Goal: Task Accomplishment & Management: Use online tool/utility

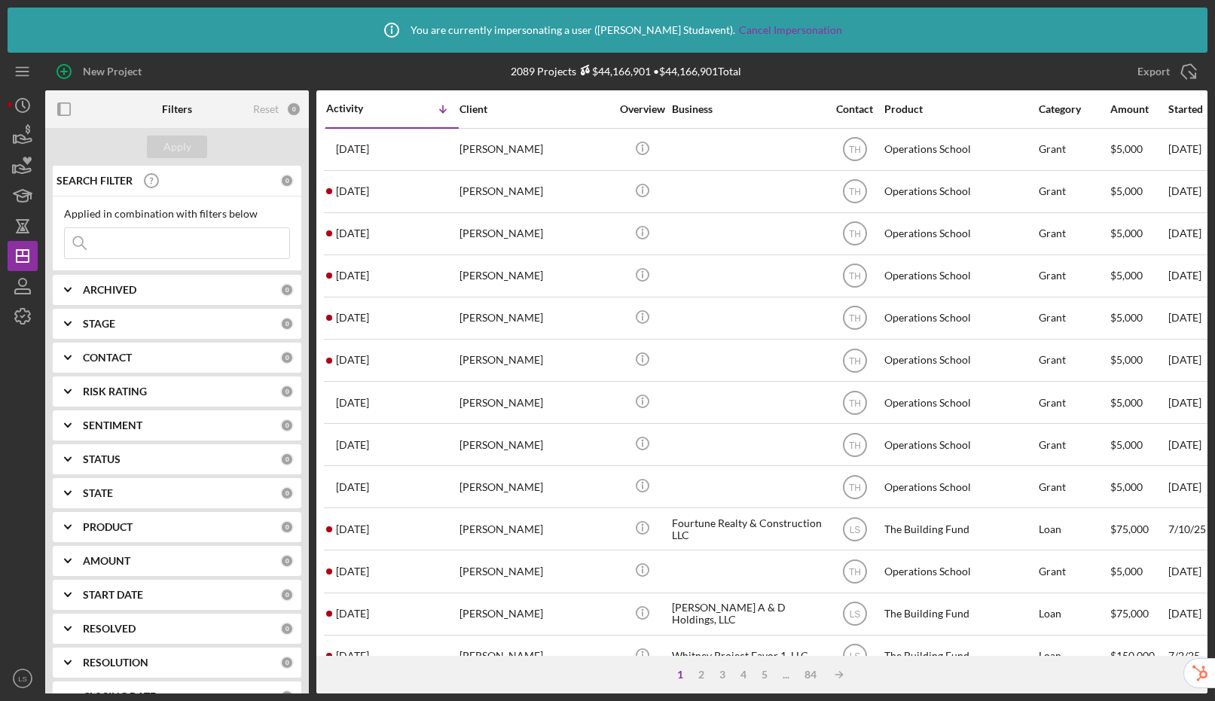
click at [199, 249] on input at bounding box center [177, 243] width 224 height 30
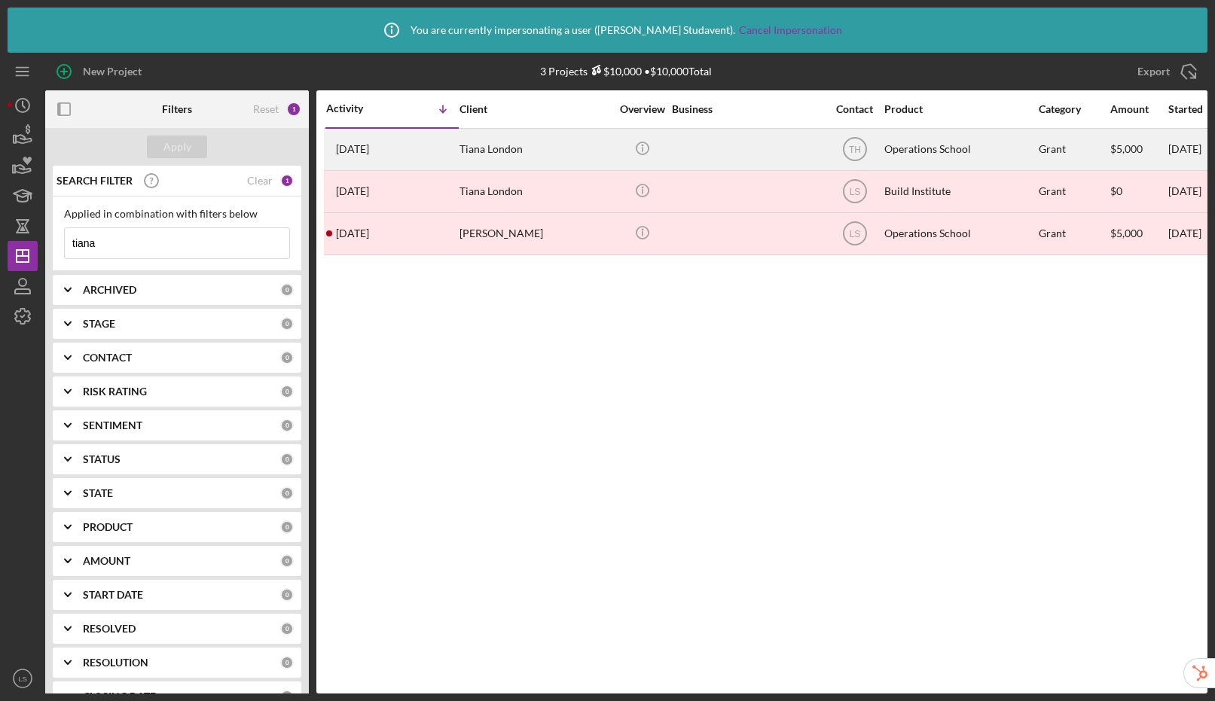
type input "tiana"
click at [521, 149] on div "Tiana London" at bounding box center [534, 150] width 151 height 40
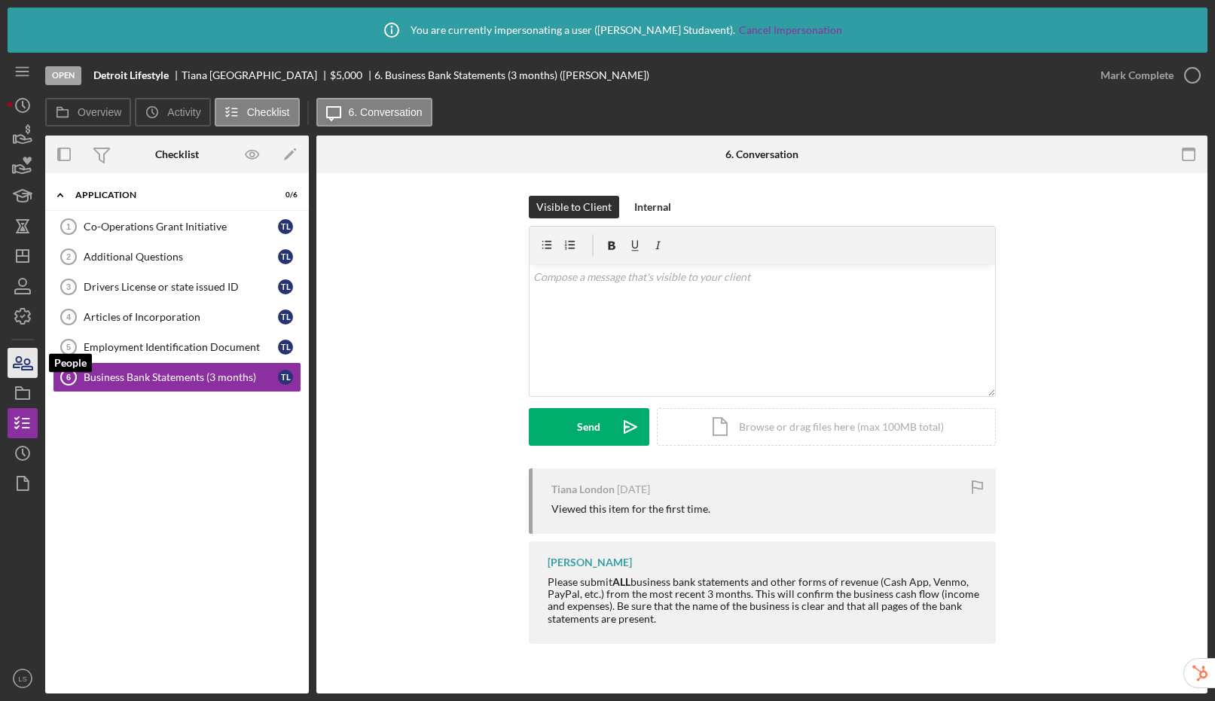
click at [23, 365] on icon "button" at bounding box center [23, 363] width 38 height 38
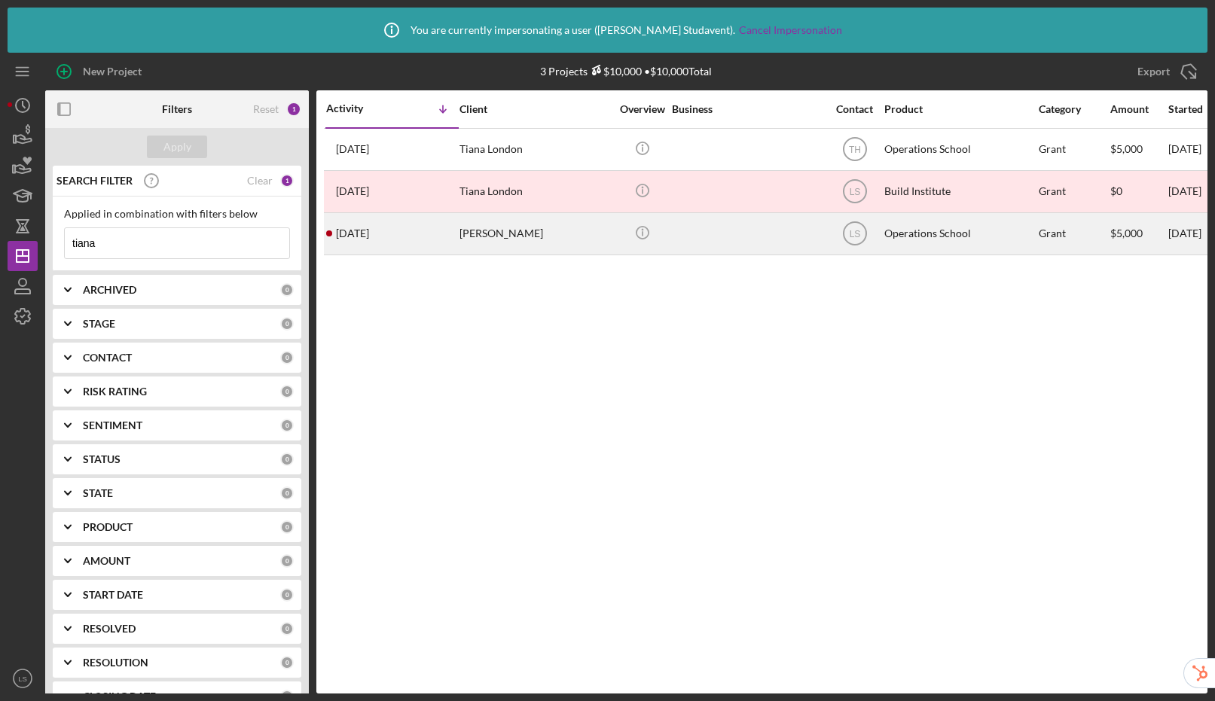
click at [508, 236] on div "Tiana Harris" at bounding box center [534, 234] width 151 height 40
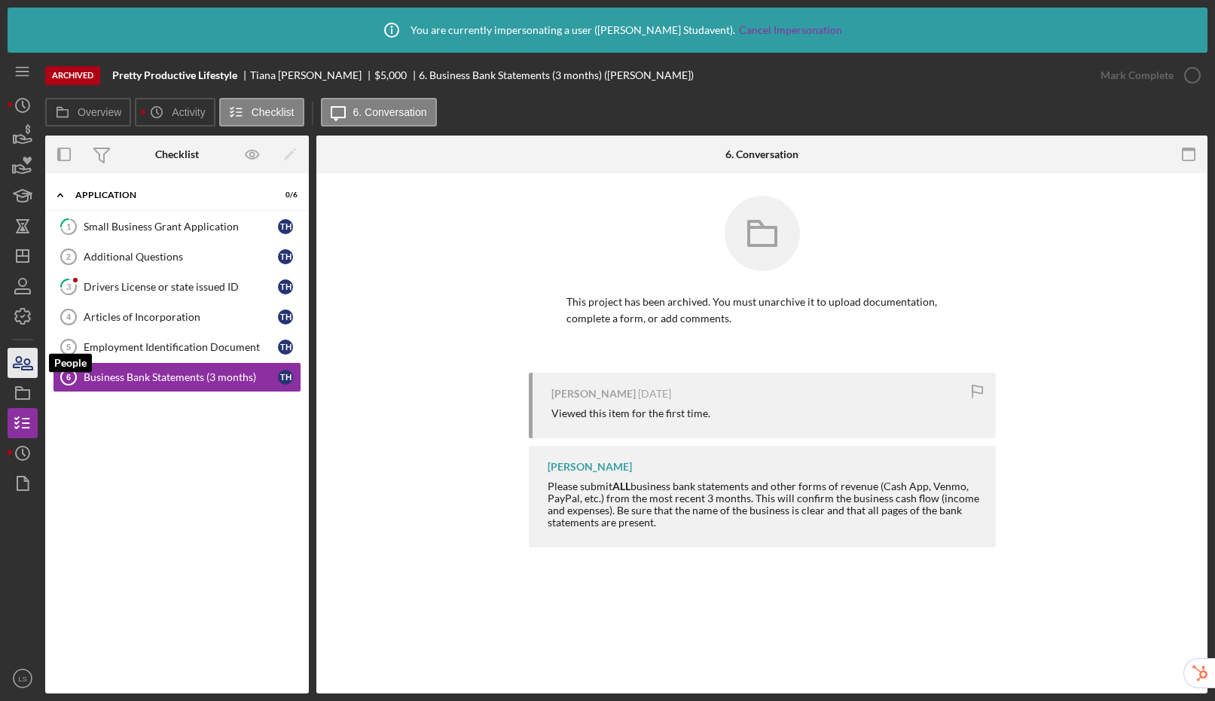
click at [27, 363] on icon "button" at bounding box center [23, 363] width 38 height 38
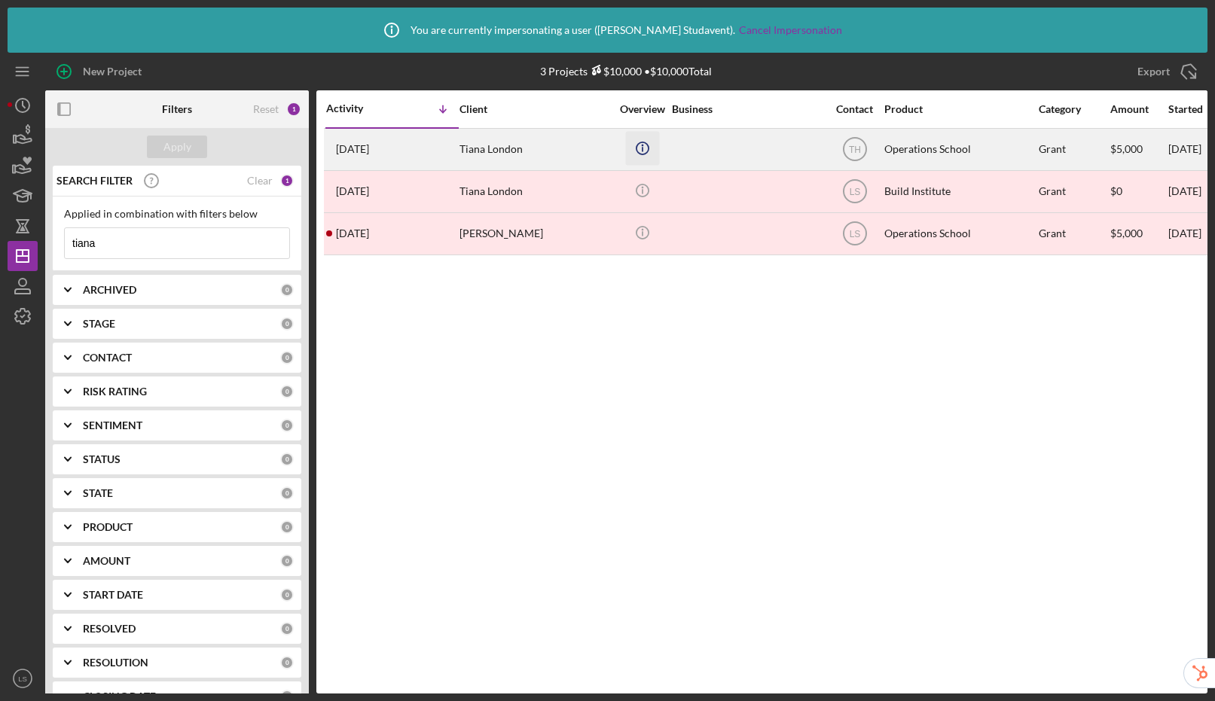
click at [647, 149] on icon "Icon/Info" at bounding box center [642, 148] width 34 height 34
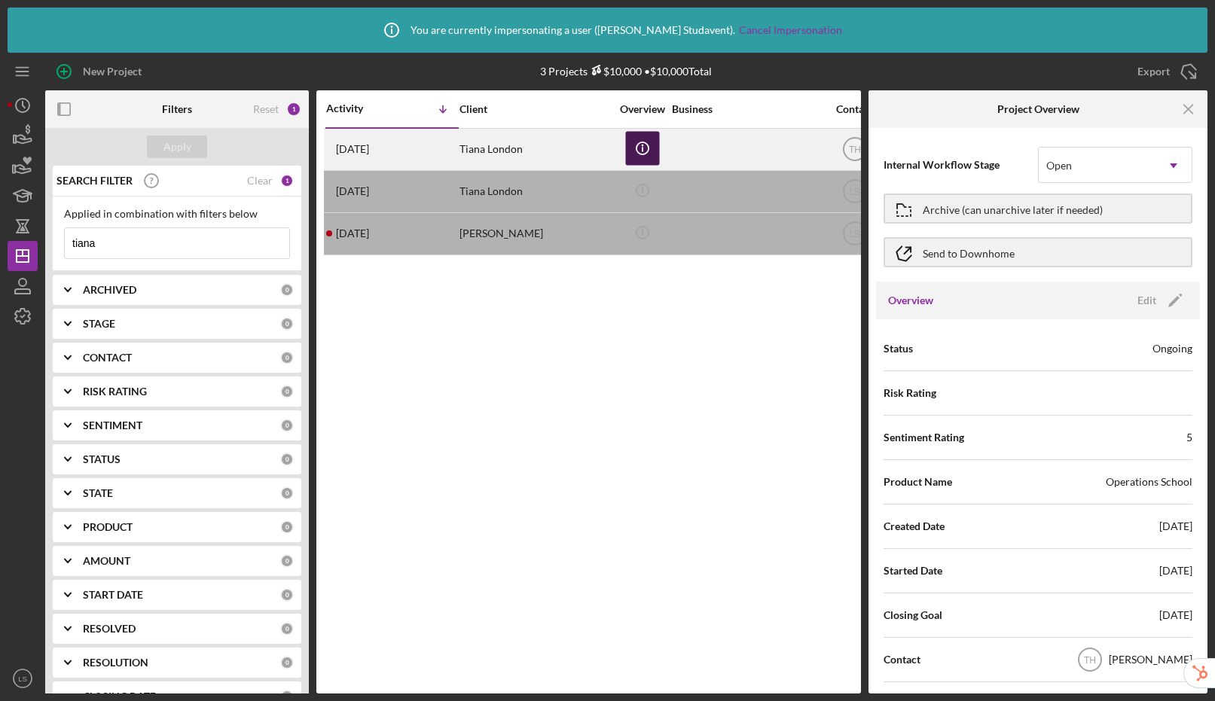
click at [647, 149] on icon "Icon/Info" at bounding box center [642, 148] width 34 height 34
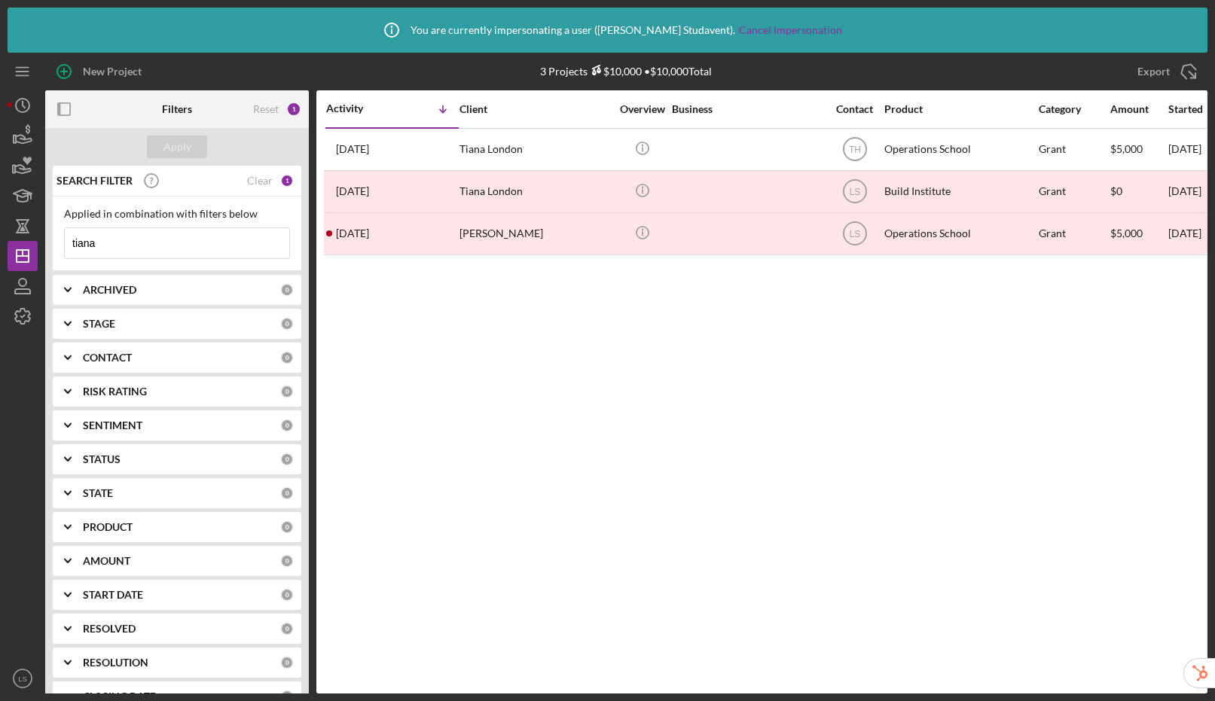
click at [133, 353] on div "CONTACT" at bounding box center [181, 358] width 197 height 12
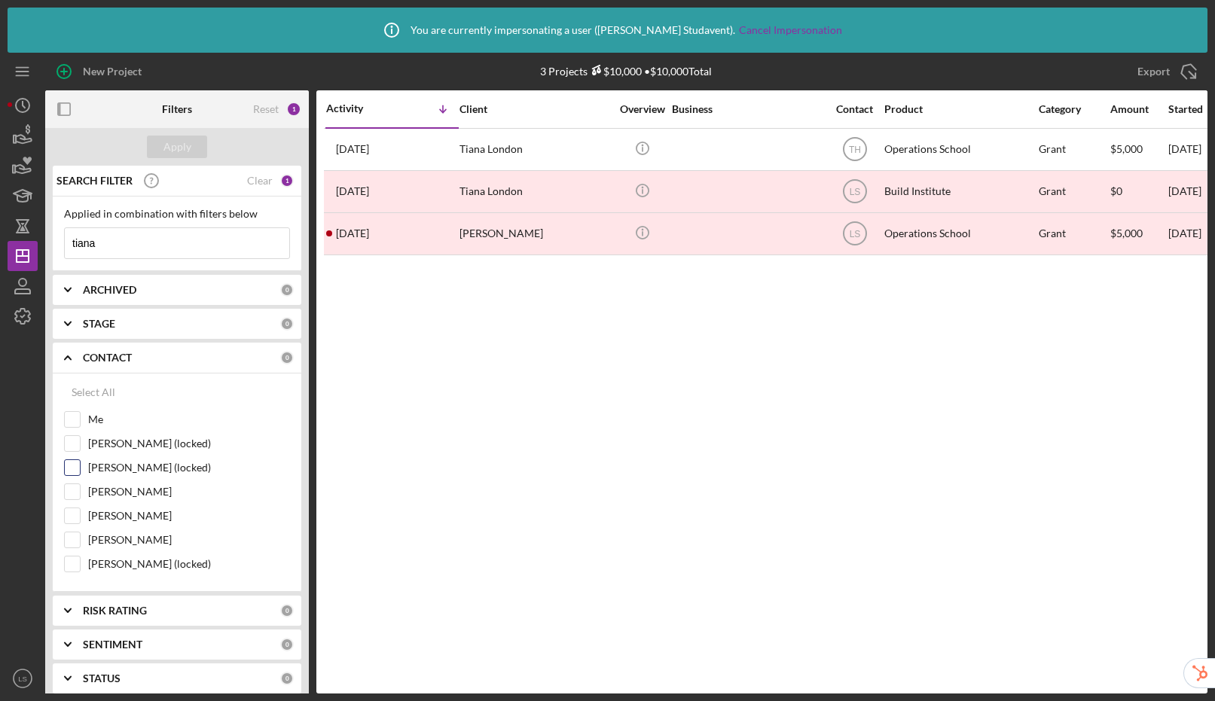
click at [72, 469] on input "Tiana Harris (locked)" at bounding box center [72, 467] width 15 height 15
checkbox input "true"
click at [191, 146] on button "Apply" at bounding box center [177, 147] width 60 height 23
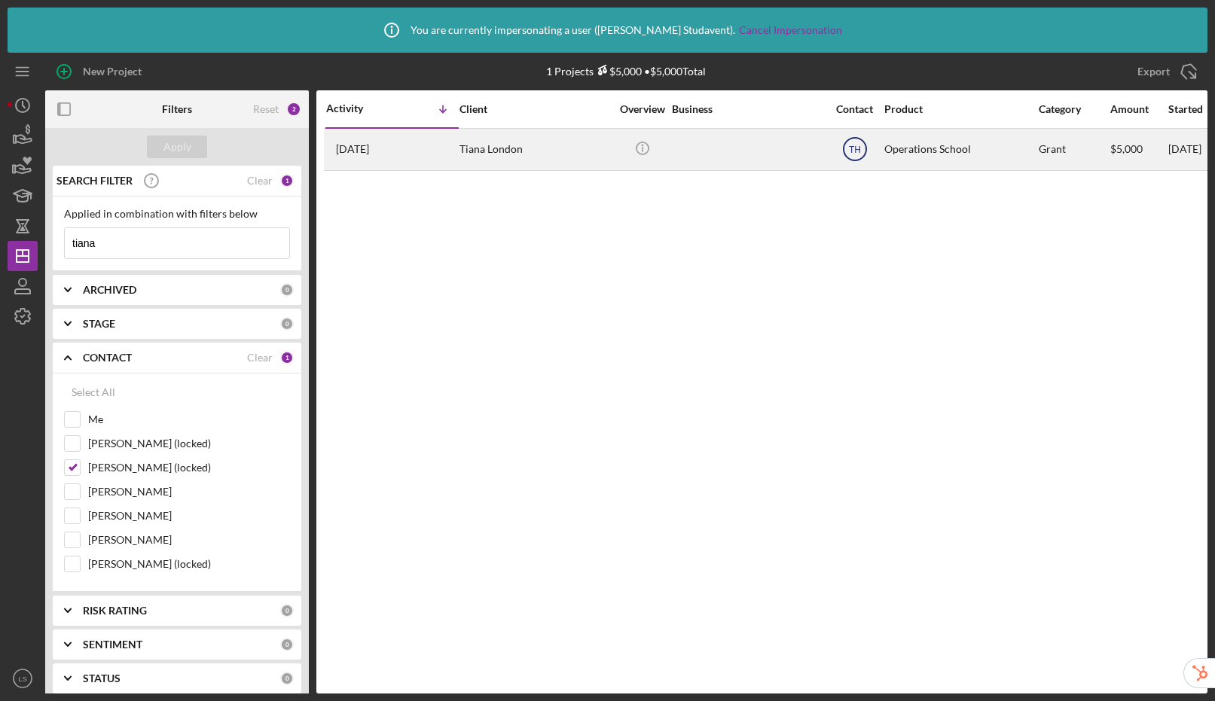
click at [855, 154] on icon "TH" at bounding box center [855, 149] width 38 height 38
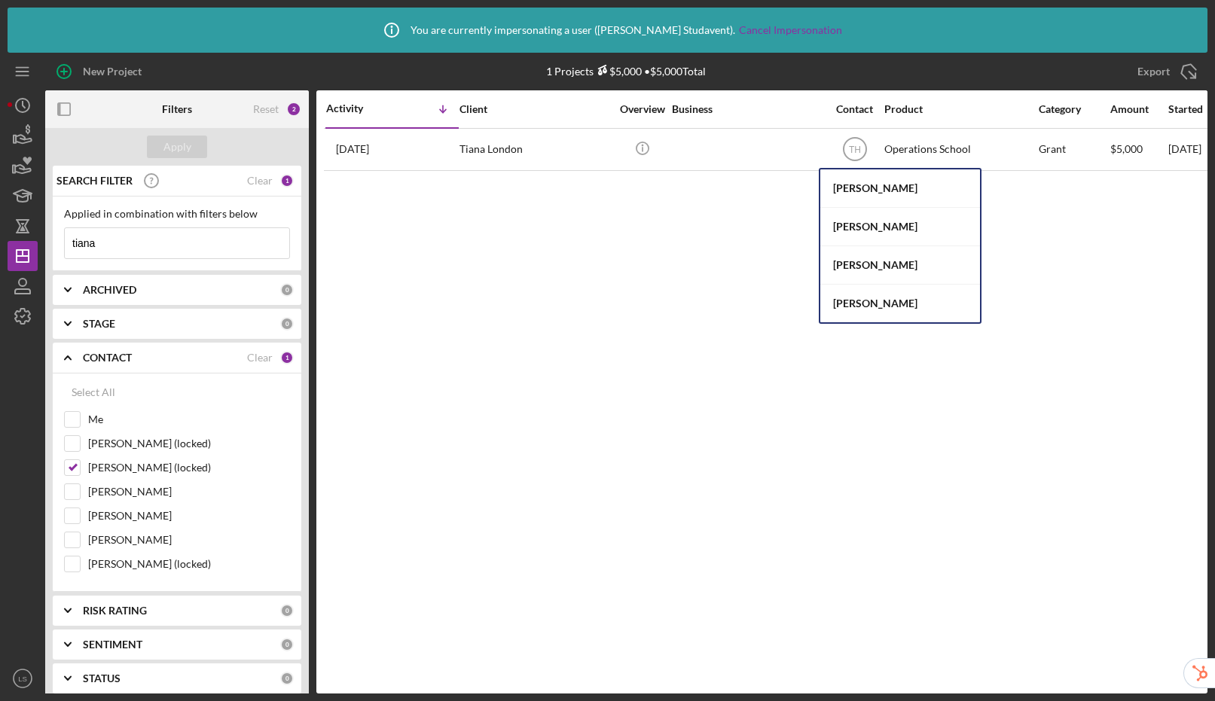
click at [63, 357] on icon "Icon/Expander" at bounding box center [68, 358] width 38 height 38
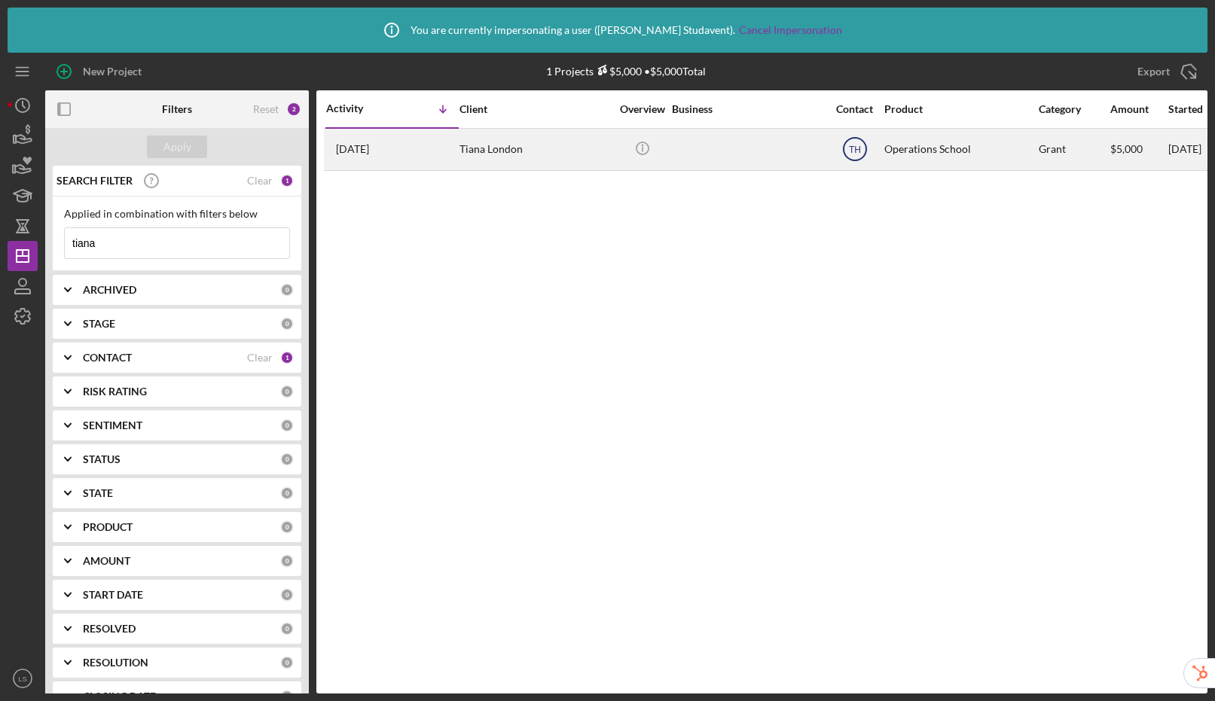
click at [850, 154] on text "TH" at bounding box center [855, 150] width 12 height 11
click at [643, 148] on icon "Icon/Info" at bounding box center [642, 148] width 34 height 34
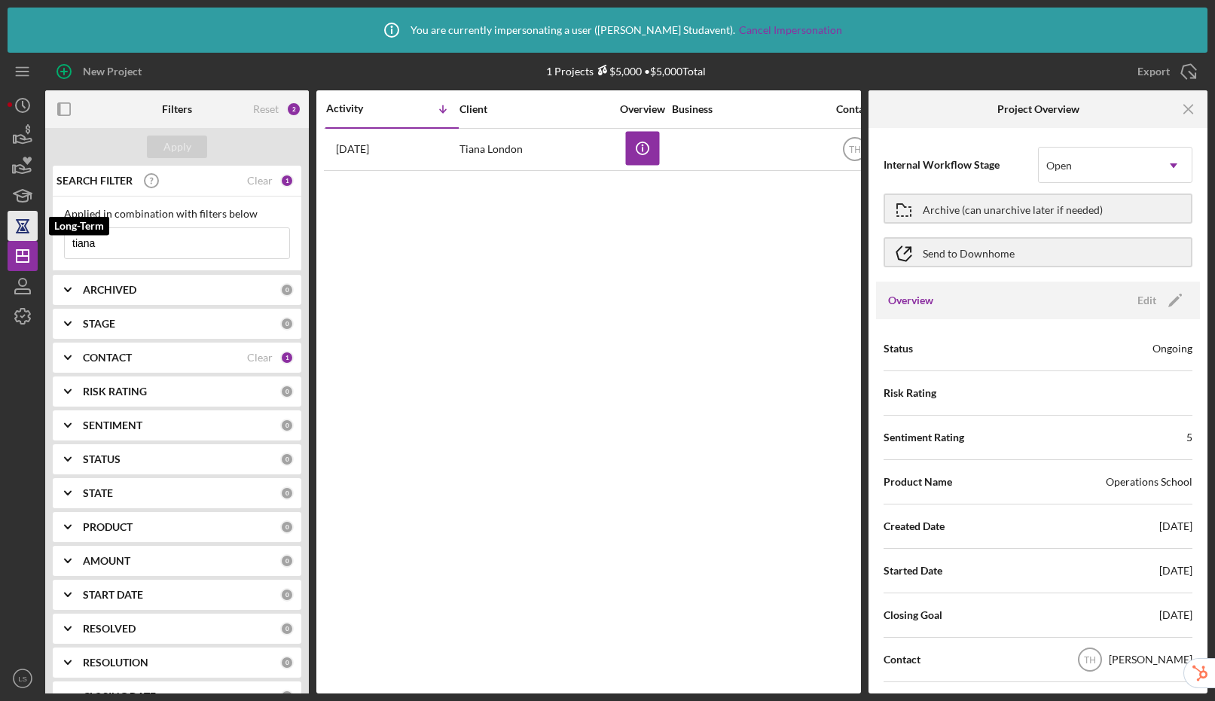
click at [29, 227] on icon "button" at bounding box center [23, 226] width 38 height 38
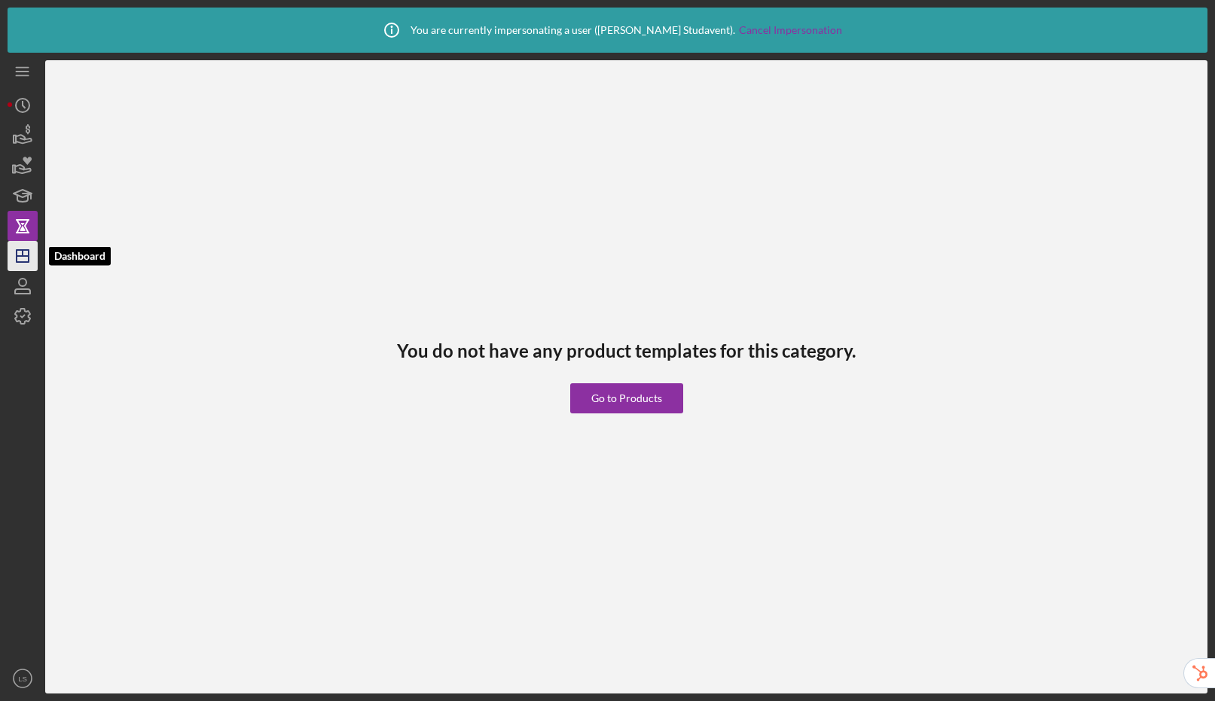
click at [22, 260] on icon "Icon/Dashboard" at bounding box center [23, 256] width 38 height 38
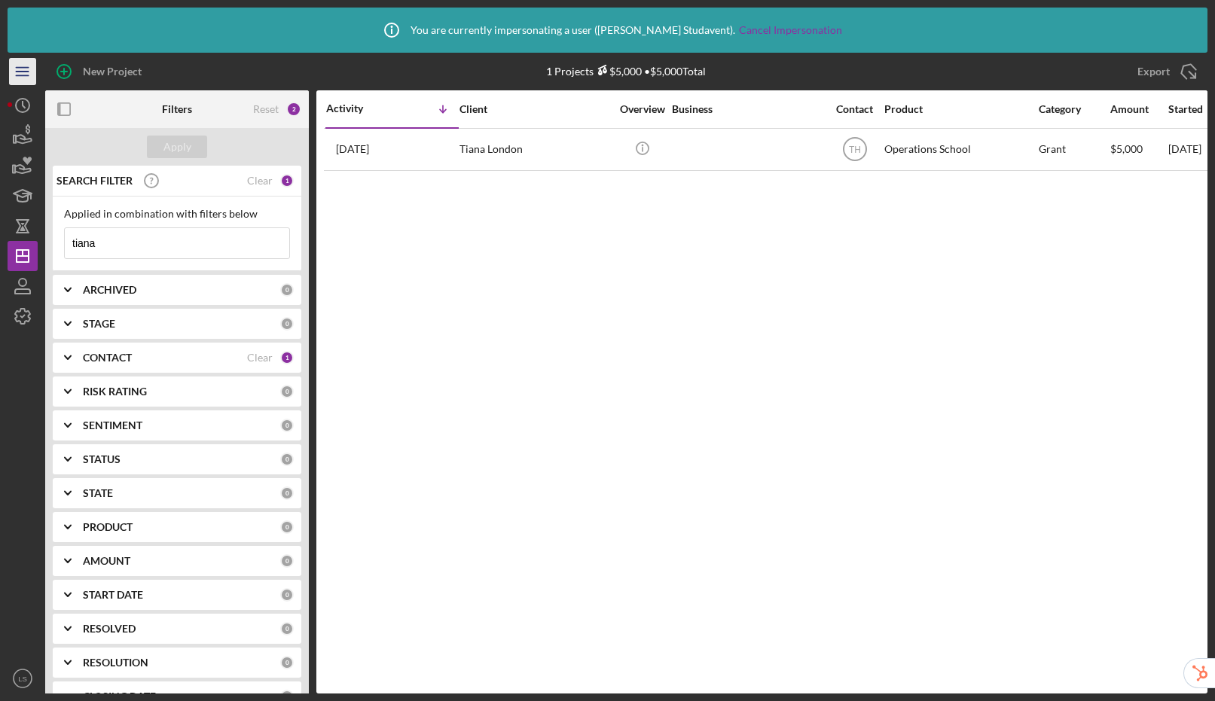
click at [19, 72] on line "button" at bounding box center [22, 72] width 12 height 0
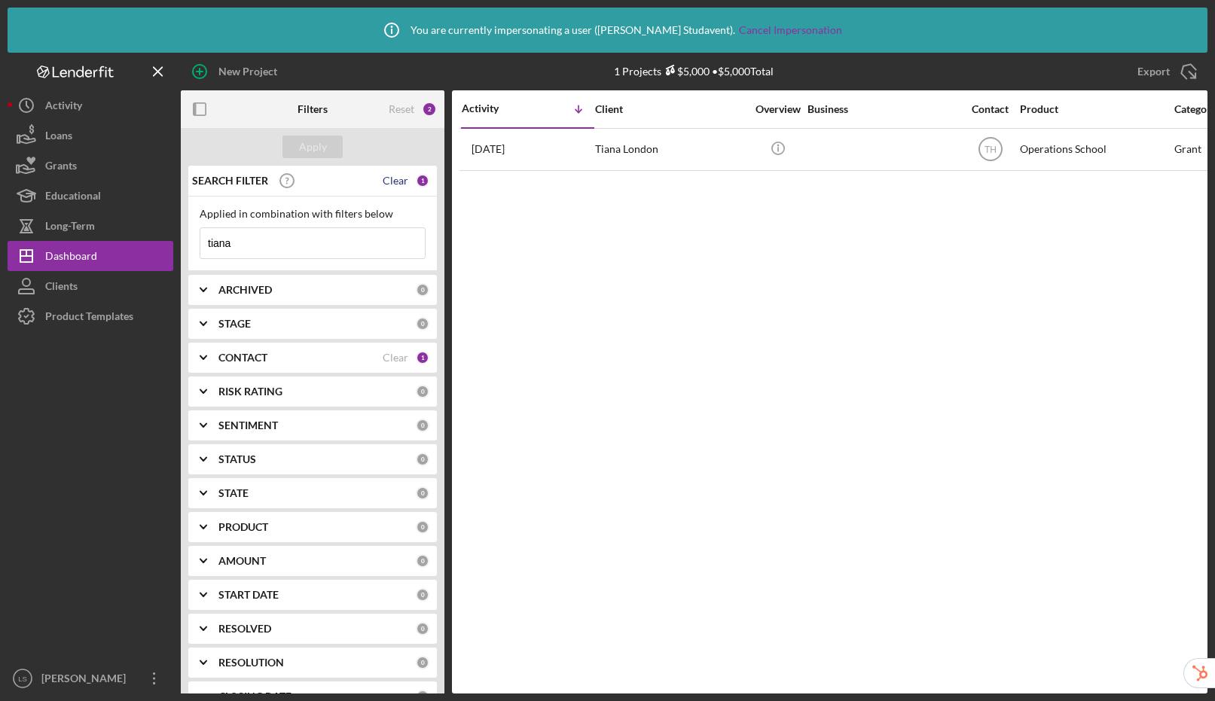
click at [396, 178] on div "Clear" at bounding box center [396, 181] width 26 height 12
click at [298, 149] on button "Apply" at bounding box center [312, 147] width 60 height 23
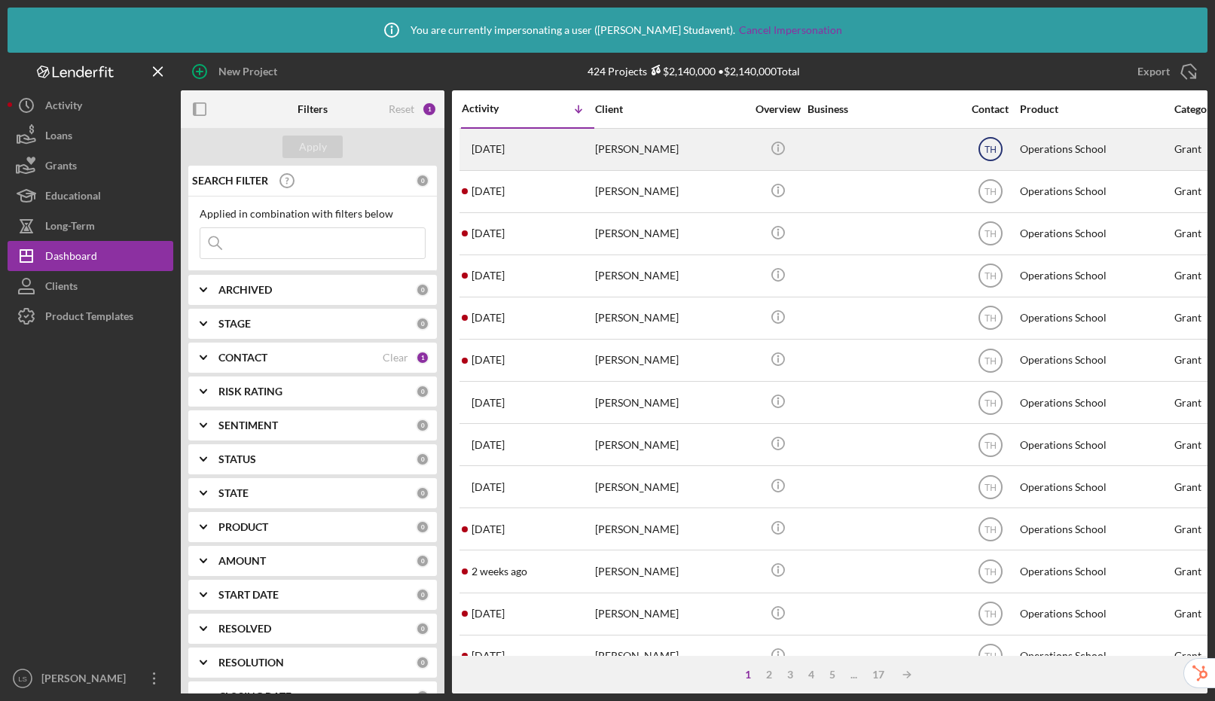
click at [994, 153] on text "TH" at bounding box center [990, 150] width 12 height 11
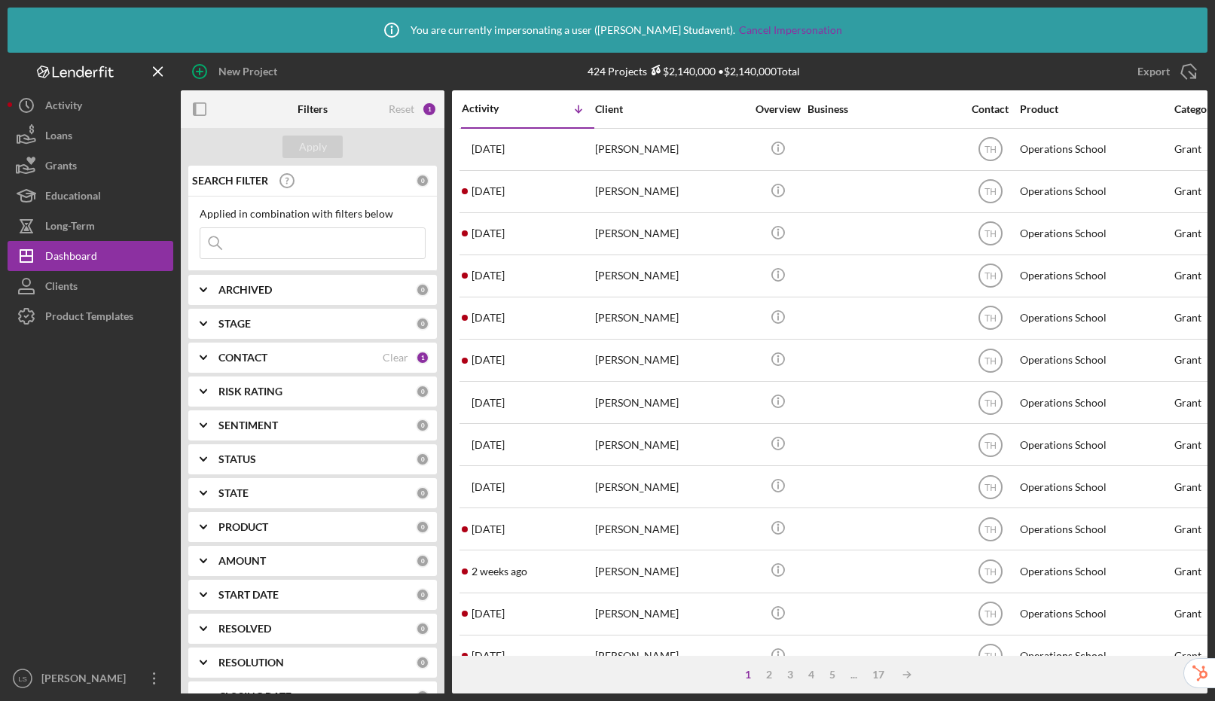
click at [960, 68] on div "Export Icon/Export" at bounding box center [1036, 72] width 342 height 38
click at [78, 319] on div "Product Templates" at bounding box center [89, 318] width 88 height 34
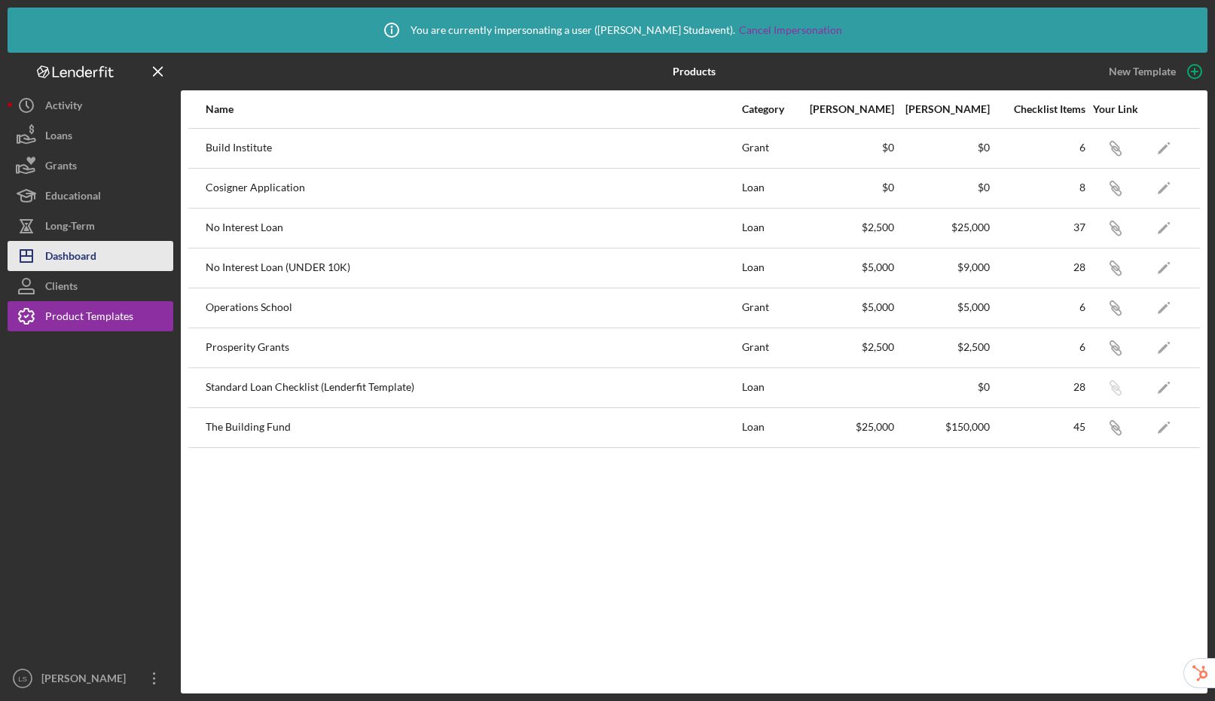
click at [82, 255] on div "Dashboard" at bounding box center [70, 258] width 51 height 34
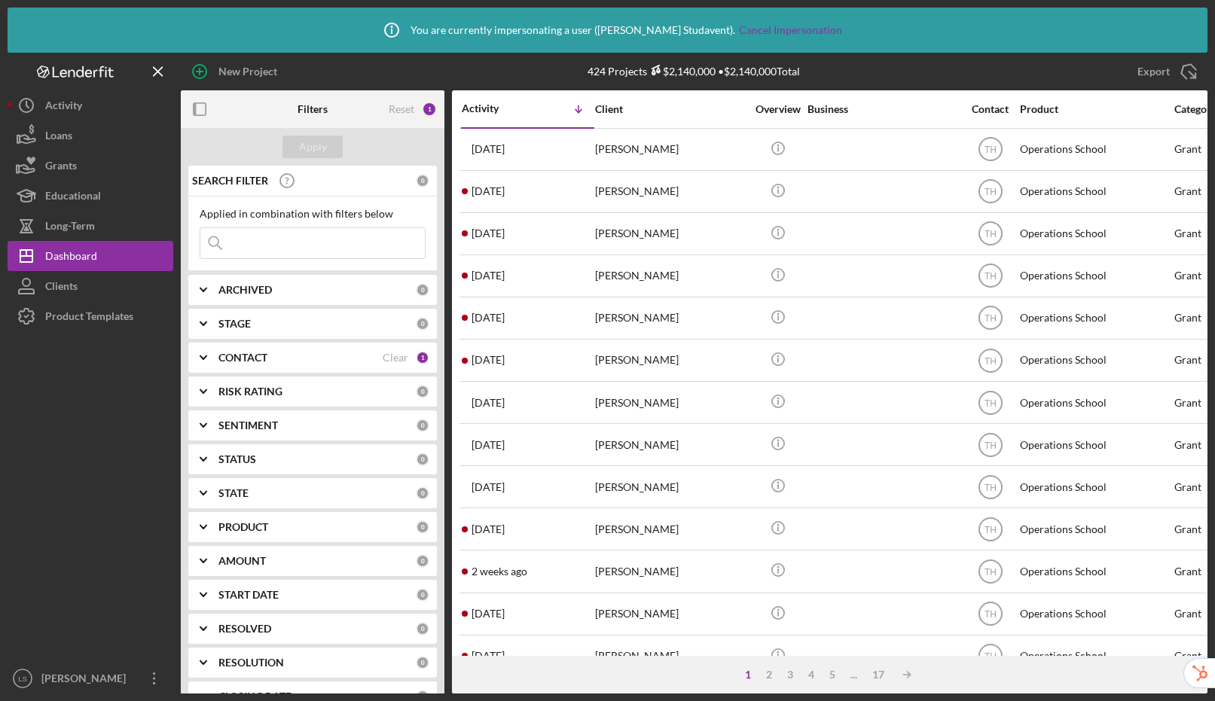
click at [242, 358] on b "CONTACT" at bounding box center [242, 358] width 49 height 12
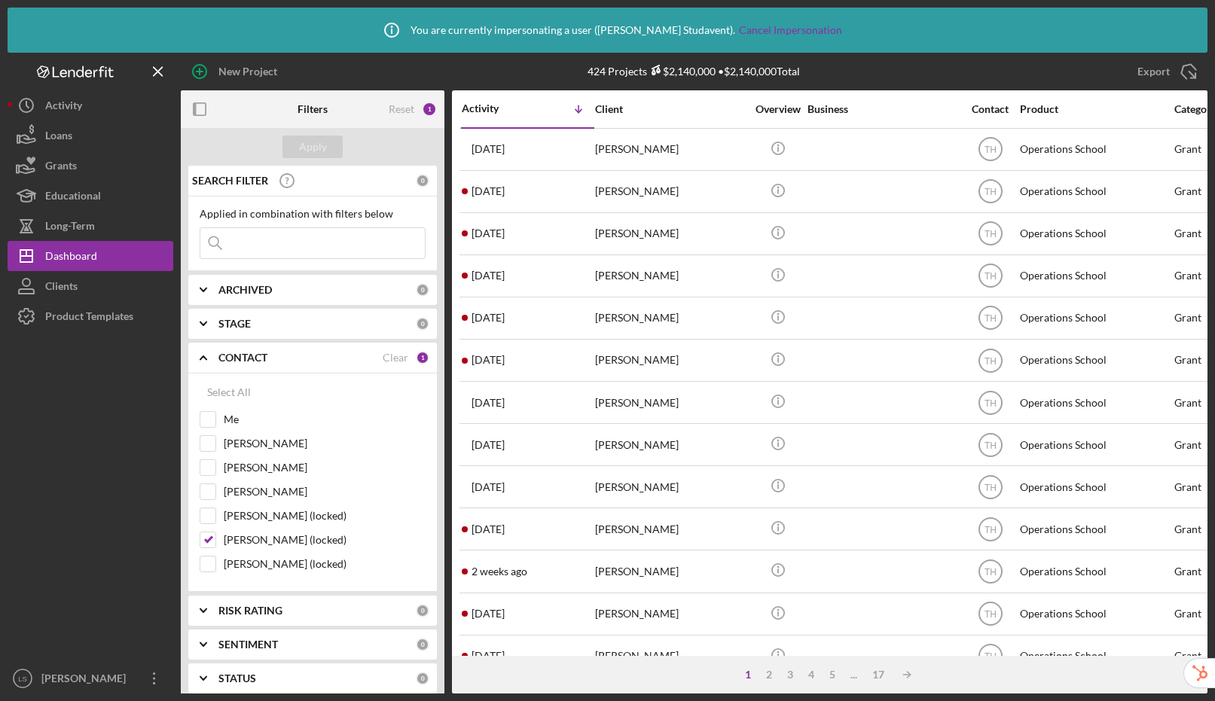
click at [387, 352] on div "Clear" at bounding box center [396, 358] width 26 height 12
checkbox input "false"
click at [318, 145] on div "Apply" at bounding box center [313, 147] width 28 height 23
click at [239, 352] on b "CONTACT" at bounding box center [242, 358] width 49 height 12
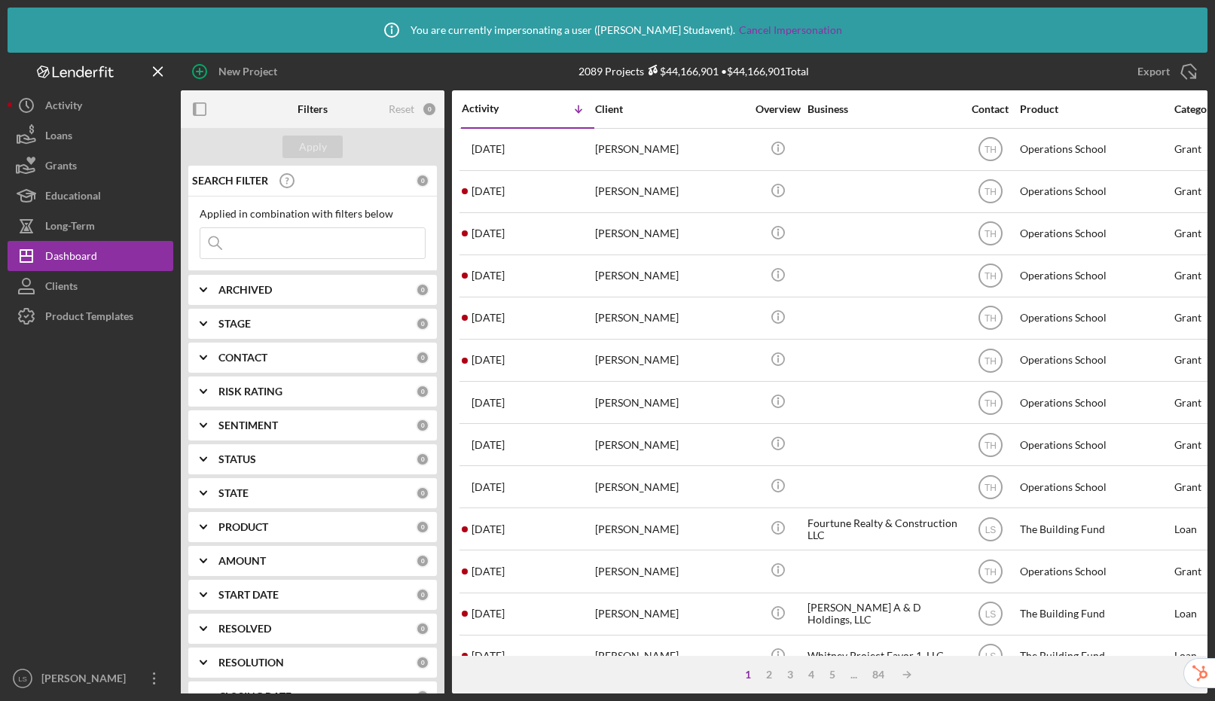
click at [244, 530] on b "PRODUCT" at bounding box center [243, 527] width 50 height 12
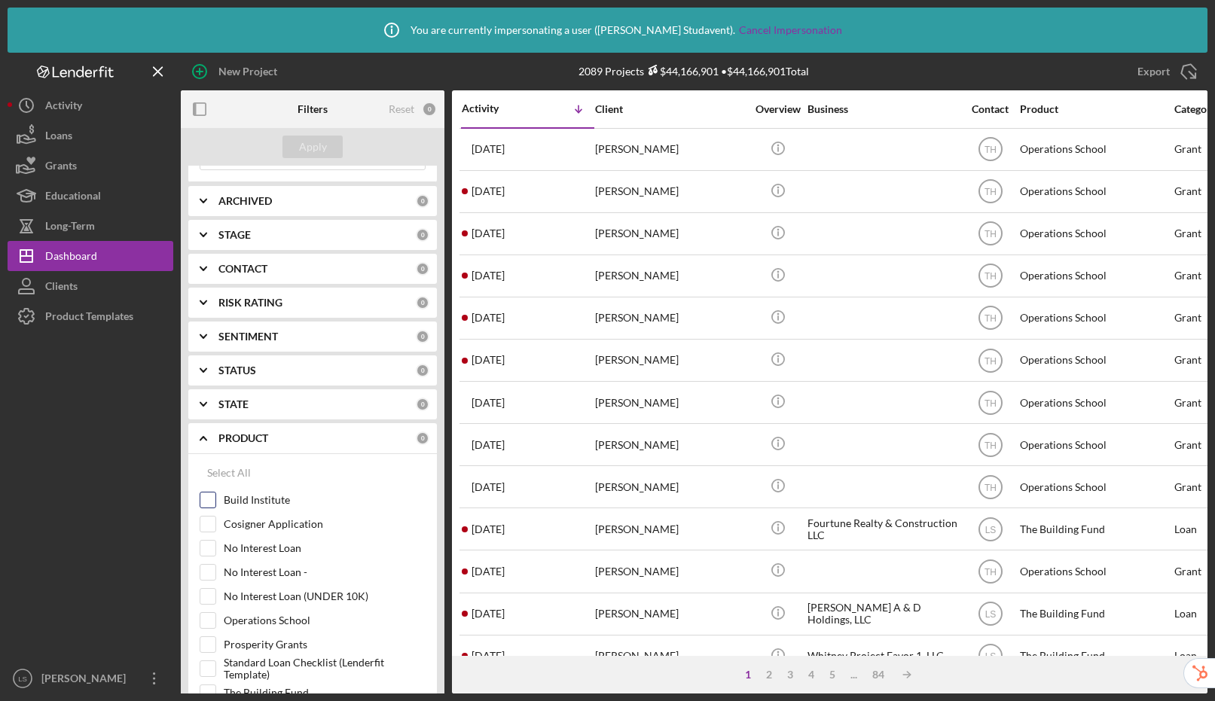
scroll to position [242, 0]
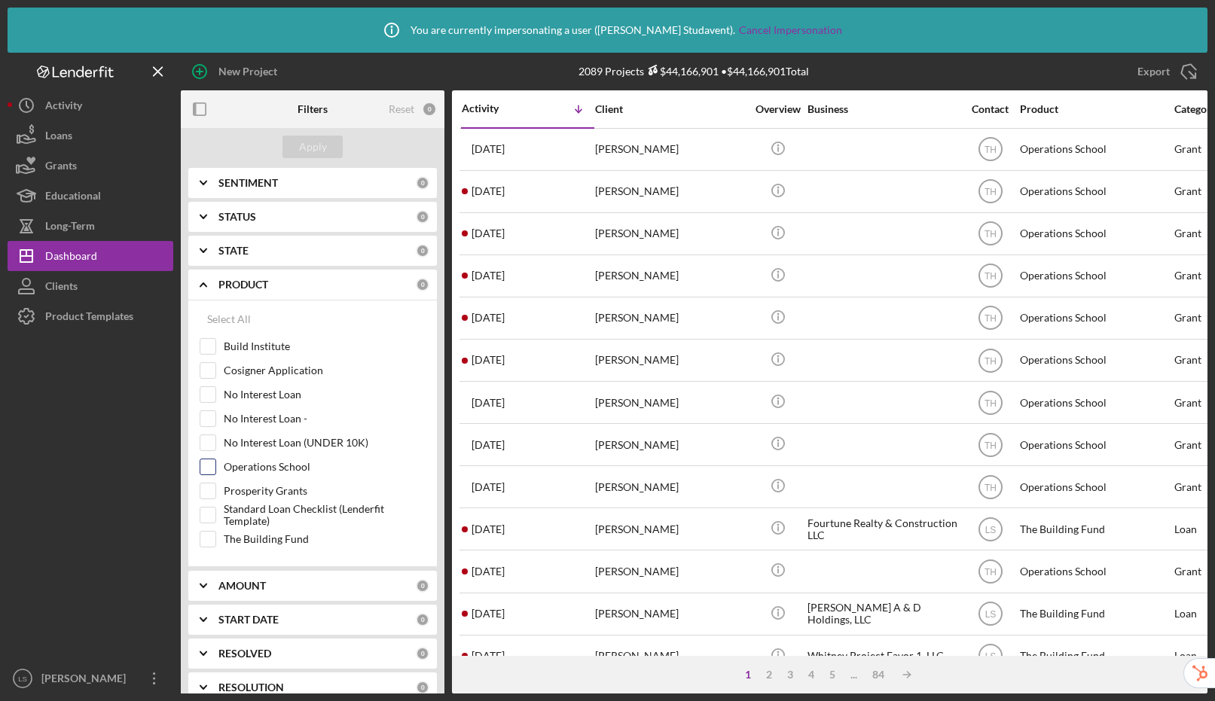
click at [206, 467] on input "Operations School" at bounding box center [207, 466] width 15 height 15
checkbox input "true"
click at [325, 150] on button "Apply" at bounding box center [312, 147] width 60 height 23
click at [252, 188] on b "SENTIMENT" at bounding box center [247, 183] width 59 height 12
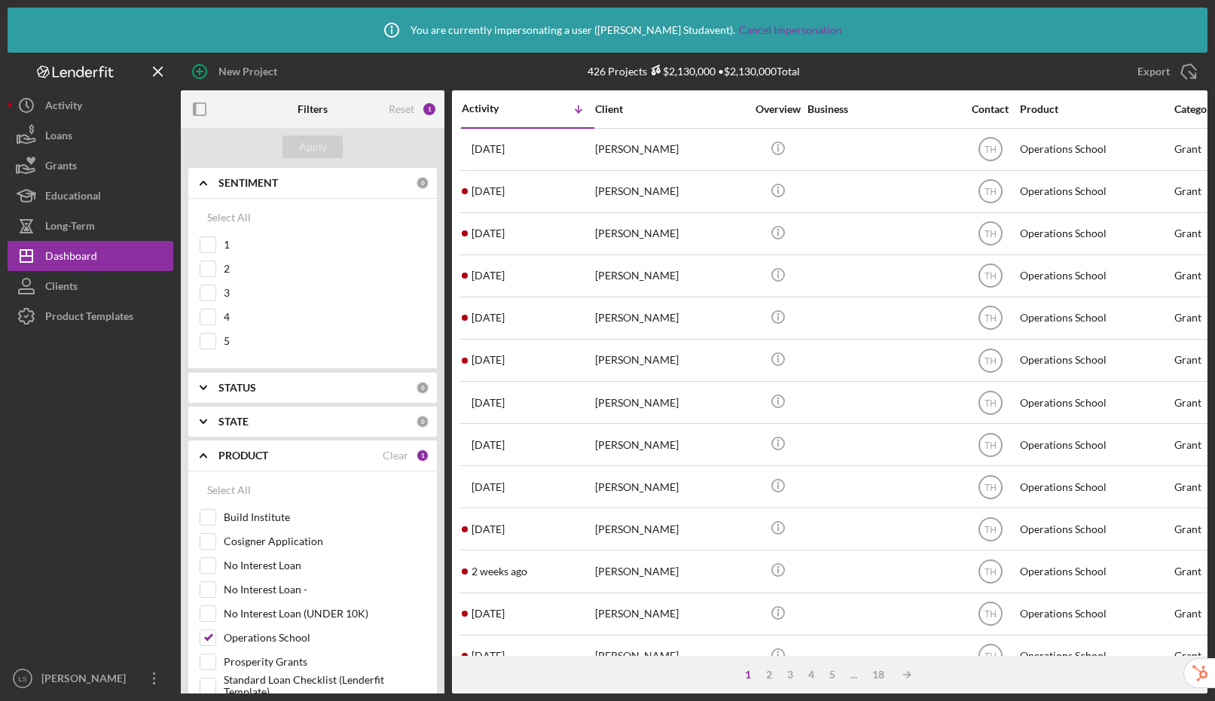
click at [248, 185] on b "SENTIMENT" at bounding box center [247, 183] width 59 height 12
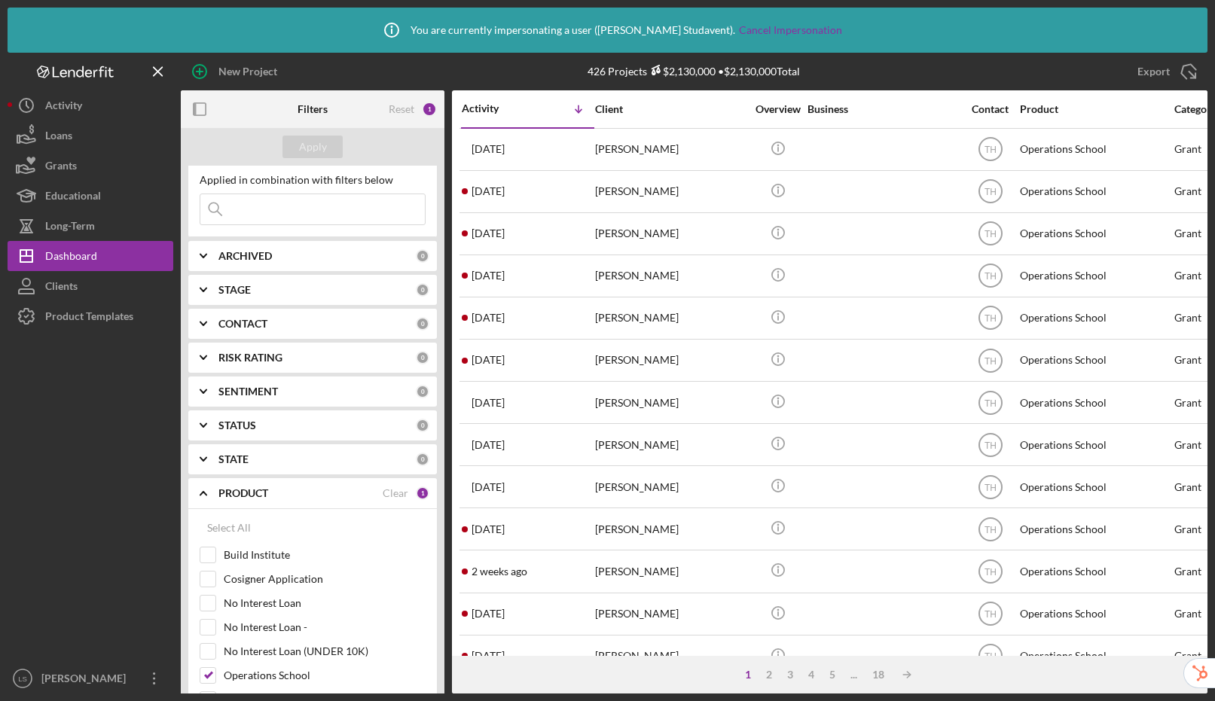
scroll to position [0, 0]
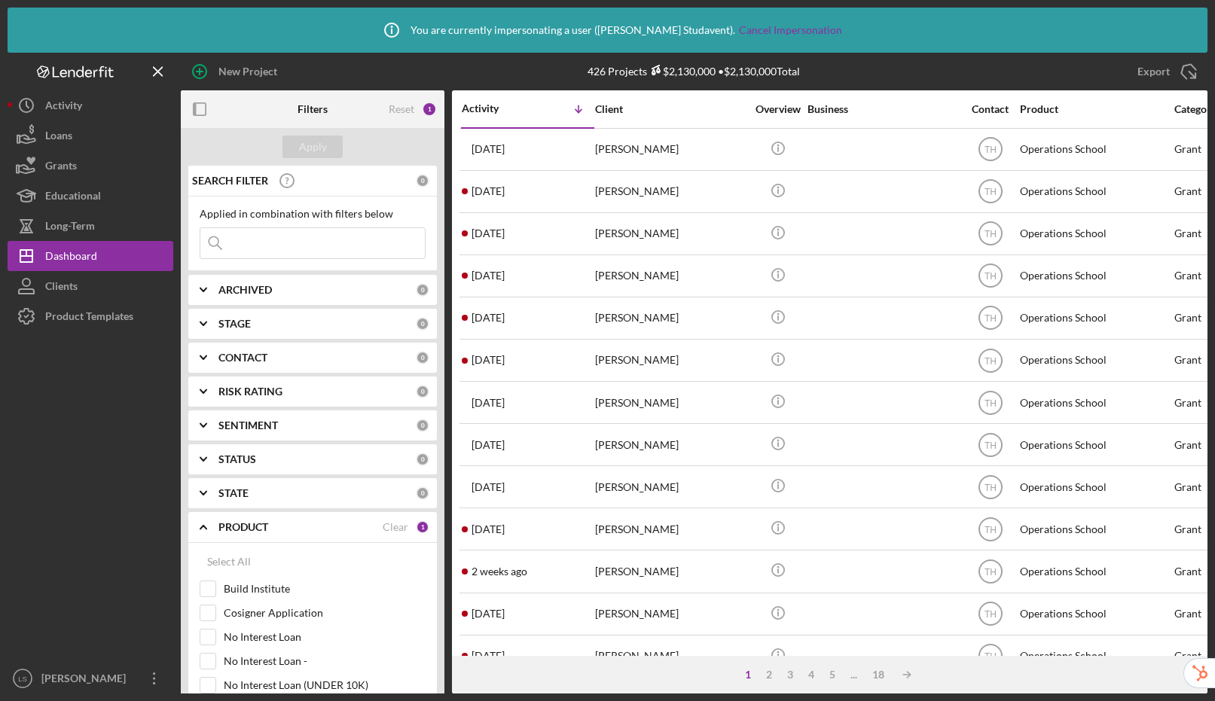
click at [245, 291] on b "ARCHIVED" at bounding box center [244, 290] width 53 height 12
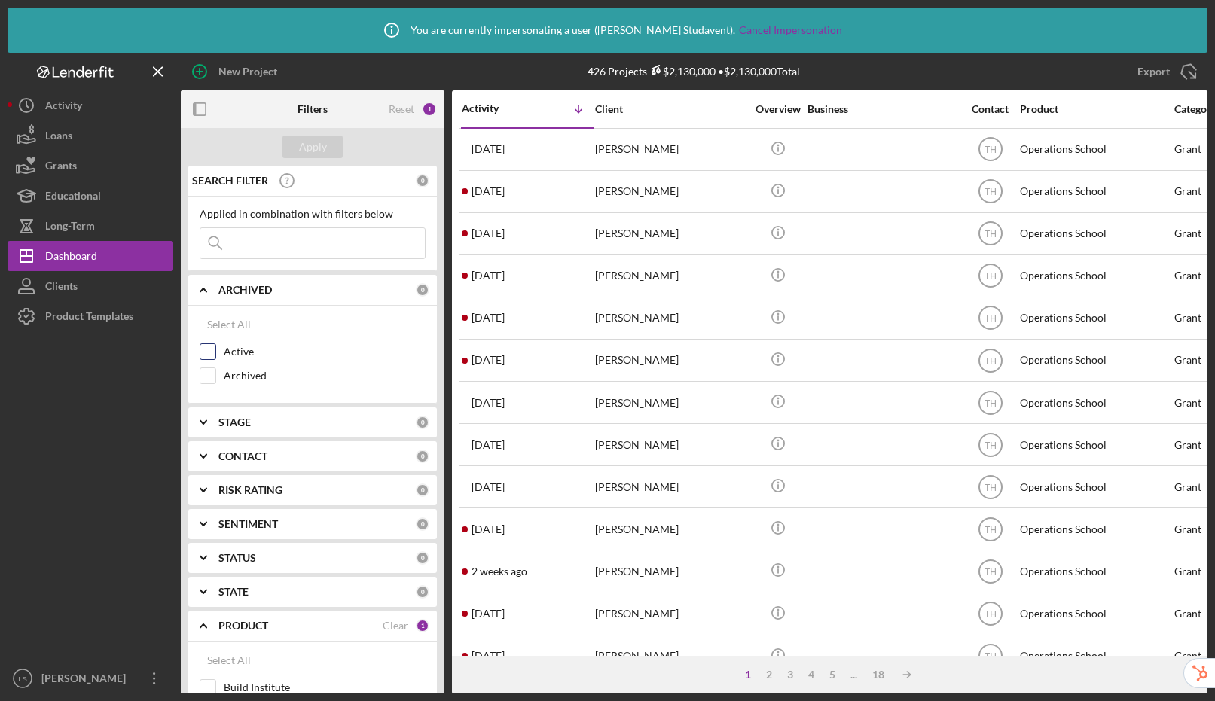
click at [207, 351] on input "Active" at bounding box center [207, 351] width 15 height 15
checkbox input "true"
click at [316, 145] on div "Apply" at bounding box center [313, 147] width 28 height 23
click at [73, 318] on div "Product Templates" at bounding box center [89, 318] width 88 height 34
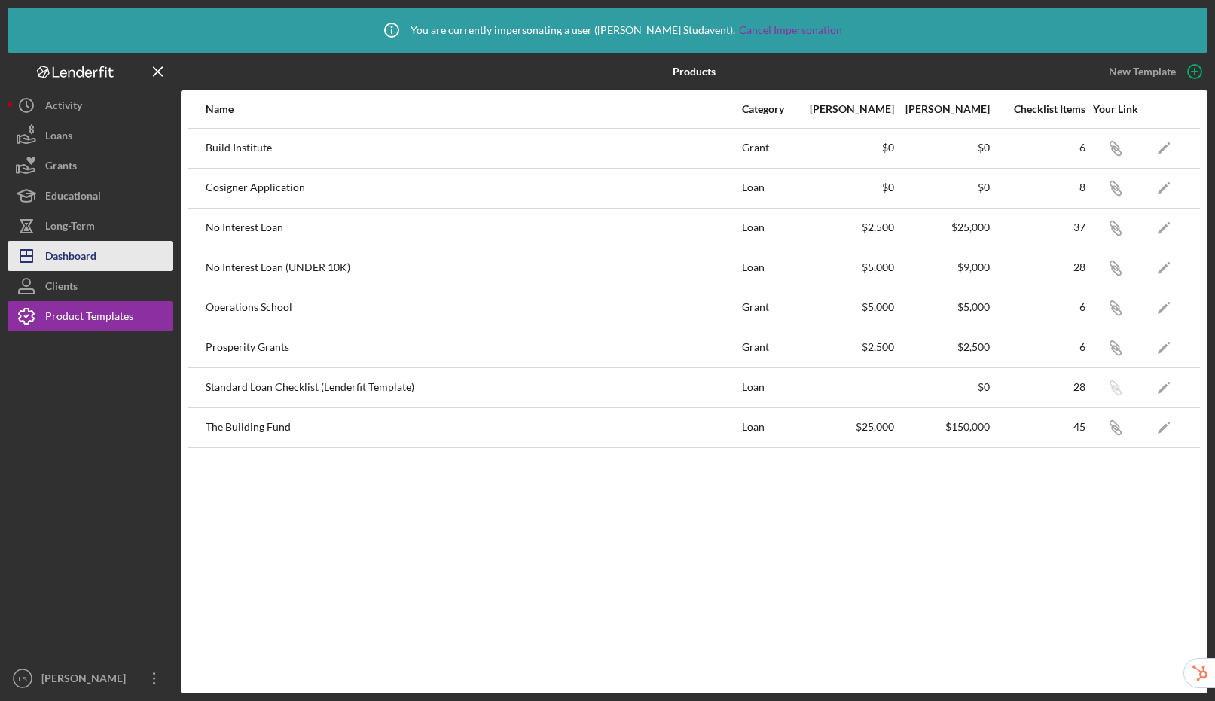
click at [99, 263] on button "Icon/Dashboard Dashboard" at bounding box center [91, 256] width 166 height 30
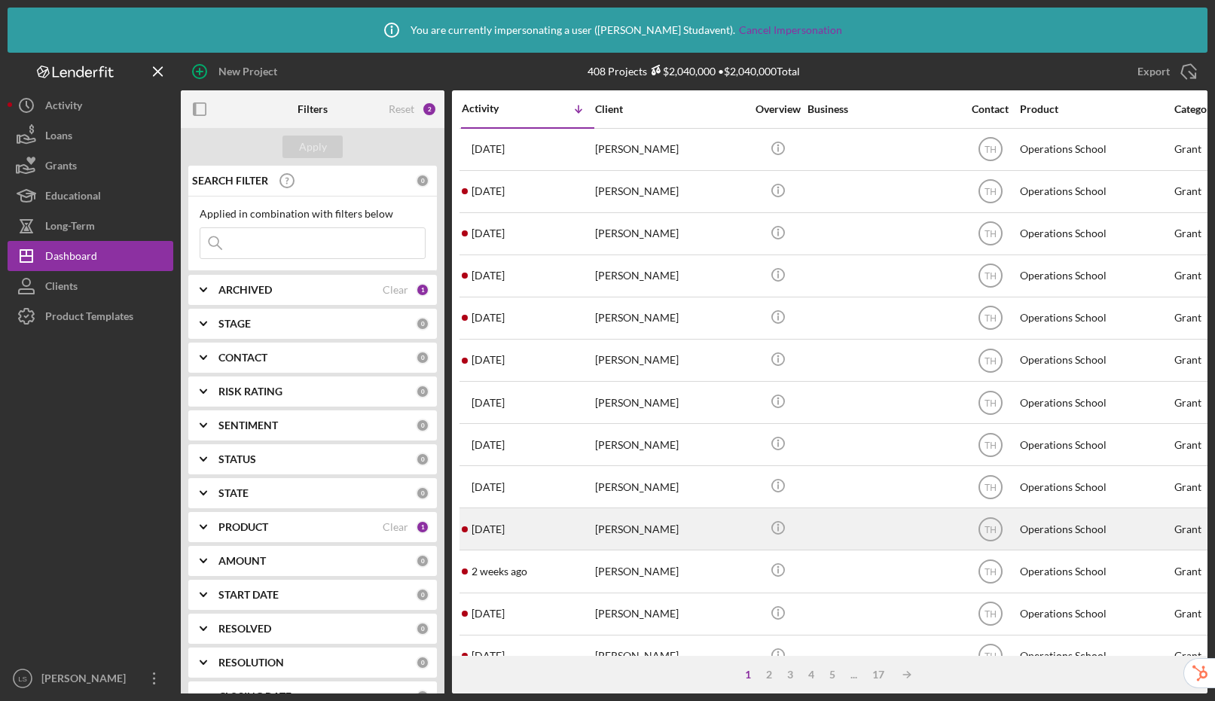
scroll to position [538, 0]
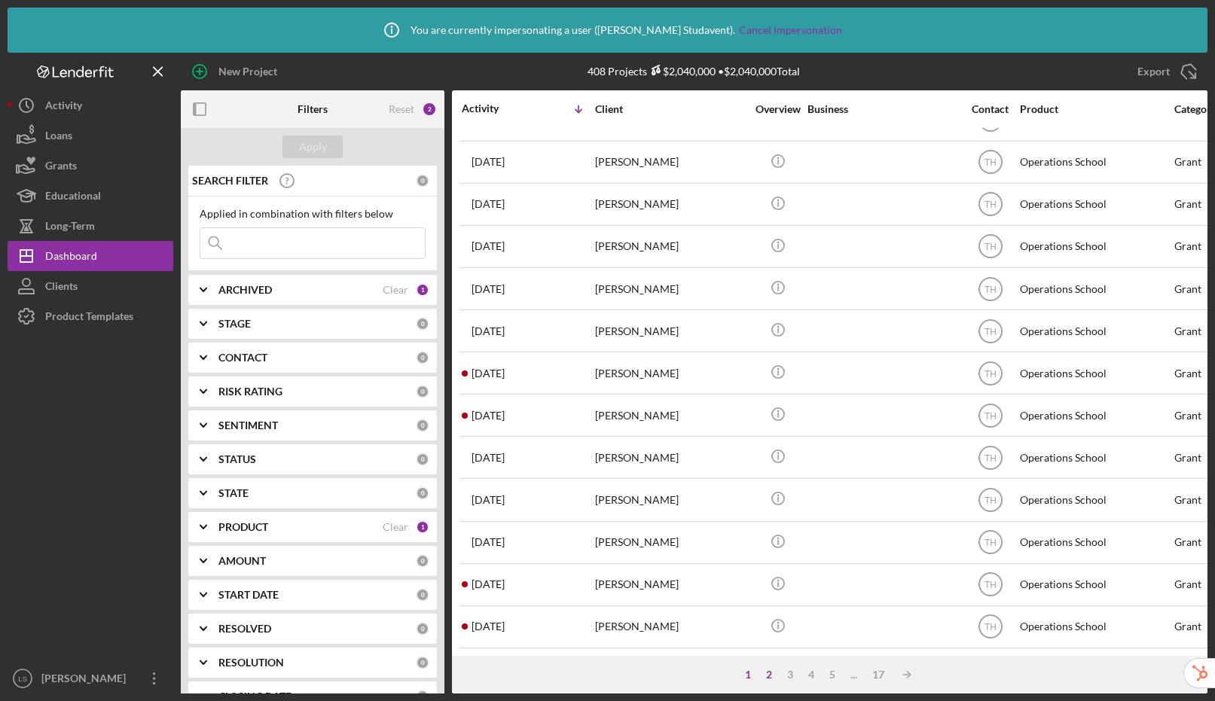
click at [767, 676] on div "2" at bounding box center [768, 675] width 21 height 12
click at [787, 675] on div "2" at bounding box center [783, 675] width 21 height 12
click at [802, 675] on div "3" at bounding box center [804, 675] width 21 height 12
click at [825, 678] on div "4" at bounding box center [826, 675] width 21 height 12
click at [848, 674] on div "5" at bounding box center [847, 675] width 21 height 12
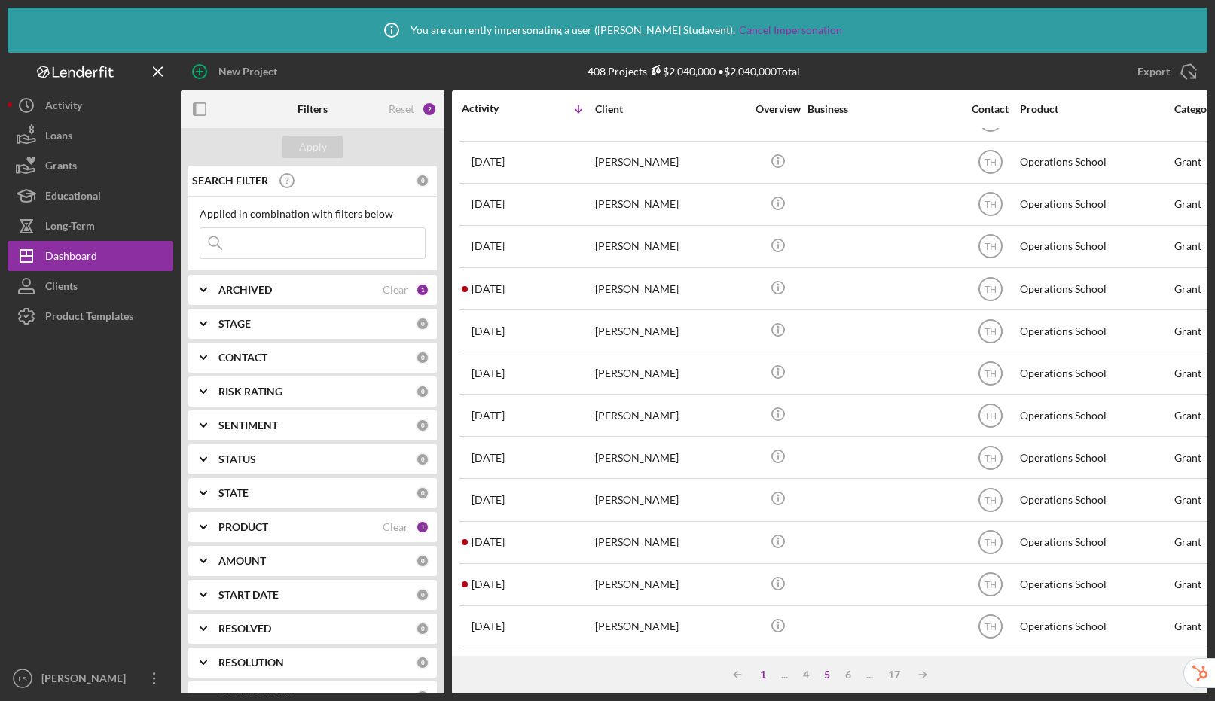
click at [762, 675] on div "1" at bounding box center [762, 675] width 21 height 12
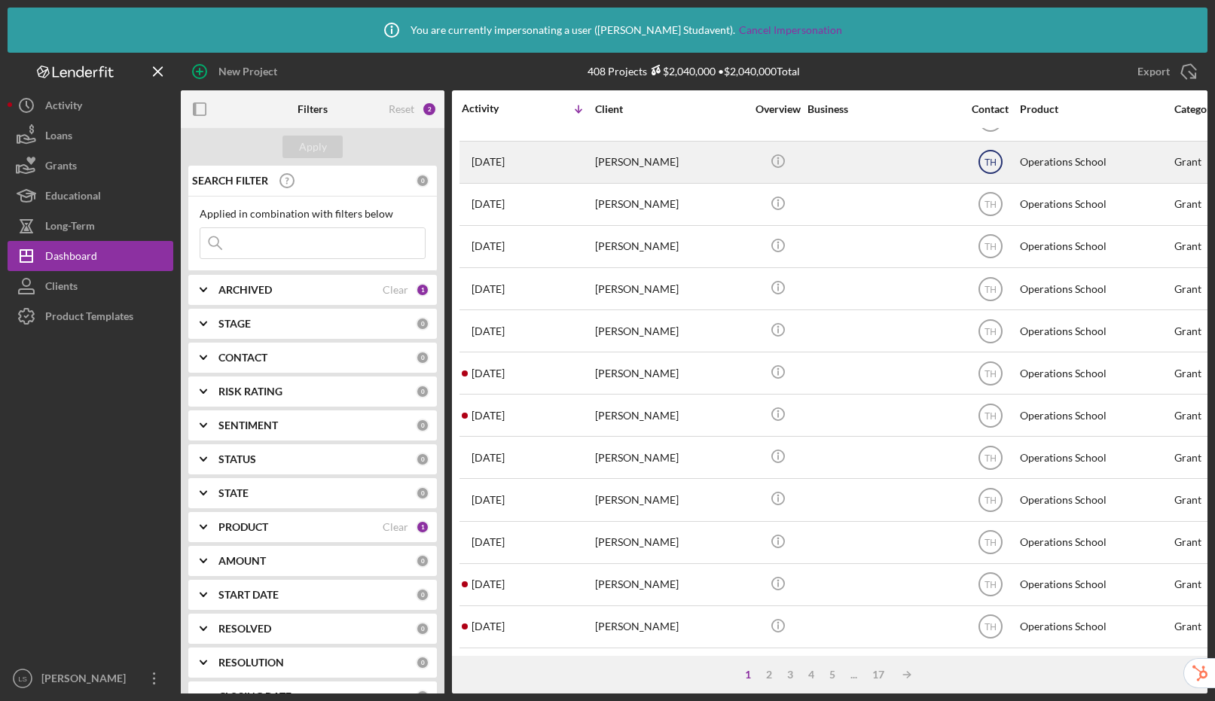
click at [993, 157] on text "TH" at bounding box center [990, 162] width 12 height 11
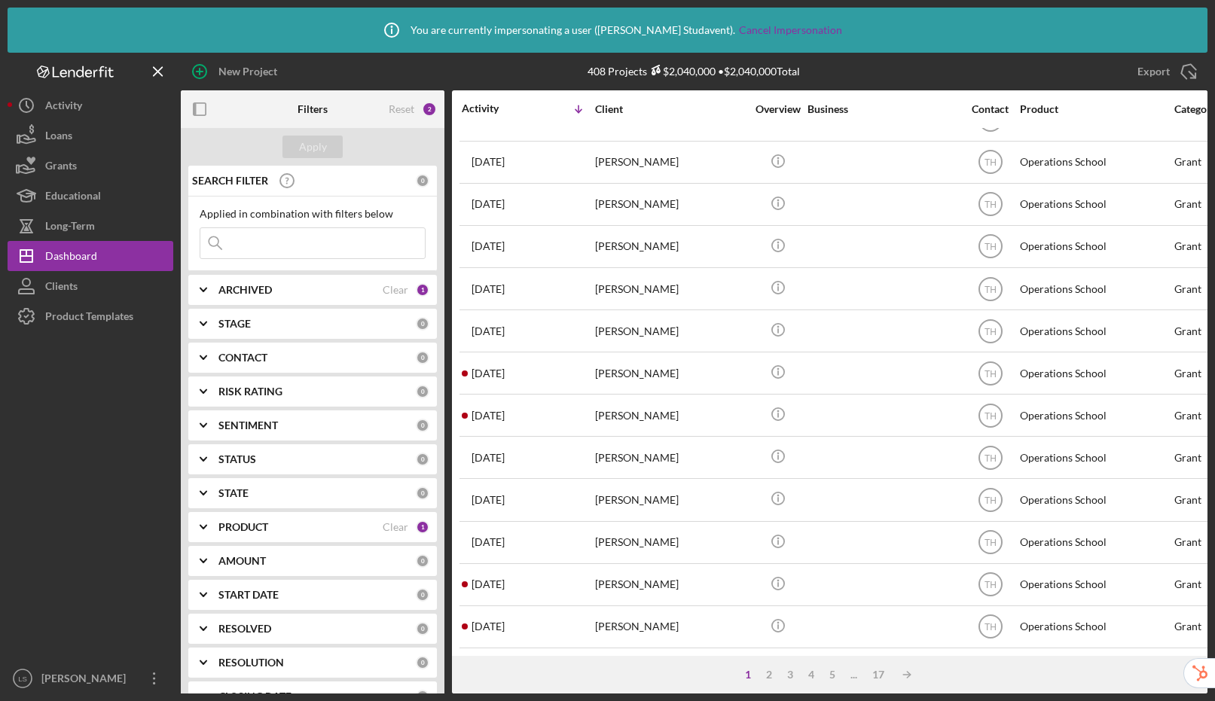
click at [962, 72] on div "Export Icon/Export" at bounding box center [1036, 72] width 342 height 38
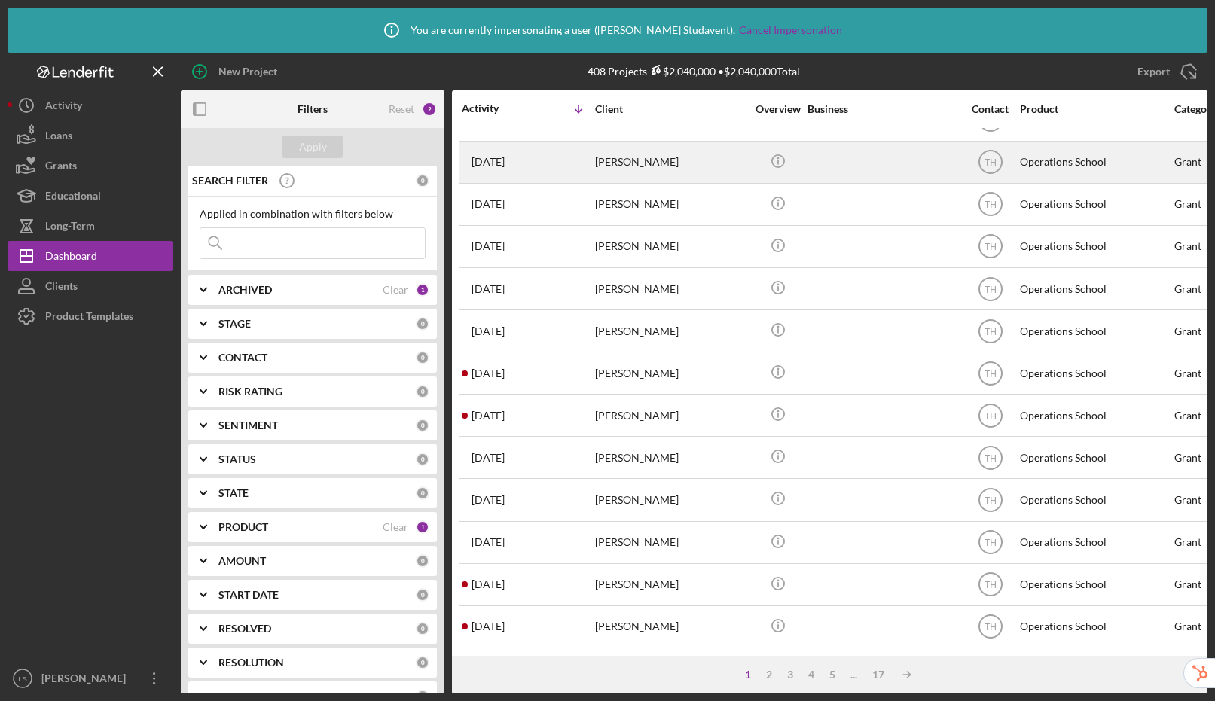
click at [810, 154] on div at bounding box center [882, 162] width 151 height 40
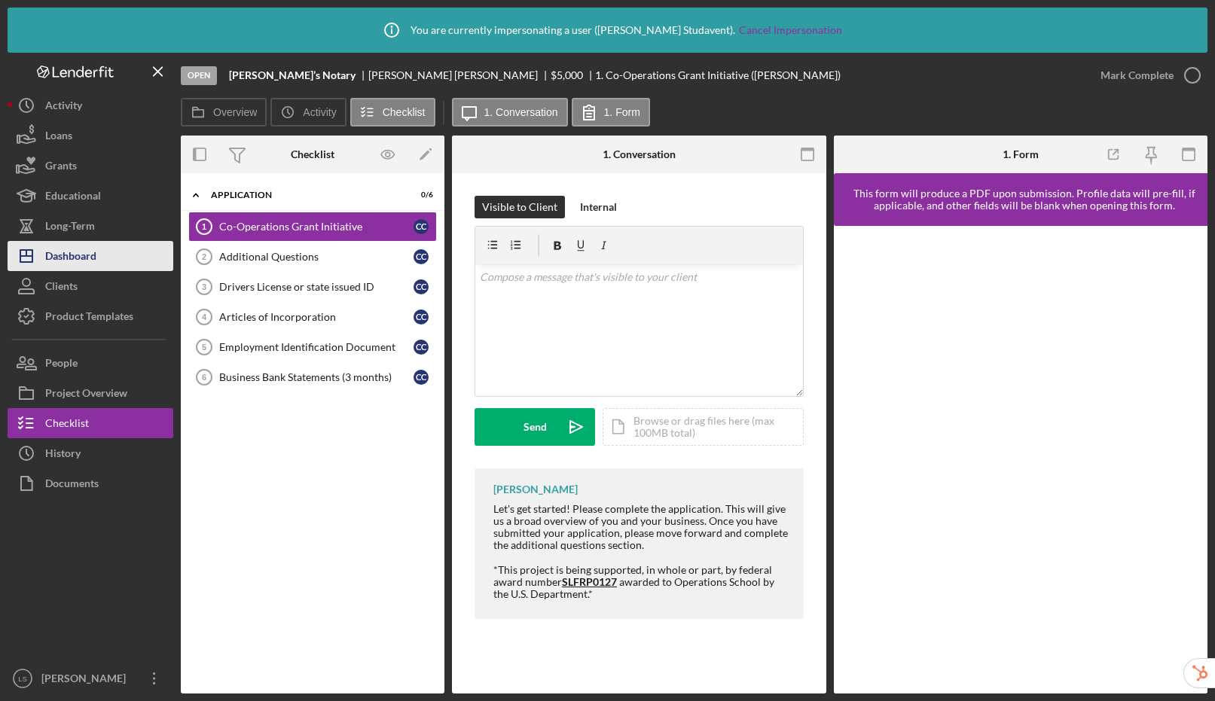
click at [82, 260] on div "Dashboard" at bounding box center [70, 258] width 51 height 34
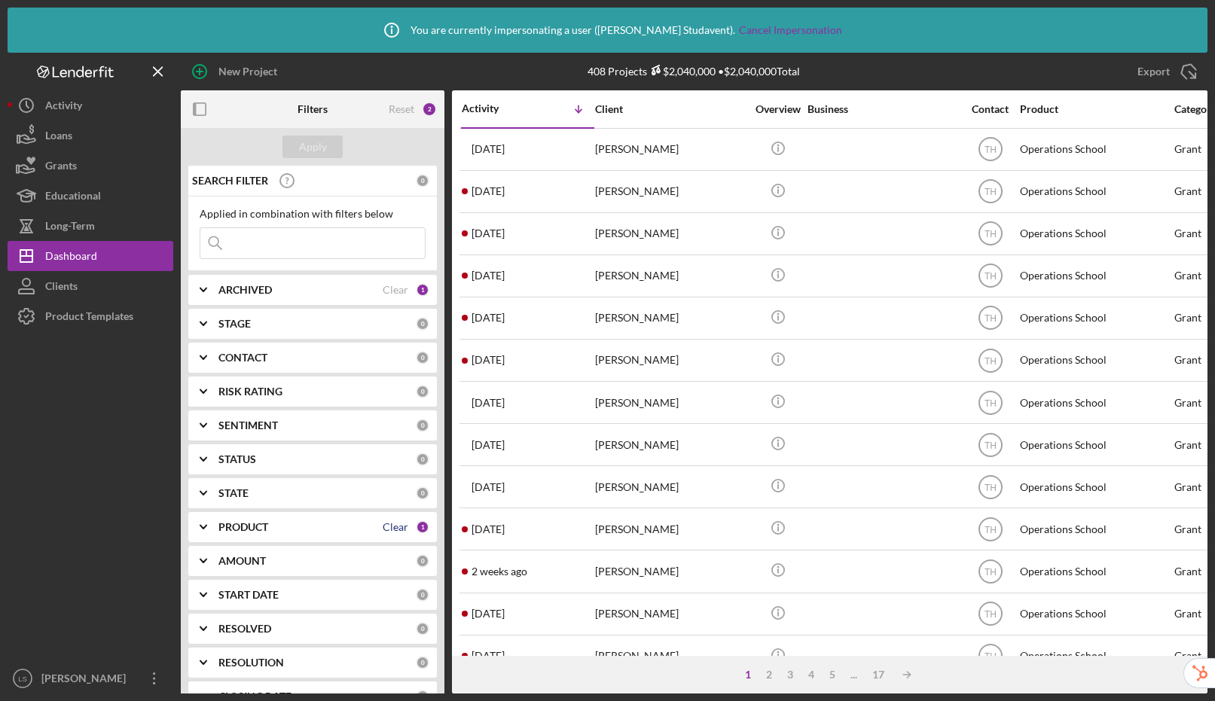
click at [390, 526] on div "Clear" at bounding box center [396, 527] width 26 height 12
click at [331, 151] on button "Apply" at bounding box center [312, 147] width 60 height 23
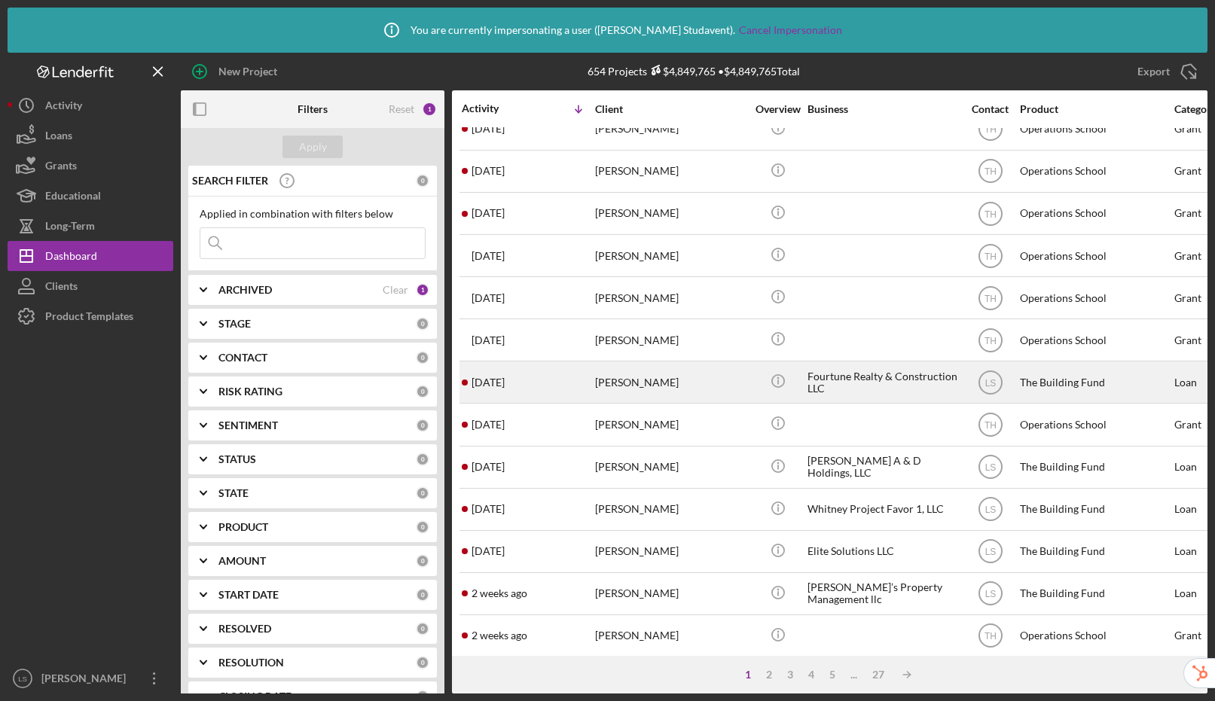
scroll to position [157, 0]
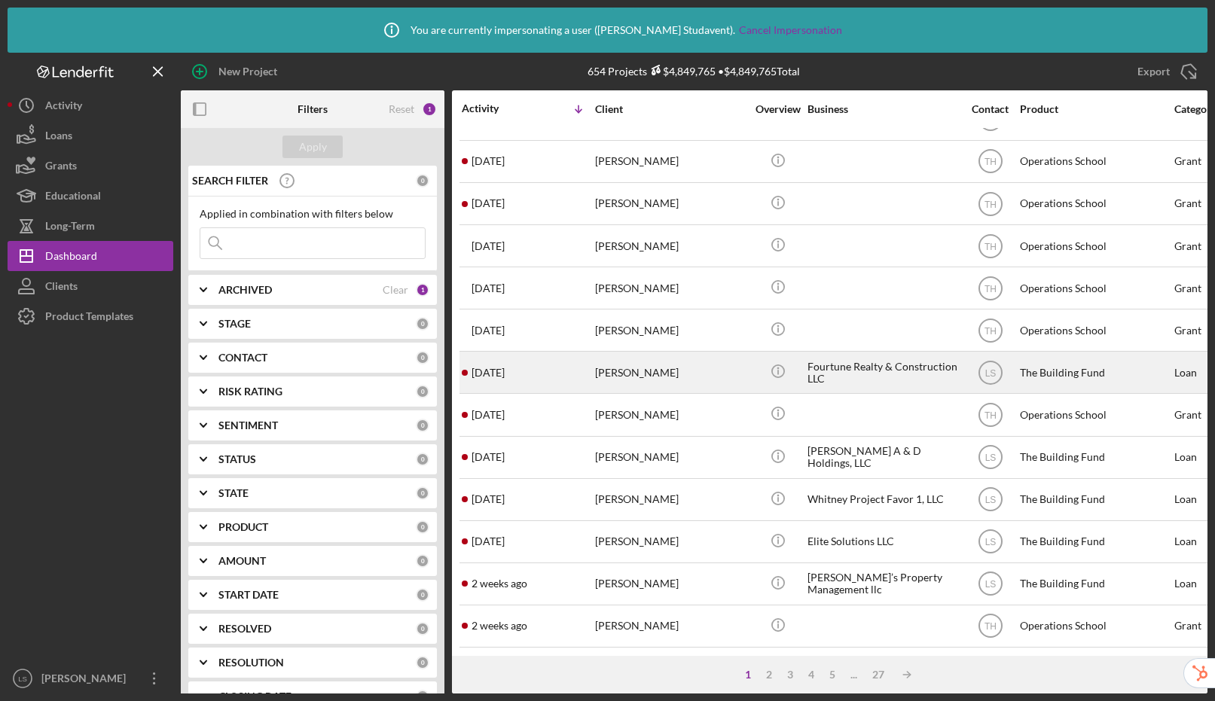
click at [852, 367] on div "Fourtune Realty & Construction LLC" at bounding box center [882, 372] width 151 height 40
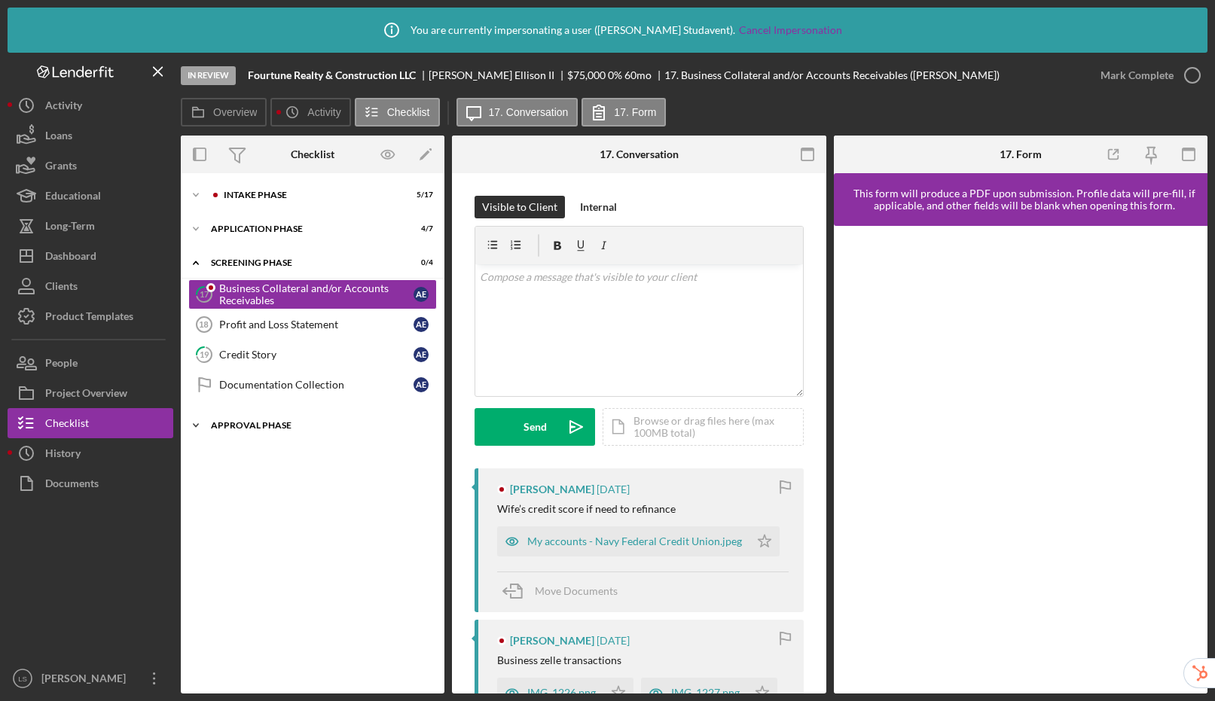
click at [267, 425] on div "Approval Phase" at bounding box center [318, 425] width 215 height 9
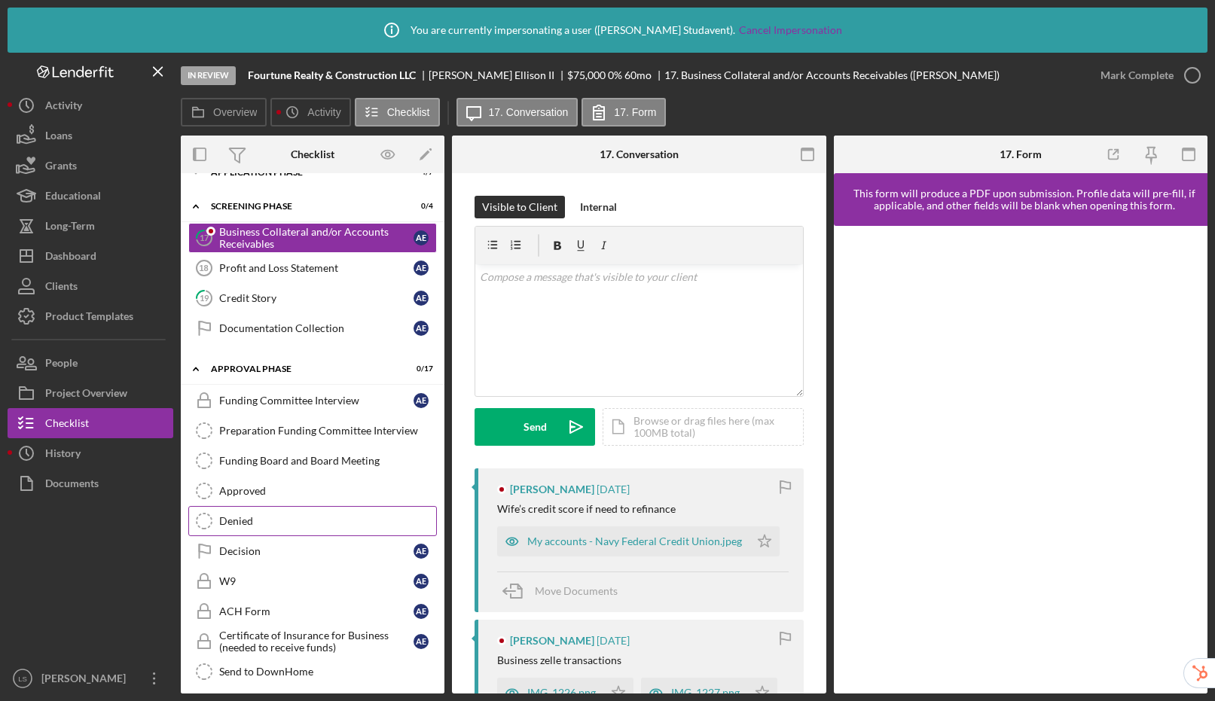
scroll to position [276, 0]
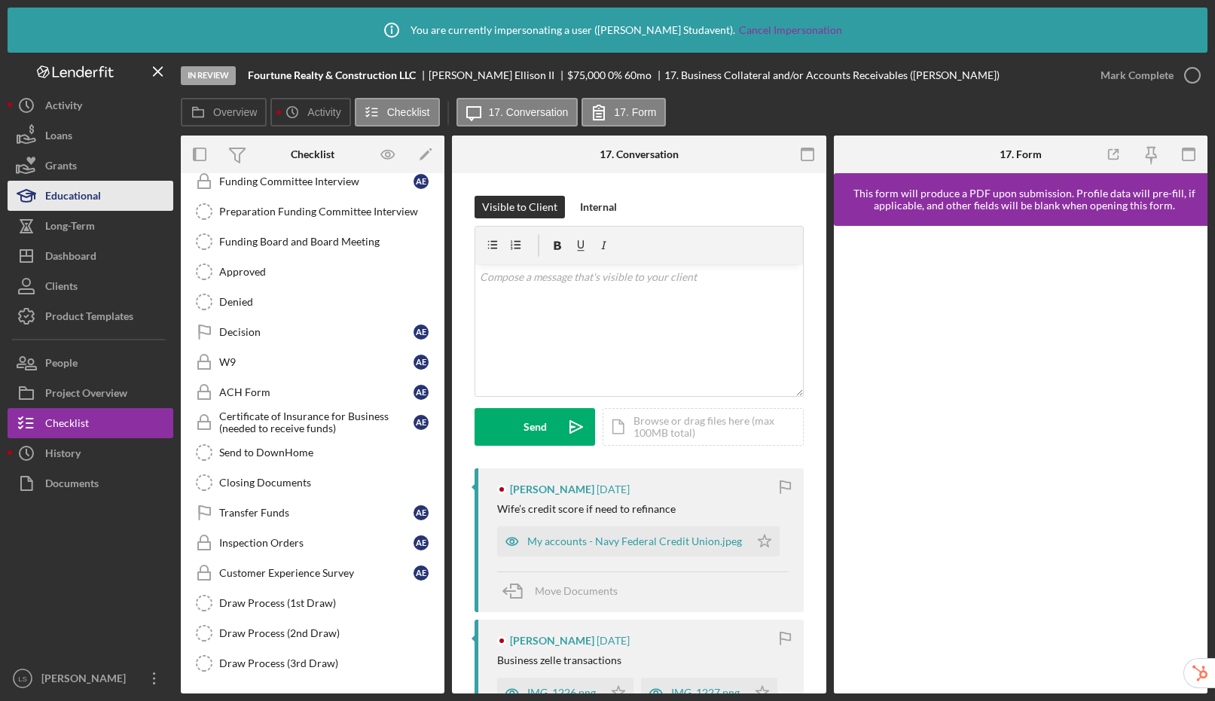
click at [90, 191] on div "Educational" at bounding box center [73, 198] width 56 height 34
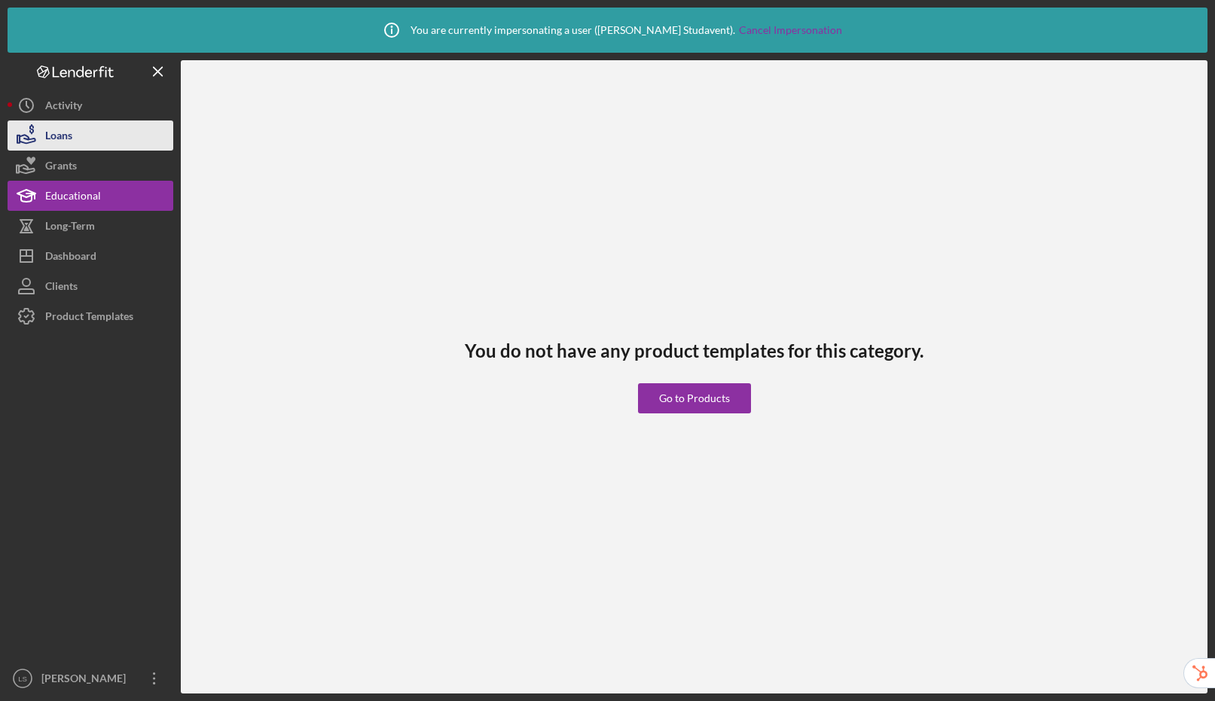
click at [84, 138] on button "Loans" at bounding box center [91, 135] width 166 height 30
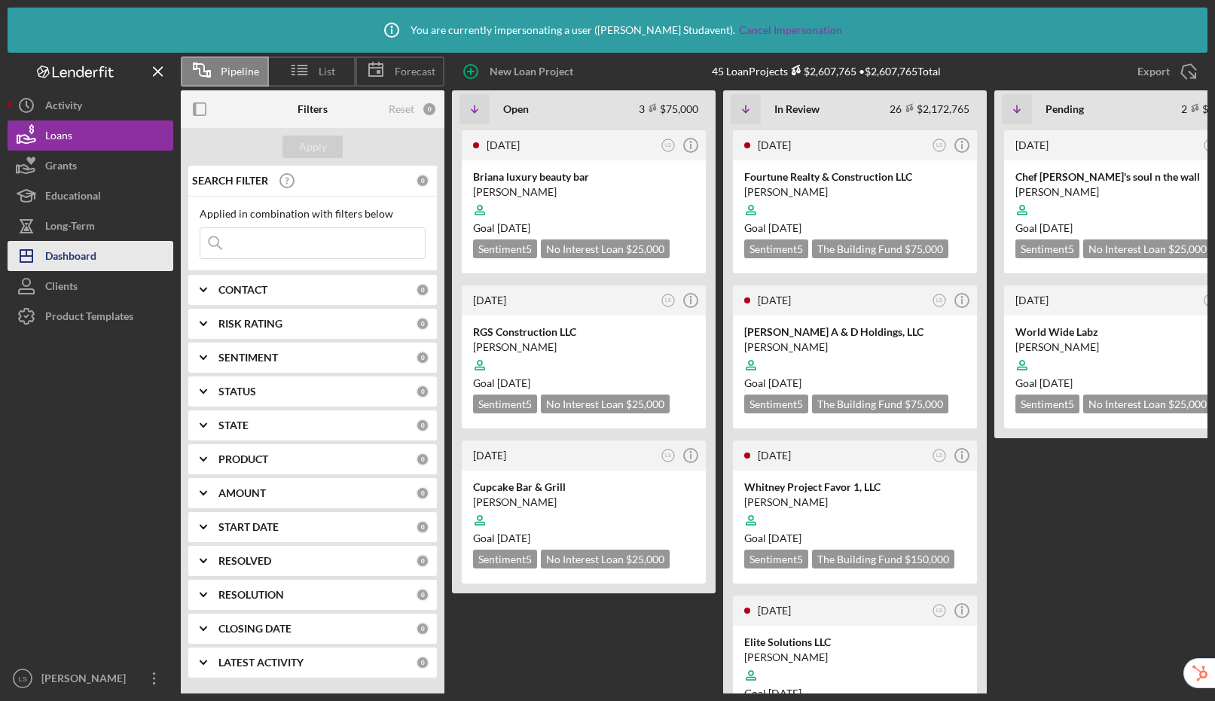
click at [71, 268] on div "Dashboard" at bounding box center [70, 258] width 51 height 34
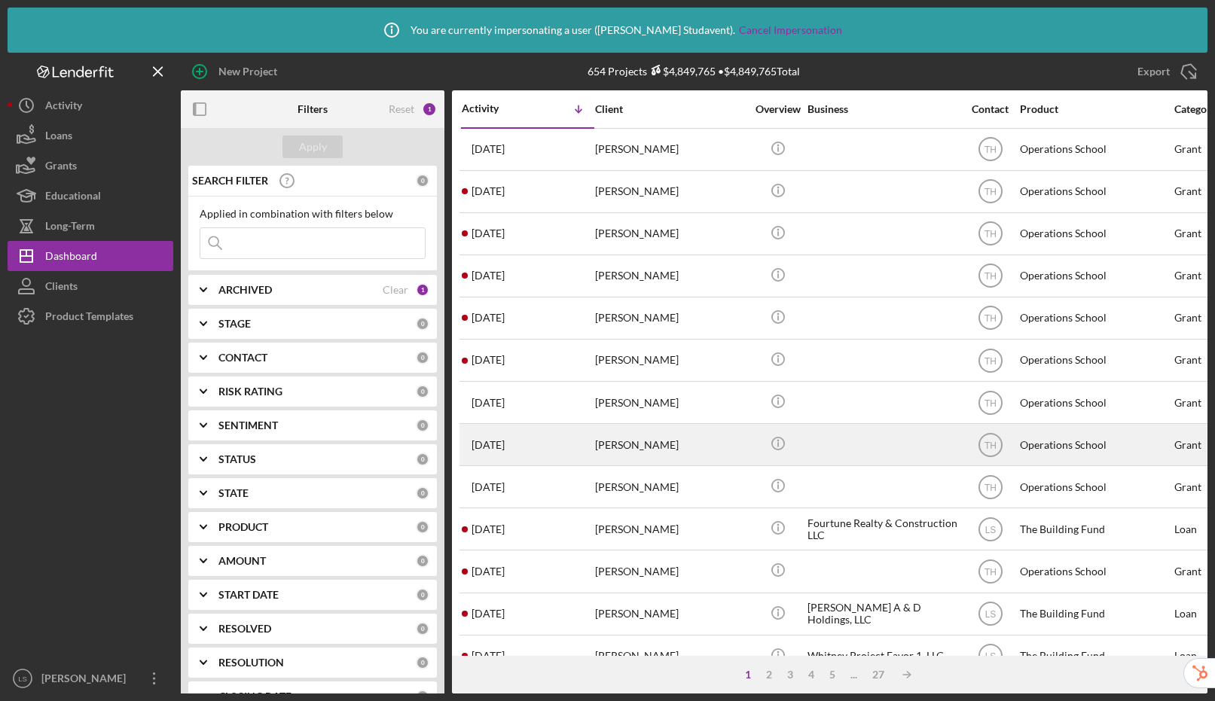
scroll to position [294, 0]
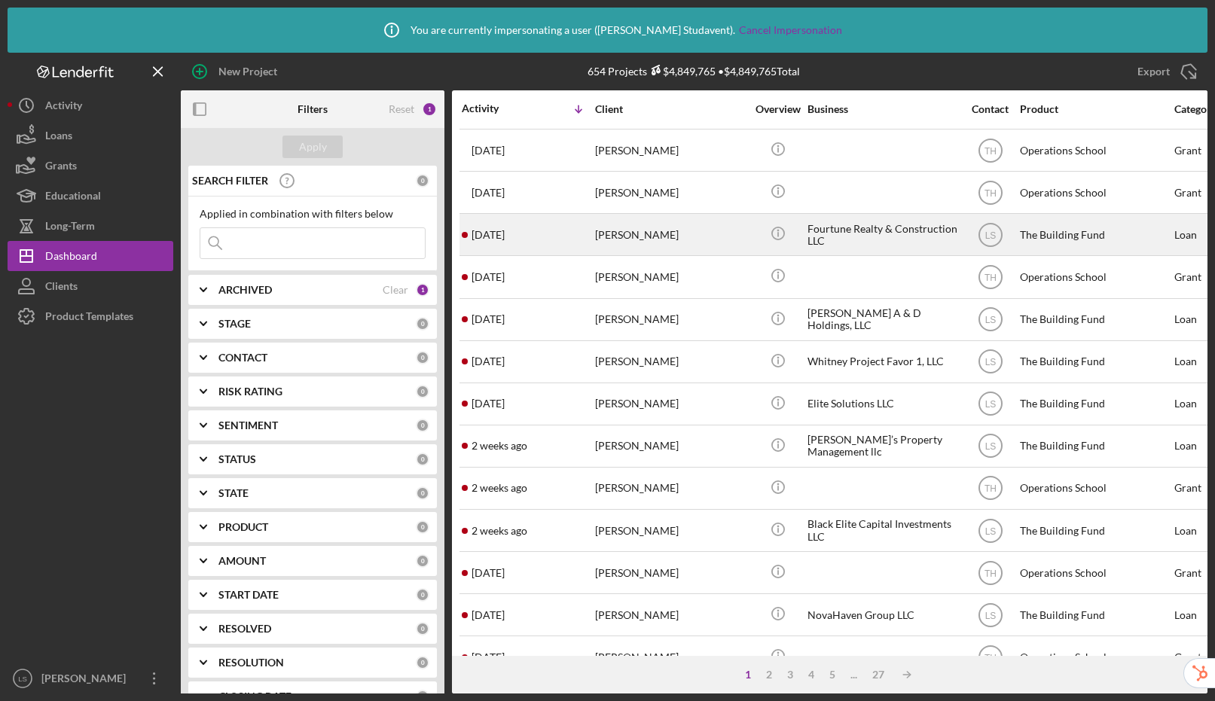
click at [673, 230] on div "Aaron Ellison II" at bounding box center [670, 235] width 151 height 40
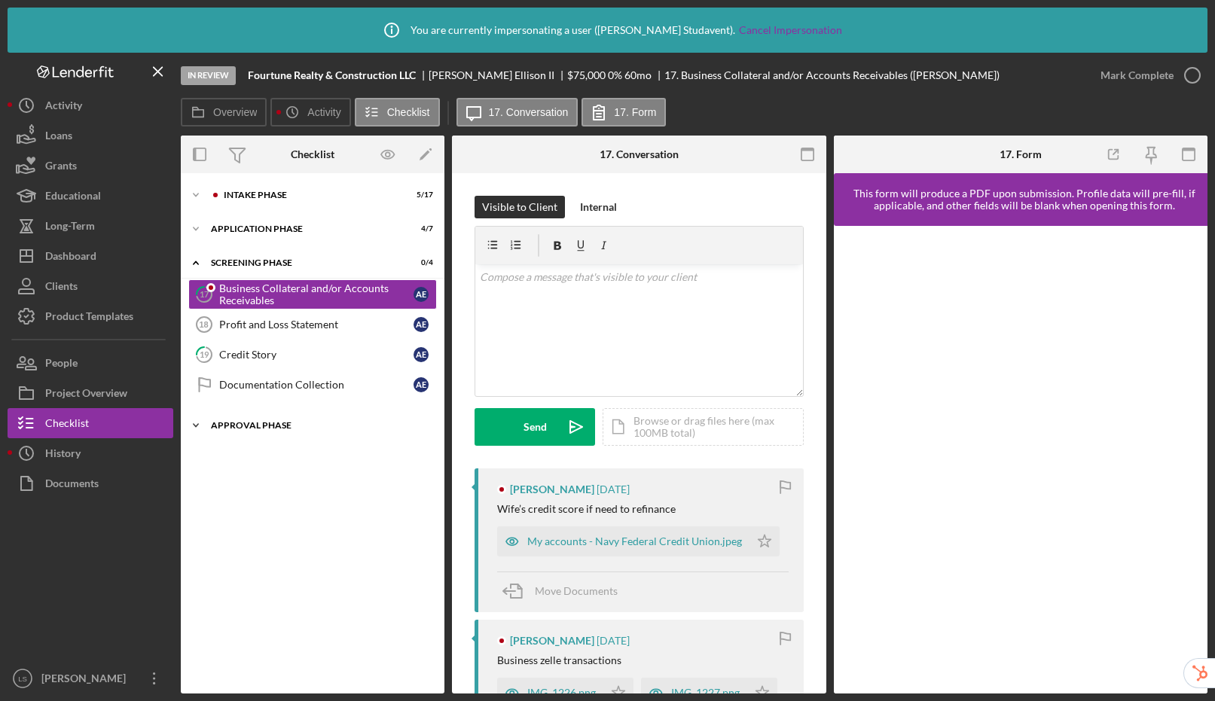
click at [273, 434] on div "Icon/Expander Approval Phase 0 / 17" at bounding box center [313, 425] width 264 height 30
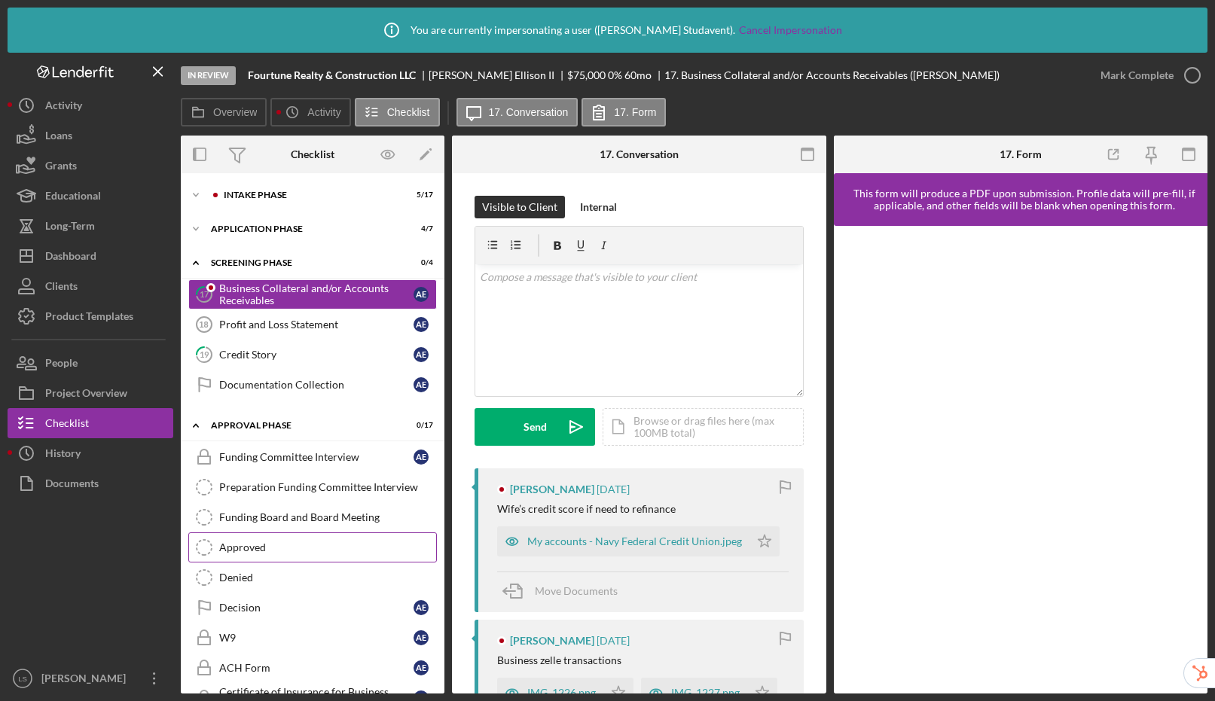
click at [299, 541] on div "Approved" at bounding box center [327, 547] width 217 height 12
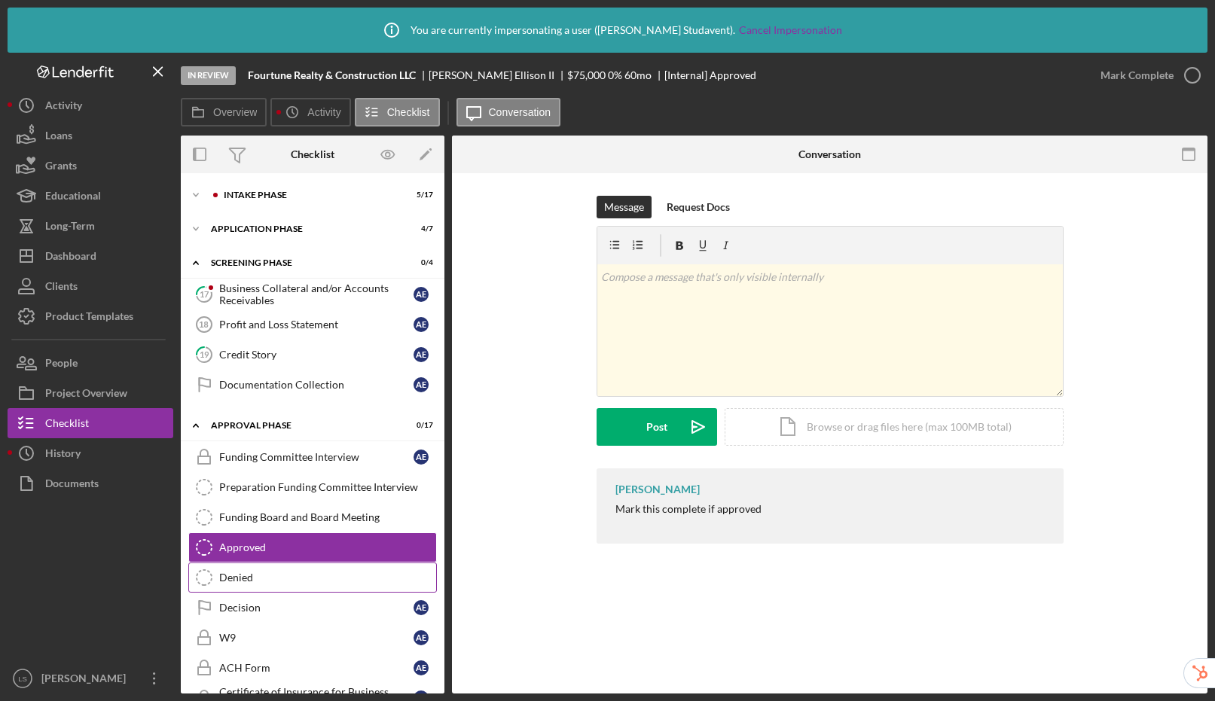
scroll to position [276, 0]
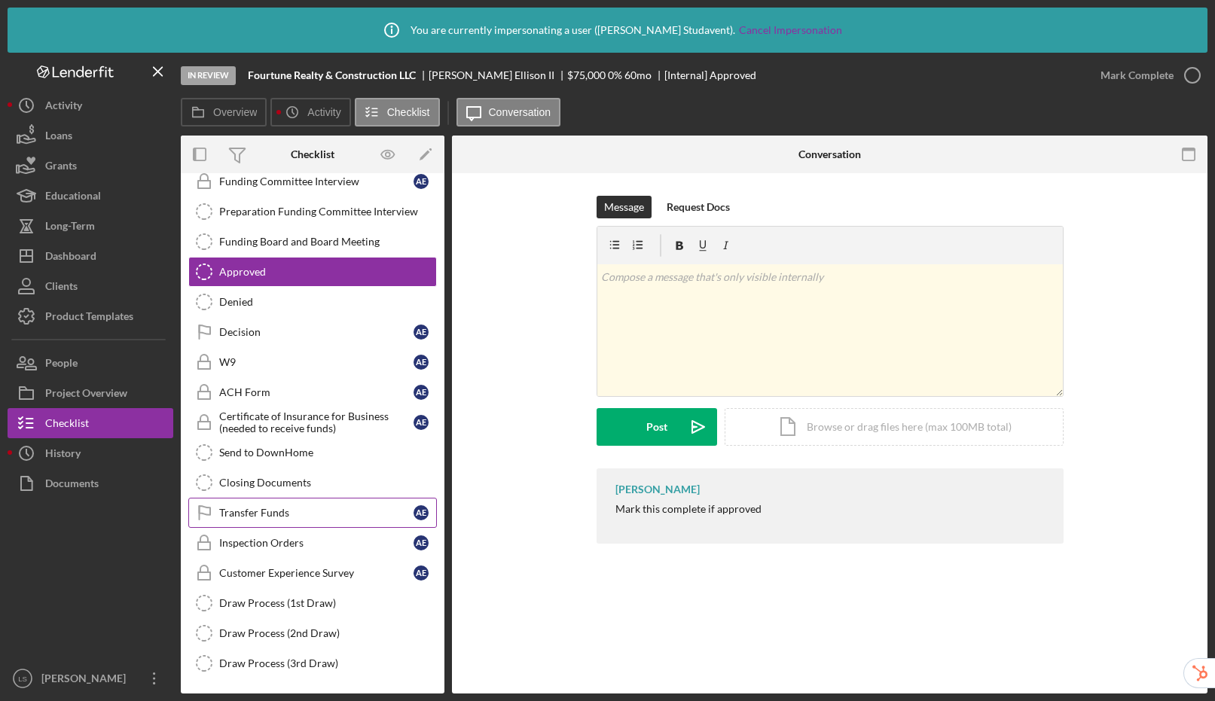
click at [312, 523] on link "Transfer Funds Transfer Funds A E" at bounding box center [312, 513] width 249 height 30
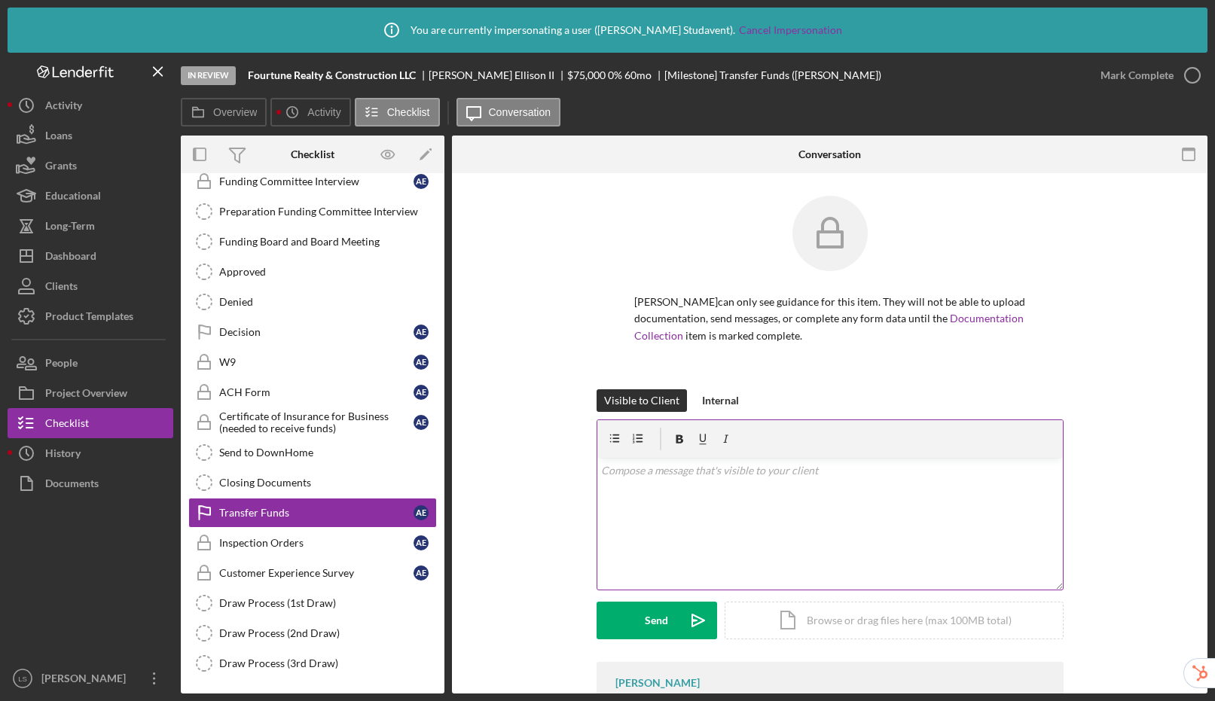
scroll to position [74, 0]
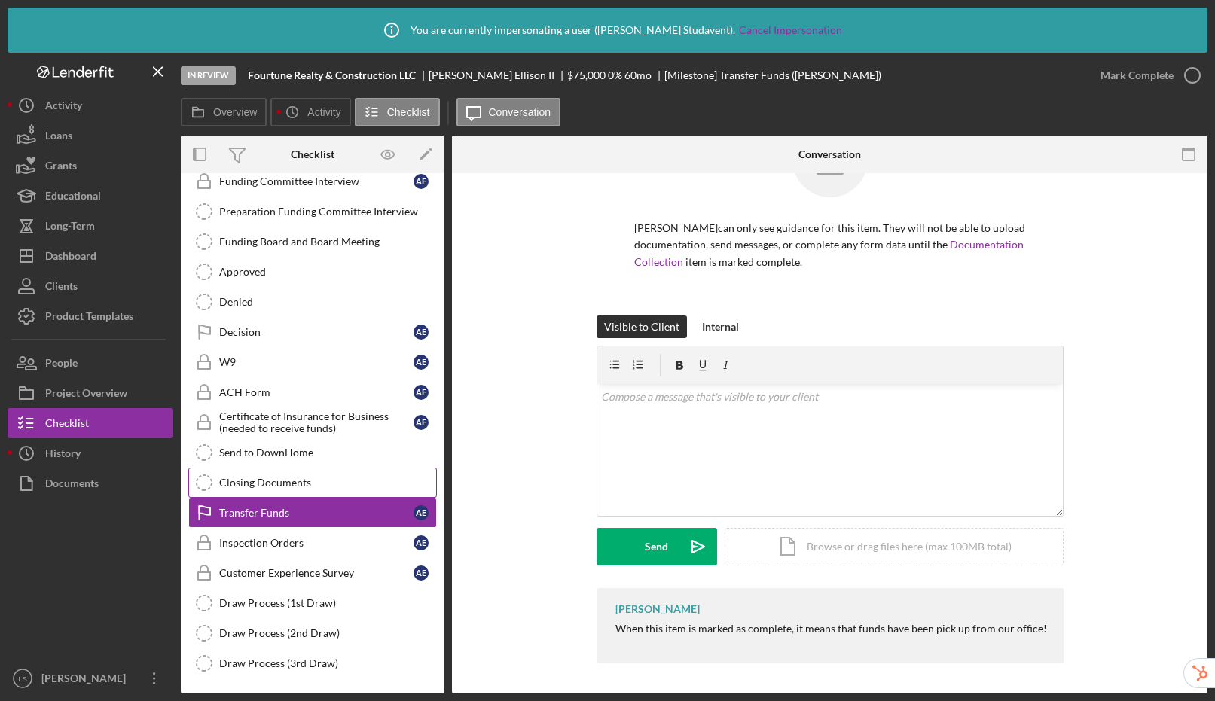
click at [266, 486] on div "Closing Documents" at bounding box center [327, 483] width 217 height 12
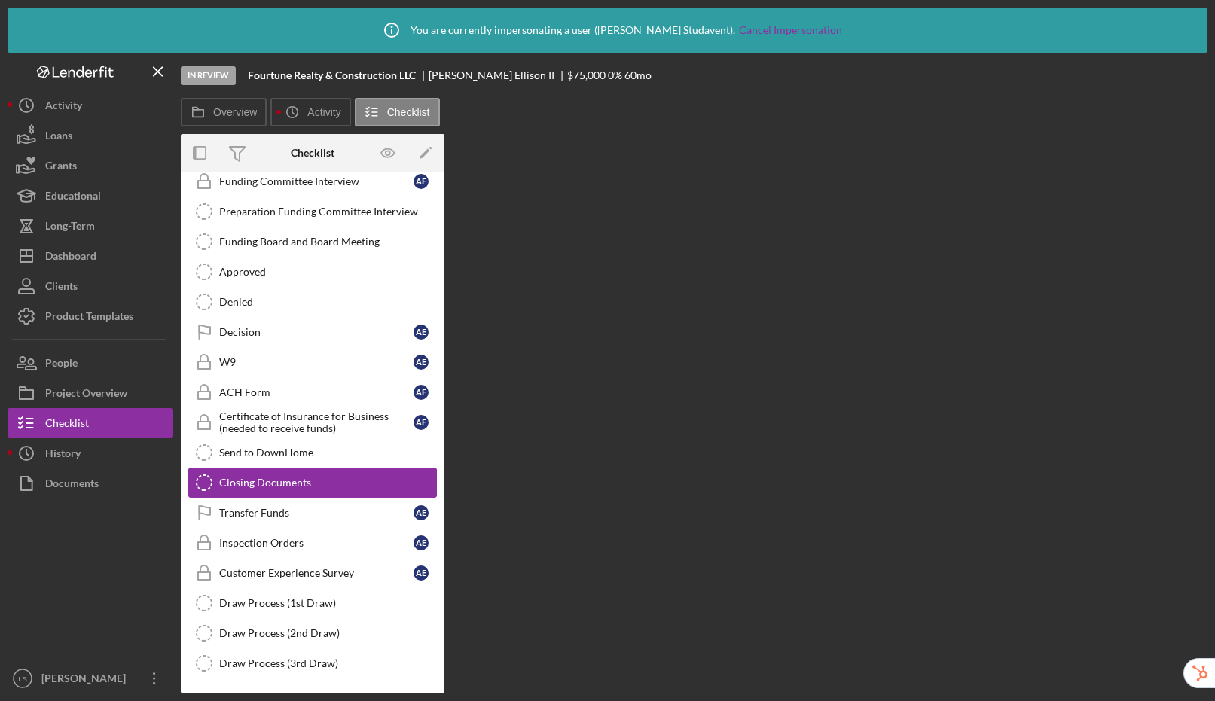
scroll to position [276, 0]
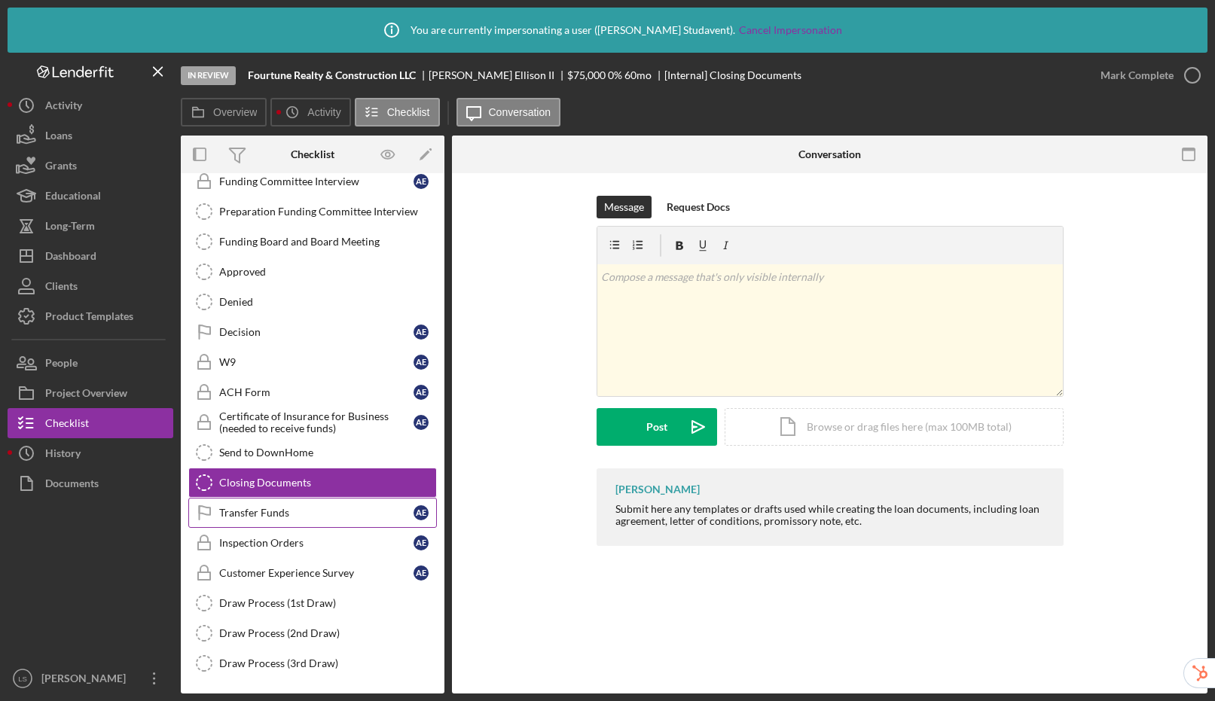
click at [264, 511] on div "Transfer Funds" at bounding box center [316, 513] width 194 height 12
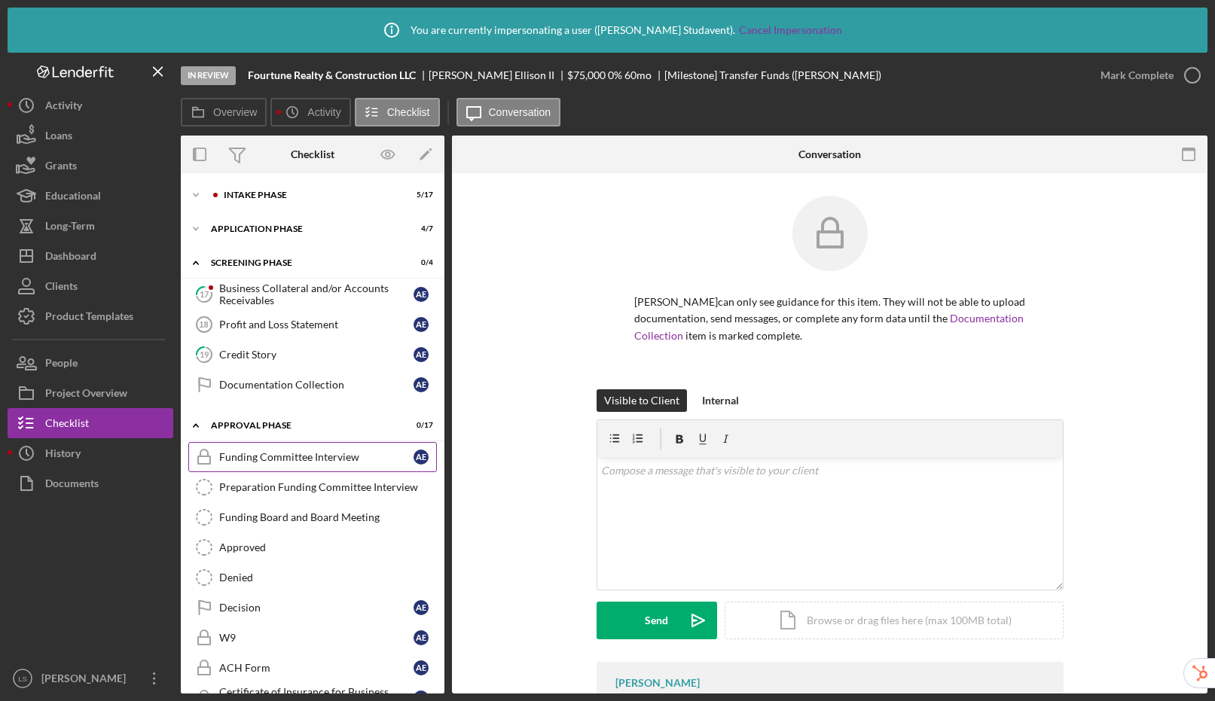
scroll to position [276, 0]
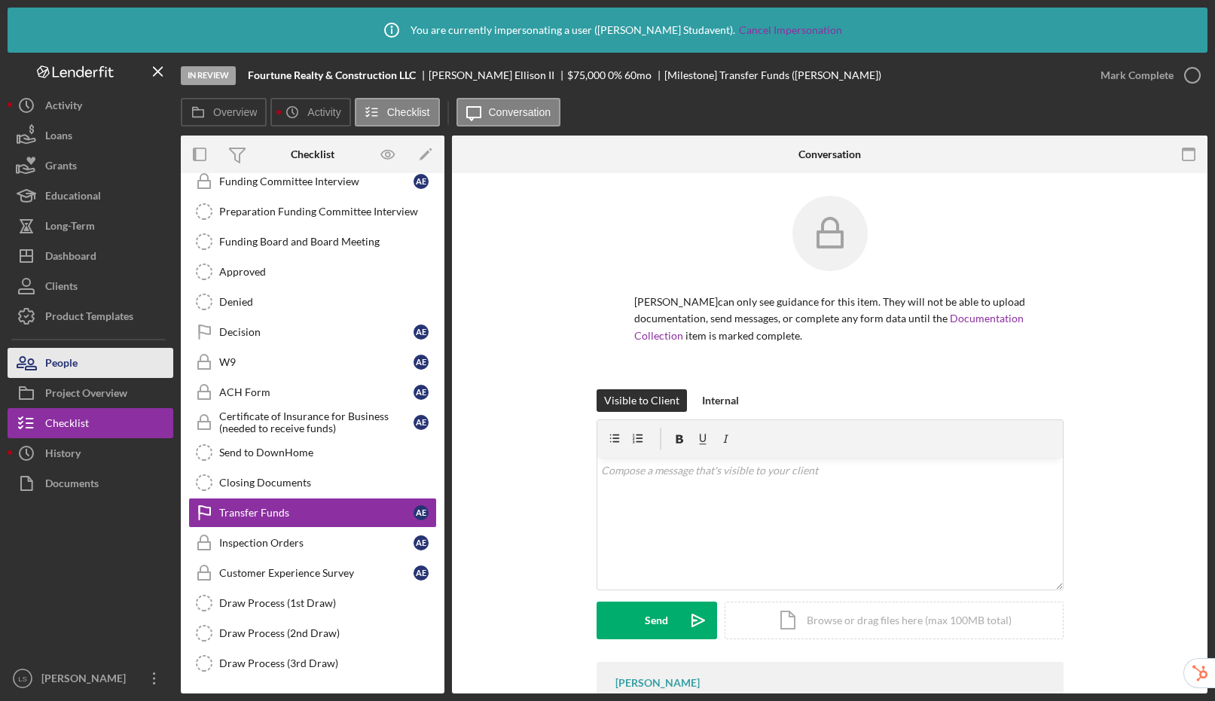
click at [96, 362] on button "People" at bounding box center [91, 363] width 166 height 30
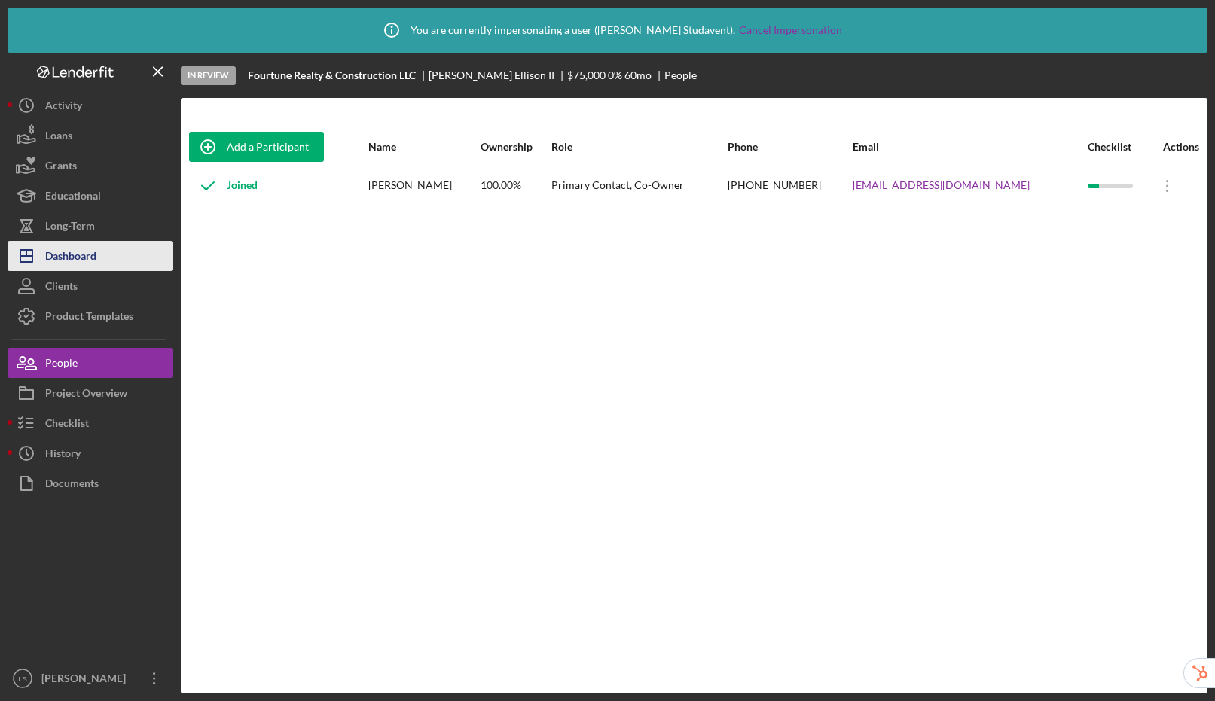
click at [86, 260] on div "Dashboard" at bounding box center [70, 258] width 51 height 34
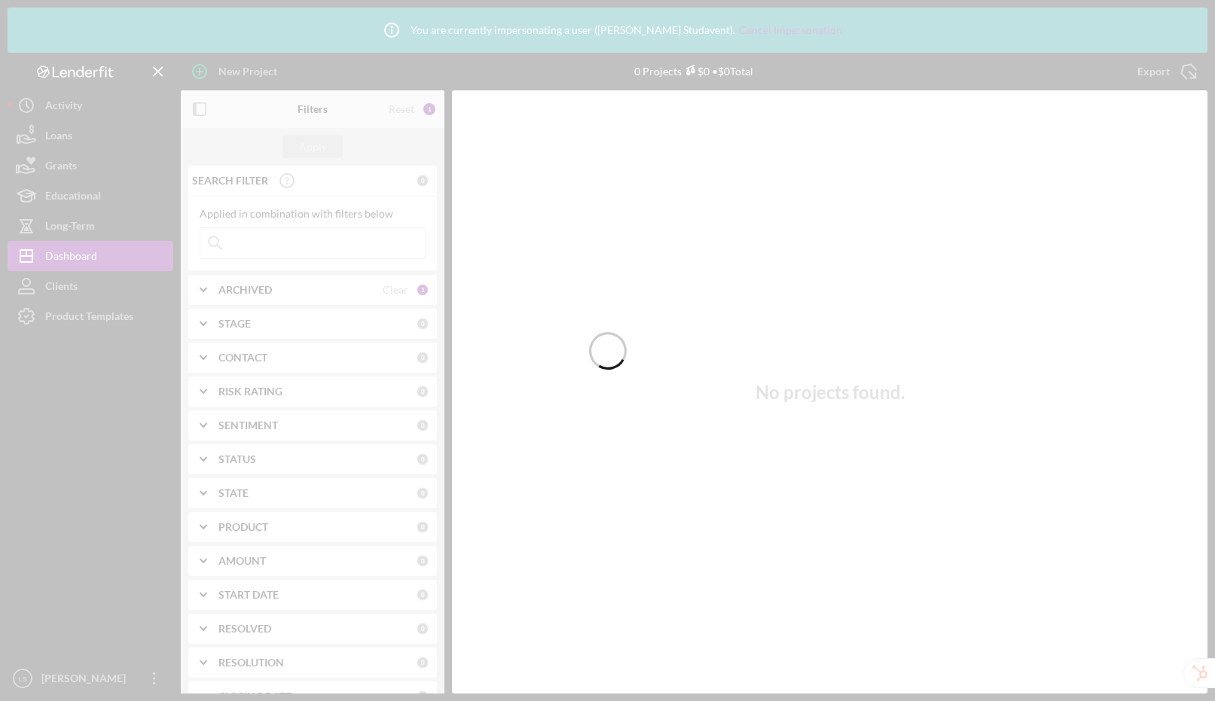
click at [291, 244] on div at bounding box center [607, 350] width 1215 height 701
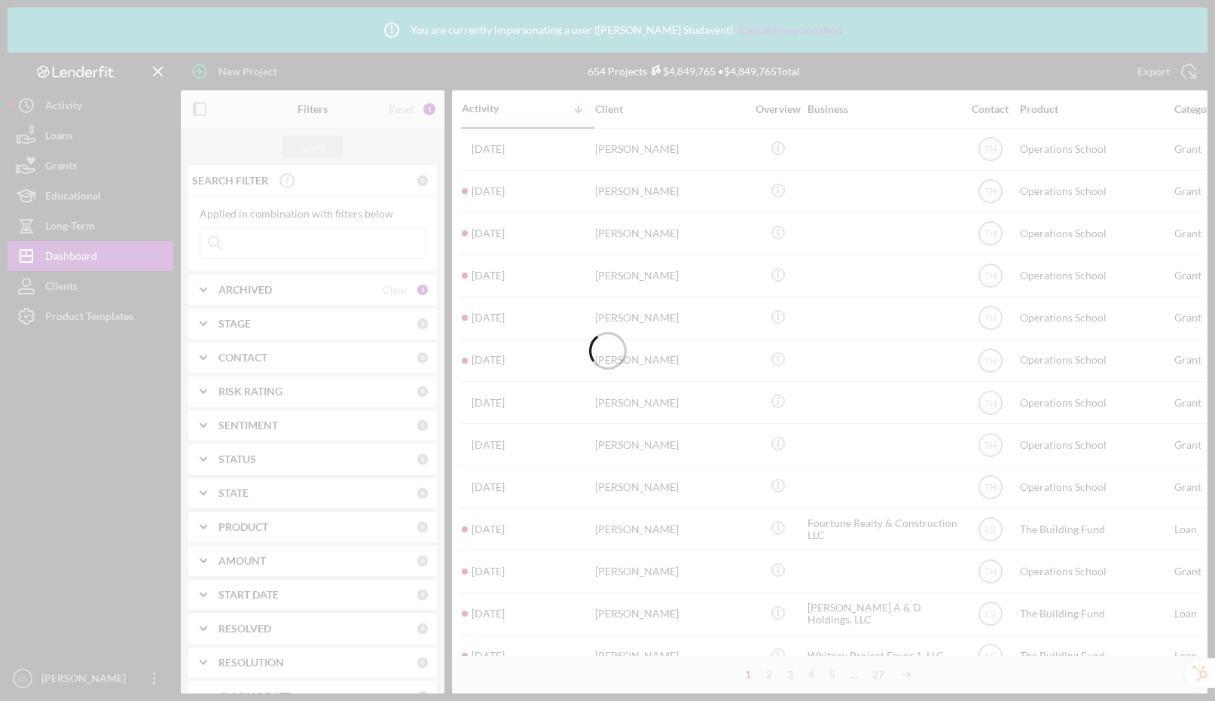
click at [318, 243] on input at bounding box center [312, 243] width 224 height 30
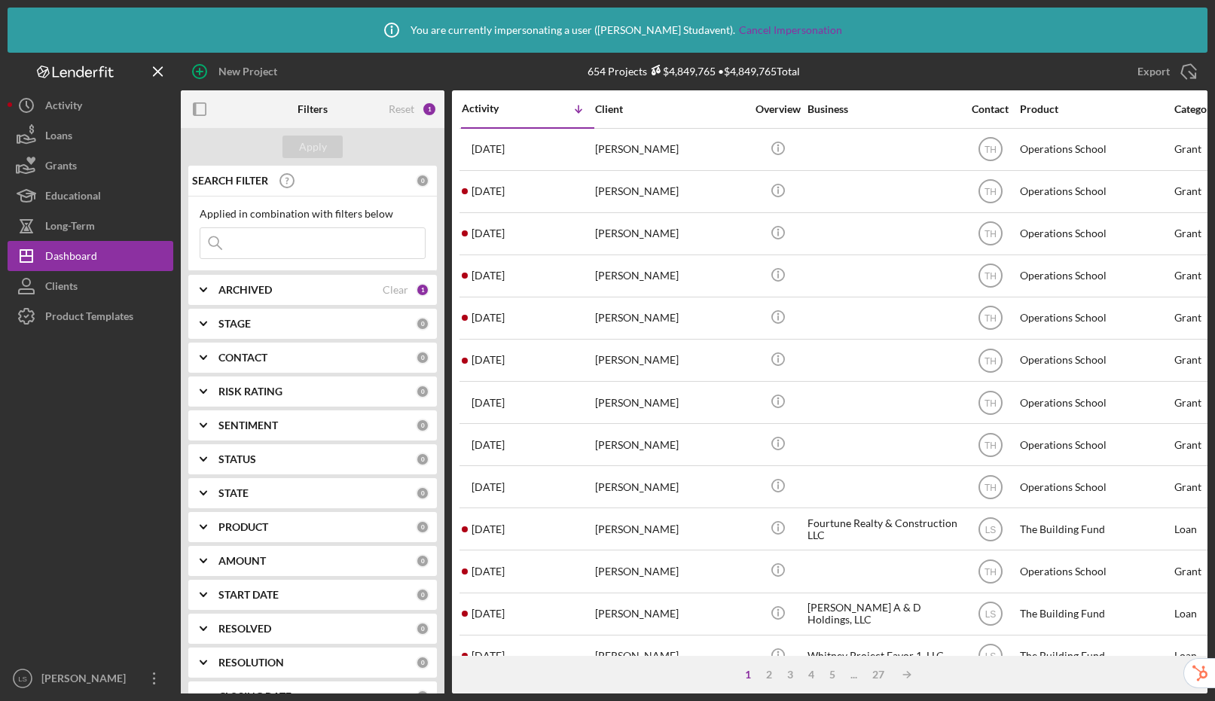
paste input "[PERSON_NAME][US_STATE]"
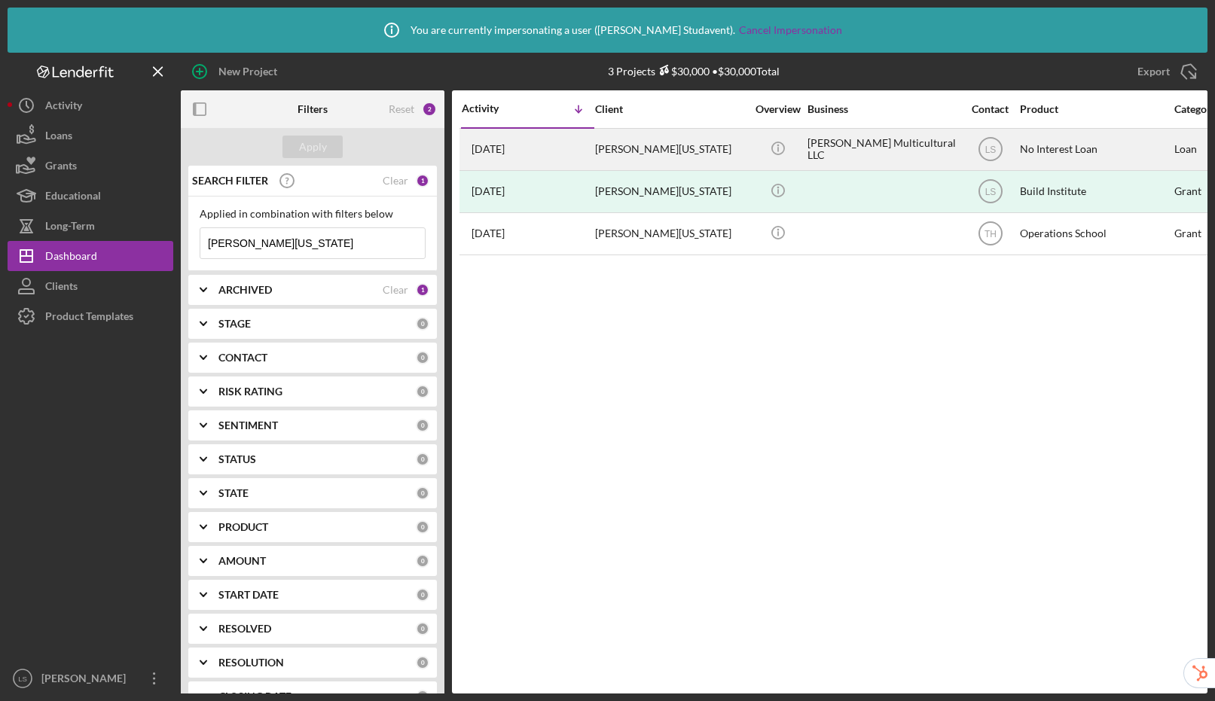
type input "[PERSON_NAME][US_STATE]"
click at [659, 145] on div "[PERSON_NAME][US_STATE]" at bounding box center [670, 150] width 151 height 40
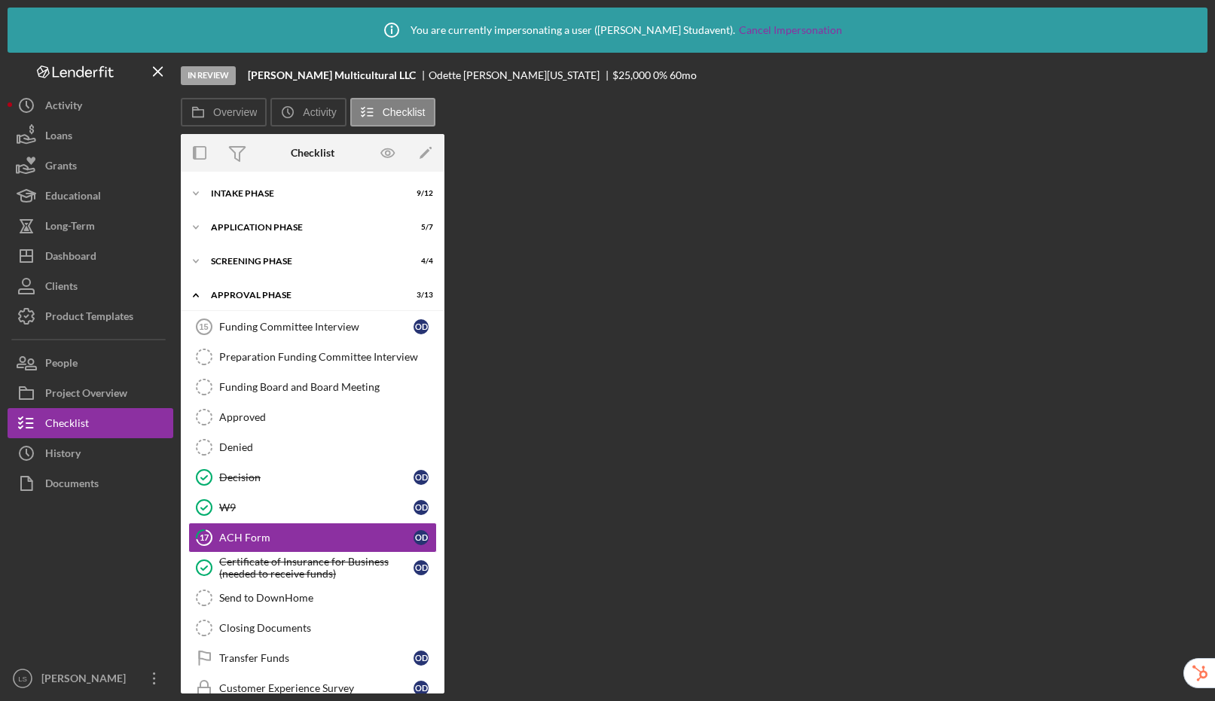
scroll to position [25, 0]
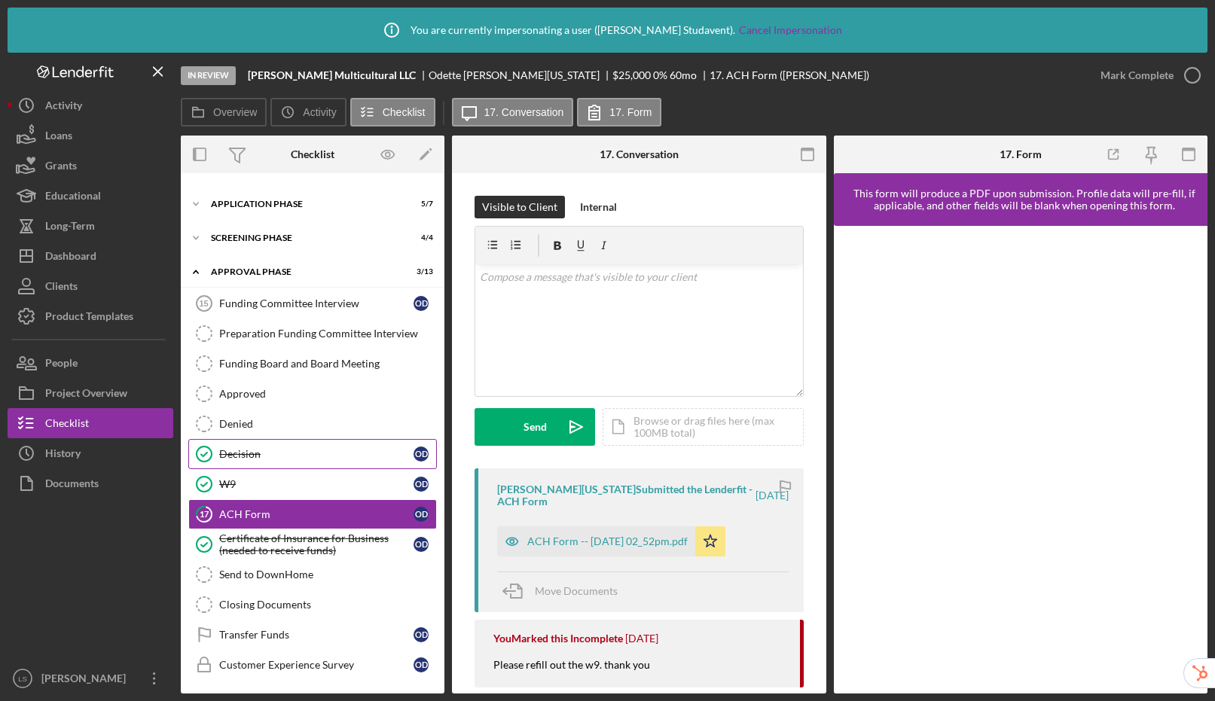
click at [324, 455] on div "Decision" at bounding box center [316, 454] width 194 height 12
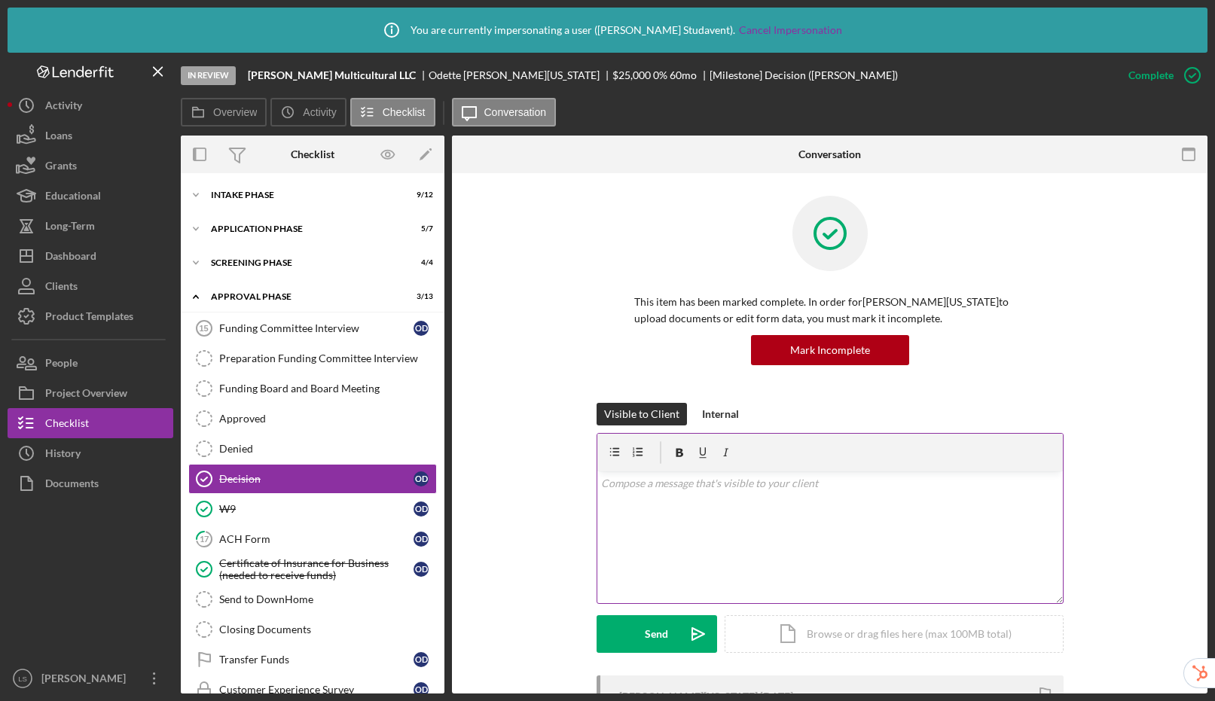
scroll to position [253, 0]
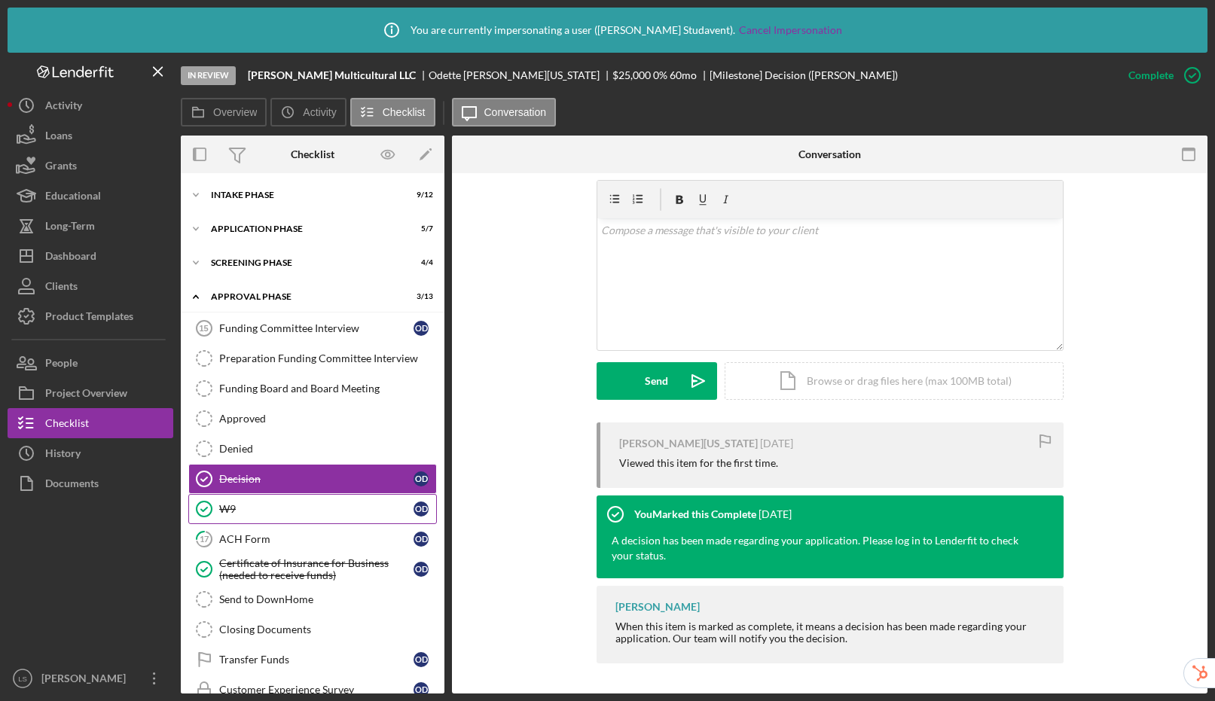
click at [317, 510] on div "W9" at bounding box center [316, 509] width 194 height 12
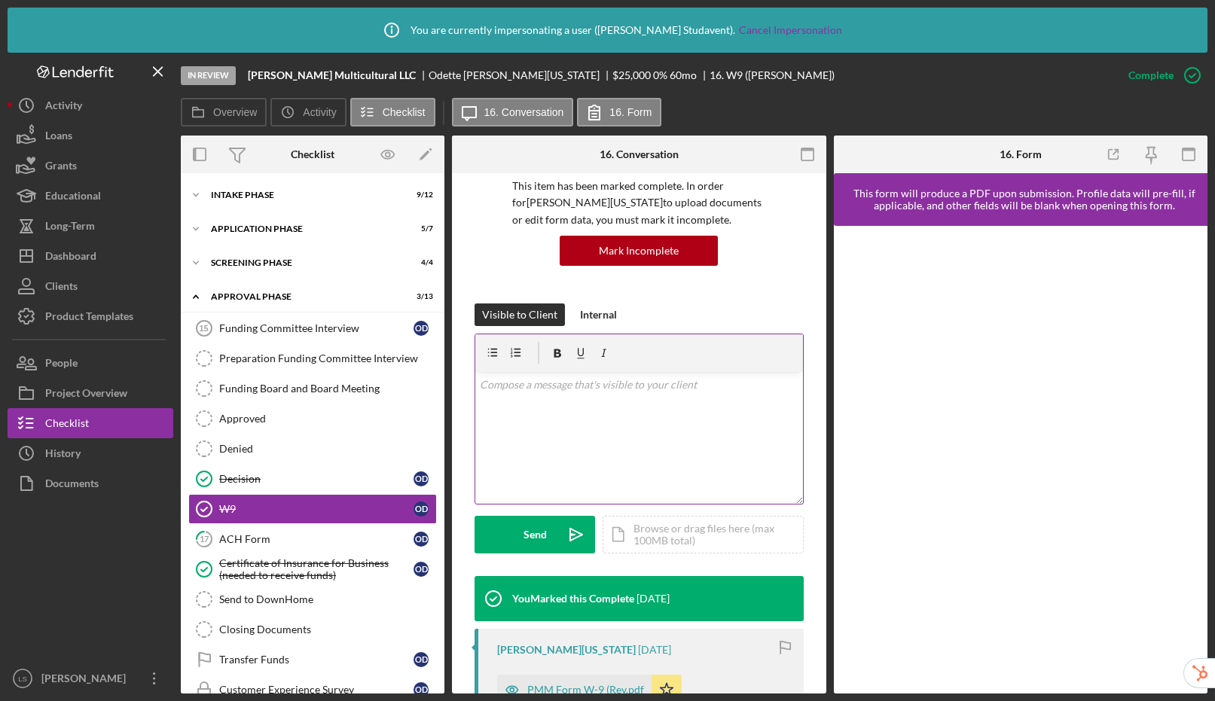
scroll to position [260, 0]
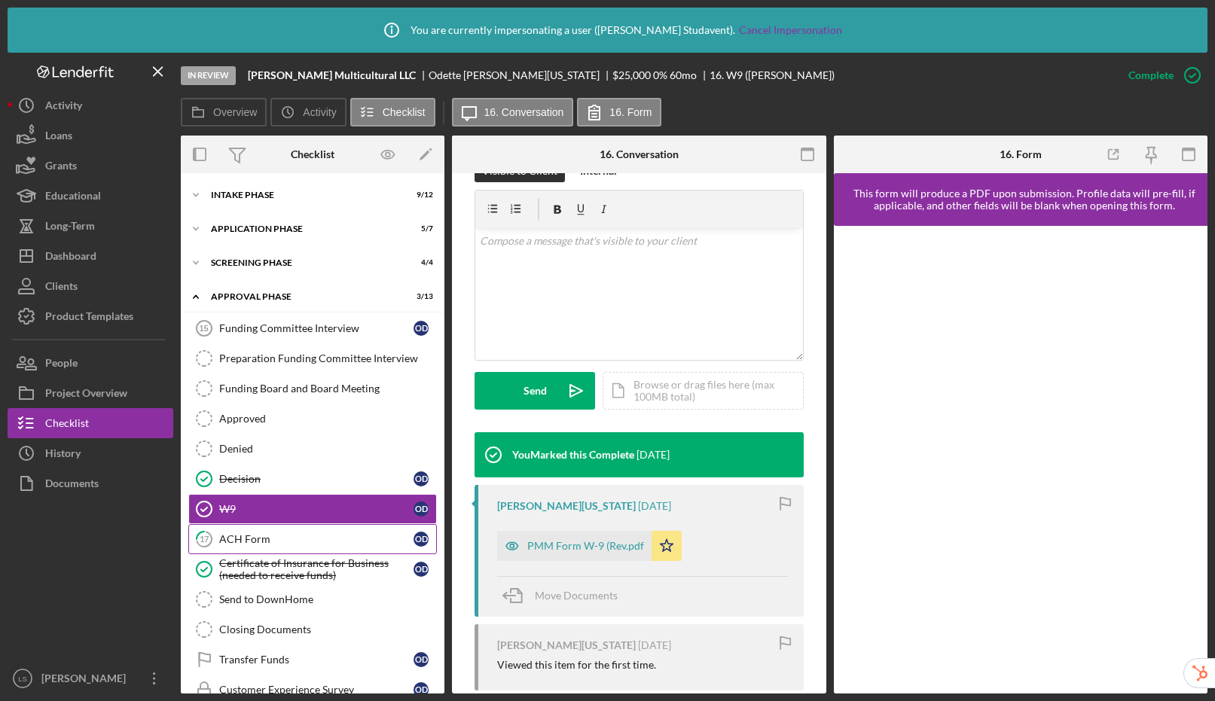
click at [306, 544] on div "ACH Form" at bounding box center [316, 539] width 194 height 12
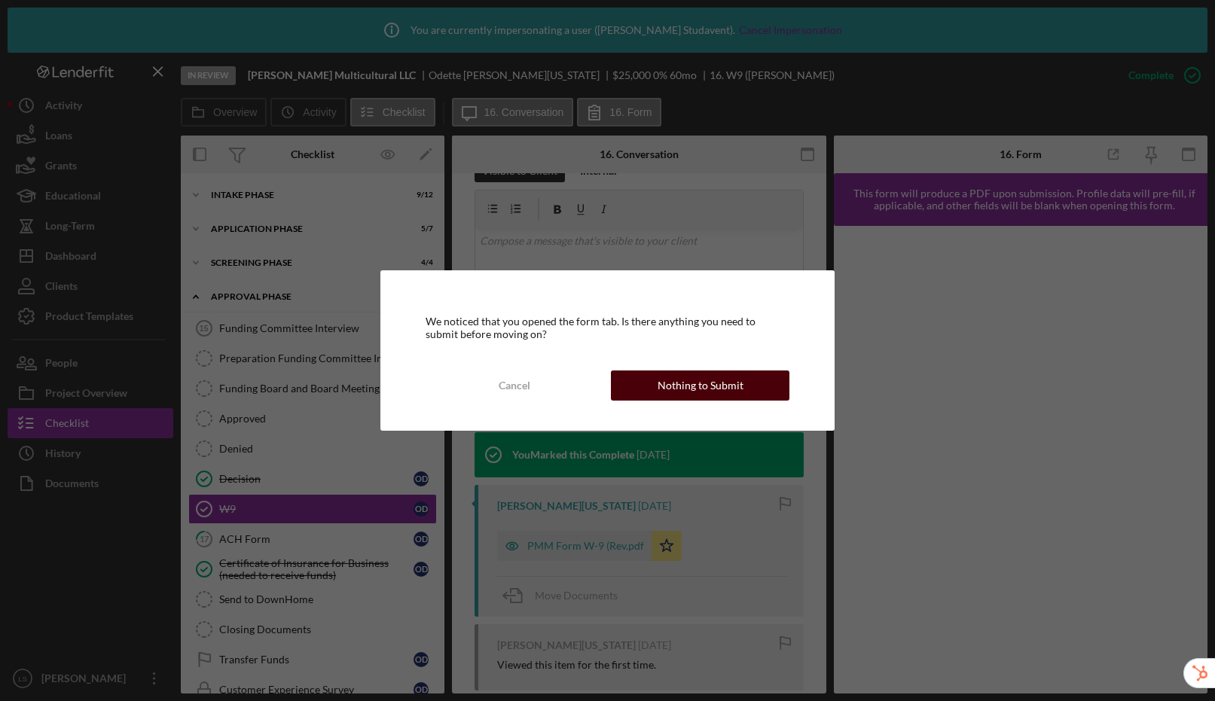
click at [714, 385] on div "Nothing to Submit" at bounding box center [700, 386] width 86 height 30
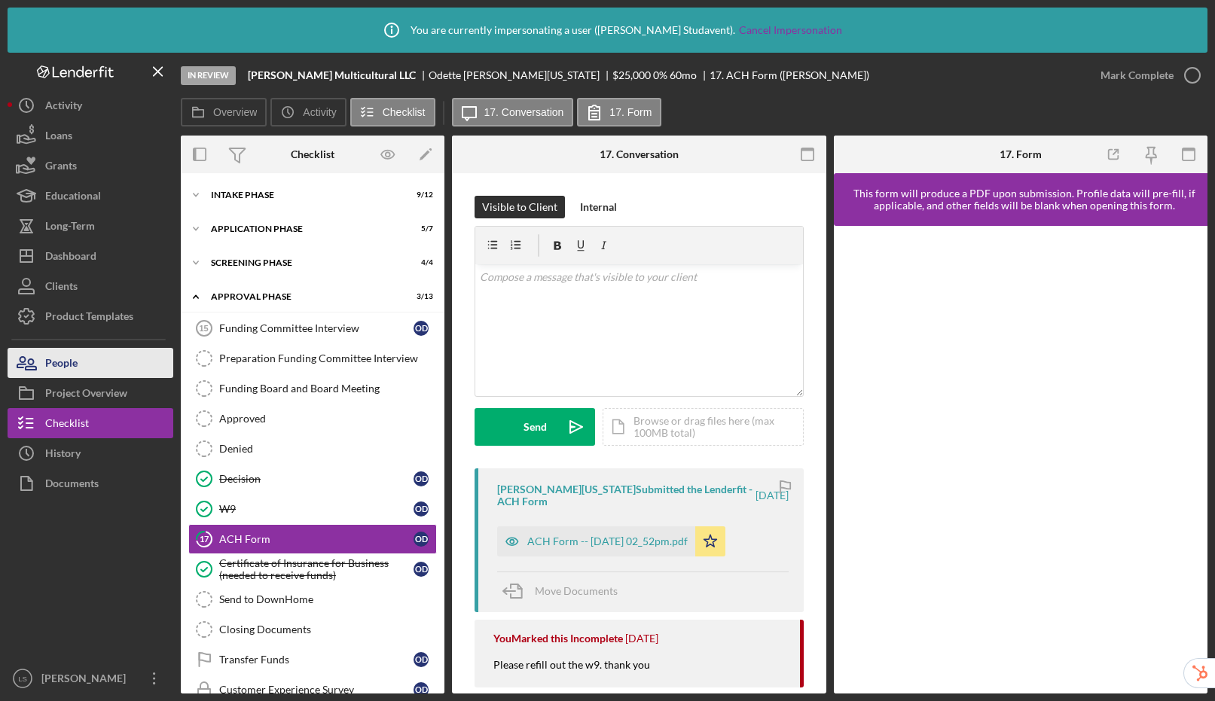
click at [125, 367] on button "People" at bounding box center [91, 363] width 166 height 30
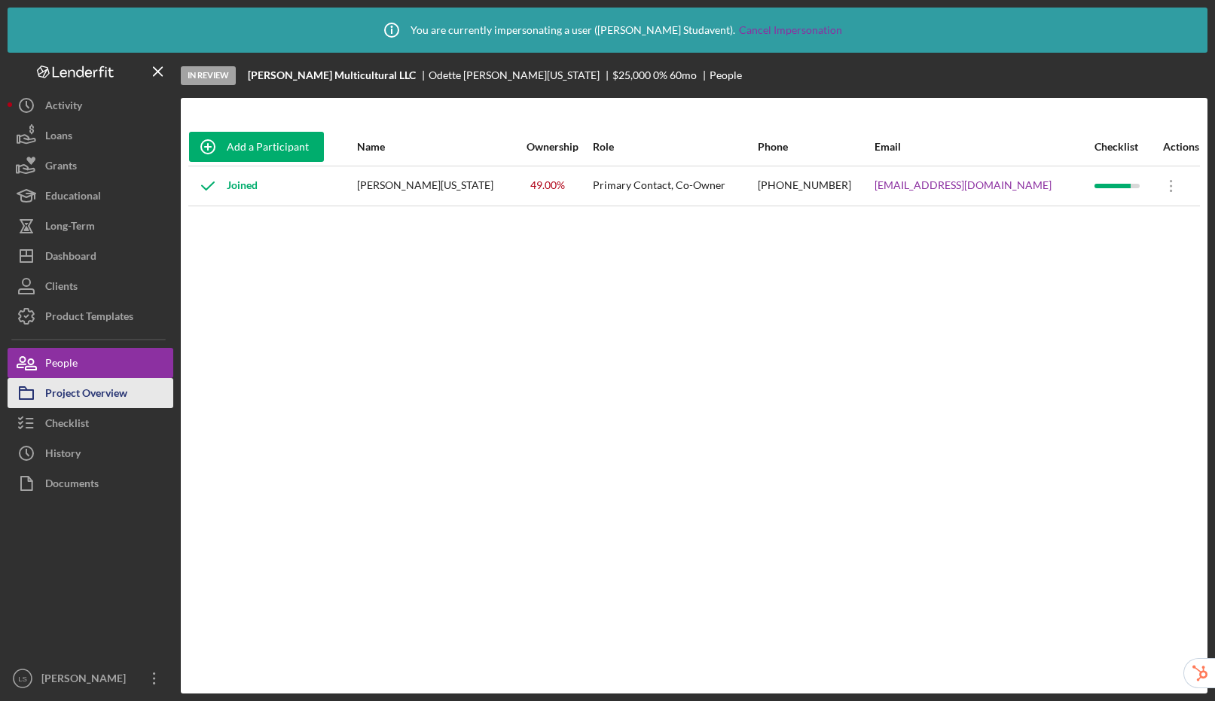
click at [121, 401] on div "Project Overview" at bounding box center [86, 395] width 82 height 34
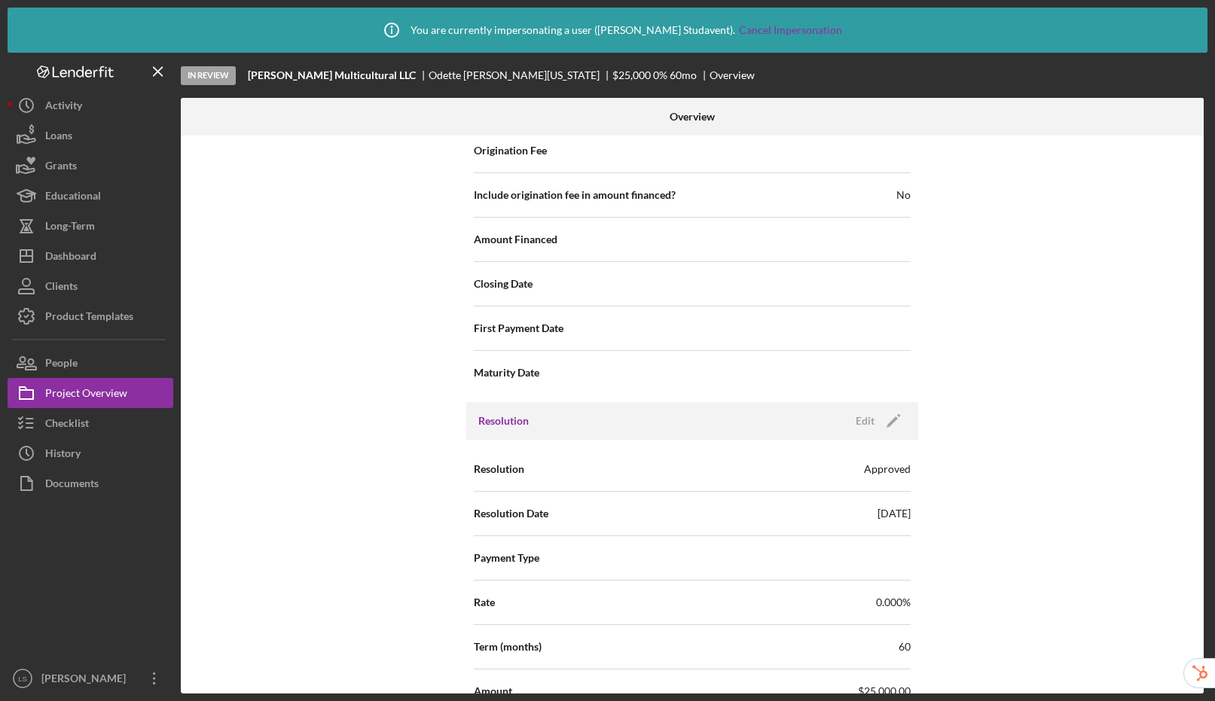
scroll to position [1915, 0]
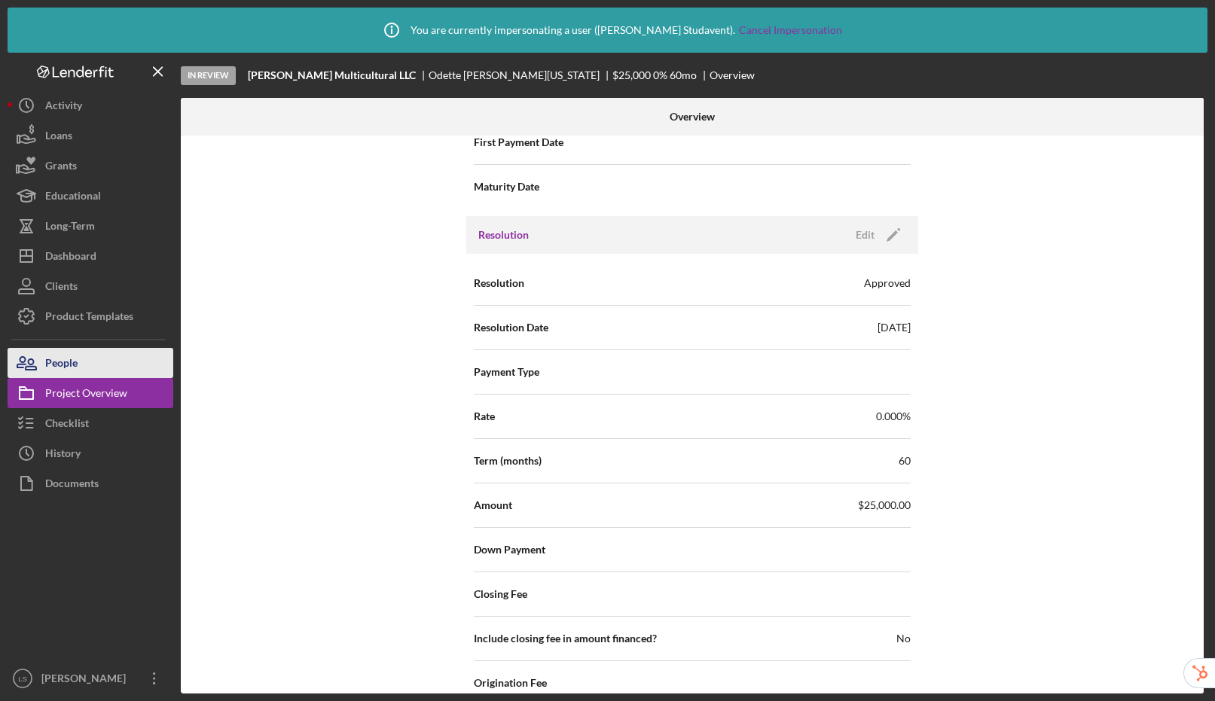
click at [92, 356] on button "People" at bounding box center [91, 363] width 166 height 30
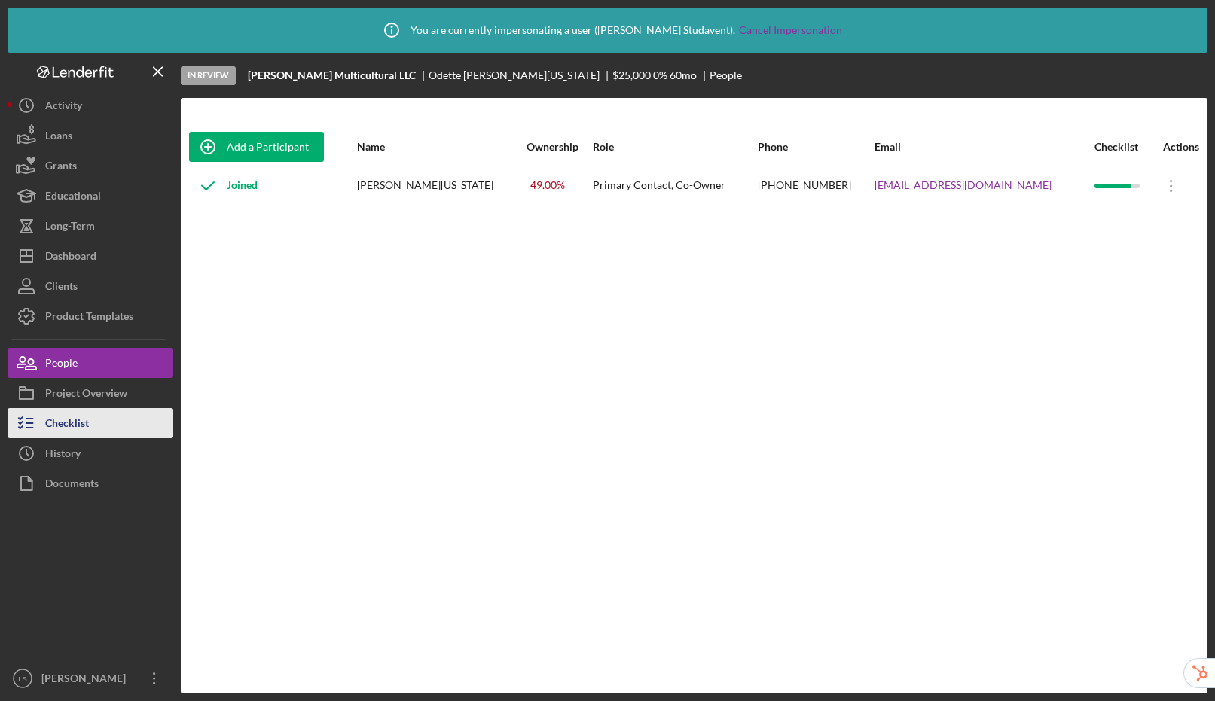
click at [102, 428] on button "Checklist" at bounding box center [91, 423] width 166 height 30
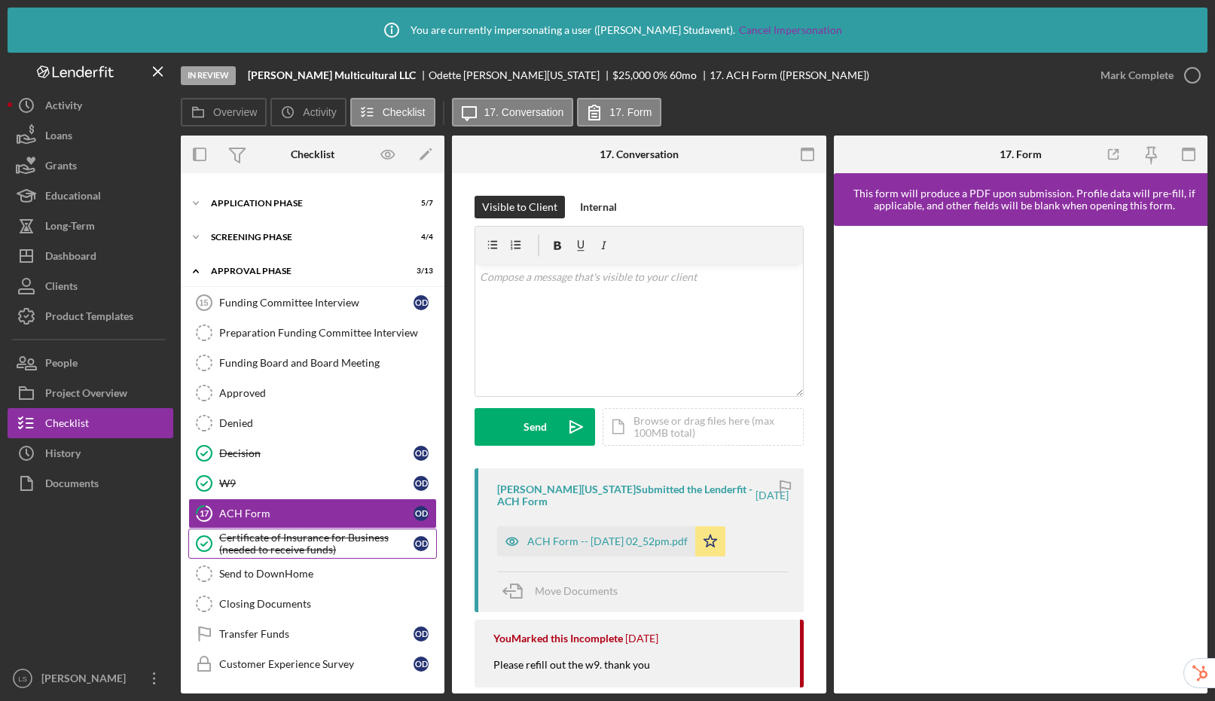
scroll to position [26, 0]
click at [317, 549] on div "Certificate of Insurance for Business (needed to receive funds)" at bounding box center [316, 543] width 194 height 24
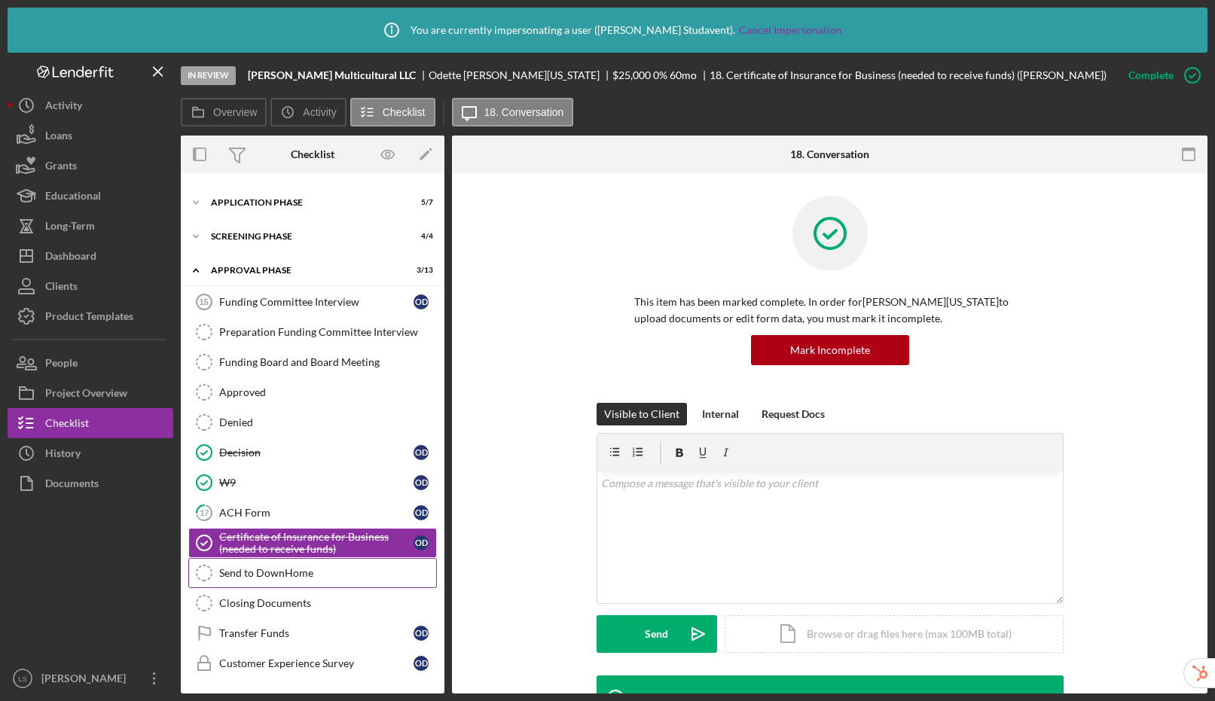
click at [312, 581] on link "Send to DownHome Send to DownHome" at bounding box center [312, 573] width 249 height 30
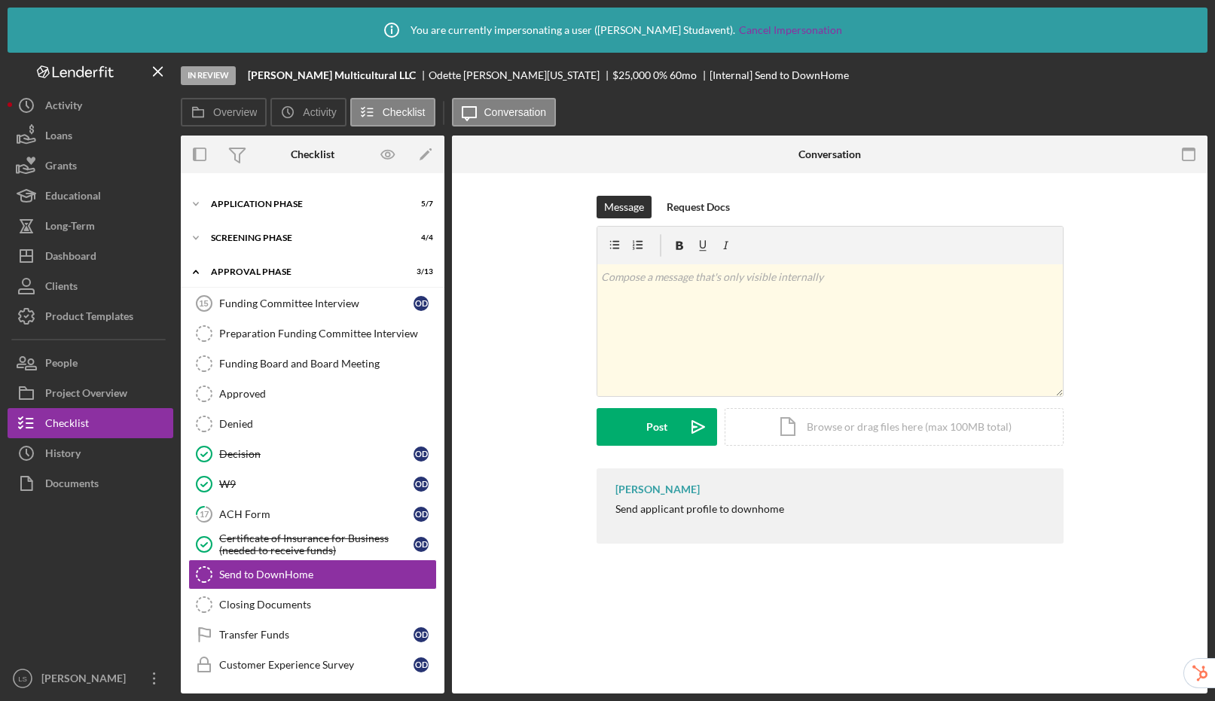
scroll to position [26, 0]
click at [319, 610] on link "Closing Documents Closing Documents" at bounding box center [312, 603] width 249 height 30
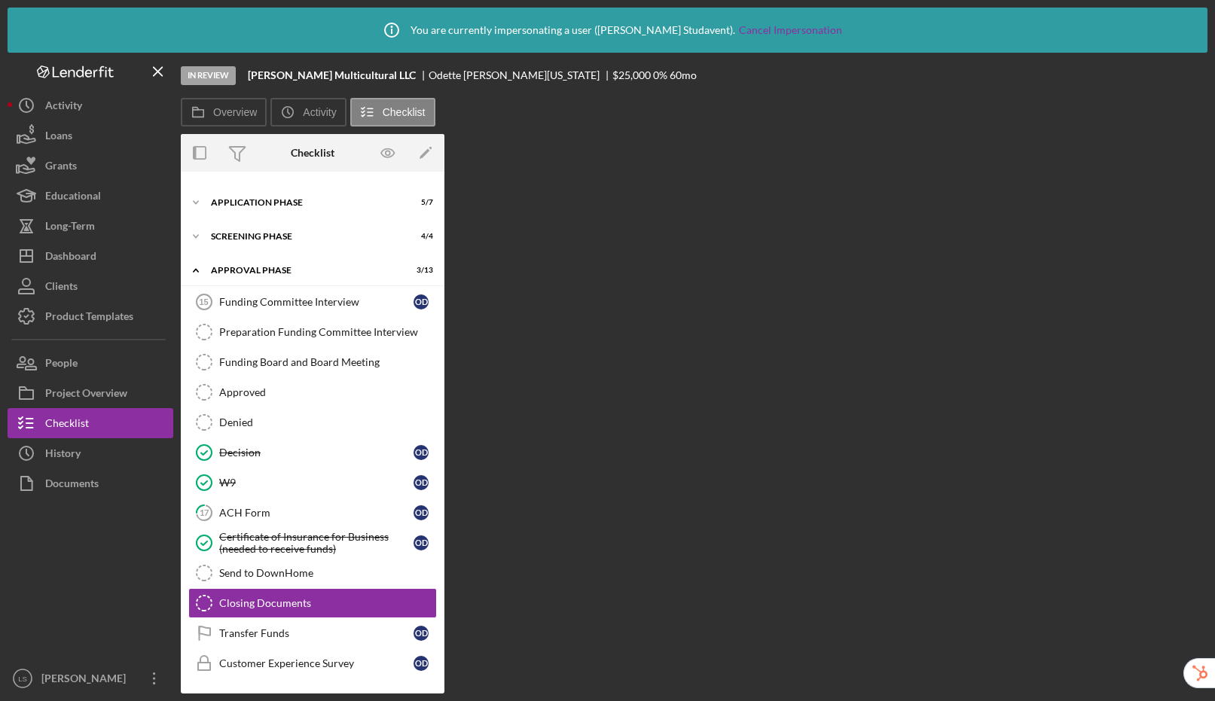
scroll to position [26, 0]
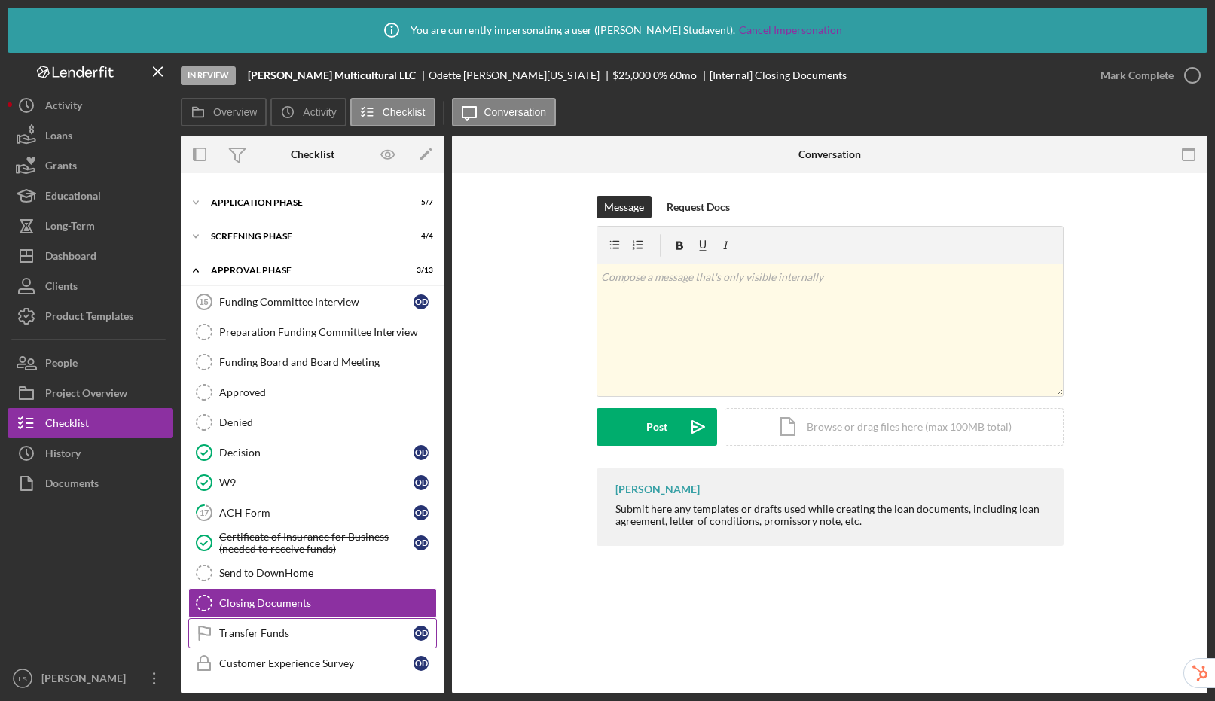
click at [340, 636] on div "Transfer Funds" at bounding box center [316, 633] width 194 height 12
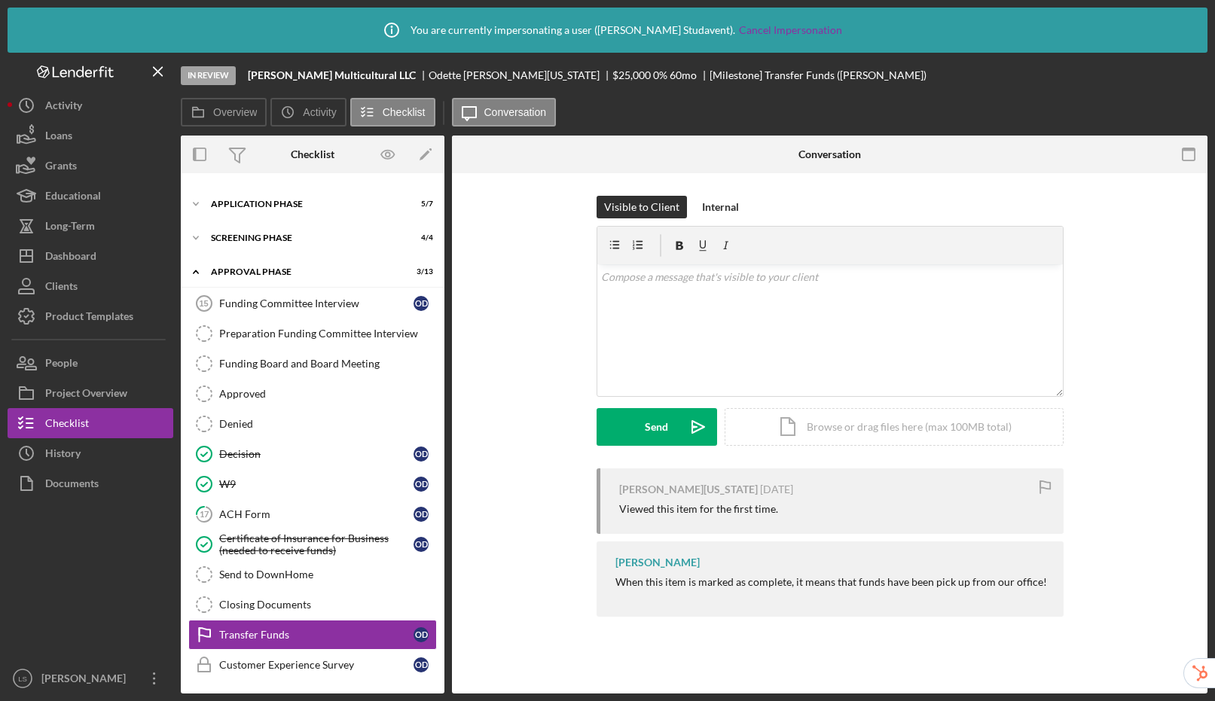
scroll to position [26, 0]
click at [283, 664] on div "Customer Experience Survey" at bounding box center [316, 663] width 194 height 12
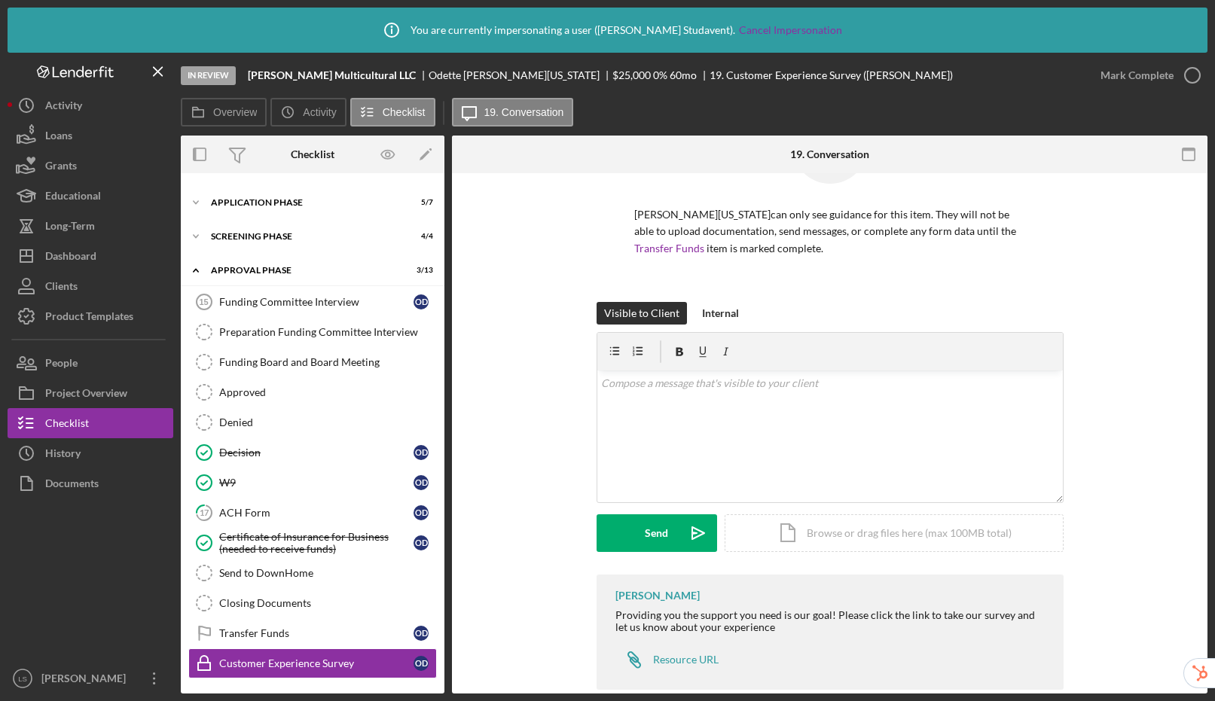
scroll to position [114, 0]
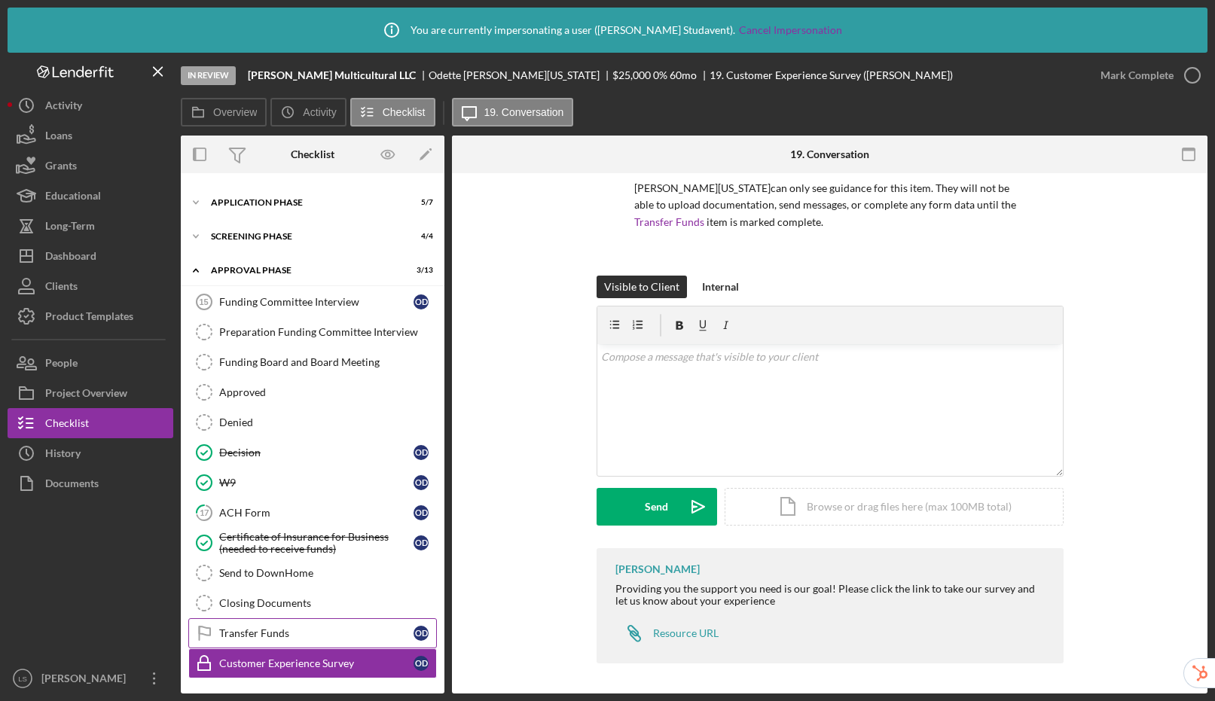
click at [287, 637] on div "Transfer Funds" at bounding box center [316, 633] width 194 height 12
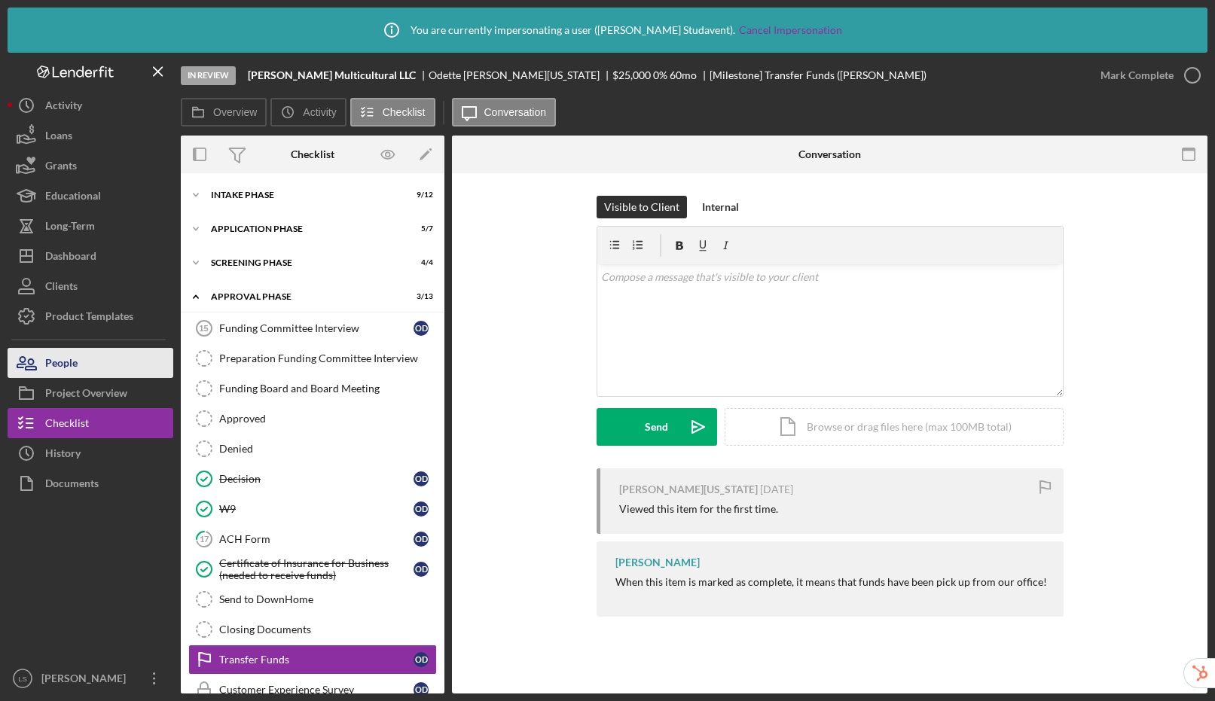
click at [87, 367] on button "People" at bounding box center [91, 363] width 166 height 30
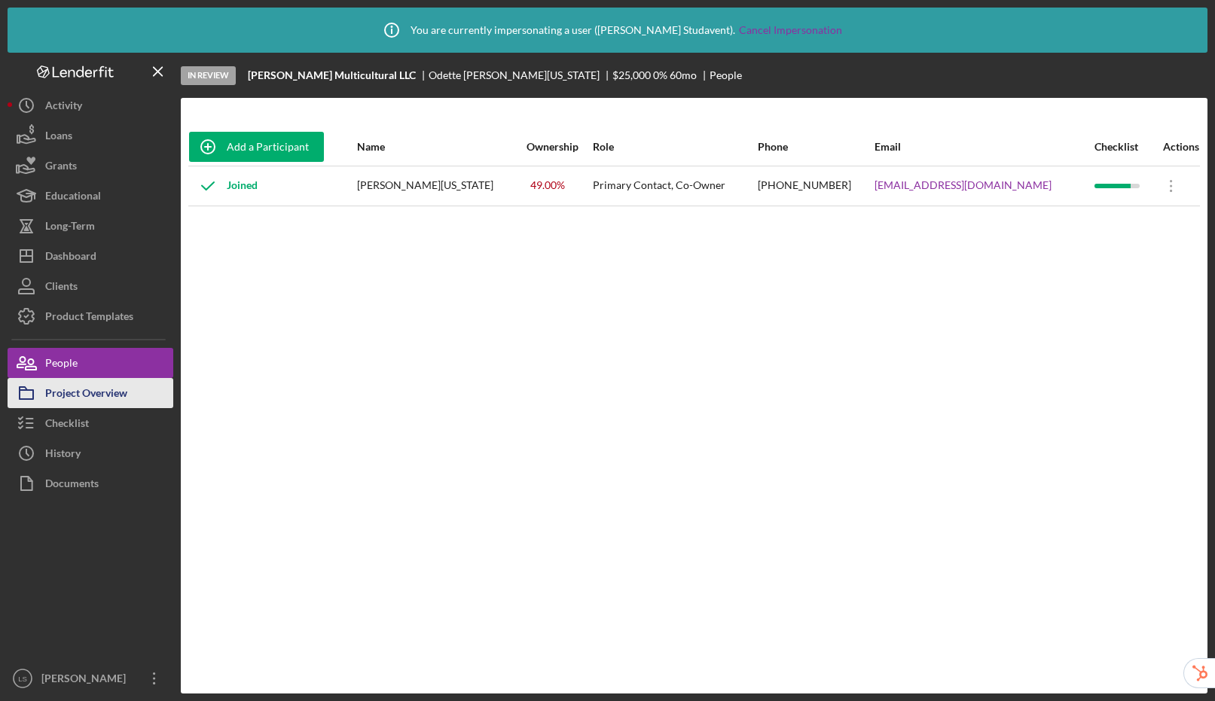
click at [122, 395] on div "Project Overview" at bounding box center [86, 395] width 82 height 34
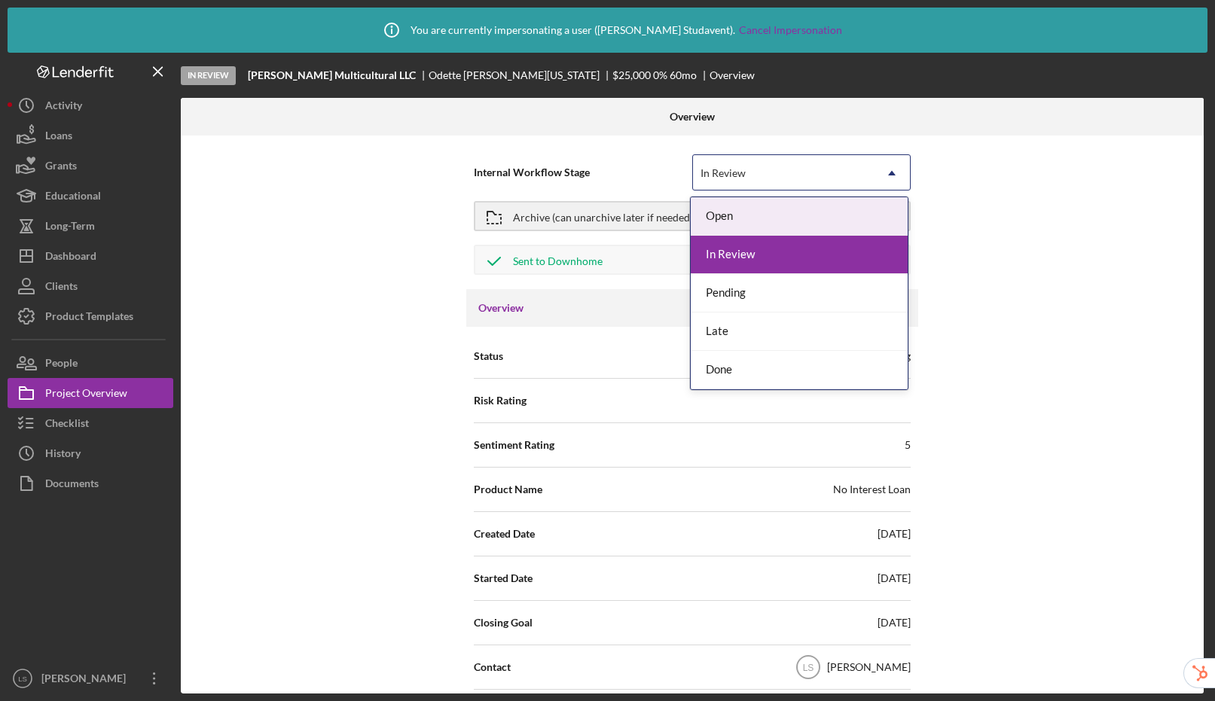
click at [898, 169] on icon "Icon/Dropdown Arrow" at bounding box center [892, 173] width 36 height 36
click at [905, 176] on icon "Icon/Dropdown Arrow" at bounding box center [892, 173] width 36 height 36
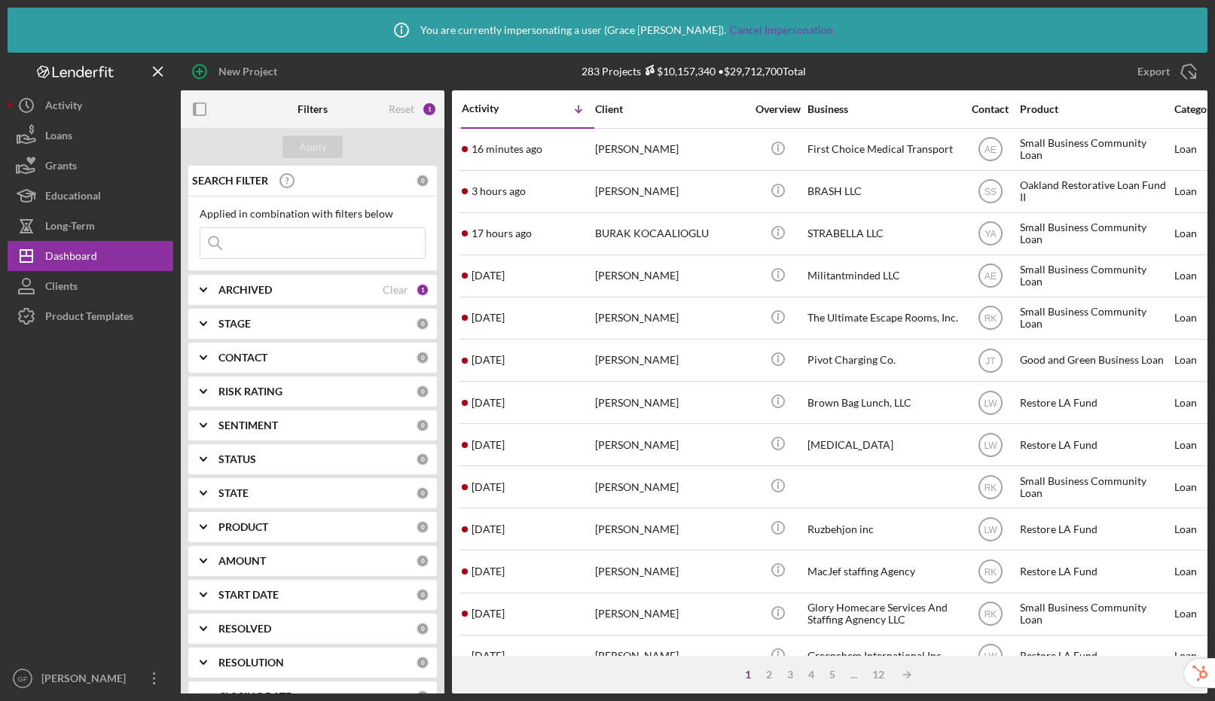
click at [336, 240] on input at bounding box center [312, 243] width 224 height 30
paste input "[PERSON_NAME]"
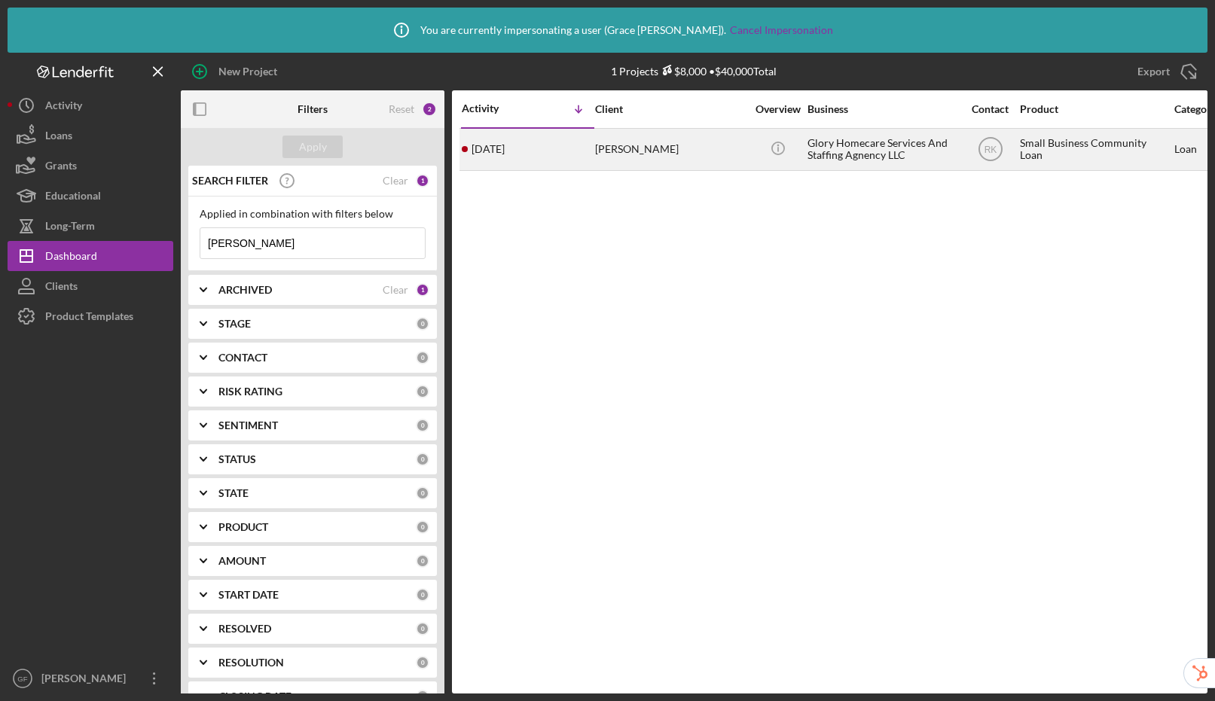
type input "[PERSON_NAME]"
click at [711, 152] on div "[PERSON_NAME]" at bounding box center [670, 150] width 151 height 40
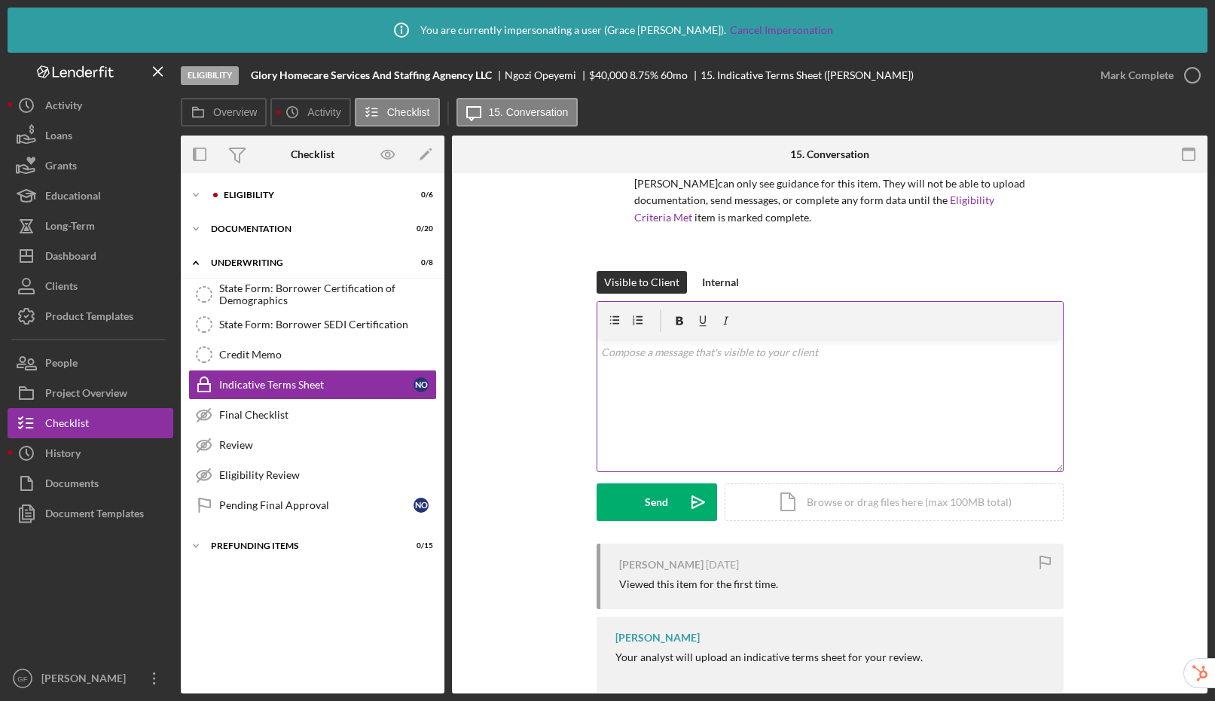
scroll to position [147, 0]
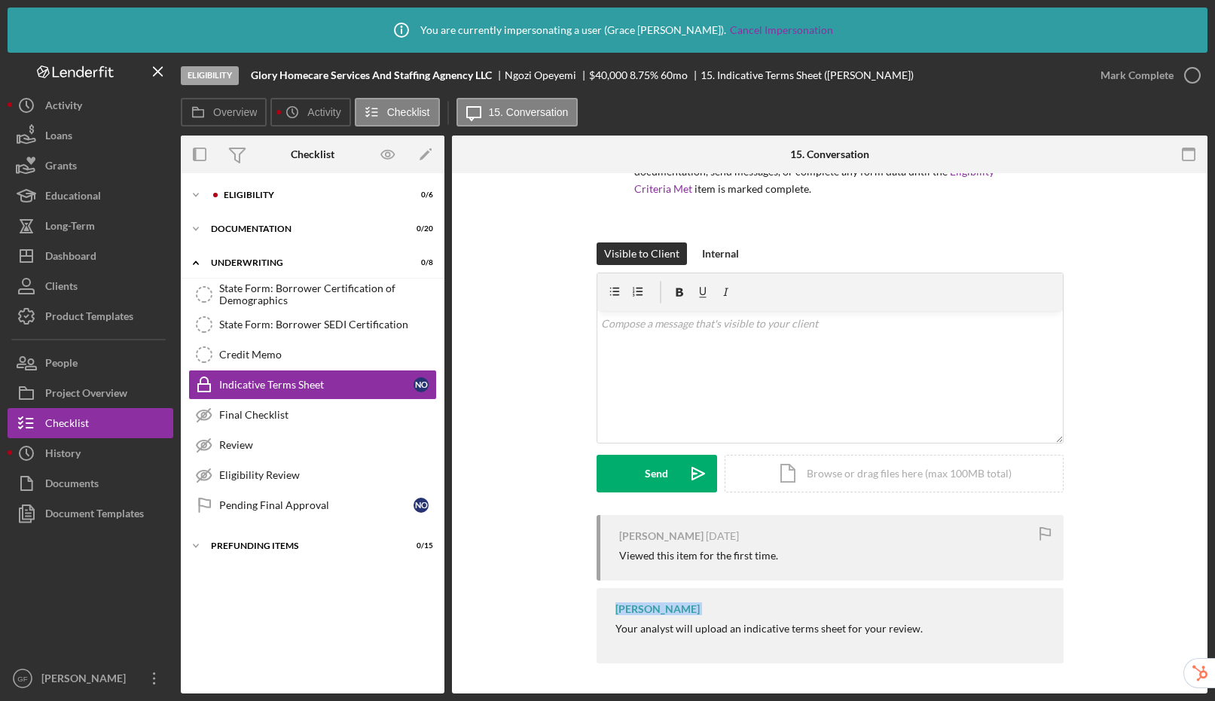
drag, startPoint x: 632, startPoint y: 608, endPoint x: 702, endPoint y: 606, distance: 70.1
click at [702, 606] on div "Raymond Ko Your analyst will upload an indicative terms sheet for your review." at bounding box center [829, 625] width 467 height 75
click at [762, 607] on div "Raymond Ko Your analyst will upload an indicative terms sheet for your review." at bounding box center [829, 625] width 467 height 75
click at [74, 364] on div "People" at bounding box center [61, 365] width 32 height 34
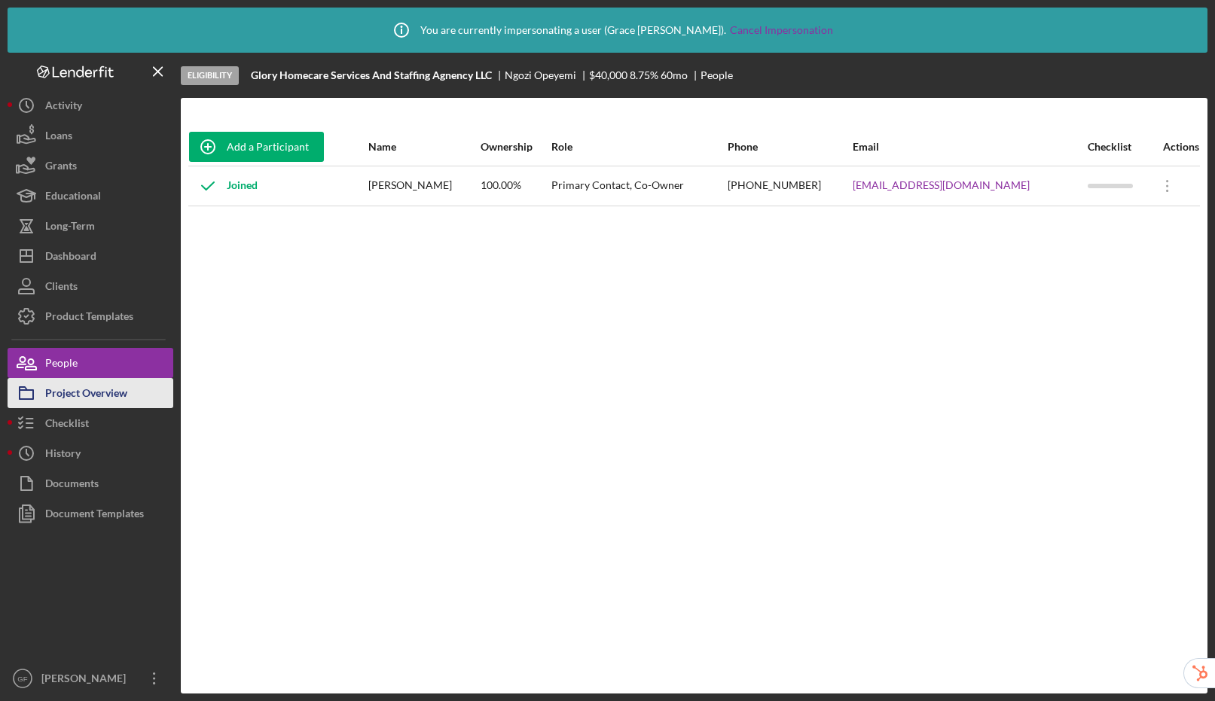
click at [83, 396] on div "Project Overview" at bounding box center [86, 395] width 82 height 34
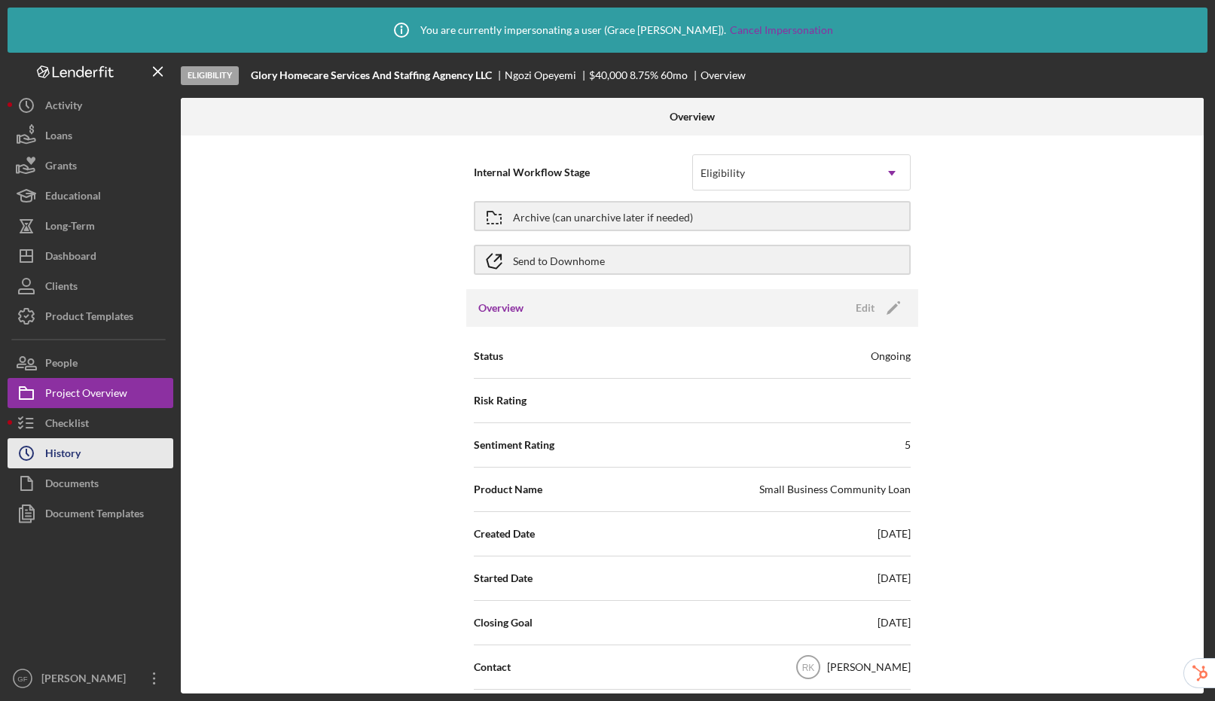
click at [109, 446] on button "Icon/History History" at bounding box center [91, 453] width 166 height 30
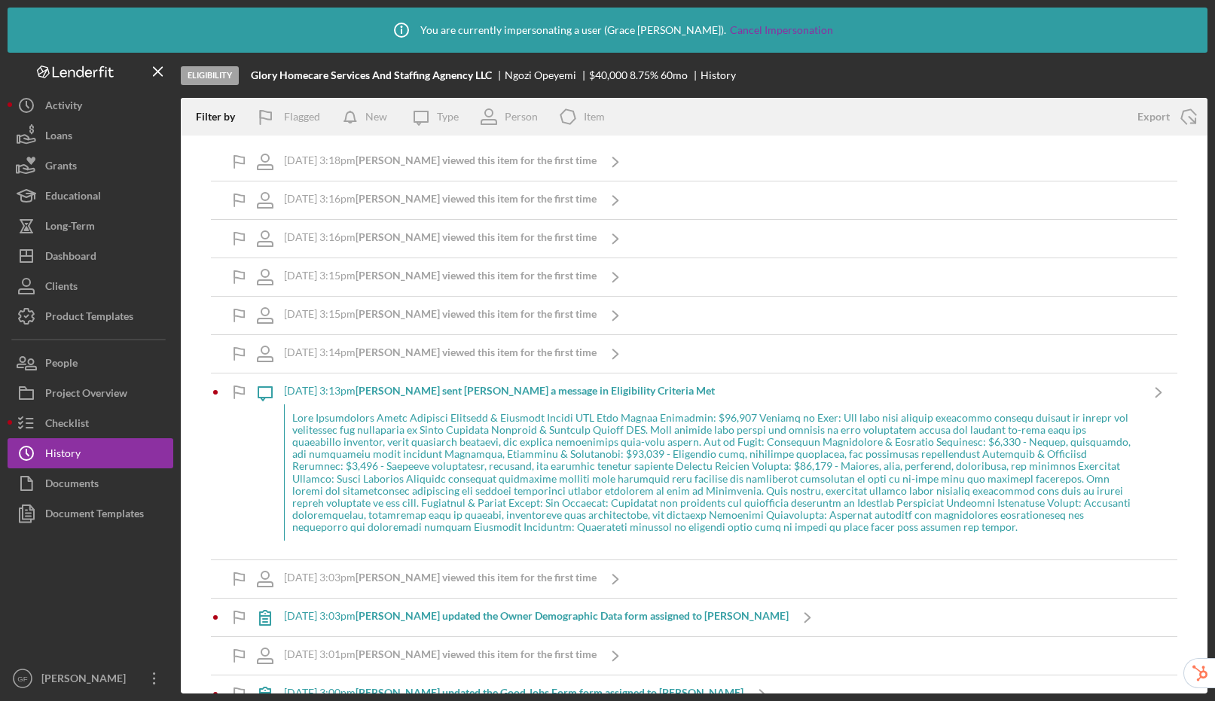
click at [407, 477] on div at bounding box center [711, 472] width 855 height 136
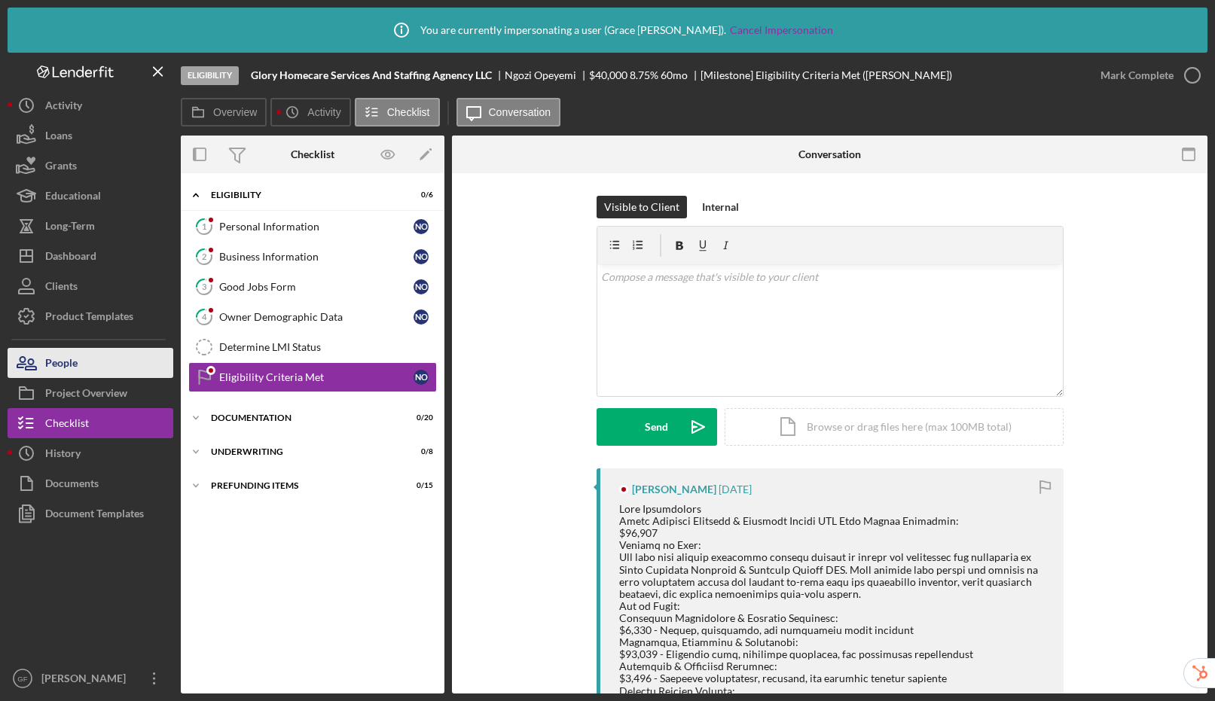
click at [90, 367] on button "People" at bounding box center [91, 363] width 166 height 30
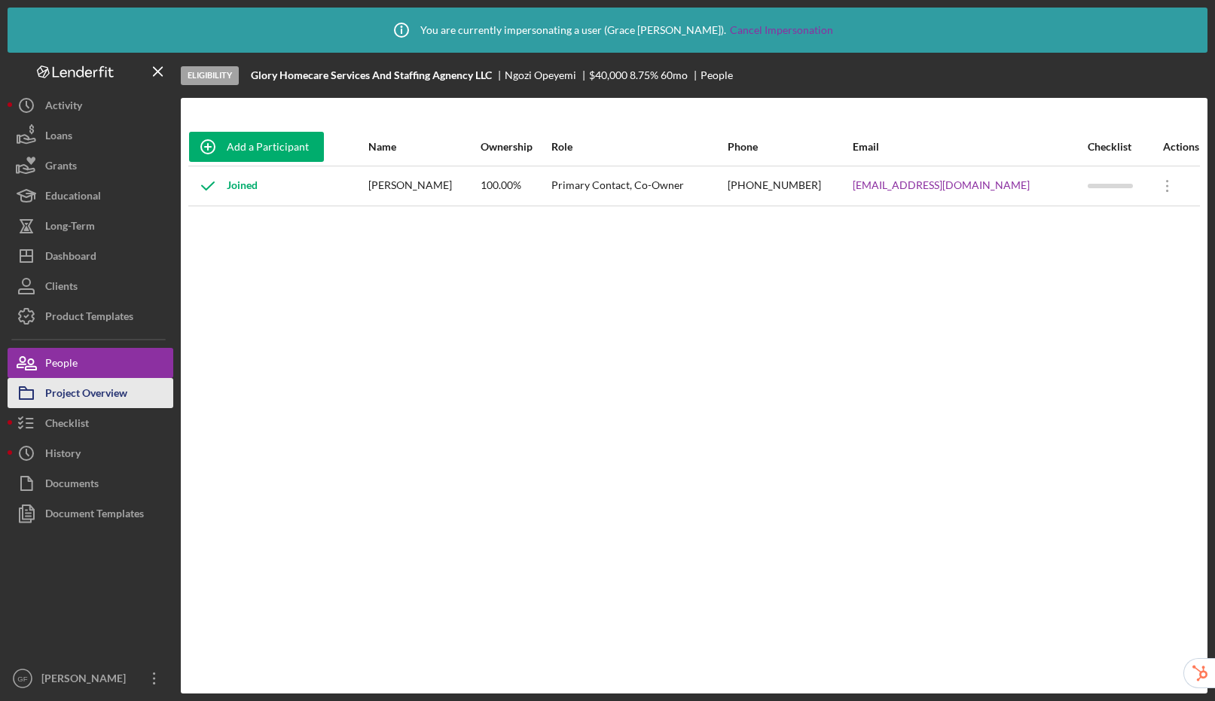
click at [105, 395] on div "Project Overview" at bounding box center [86, 395] width 82 height 34
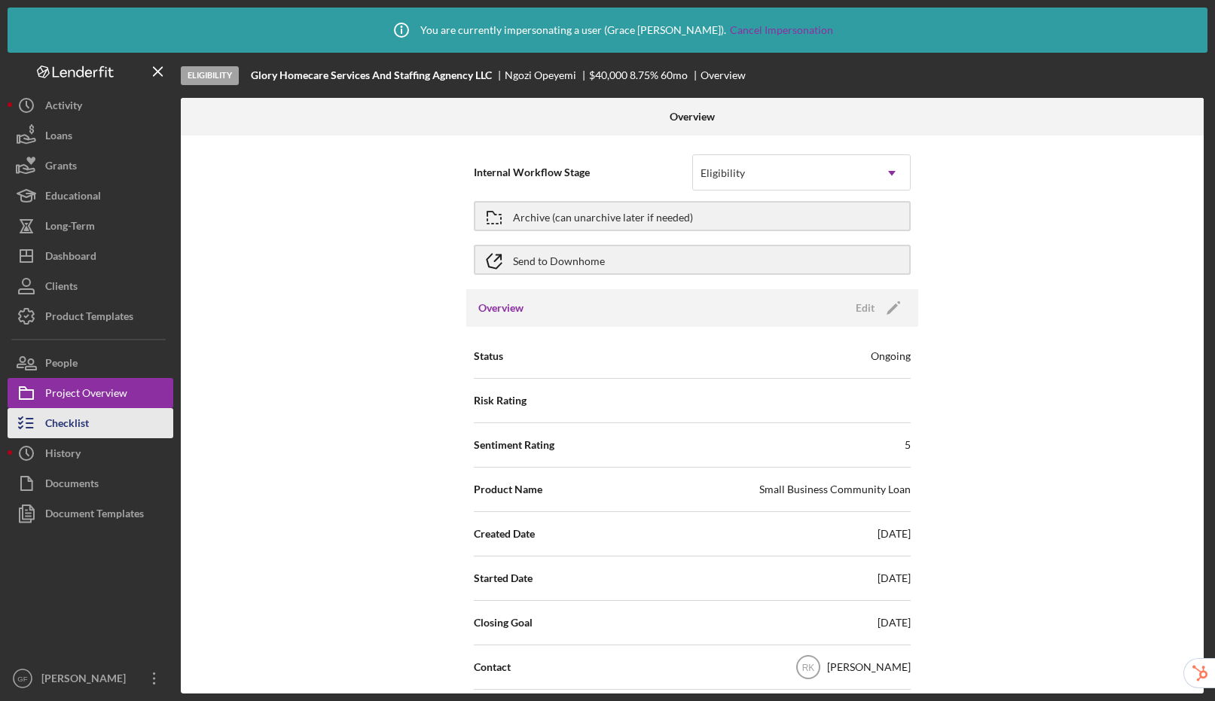
click at [96, 431] on button "Checklist" at bounding box center [91, 423] width 166 height 30
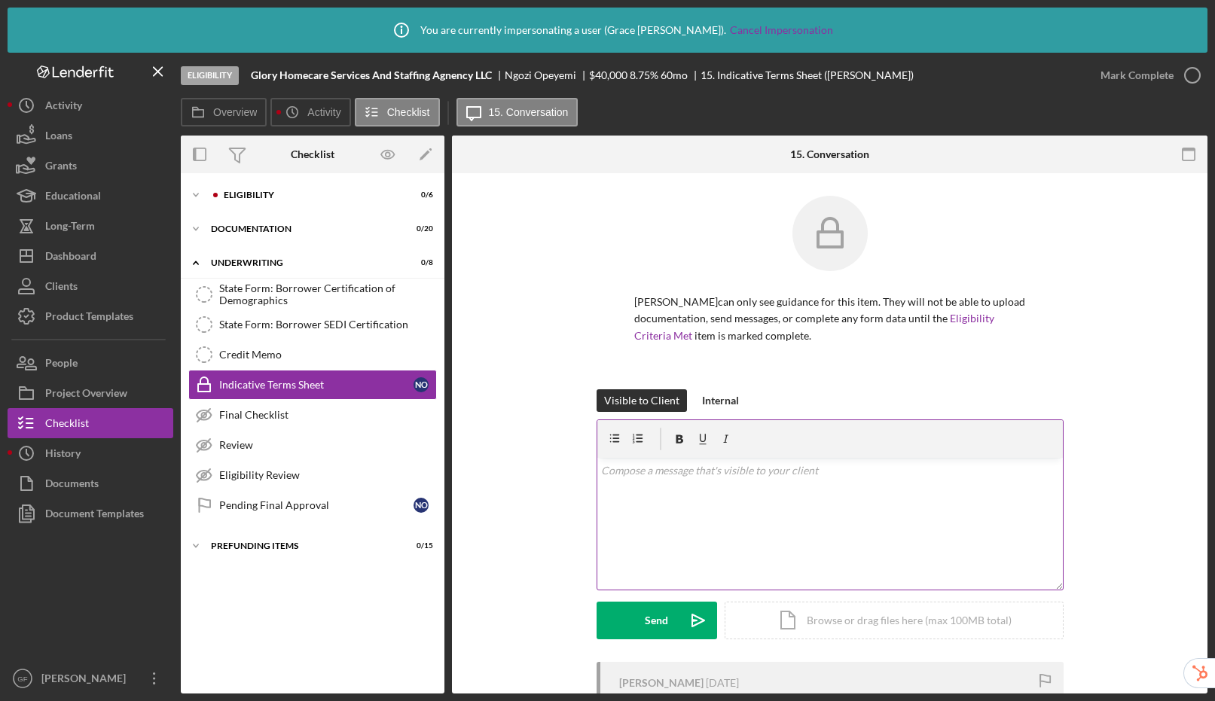
scroll to position [147, 0]
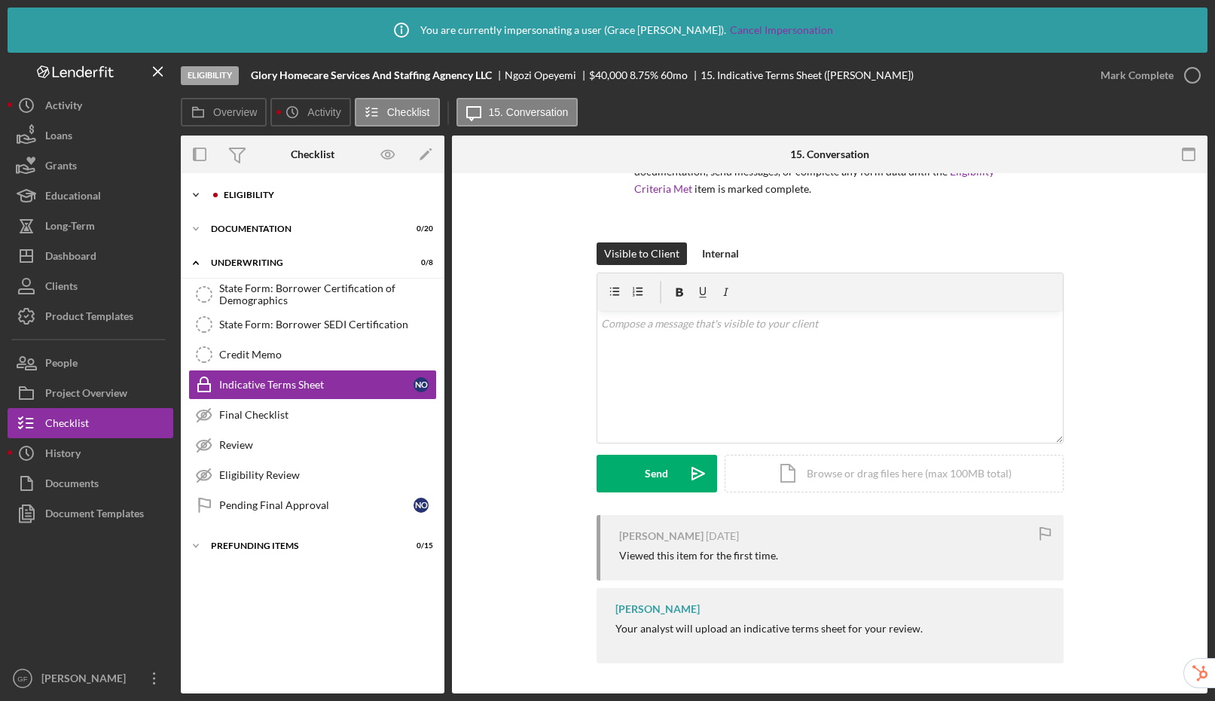
click at [282, 194] on div "Eligibility" at bounding box center [325, 195] width 202 height 9
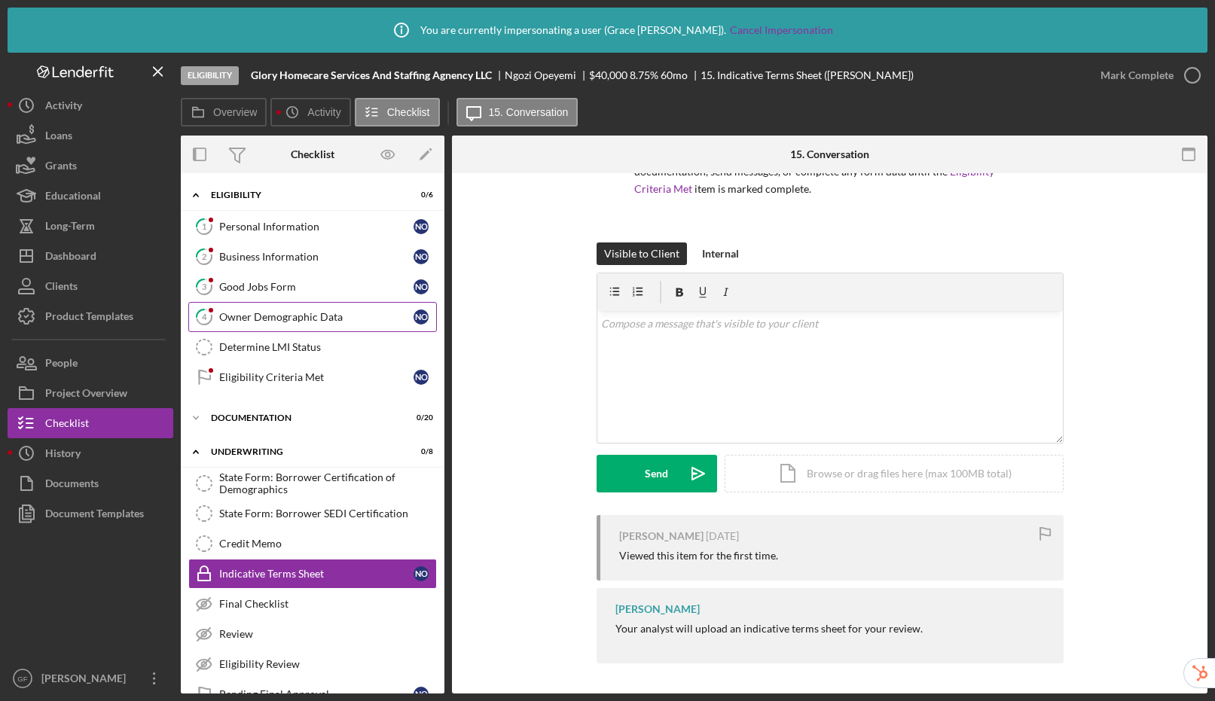
click at [284, 318] on div "Owner Demographic Data" at bounding box center [316, 317] width 194 height 12
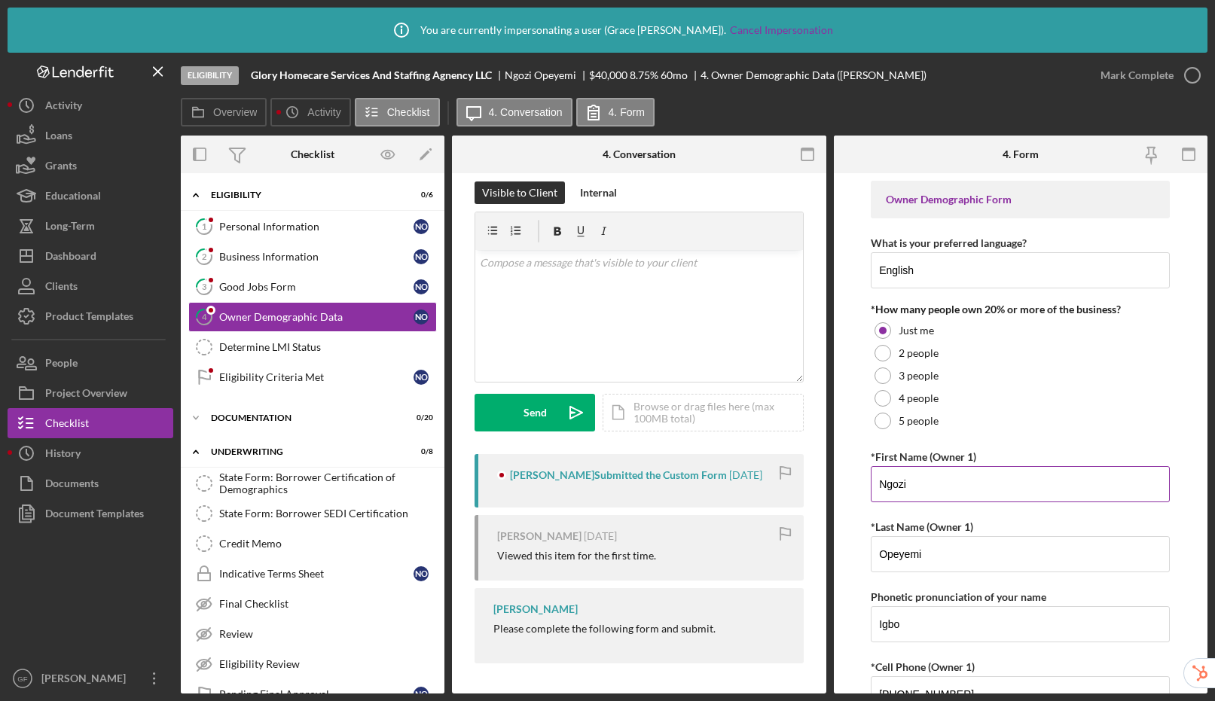
scroll to position [489, 0]
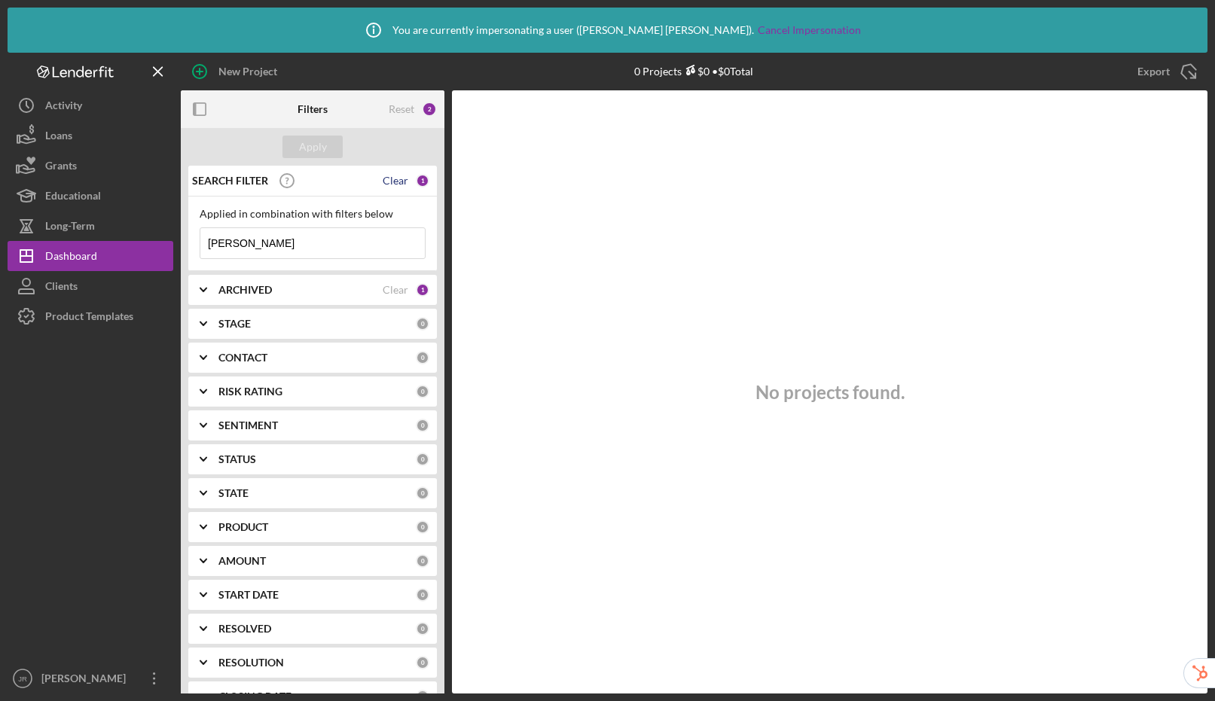
click at [388, 185] on div "Clear" at bounding box center [396, 181] width 26 height 12
click at [328, 151] on button "Apply" at bounding box center [312, 147] width 60 height 23
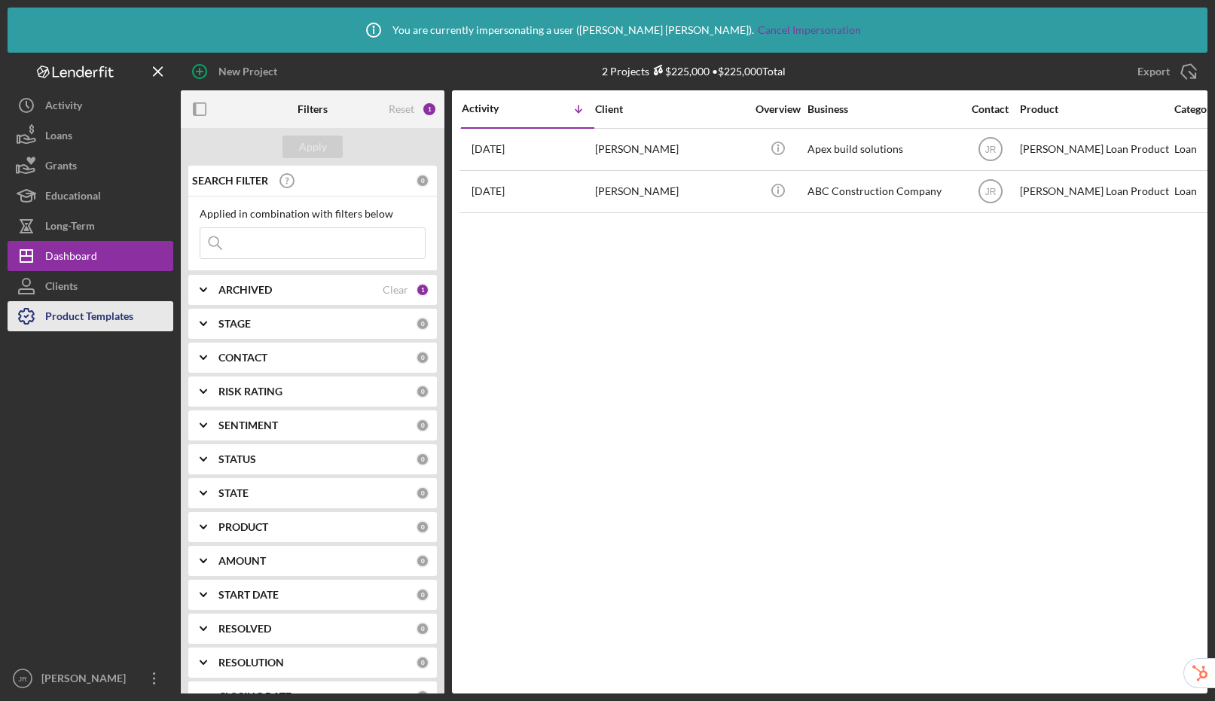
click at [132, 316] on div "Product Templates" at bounding box center [89, 318] width 88 height 34
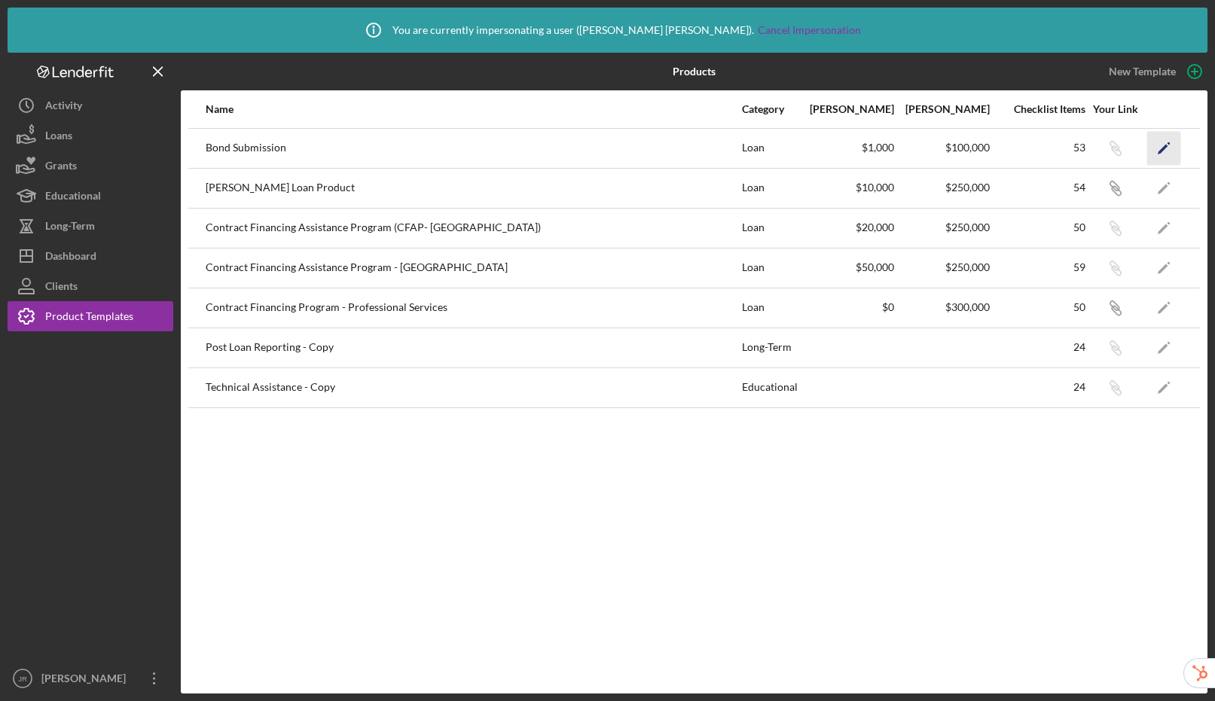
click at [1165, 144] on icon "Icon/Edit" at bounding box center [1164, 148] width 34 height 34
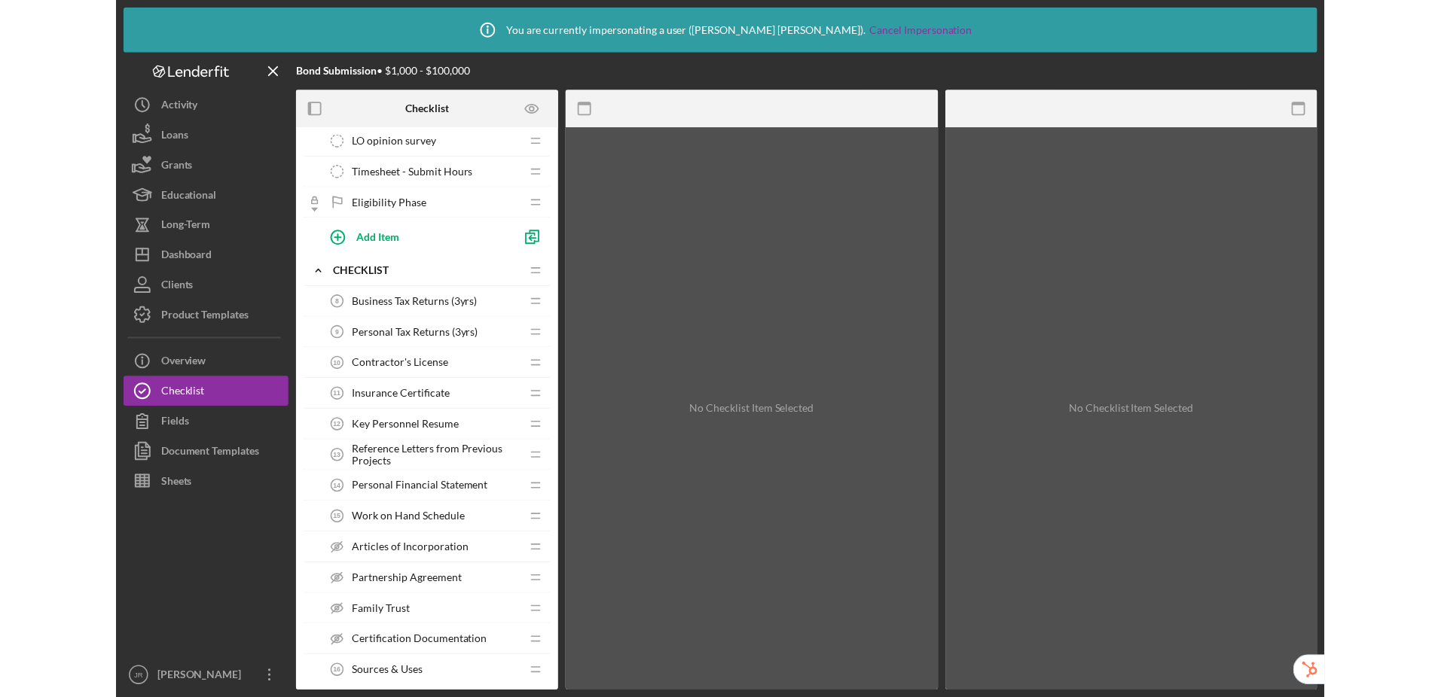
scroll to position [287, 0]
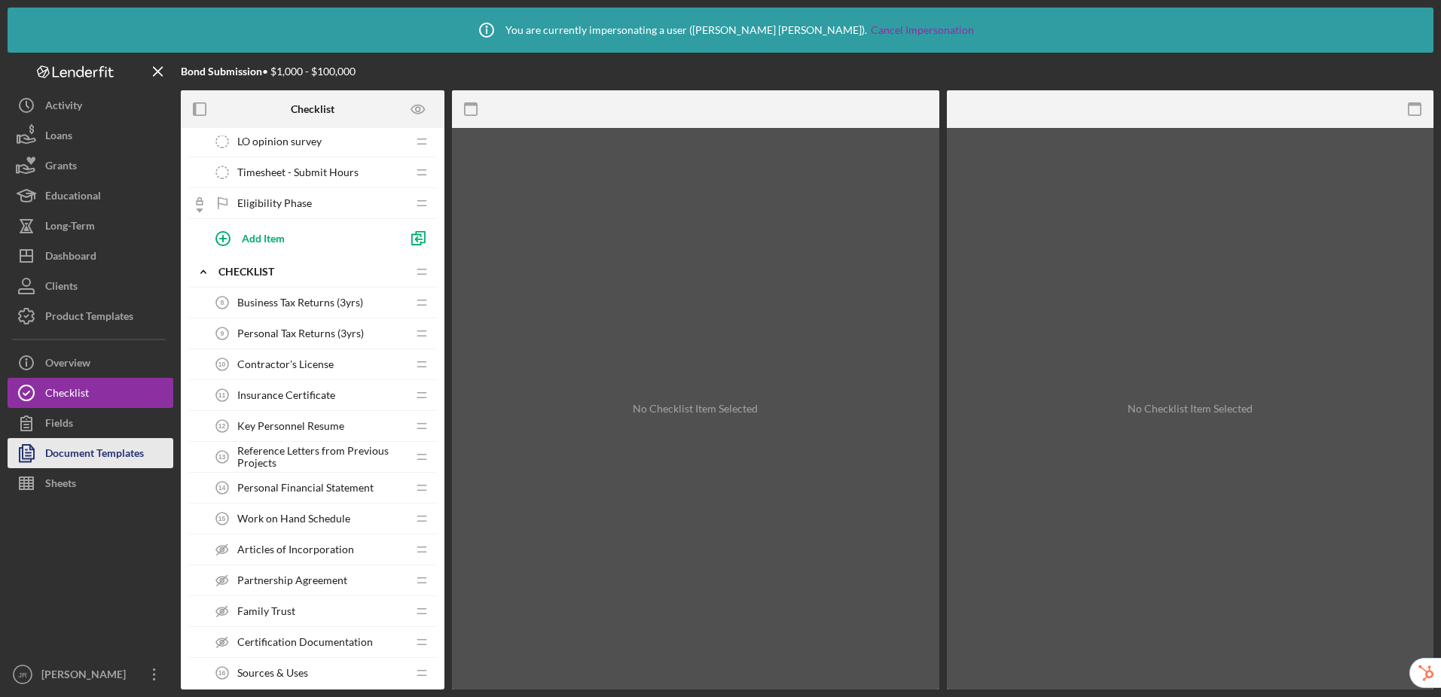
click at [103, 457] on div "Document Templates" at bounding box center [94, 455] width 99 height 34
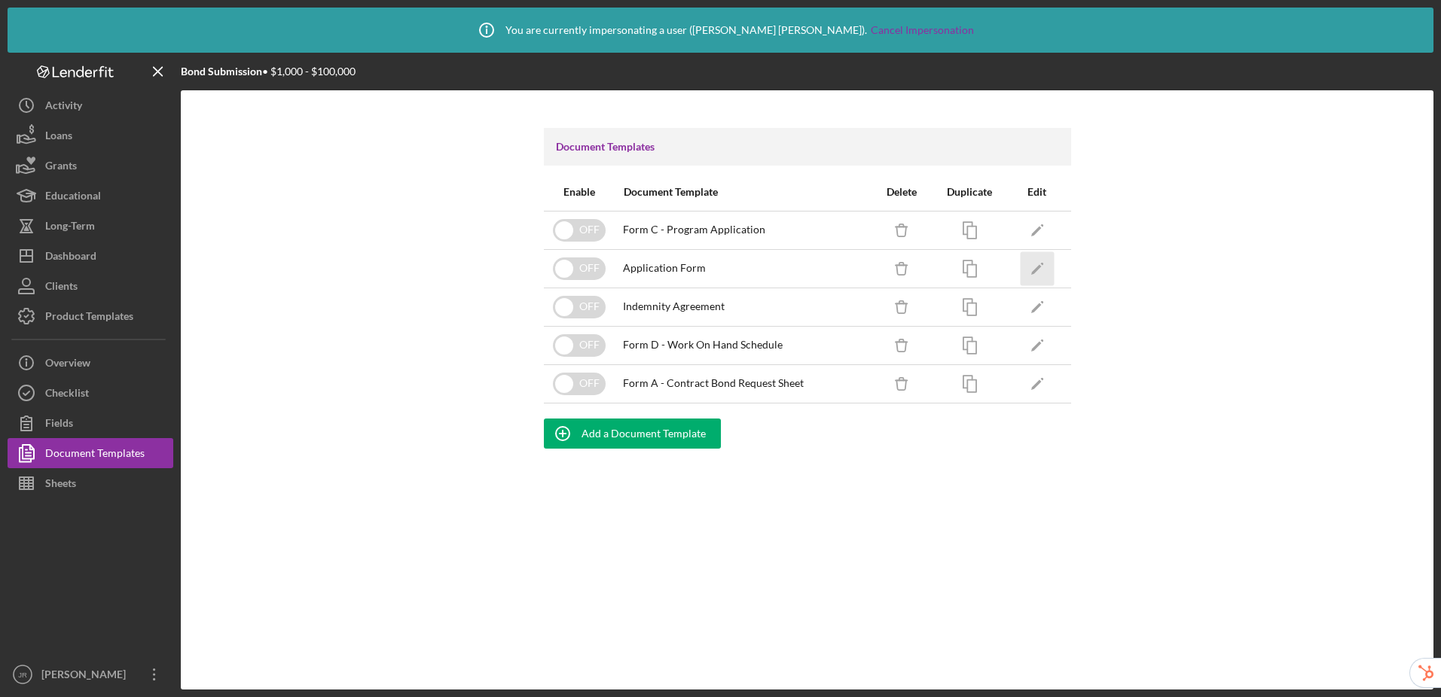
click at [1038, 272] on icon "Icon/Edit" at bounding box center [1037, 269] width 34 height 34
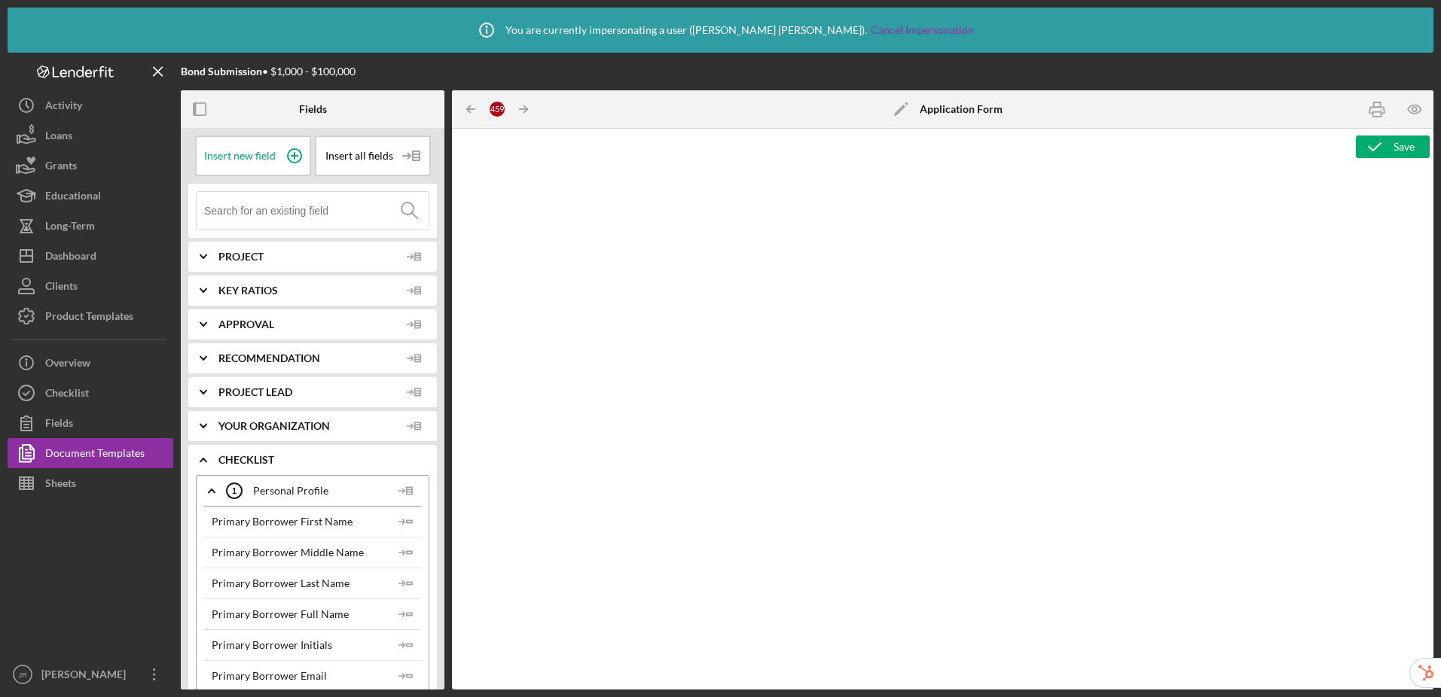
type textarea "<h3>Core Fields</h3> <hr> <table style="width: 100%; border-collapse: collapse;…"
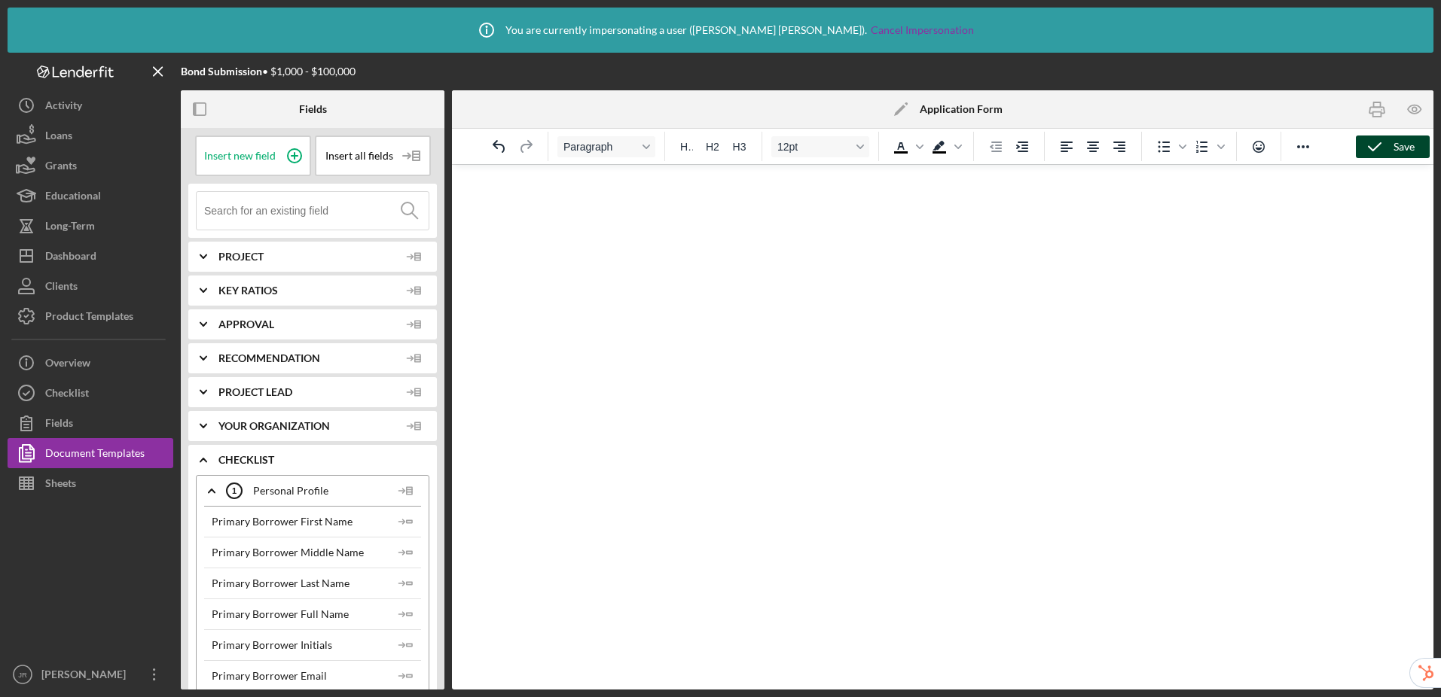
click at [1214, 145] on icon "button" at bounding box center [1375, 147] width 38 height 38
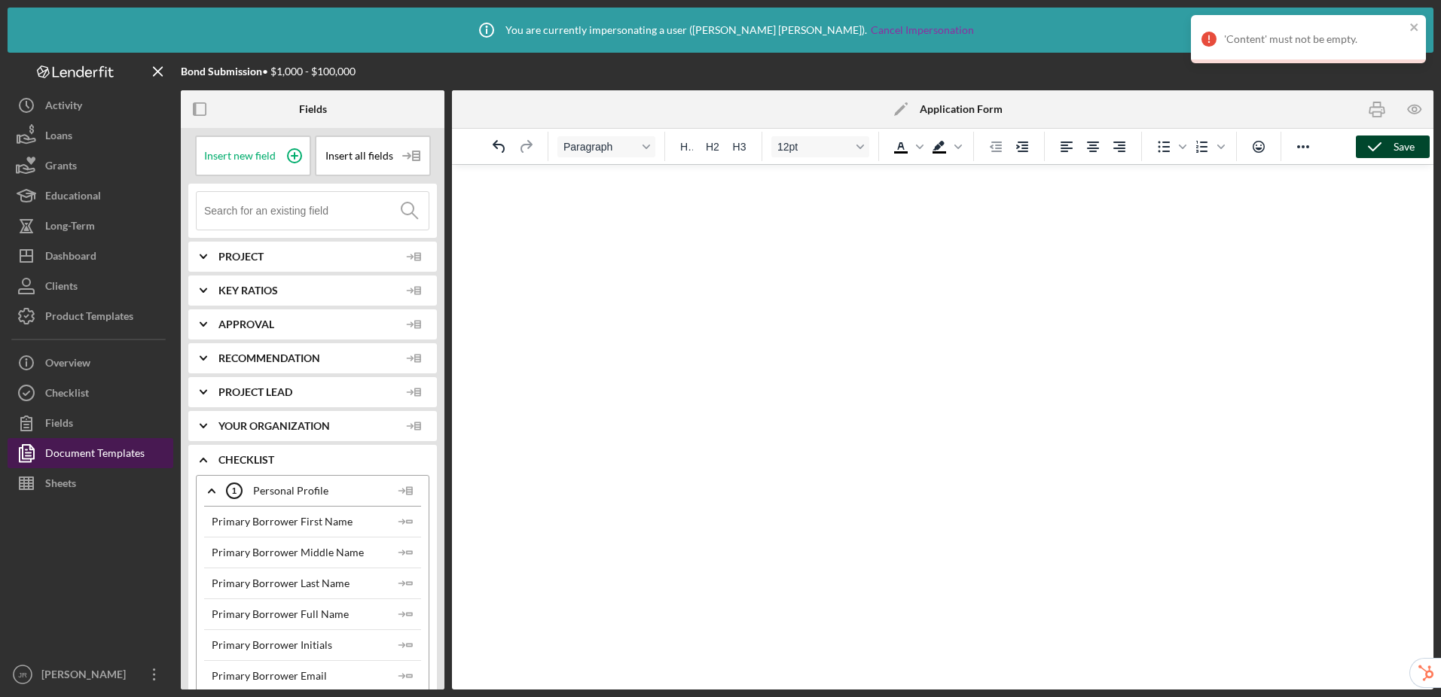
click at [78, 460] on div "Document Templates" at bounding box center [94, 455] width 99 height 34
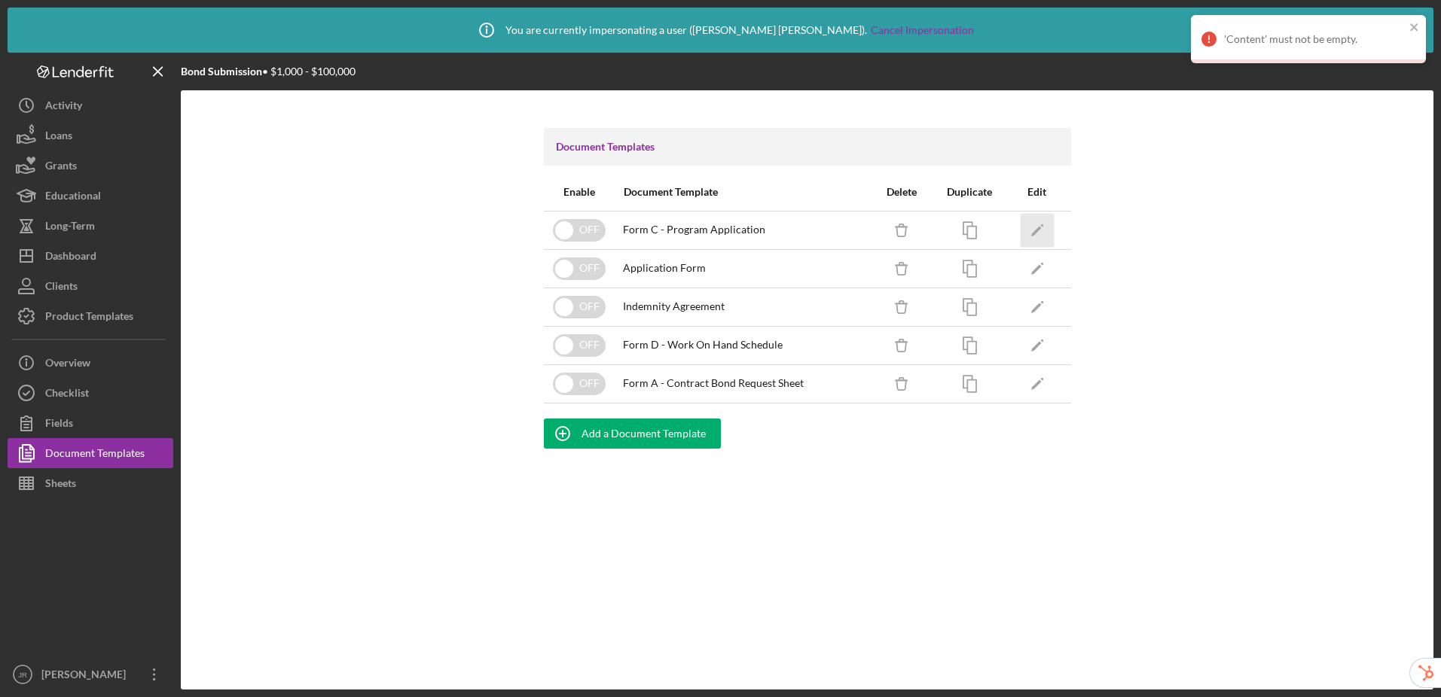
click at [1046, 229] on icon "Icon/Edit" at bounding box center [1037, 230] width 34 height 34
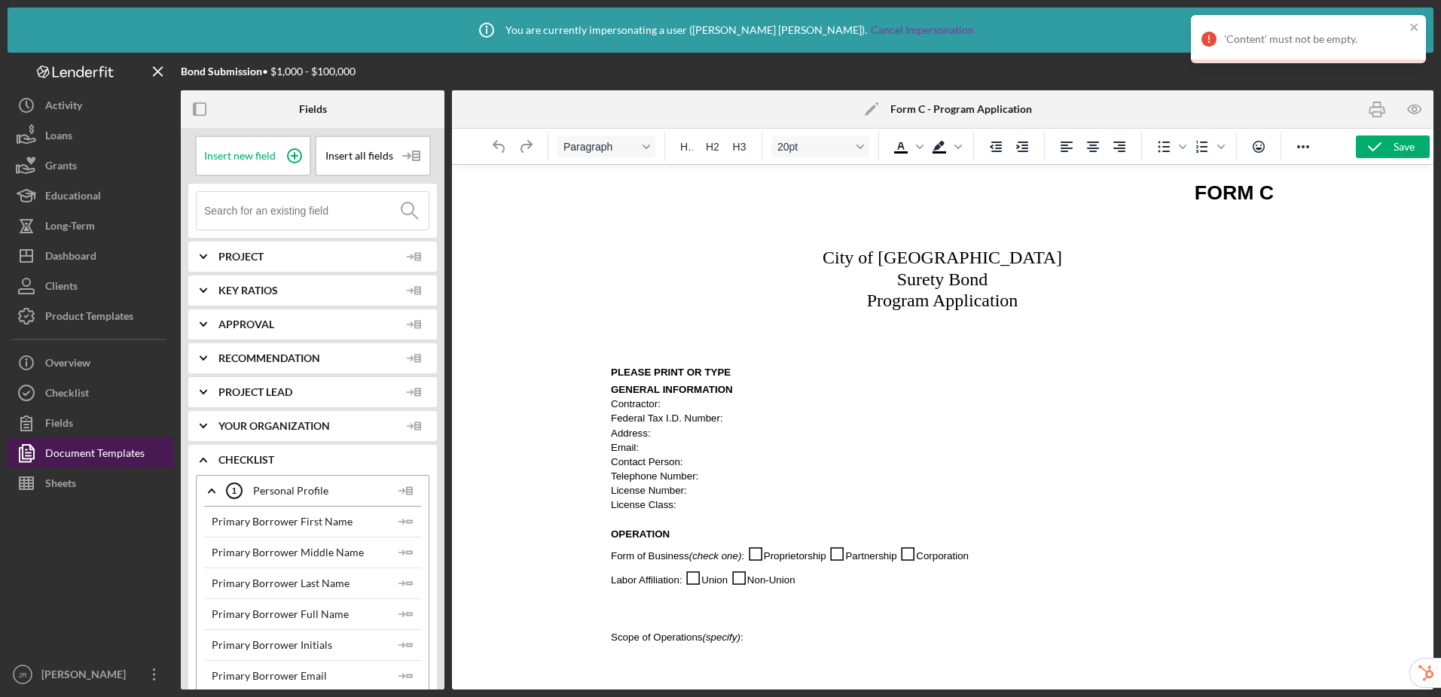
click at [119, 450] on div "Document Templates" at bounding box center [94, 455] width 99 height 34
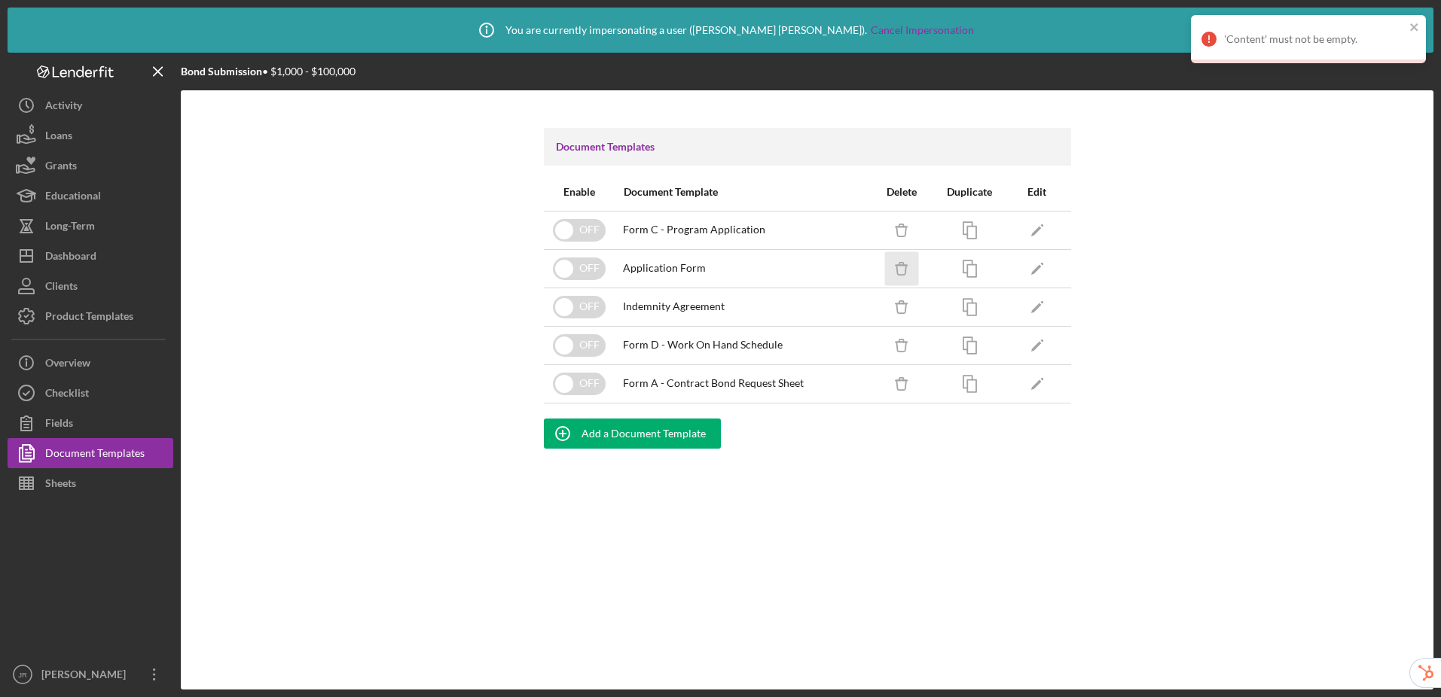
click at [902, 272] on icon "Icon/Delete" at bounding box center [901, 269] width 34 height 34
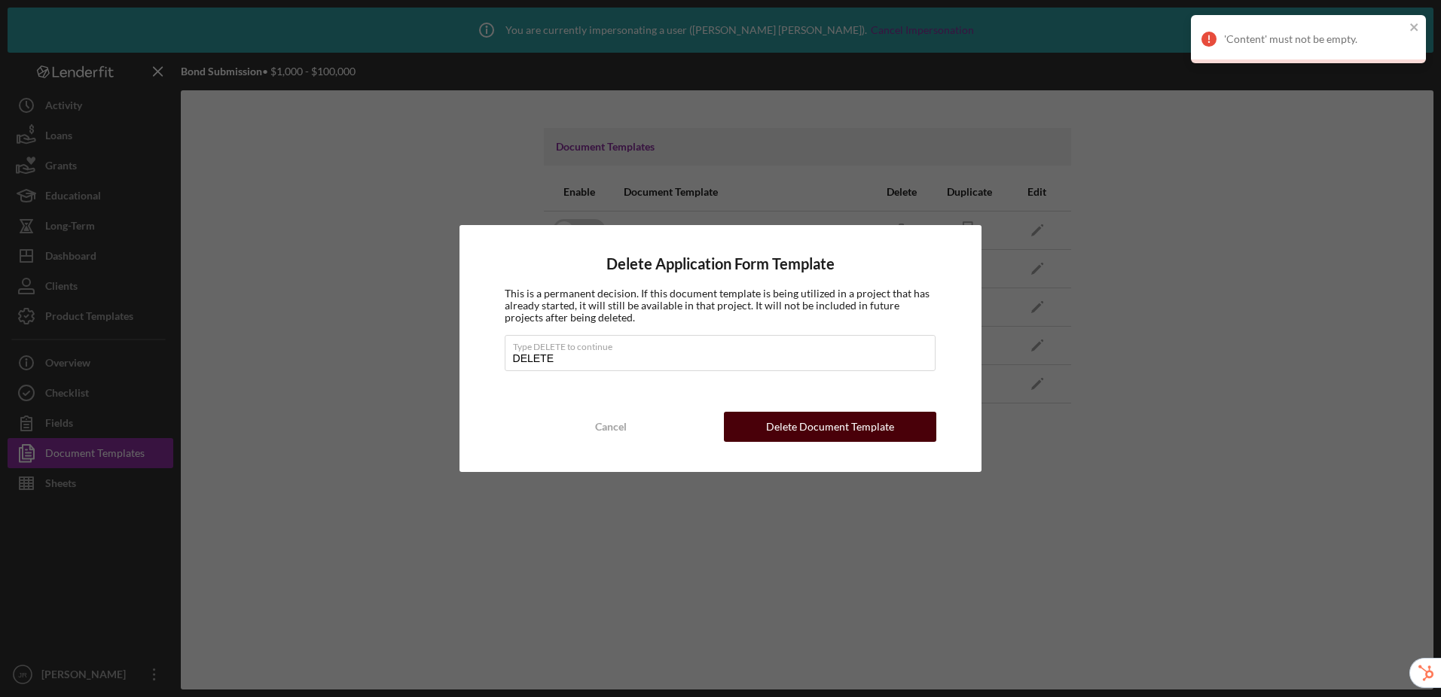
type input "DELETE"
click at [900, 422] on button "Delete Document Template" at bounding box center [830, 427] width 212 height 30
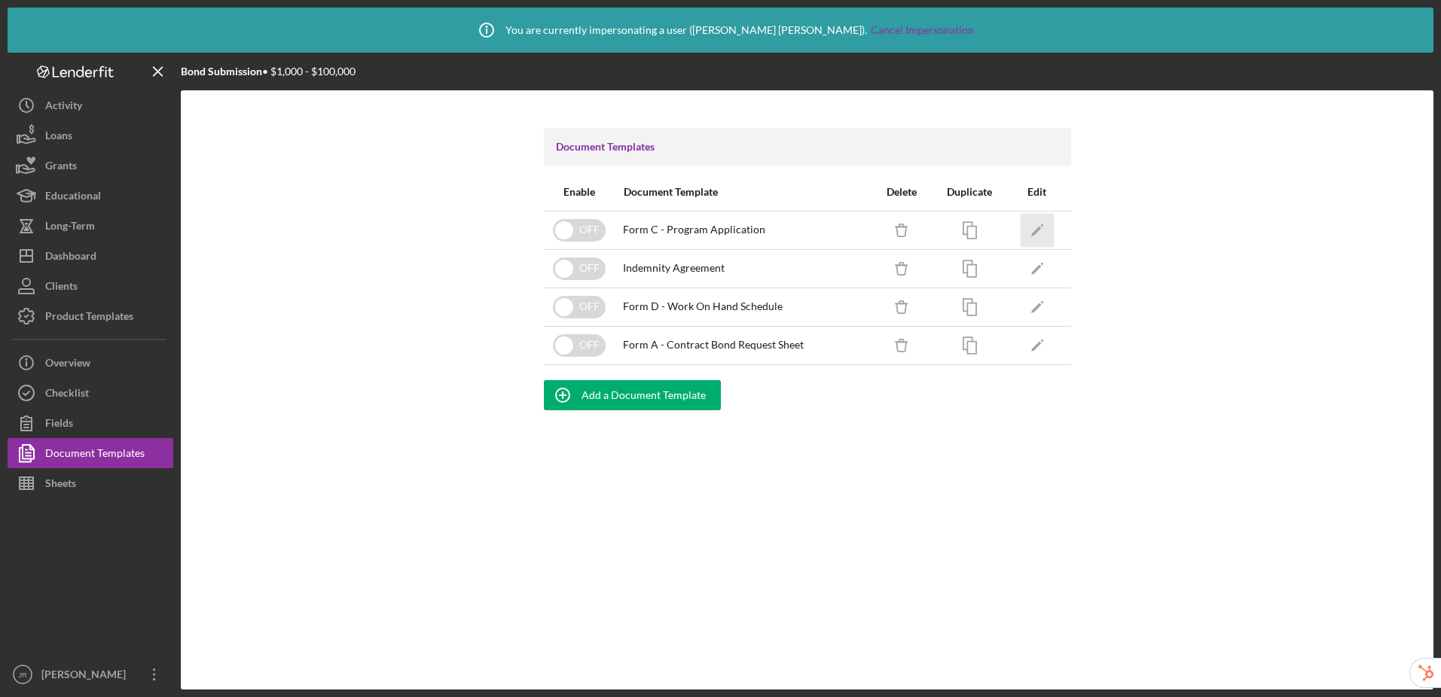
click at [1032, 230] on icon "Icon/Edit" at bounding box center [1037, 230] width 34 height 34
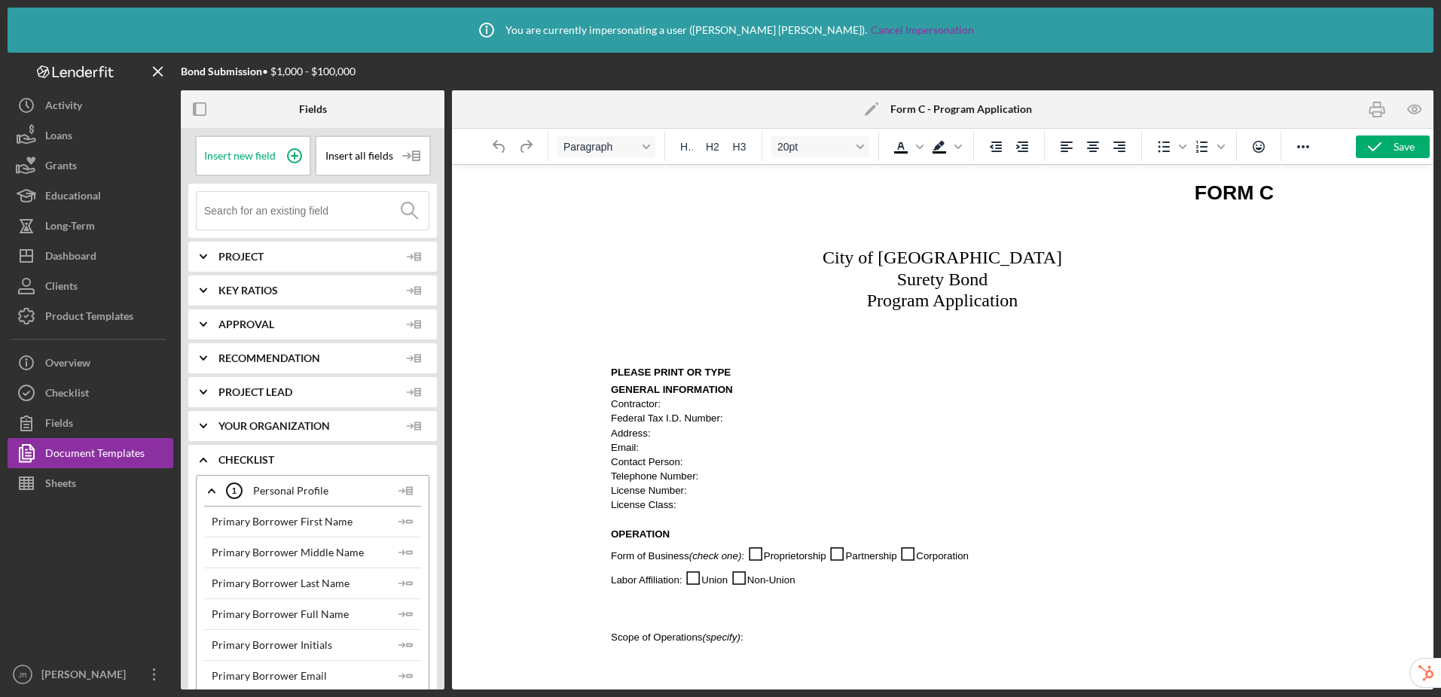
scroll to position [23, 0]
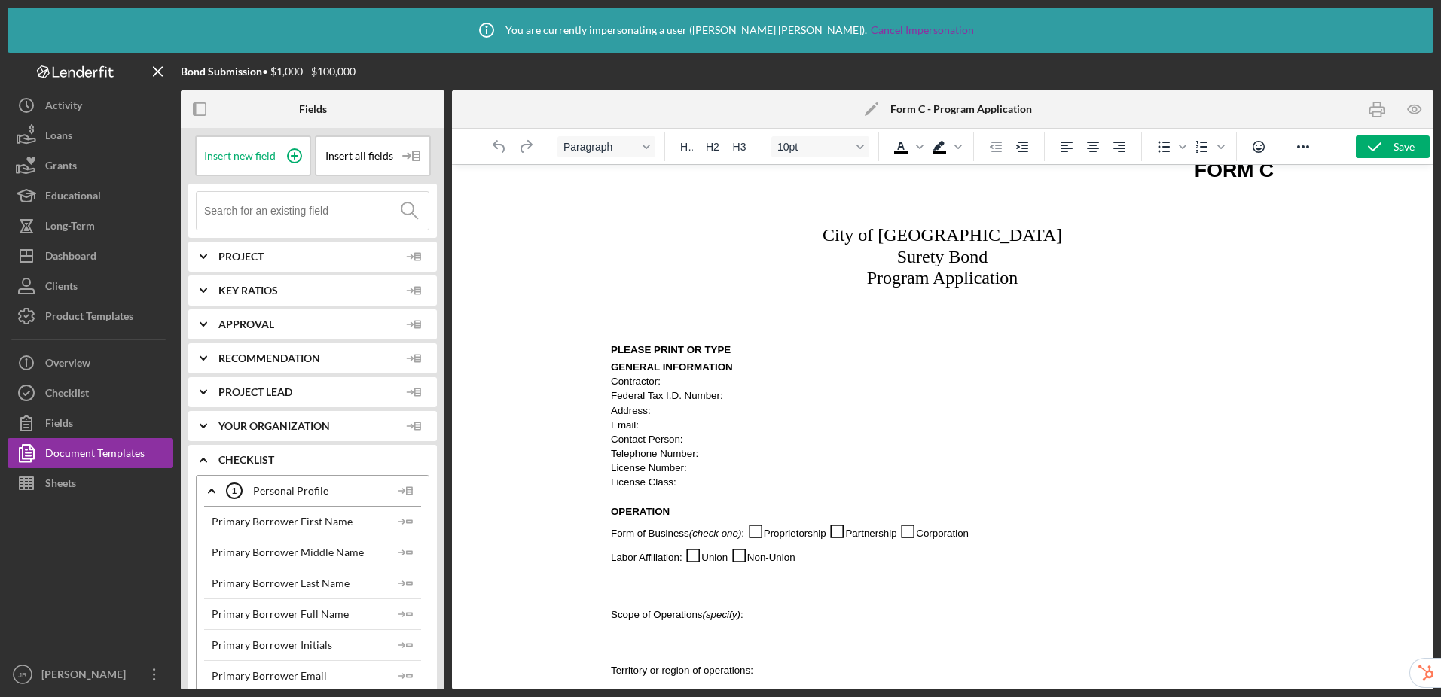
click at [660, 381] on span "Contractor:" at bounding box center [636, 381] width 50 height 11
click at [660, 383] on span "Contractor:" at bounding box center [636, 381] width 50 height 11
click at [749, 395] on p "Federal Tax I.D. Number:" at bounding box center [942, 395] width 663 height 14
click at [672, 413] on p "Address:" at bounding box center [942, 410] width 663 height 14
click at [767, 397] on p "Federal Tax I.D. Number:" at bounding box center [942, 395] width 663 height 14
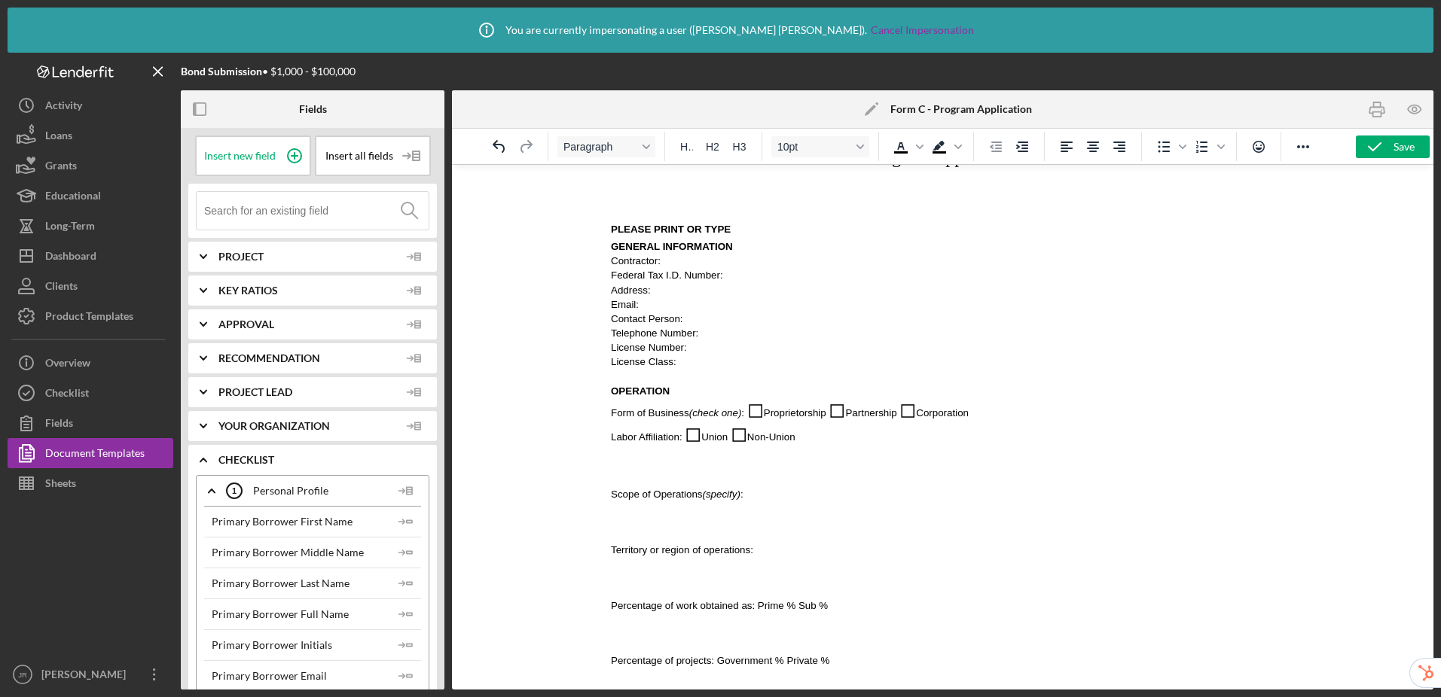
scroll to position [144, 0]
click at [313, 217] on input at bounding box center [316, 211] width 224 height 38
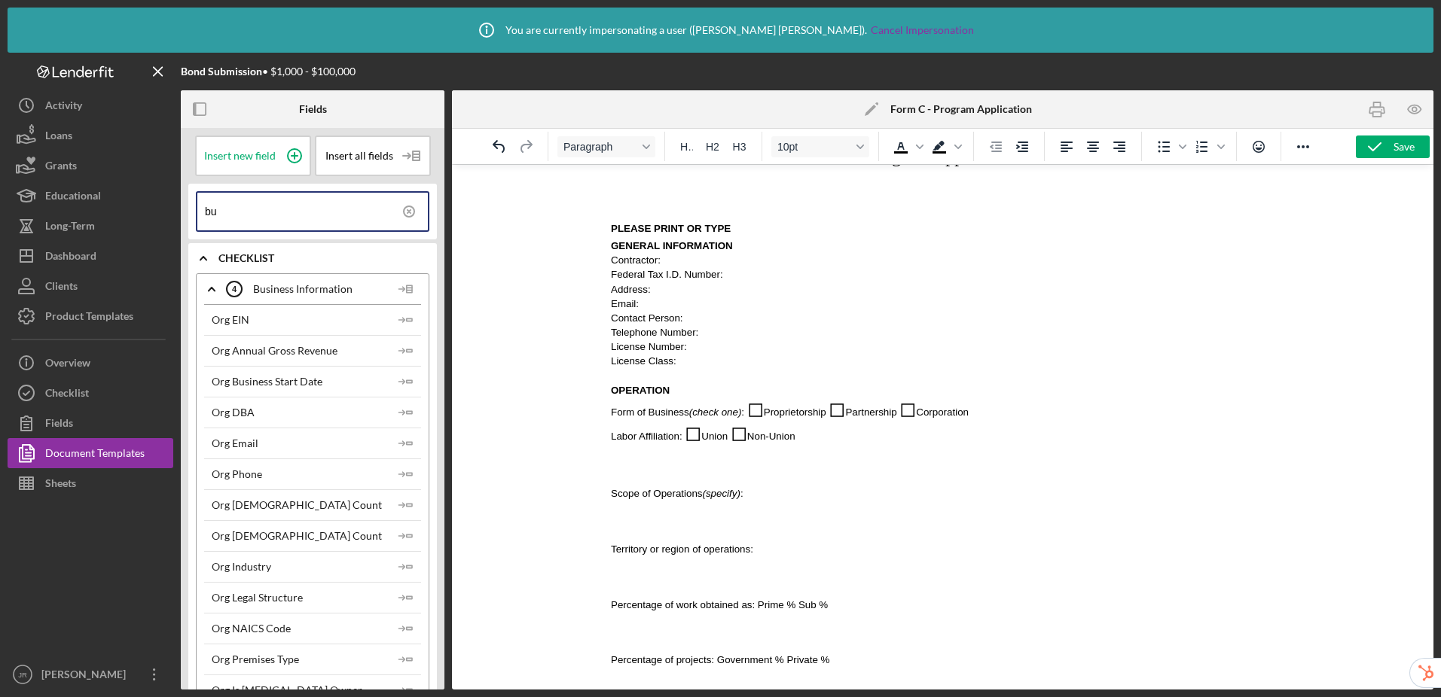
type input "b"
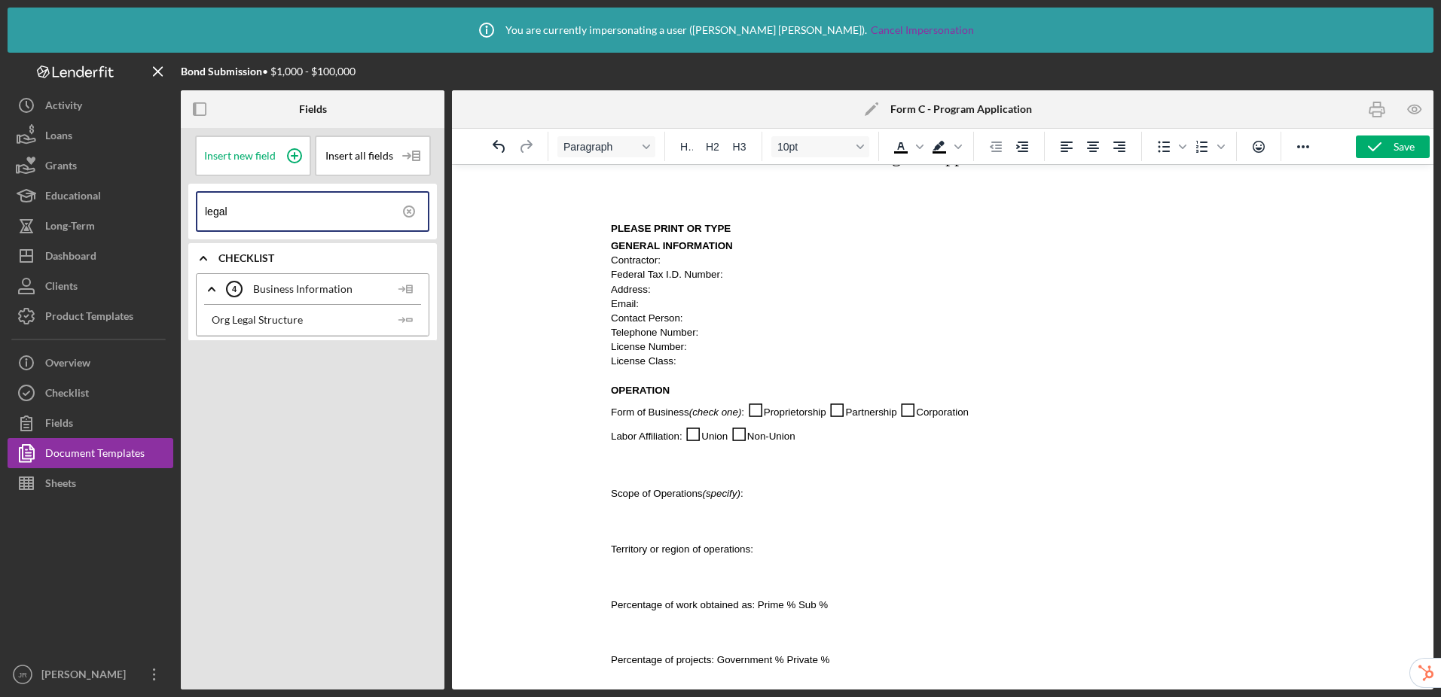
type input "legal"
click at [750, 413] on span "◻" at bounding box center [755, 409] width 17 height 23
click at [403, 320] on line "button" at bounding box center [400, 320] width 5 height 0
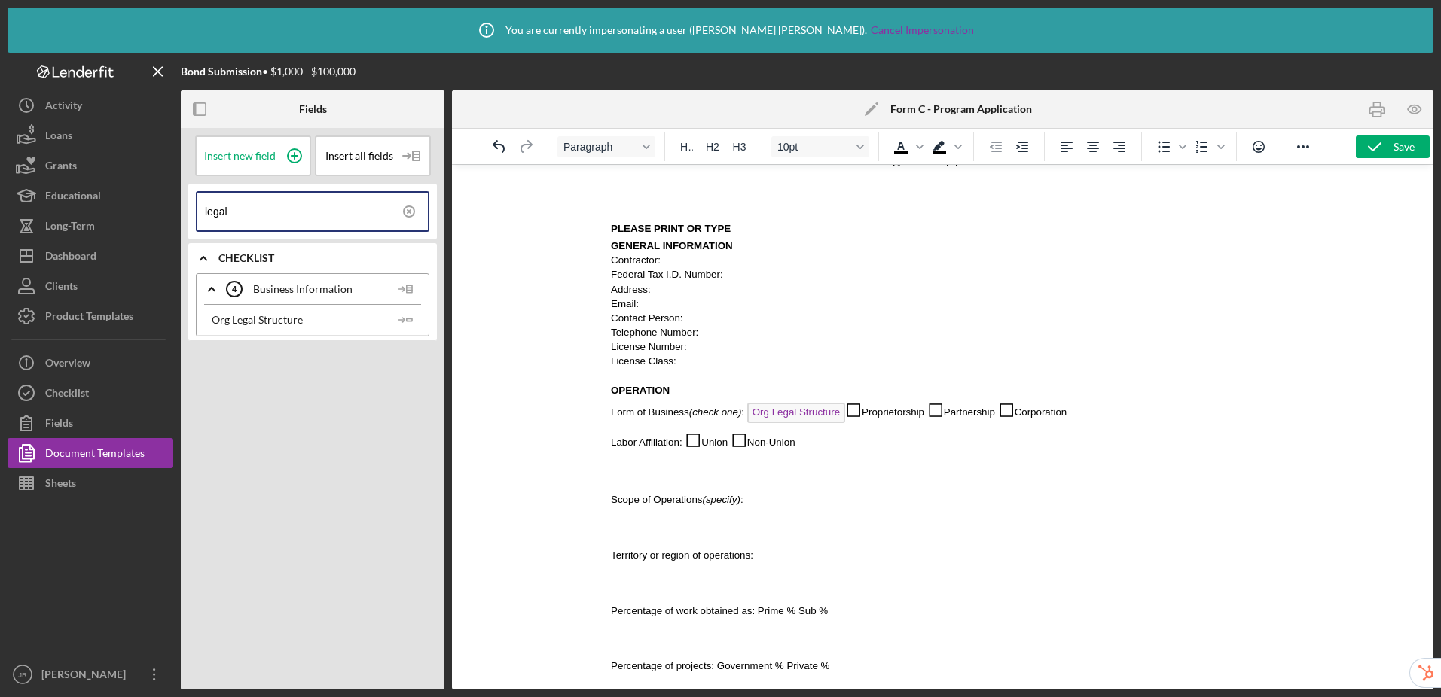
click at [809, 413] on span "Org Legal Structure" at bounding box center [796, 413] width 98 height 20
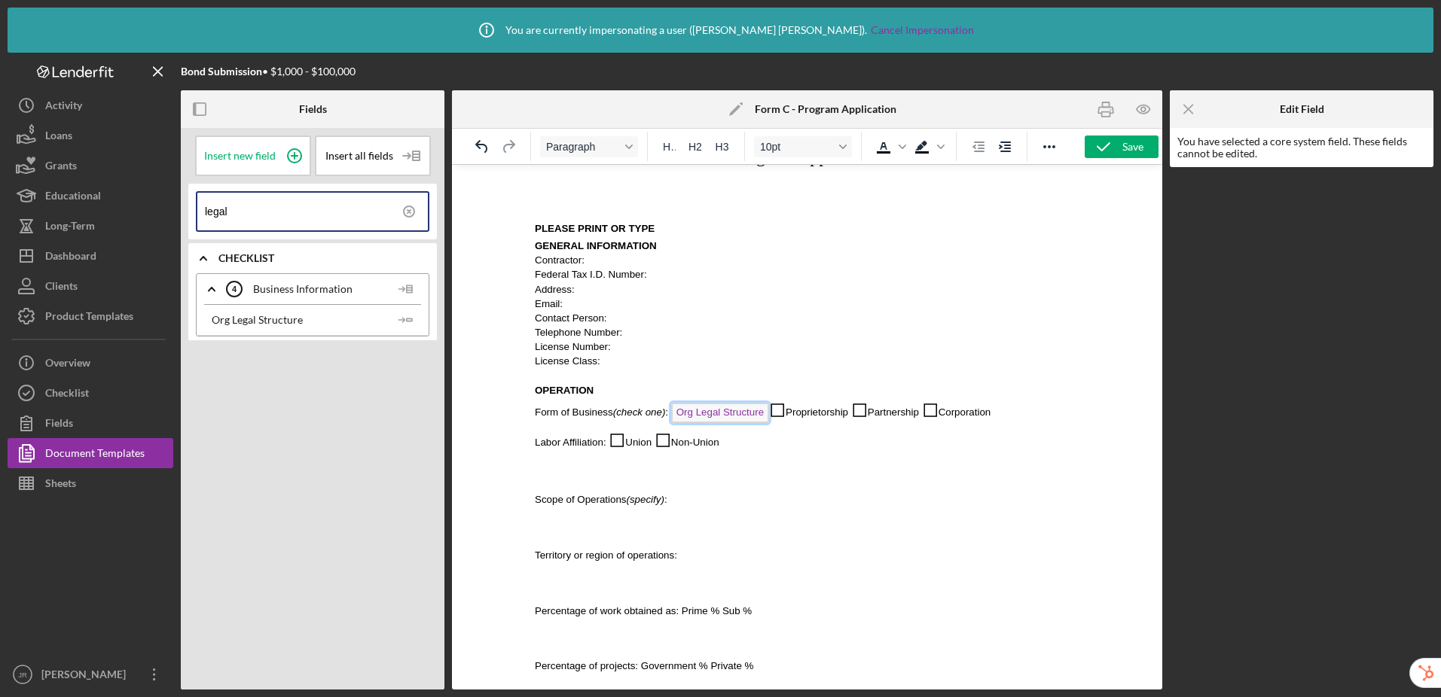
scroll to position [145, 0]
click at [739, 416] on span "Org Legal Structure" at bounding box center [720, 412] width 98 height 20
click at [776, 410] on span "◻" at bounding box center [777, 408] width 17 height 23
click at [1130, 150] on div "Save" at bounding box center [1132, 147] width 21 height 23
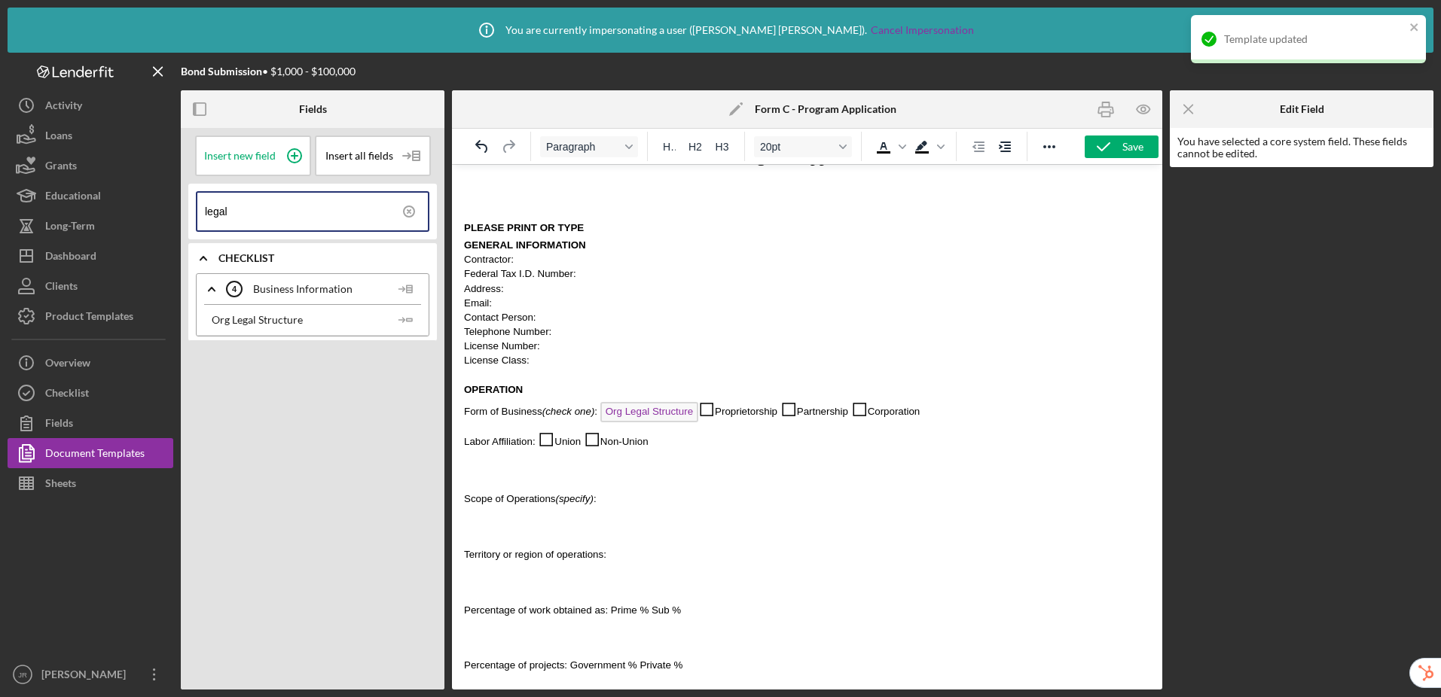
click at [282, 215] on input "legal" at bounding box center [316, 212] width 223 height 38
drag, startPoint x: 293, startPoint y: 215, endPoint x: 191, endPoint y: 212, distance: 102.4
click at [191, 212] on div "legal" at bounding box center [312, 212] width 249 height 56
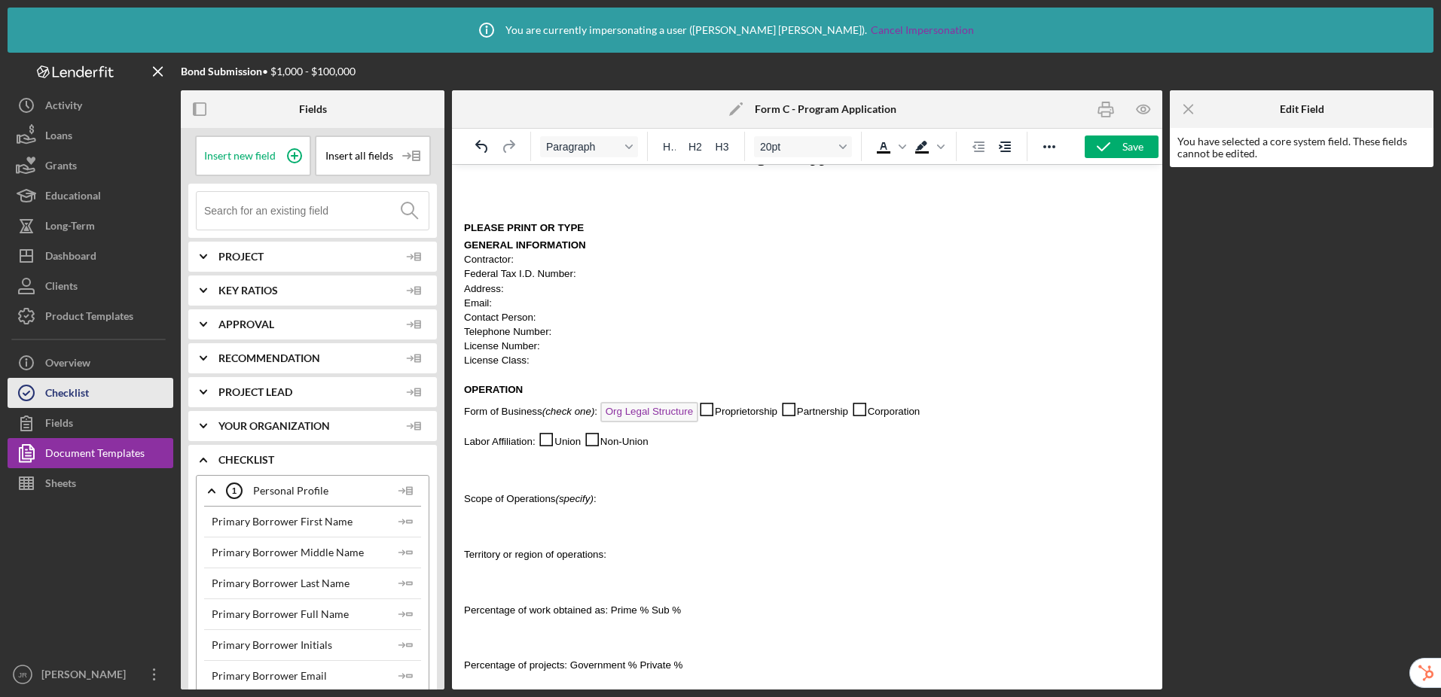
click at [103, 384] on button "Checklist" at bounding box center [91, 393] width 166 height 30
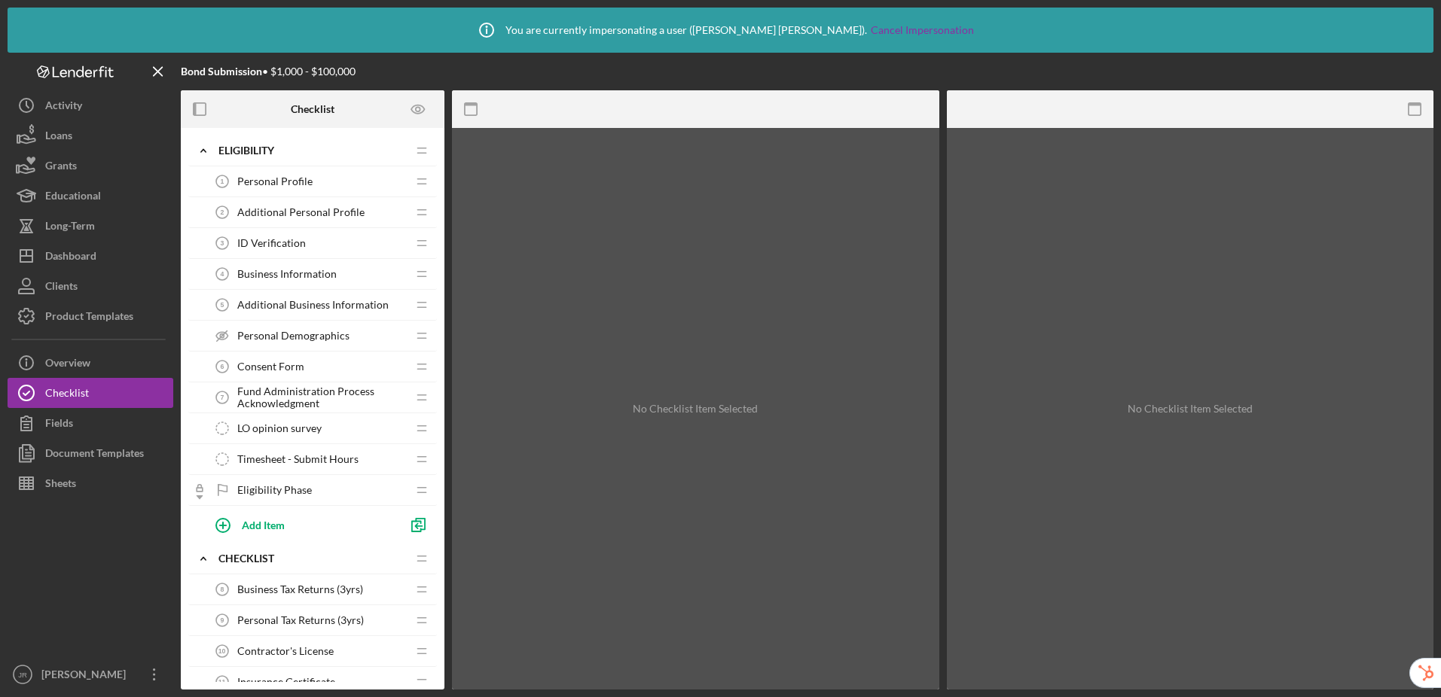
click at [322, 303] on span "Additional Business Information" at bounding box center [312, 305] width 151 height 12
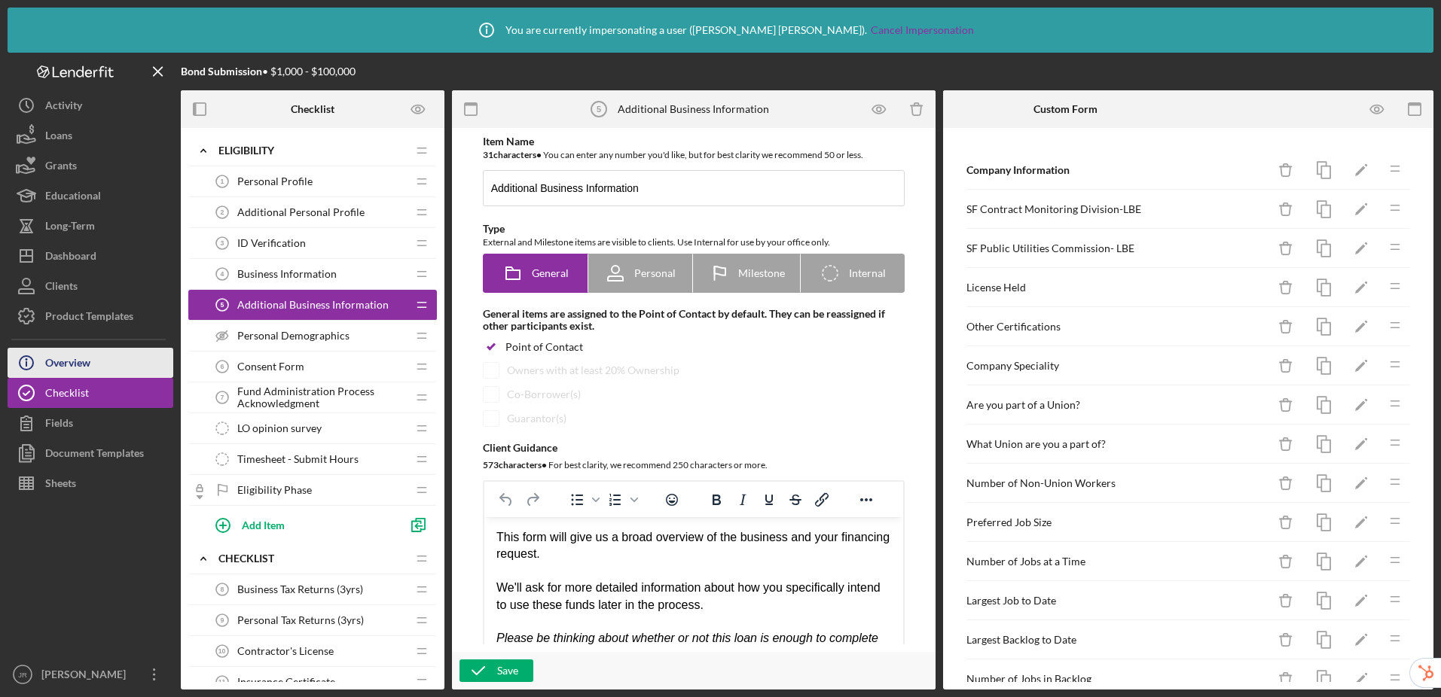
click at [116, 361] on button "Icon/Info Overview" at bounding box center [91, 363] width 166 height 30
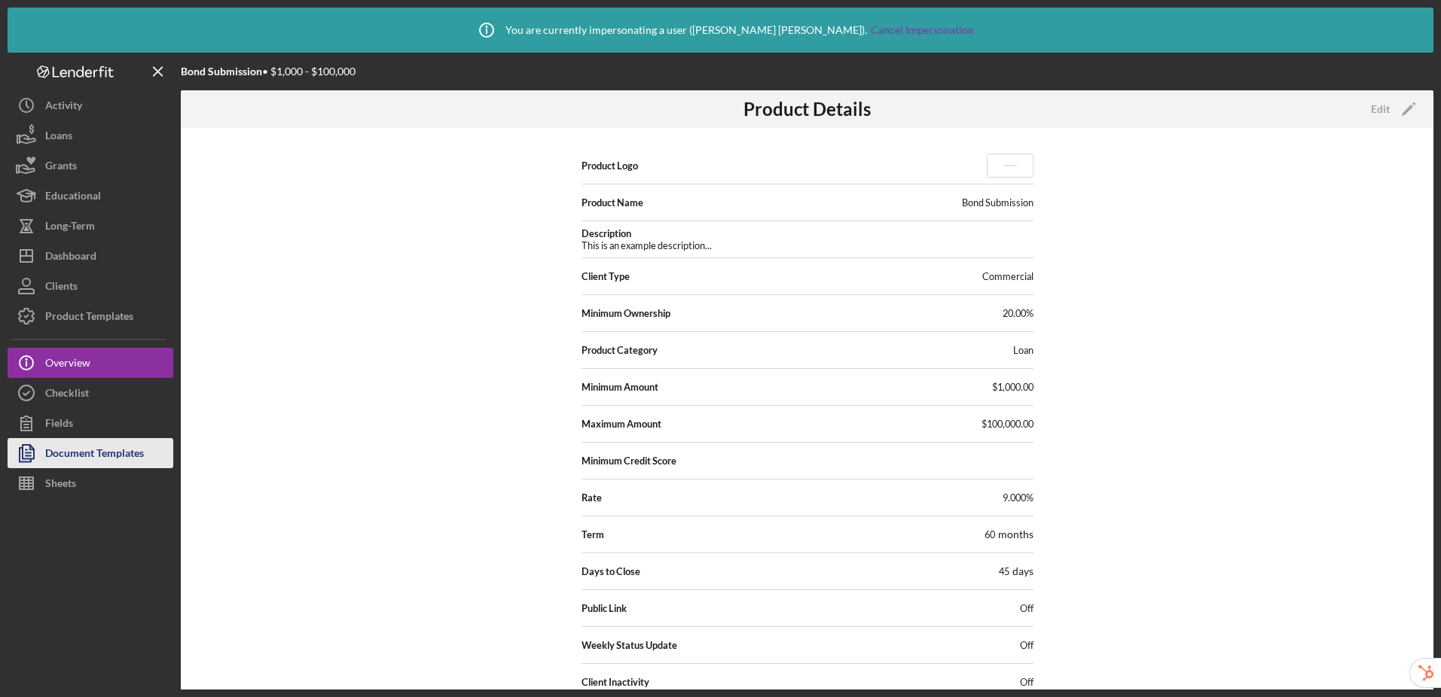
click at [82, 459] on div "Document Templates" at bounding box center [94, 455] width 99 height 34
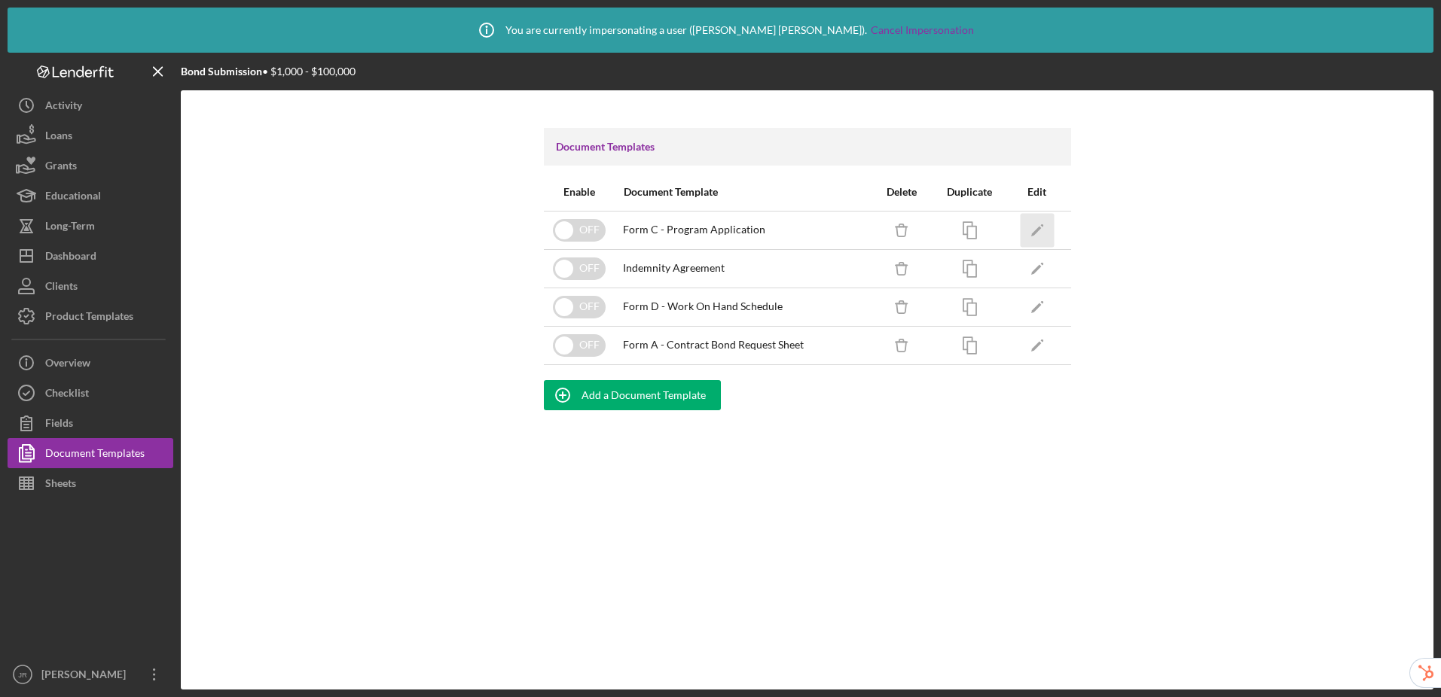
click at [1026, 227] on icon "Icon/Edit" at bounding box center [1037, 230] width 34 height 34
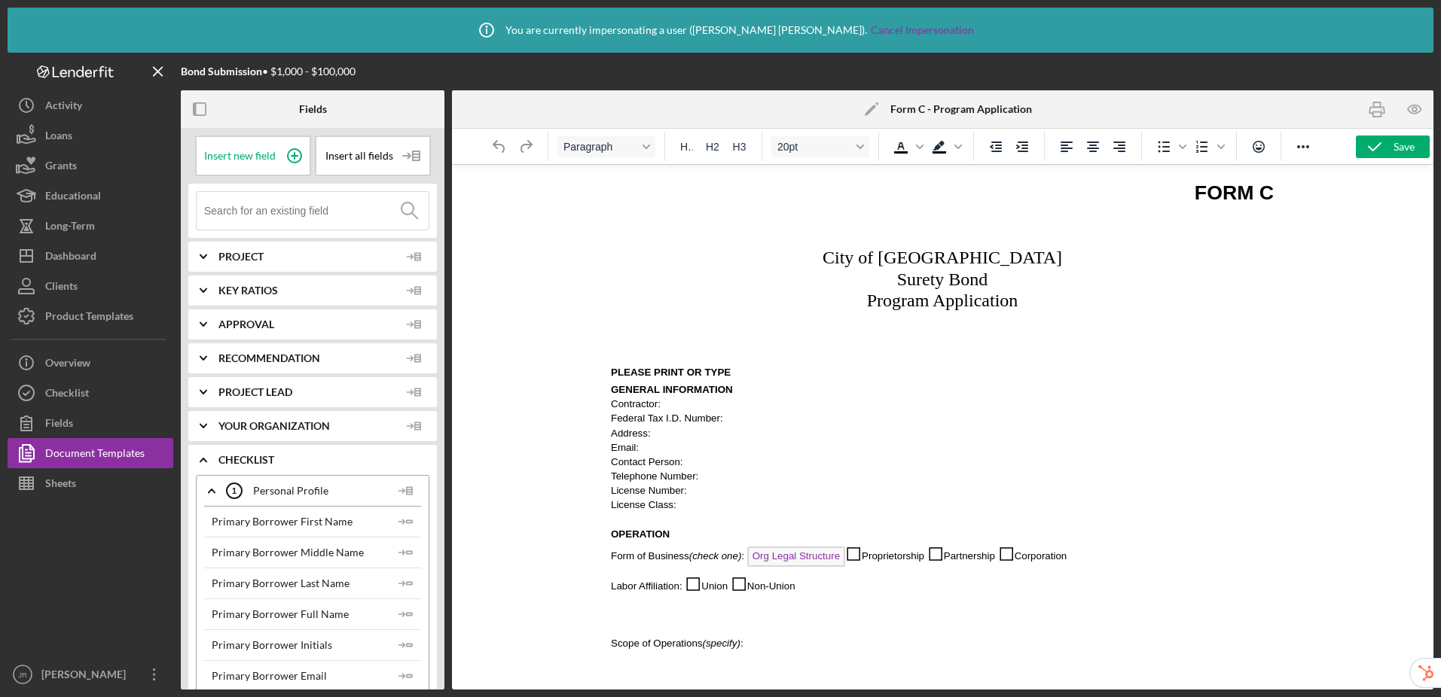
scroll to position [3, 0]
drag, startPoint x: 846, startPoint y: 582, endPoint x: 689, endPoint y: 587, distance: 156.7
click at [689, 587] on p "Labor Affiliation: ◻ Union ◻ Non-Union" at bounding box center [942, 580] width 663 height 24
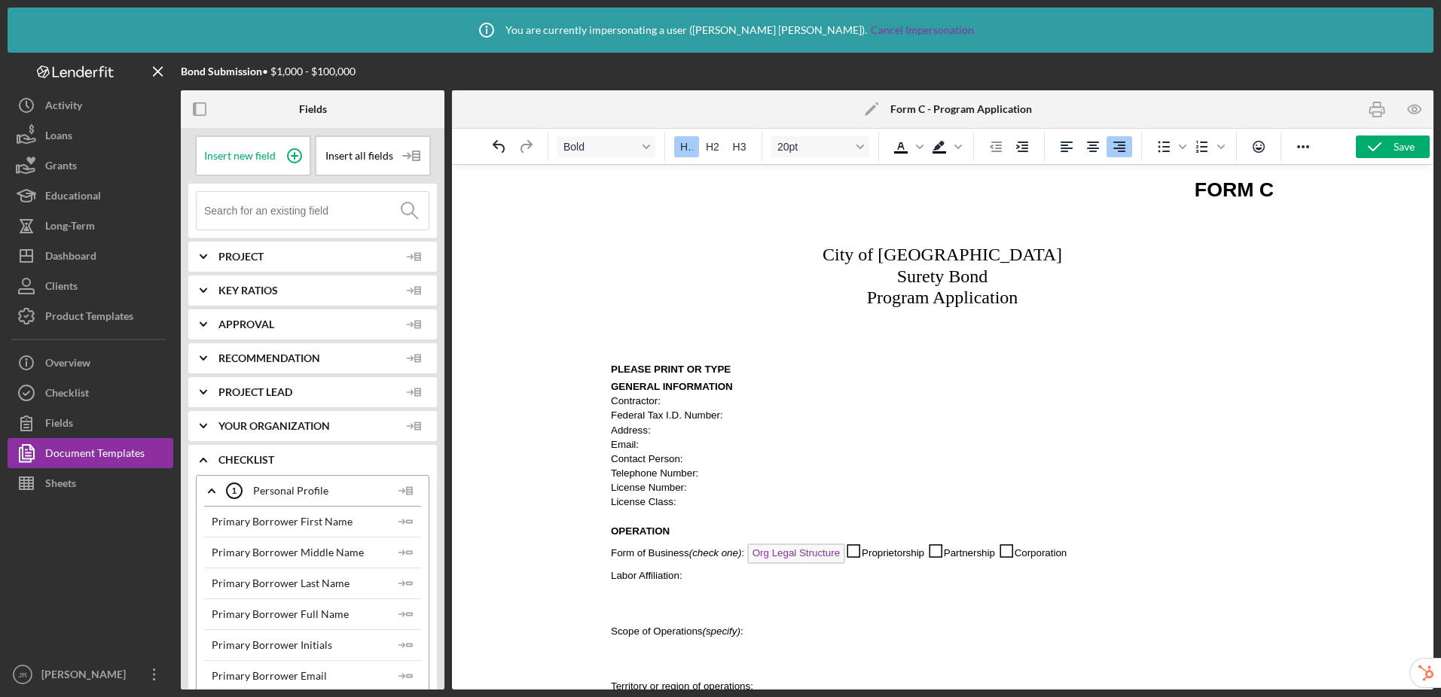
click at [711, 578] on p "Labor Affiliation:" at bounding box center [942, 575] width 663 height 14
click at [313, 205] on input at bounding box center [316, 211] width 224 height 38
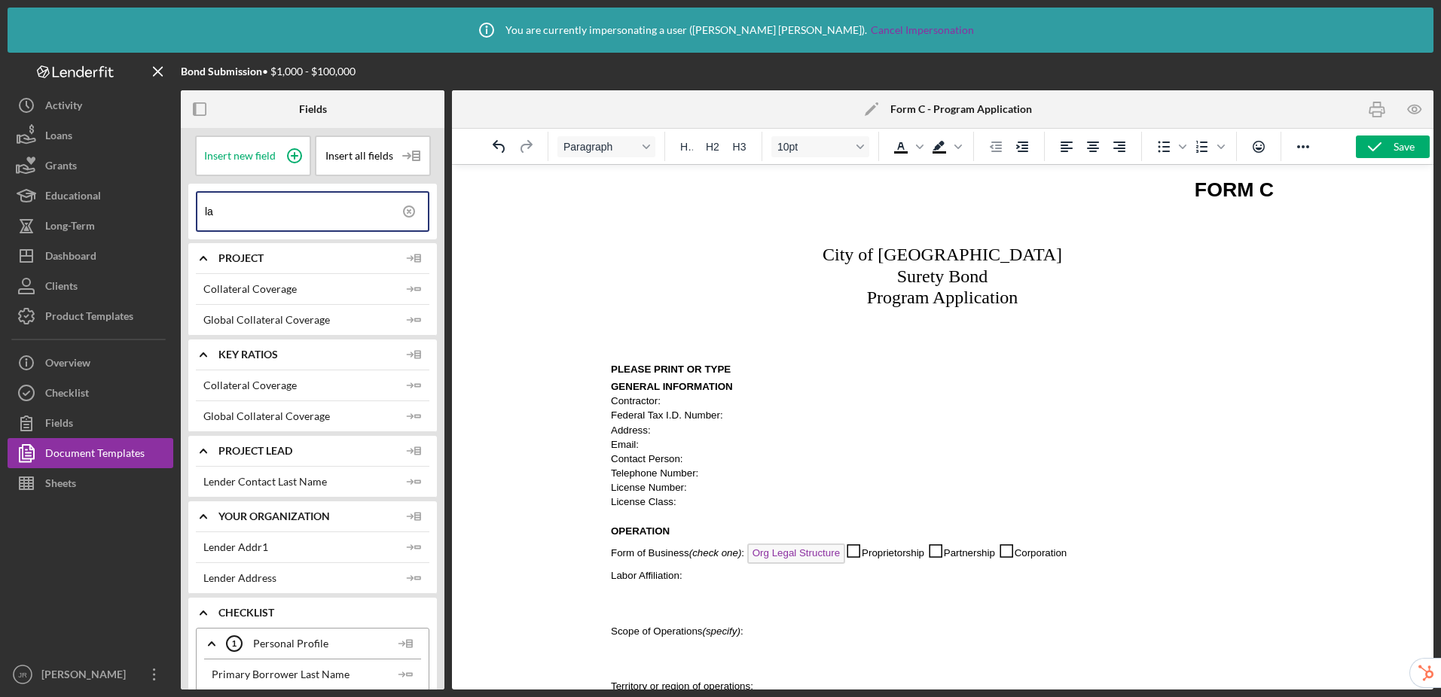
type input "l"
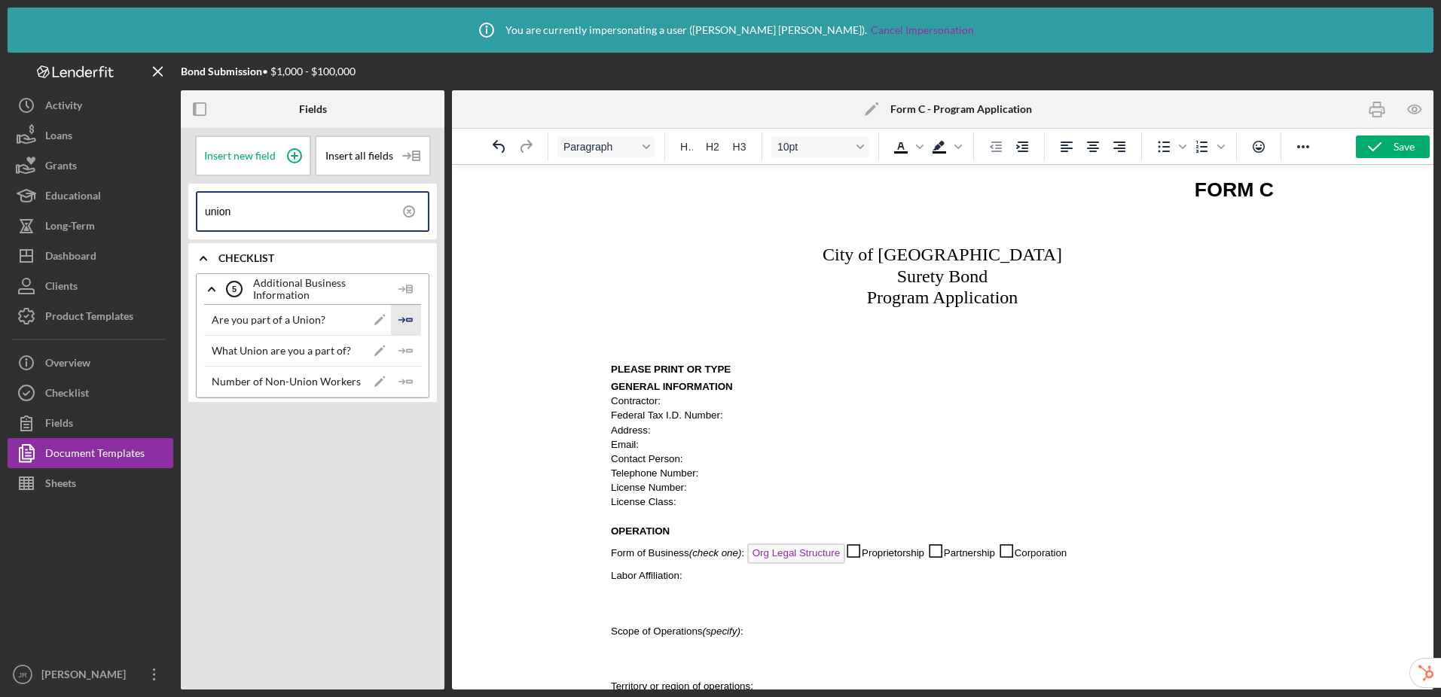
type input "union"
click at [408, 322] on icon "Icon/Insert Field" at bounding box center [406, 320] width 30 height 30
click at [721, 584] on span "Are you part of a Union?" at bounding box center [747, 578] width 119 height 20
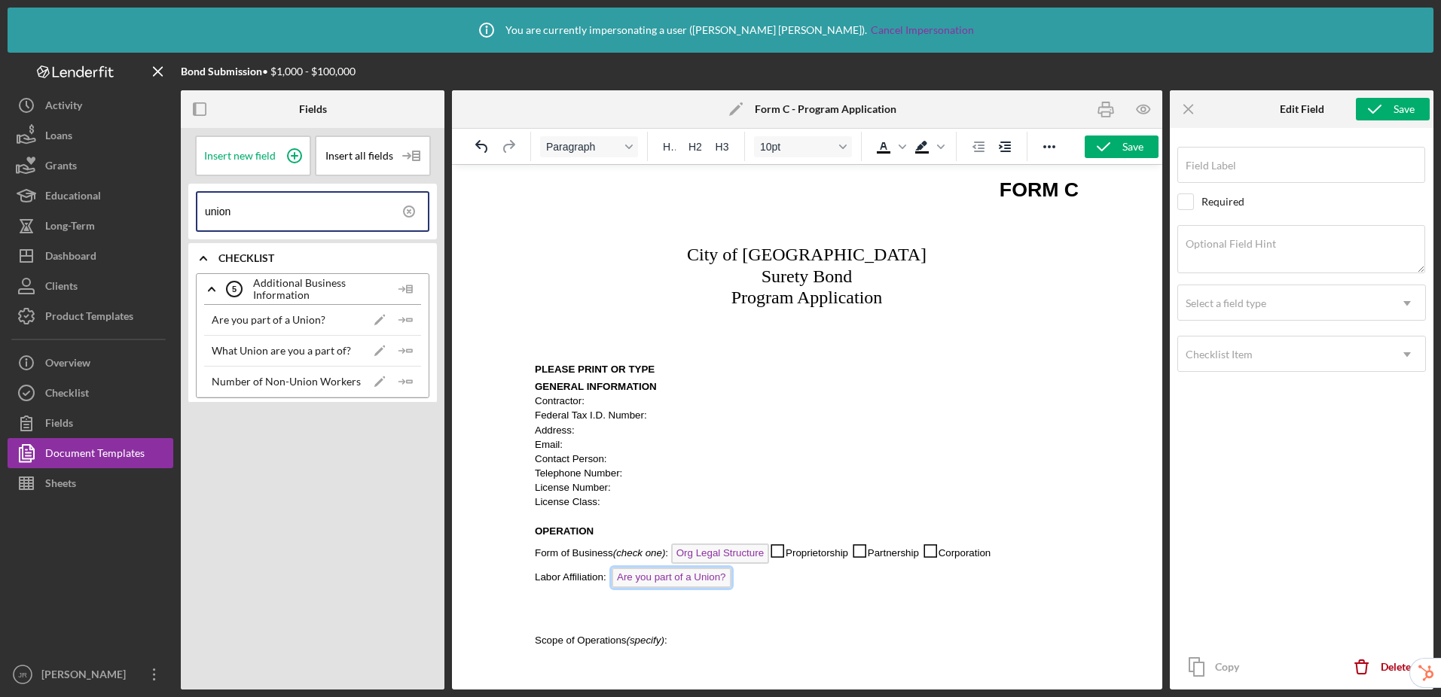
type input "Labor Affiliation"
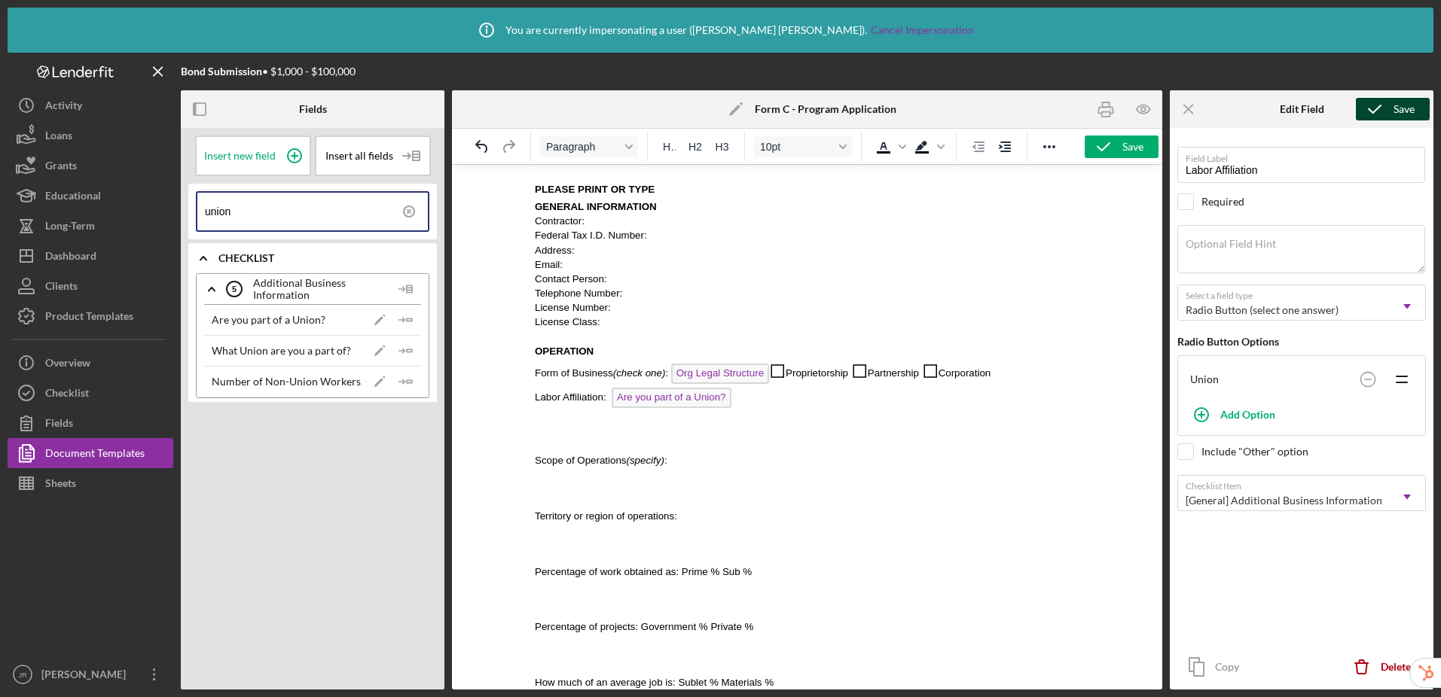
click at [1214, 108] on icon "submit" at bounding box center [1375, 109] width 38 height 38
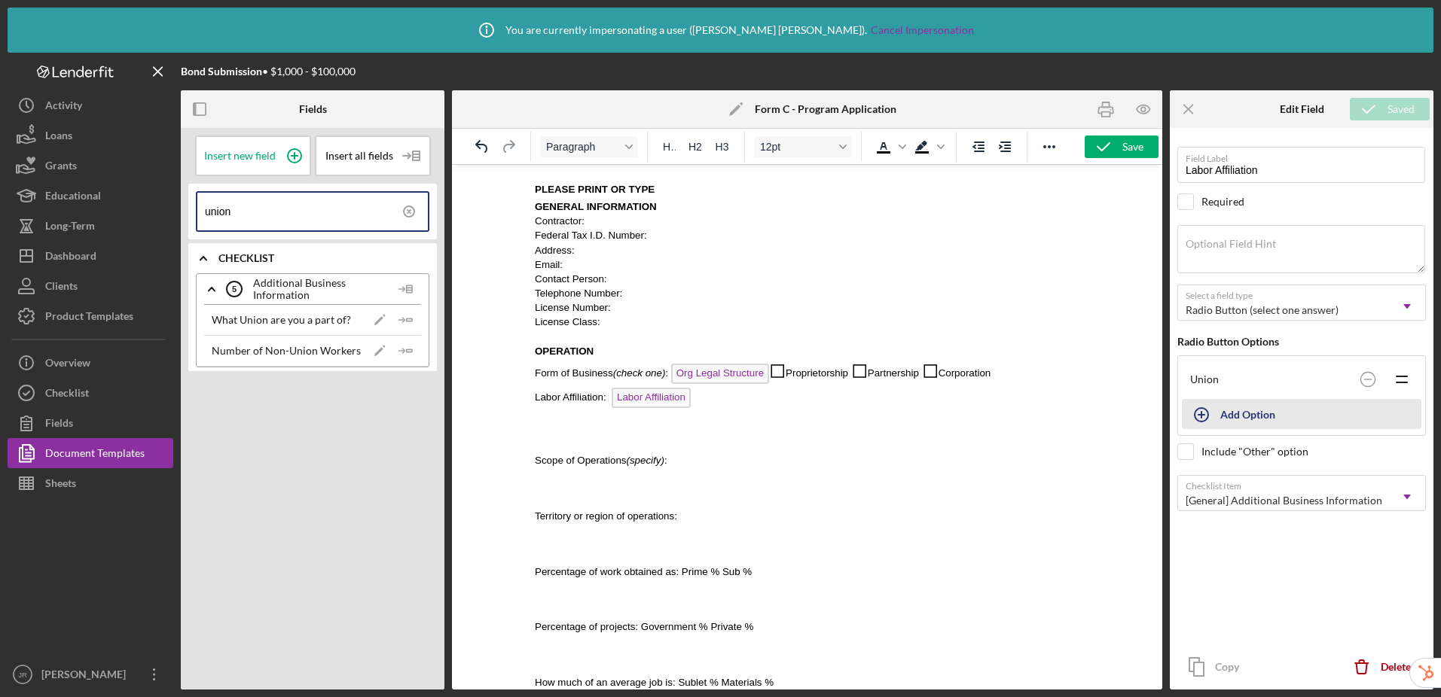
click at [1214, 416] on div "Add Option" at bounding box center [1247, 414] width 55 height 29
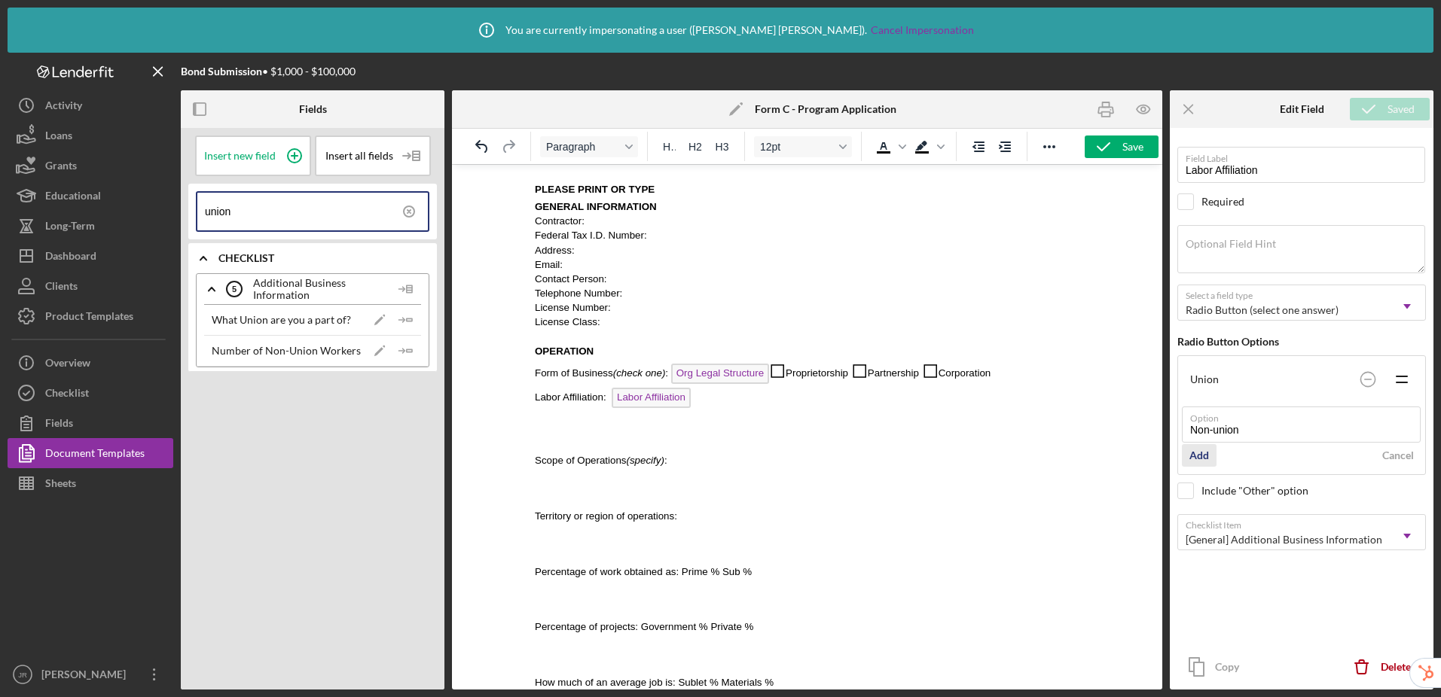
type input "Non-union"
click at [1197, 456] on div "Add" at bounding box center [1199, 455] width 20 height 23
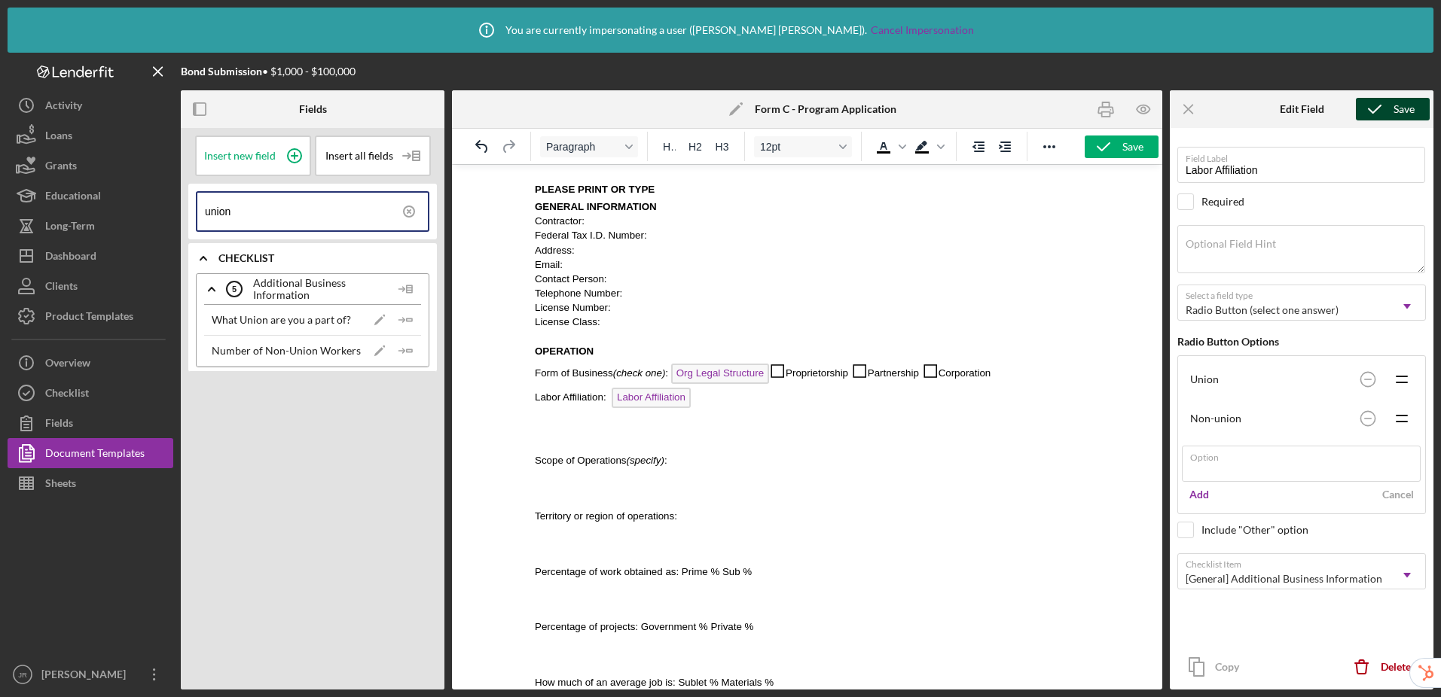
click at [1214, 114] on icon "submit" at bounding box center [1375, 109] width 38 height 38
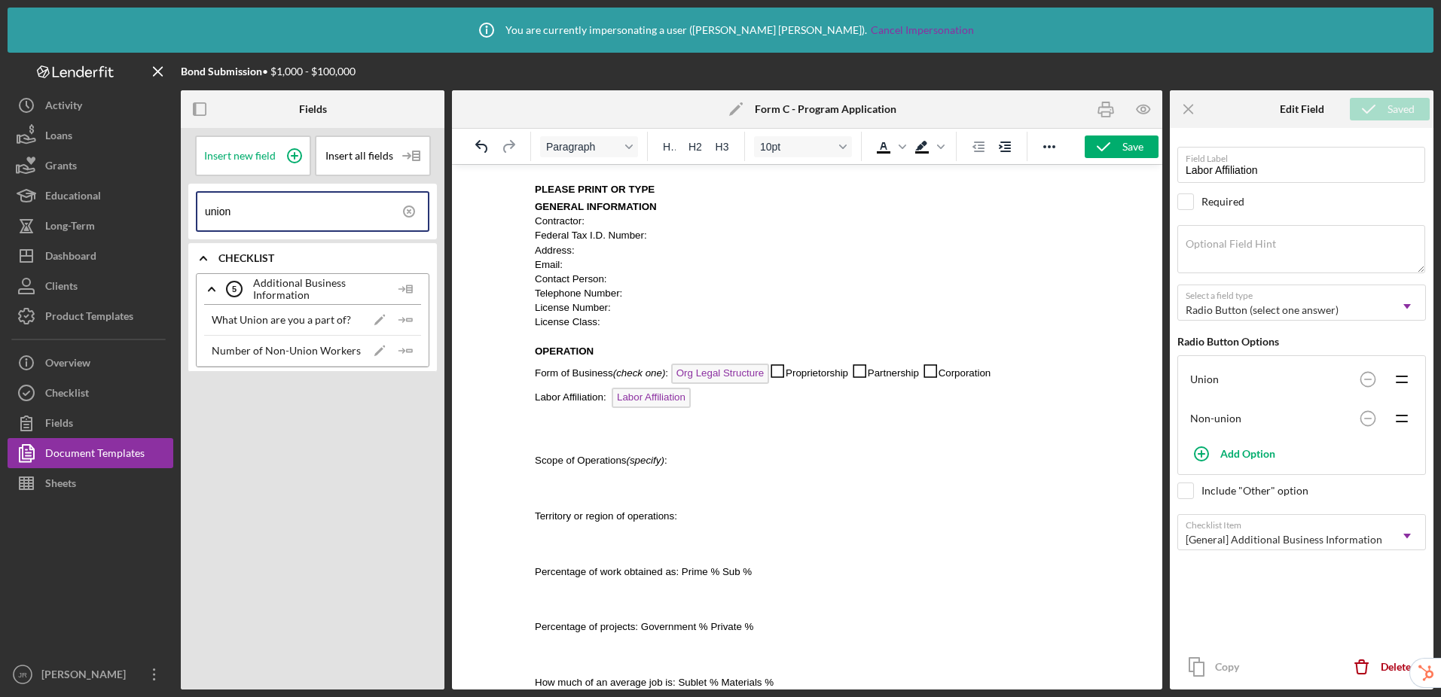
click at [716, 404] on p "Labor Affiliation: Labor Affiliation ﻿" at bounding box center [807, 400] width 544 height 24
drag, startPoint x: 947, startPoint y: 371, endPoint x: 774, endPoint y: 377, distance: 172.6
click at [774, 377] on p "Form of Business (check one) : Org Legal Structure ◻ Proprietorship ◻ Partnersh…" at bounding box center [807, 373] width 544 height 30
click at [931, 154] on span "Background color Black" at bounding box center [922, 146] width 26 height 21
click at [936, 153] on span "Background color Black" at bounding box center [941, 146] width 12 height 21
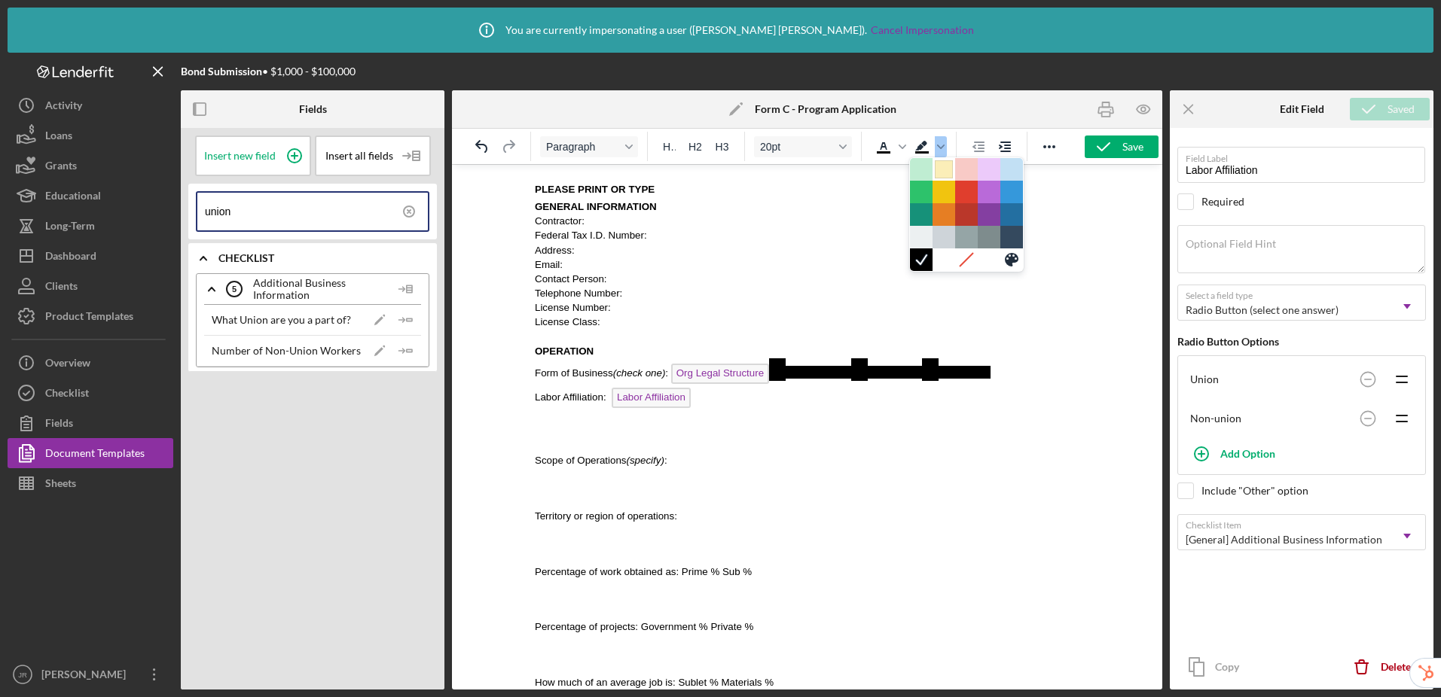
click at [945, 173] on div at bounding box center [944, 169] width 18 height 18
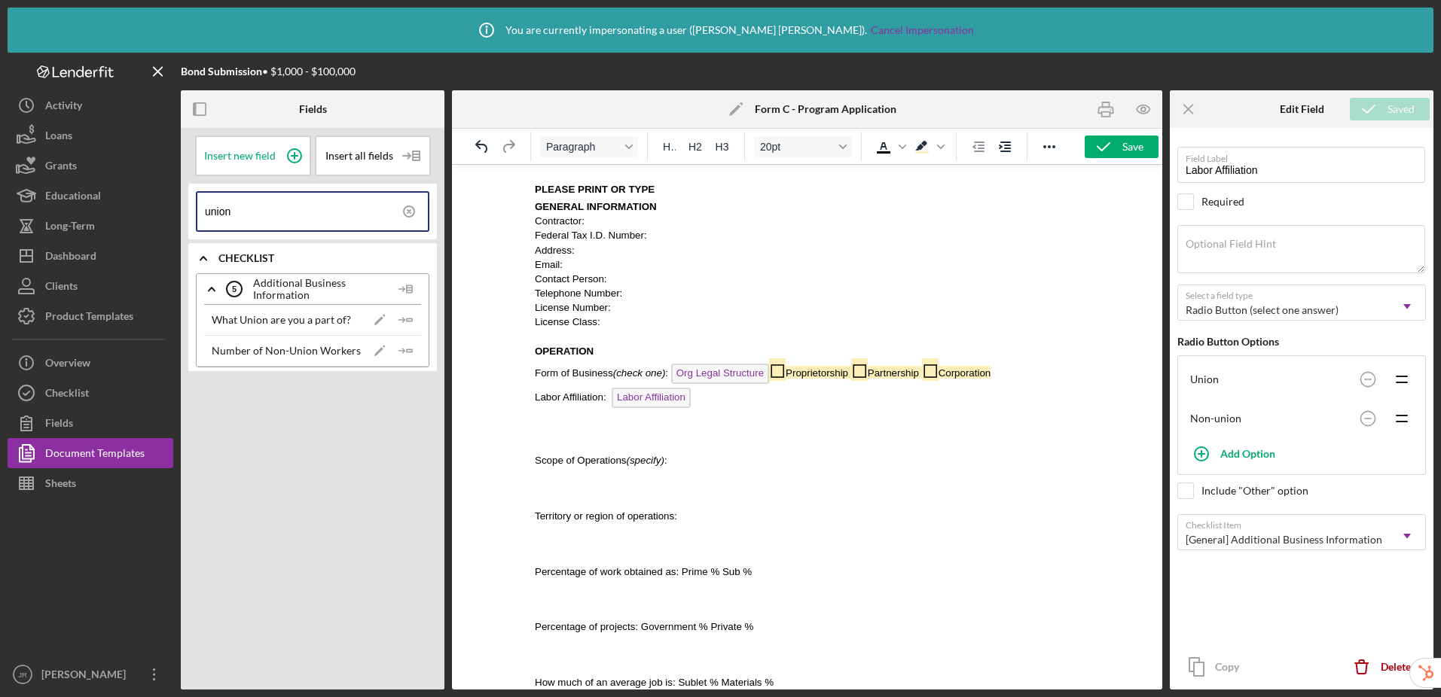
click at [905, 483] on p "Rich Text Area. Press ALT-0 for help." at bounding box center [807, 488] width 544 height 17
click at [733, 467] on p "Scope of Operations (specify) :" at bounding box center [807, 460] width 544 height 14
click at [406, 211] on icon at bounding box center [409, 212] width 38 height 38
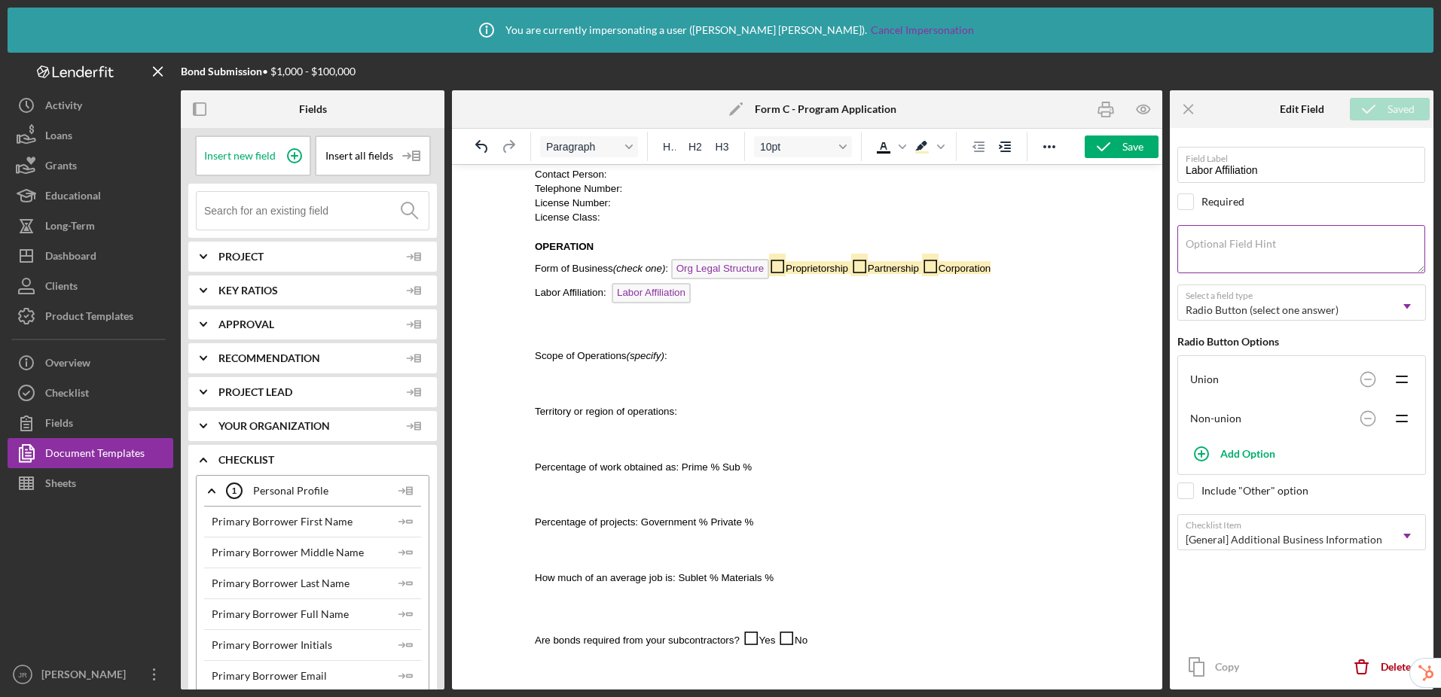
scroll to position [294, 0]
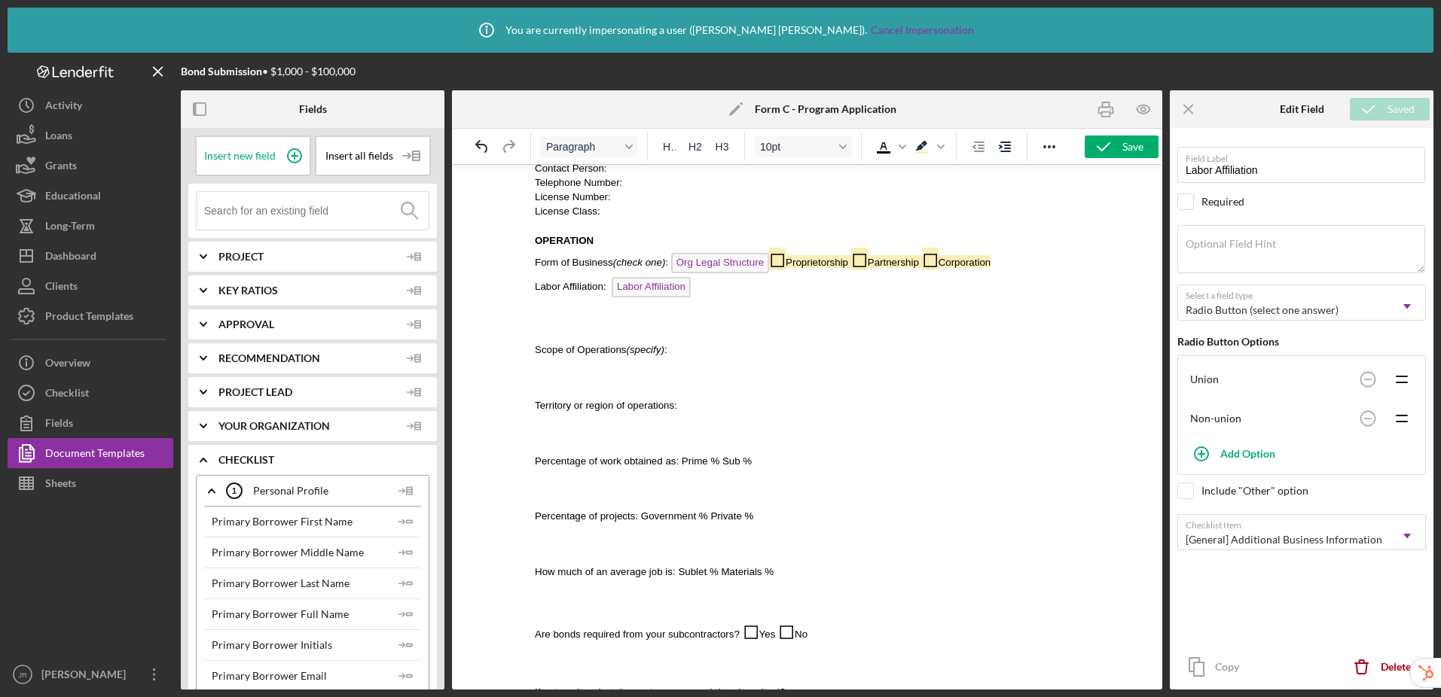
click at [729, 353] on p "Scope of Operations (specify) :" at bounding box center [807, 349] width 544 height 14
click at [299, 159] on icon at bounding box center [295, 156] width 38 height 38
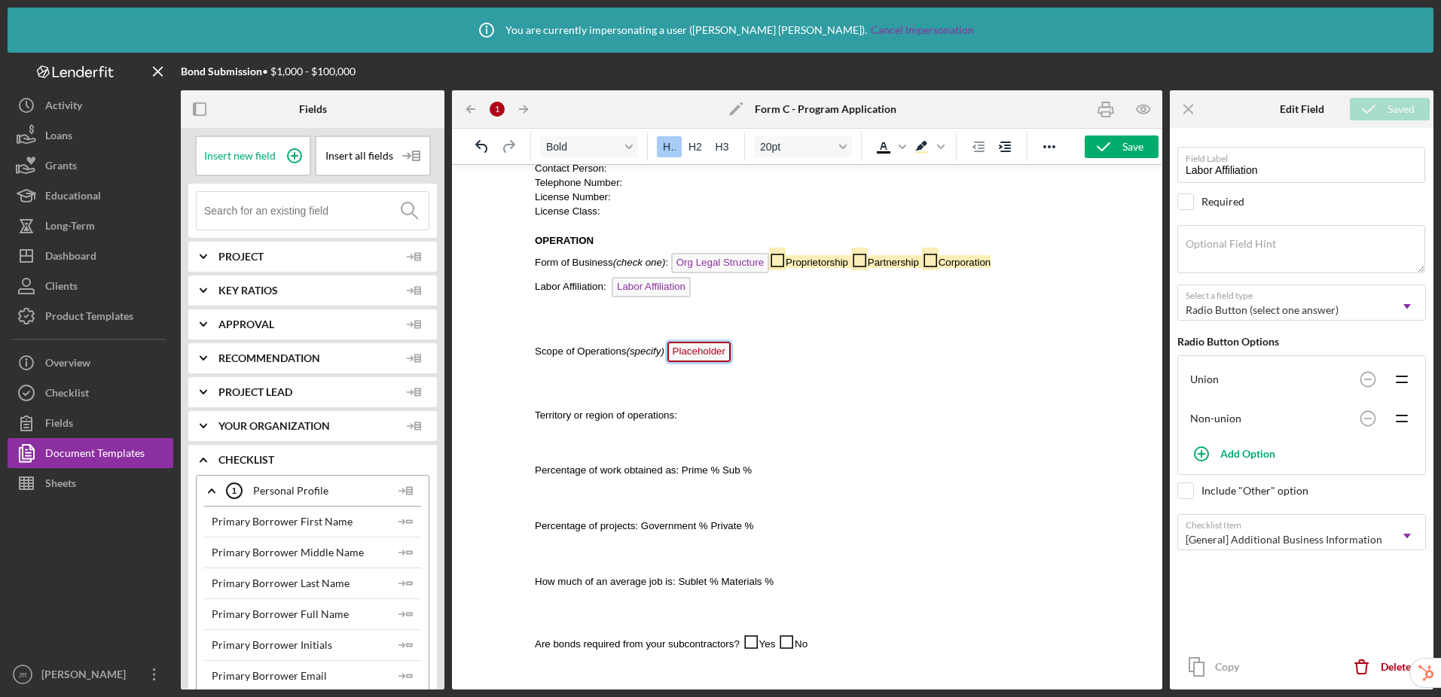
click at [698, 352] on span "Placeholder" at bounding box center [698, 352] width 63 height 20
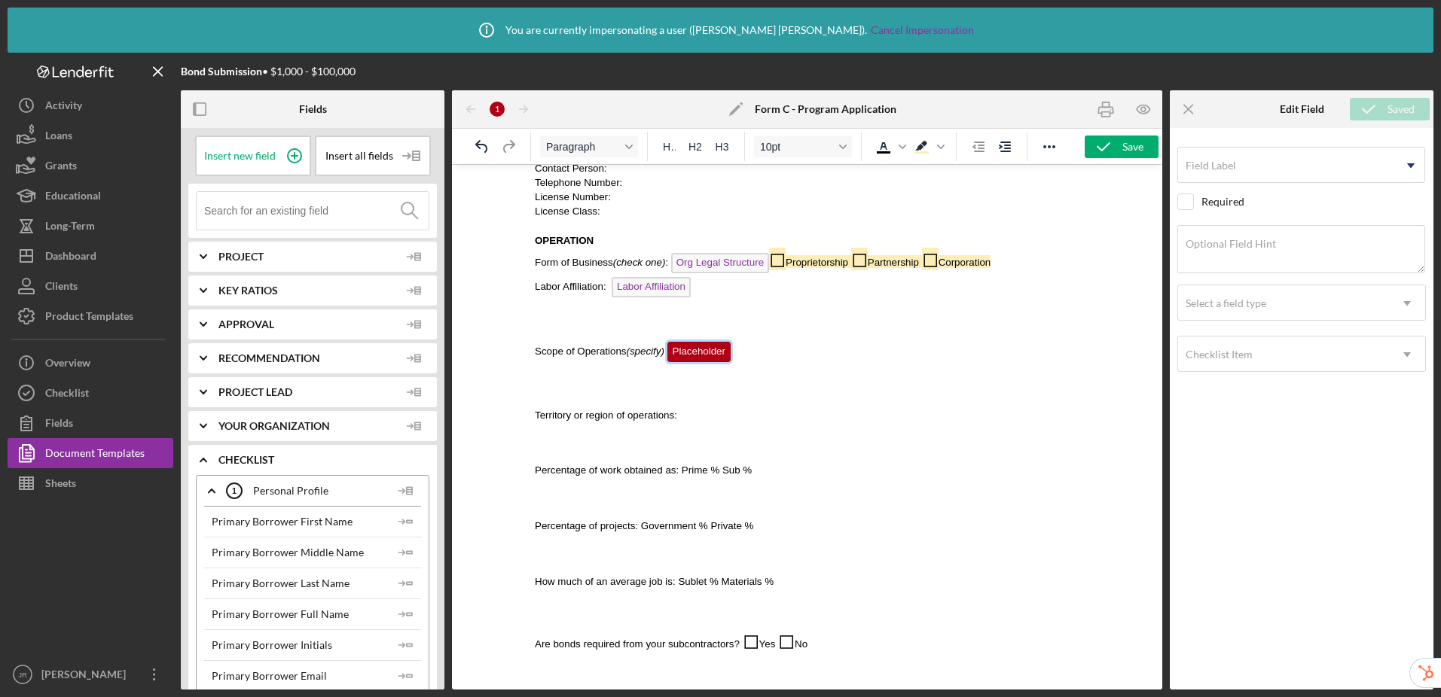
scroll to position [218, 0]
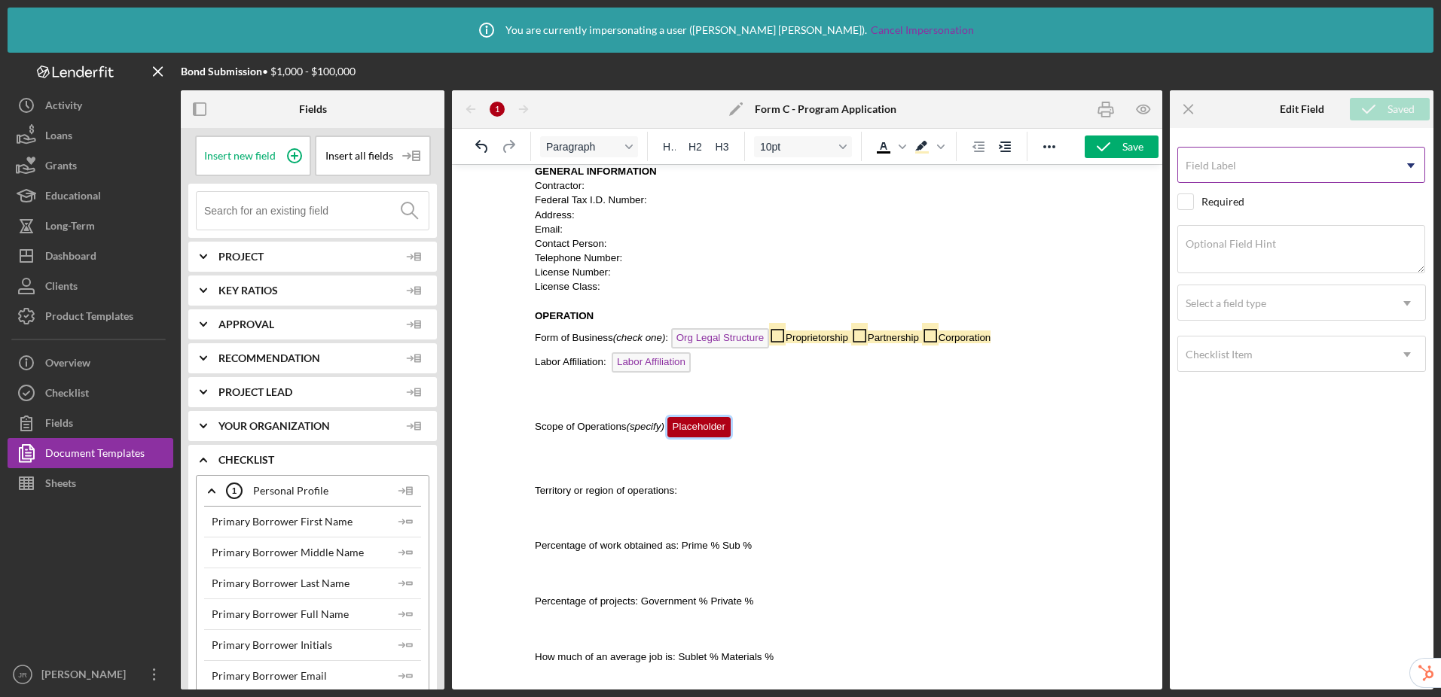
click at [1214, 167] on input "Field Label" at bounding box center [1301, 165] width 248 height 36
type input "Scope of Operations"
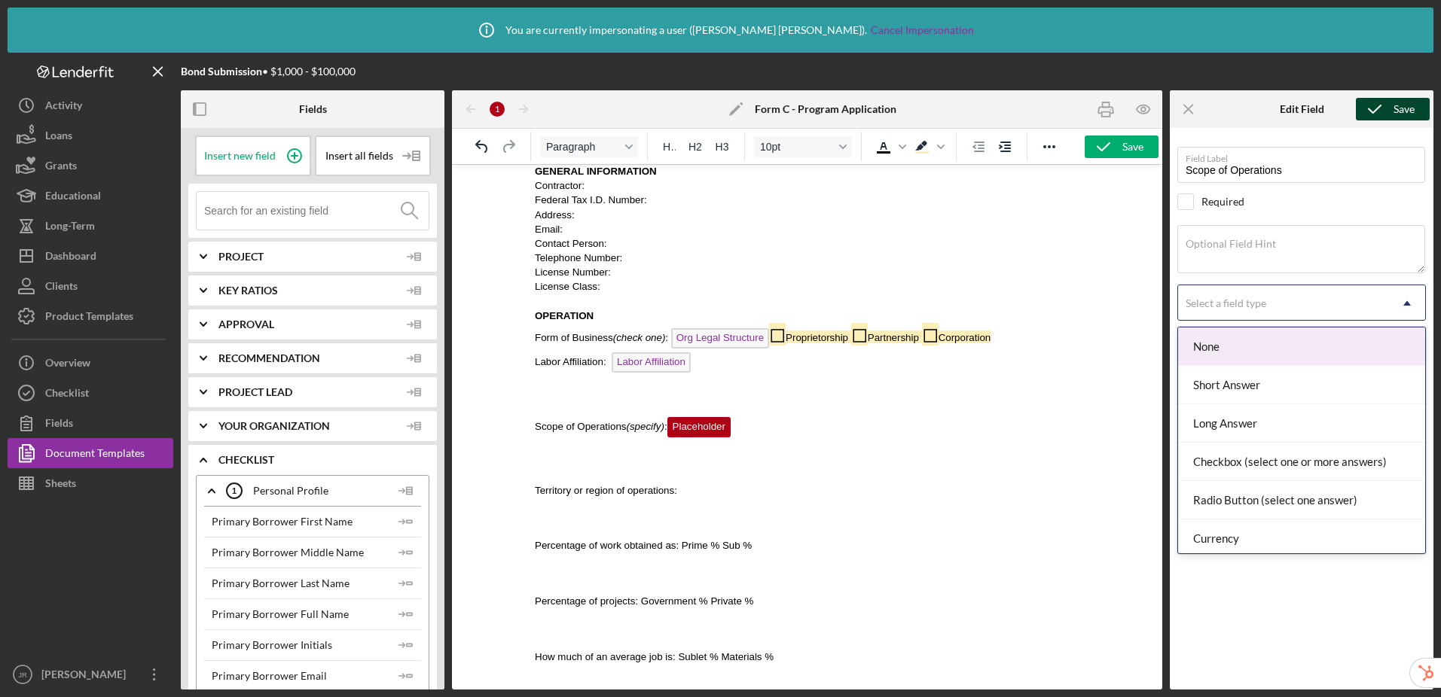
click at [1214, 303] on div "Select a field type" at bounding box center [1225, 303] width 81 height 12
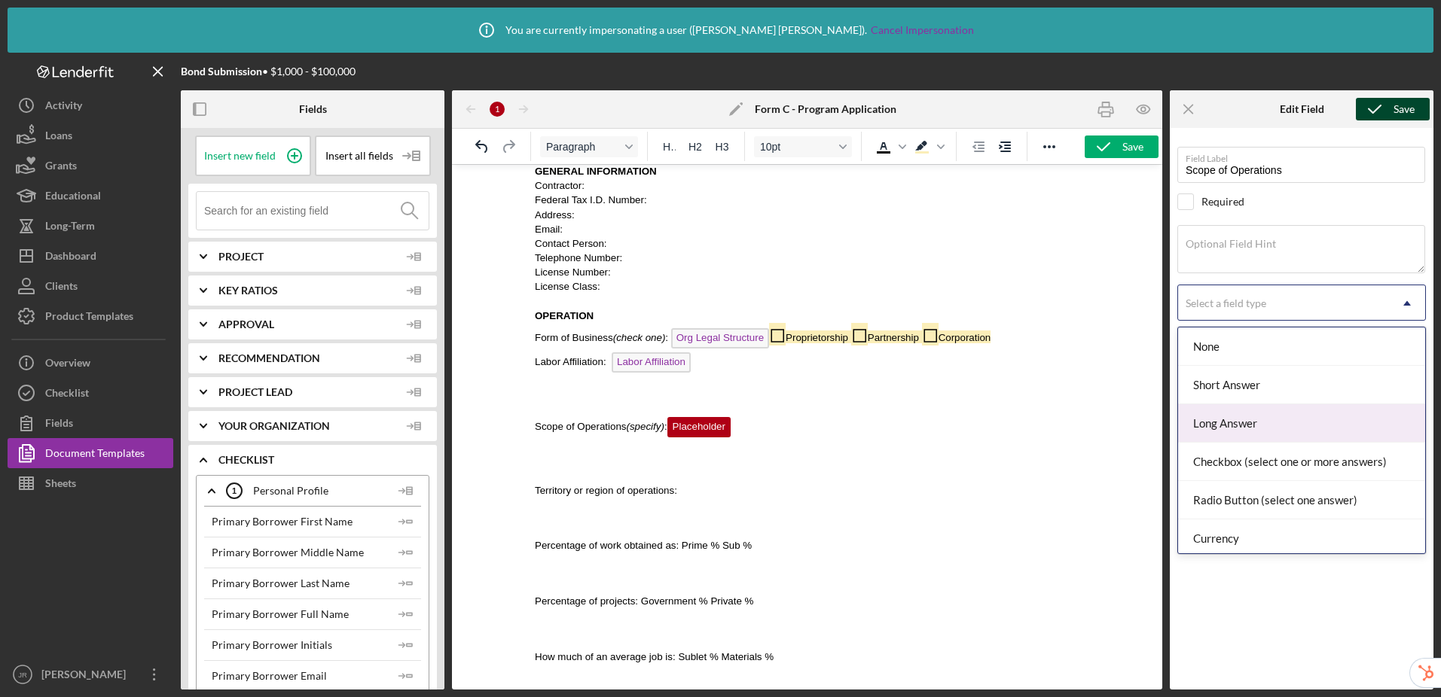
click at [1214, 423] on div "Long Answer" at bounding box center [1301, 423] width 247 height 38
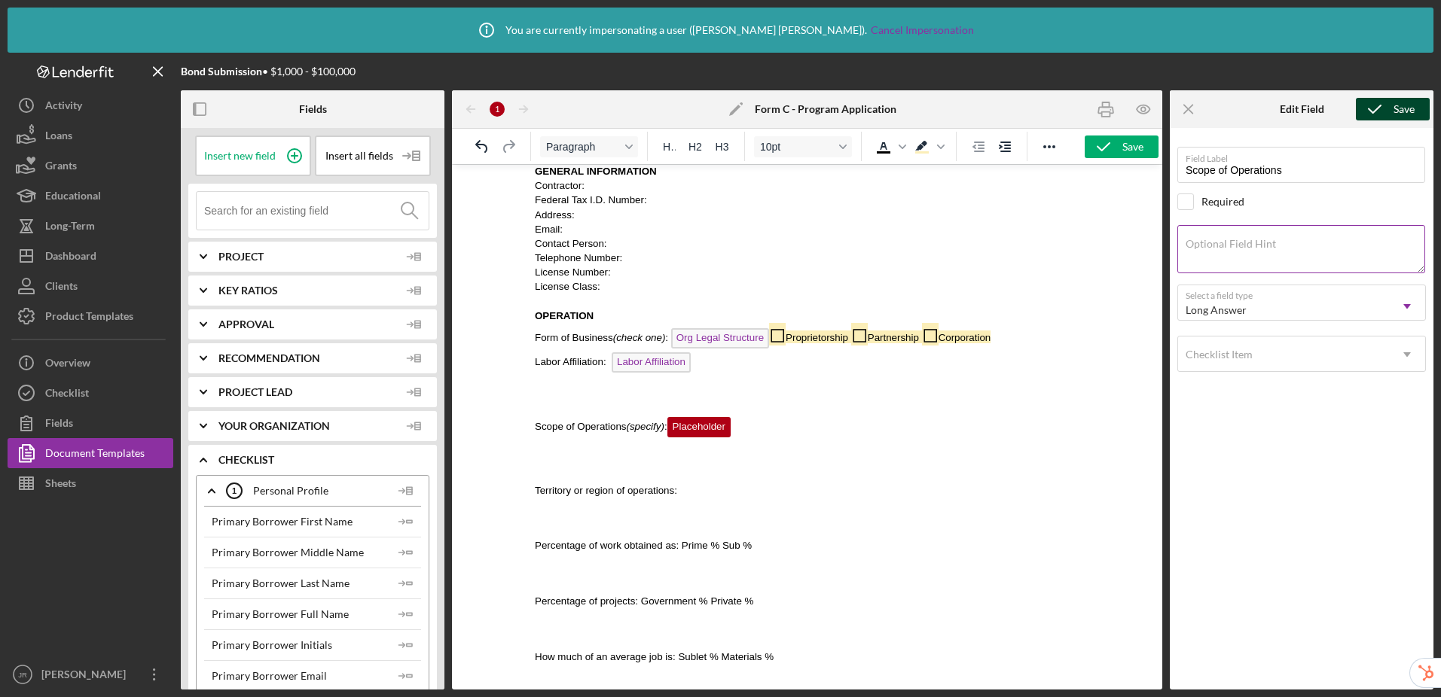
click at [1214, 248] on label "Optional Field Hint" at bounding box center [1230, 244] width 90 height 12
click at [1214, 248] on textarea "Optional Field Hint" at bounding box center [1301, 249] width 248 height 48
type textarea "Please specify"
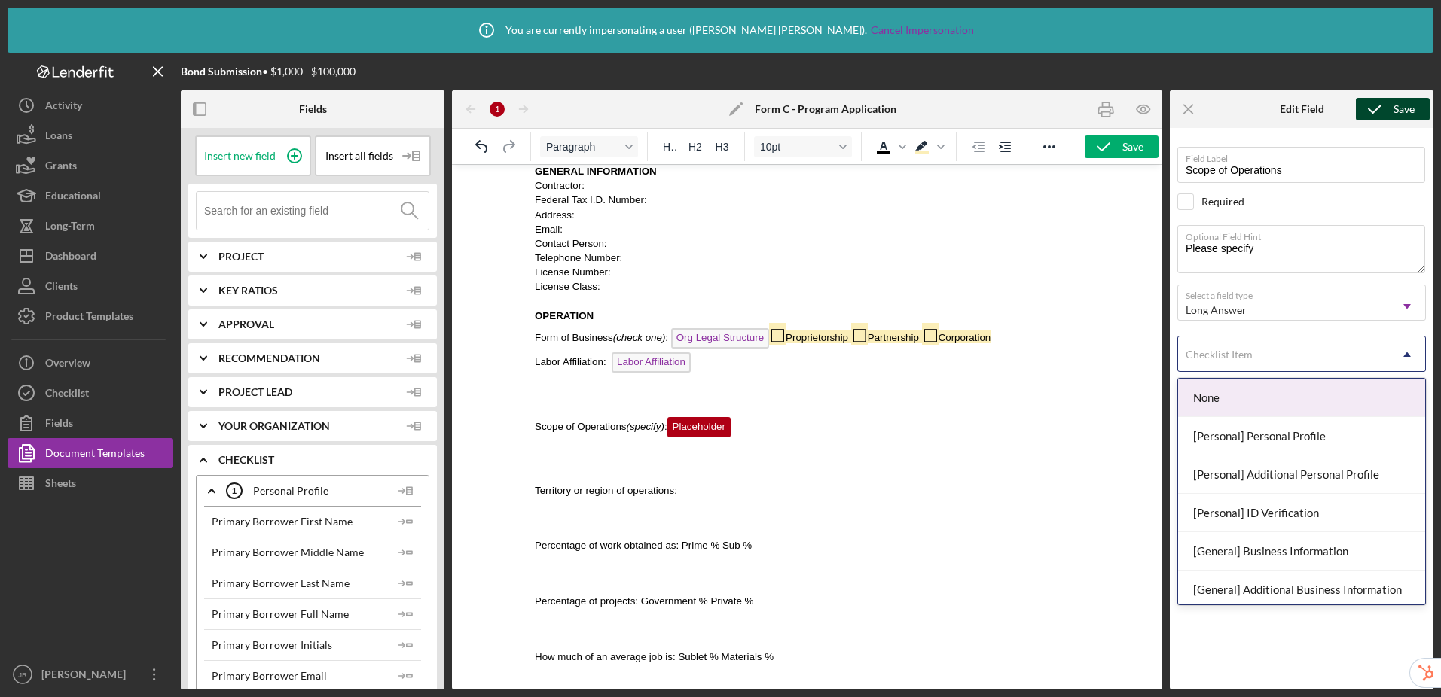
click at [1214, 357] on div "Checklist Item" at bounding box center [1283, 354] width 211 height 35
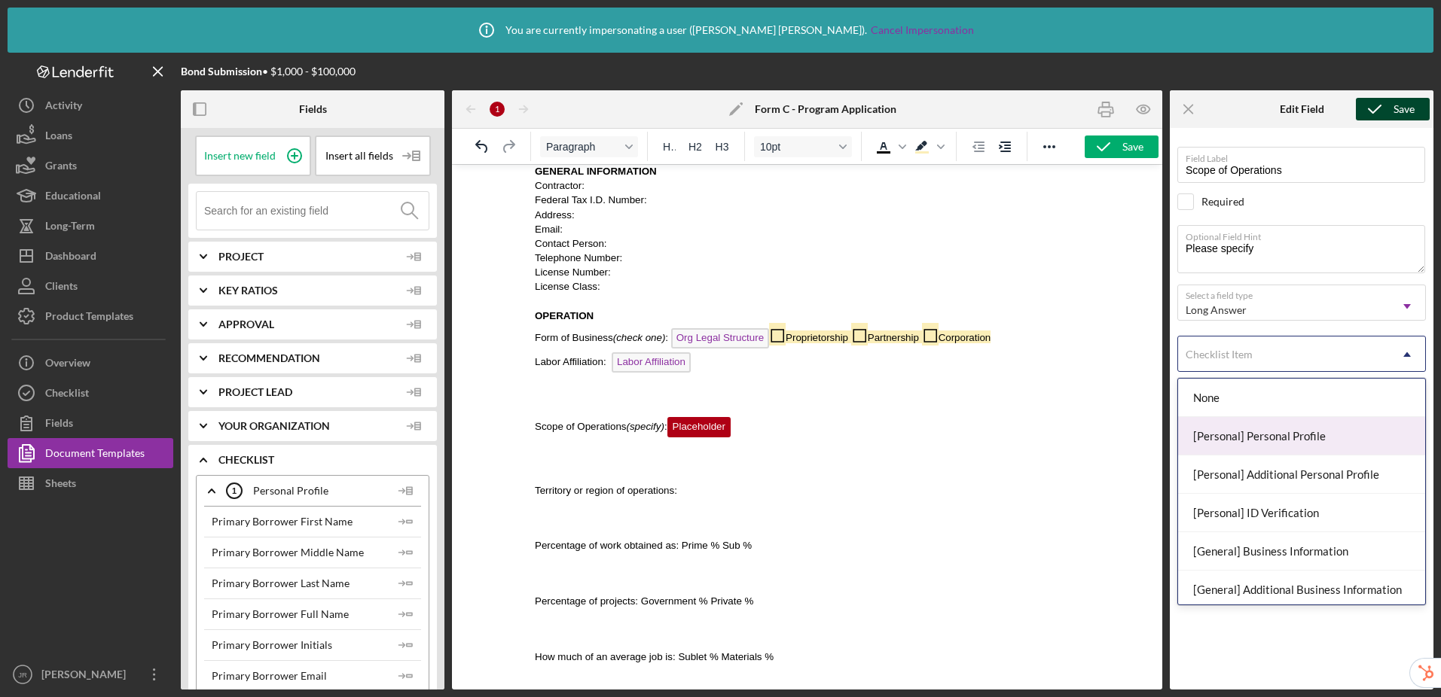
scroll to position [20, 0]
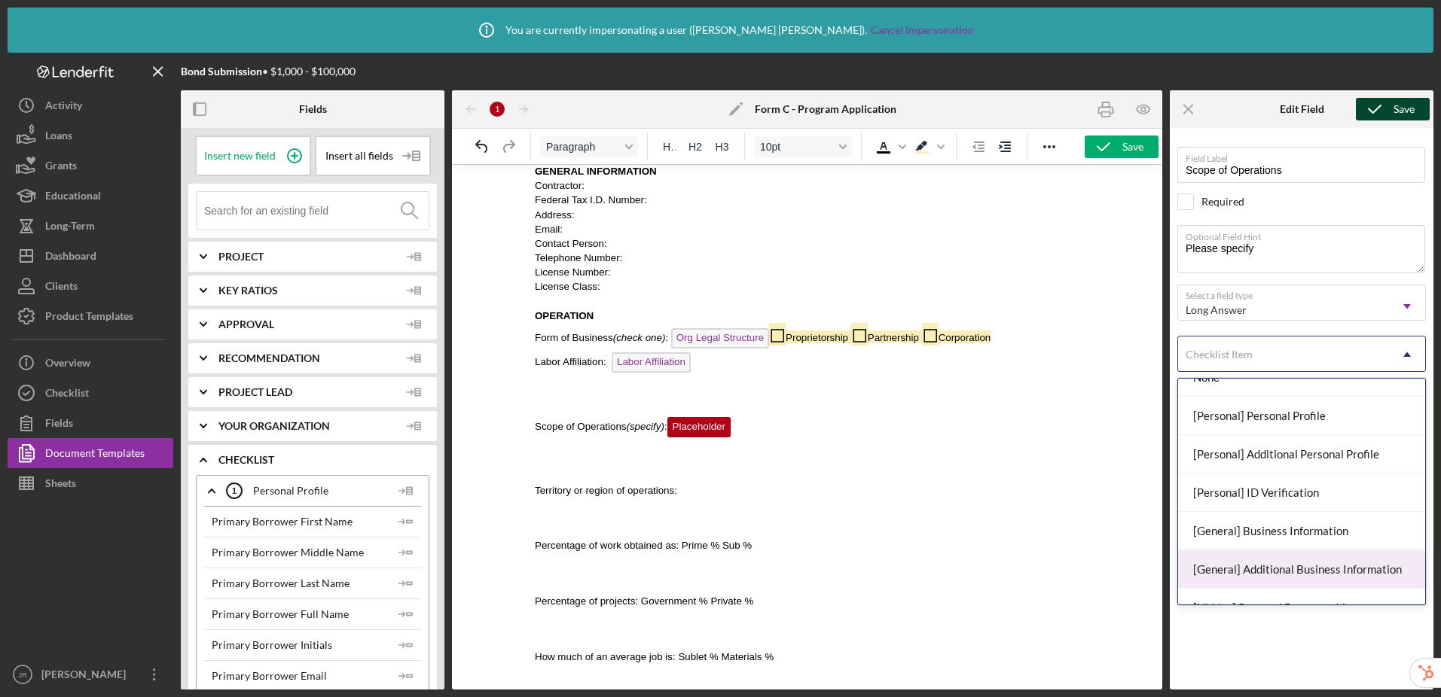
click at [1214, 563] on div "[General] Additional Business Information" at bounding box center [1301, 569] width 247 height 38
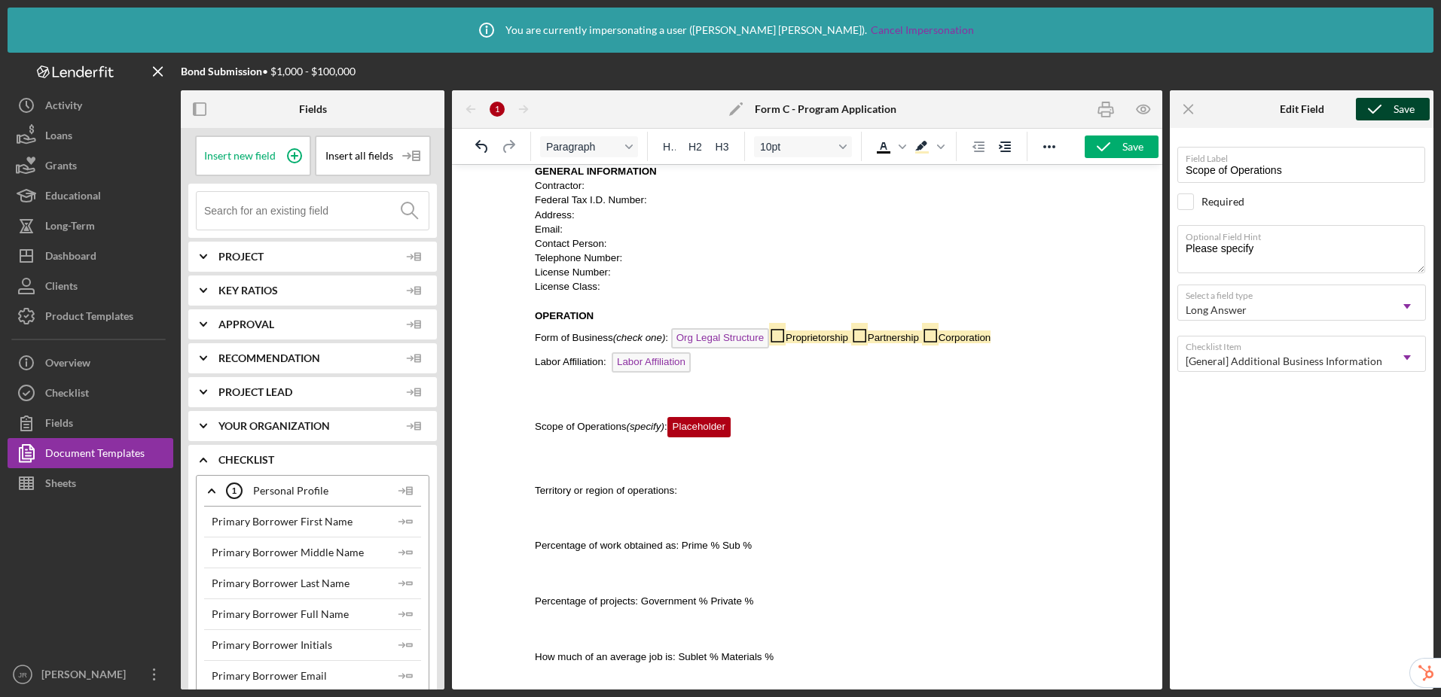
click at [1214, 114] on icon "submit" at bounding box center [1375, 109] width 38 height 38
click at [596, 397] on p "Rich Text Area. Press ALT-0 for help." at bounding box center [807, 397] width 544 height 17
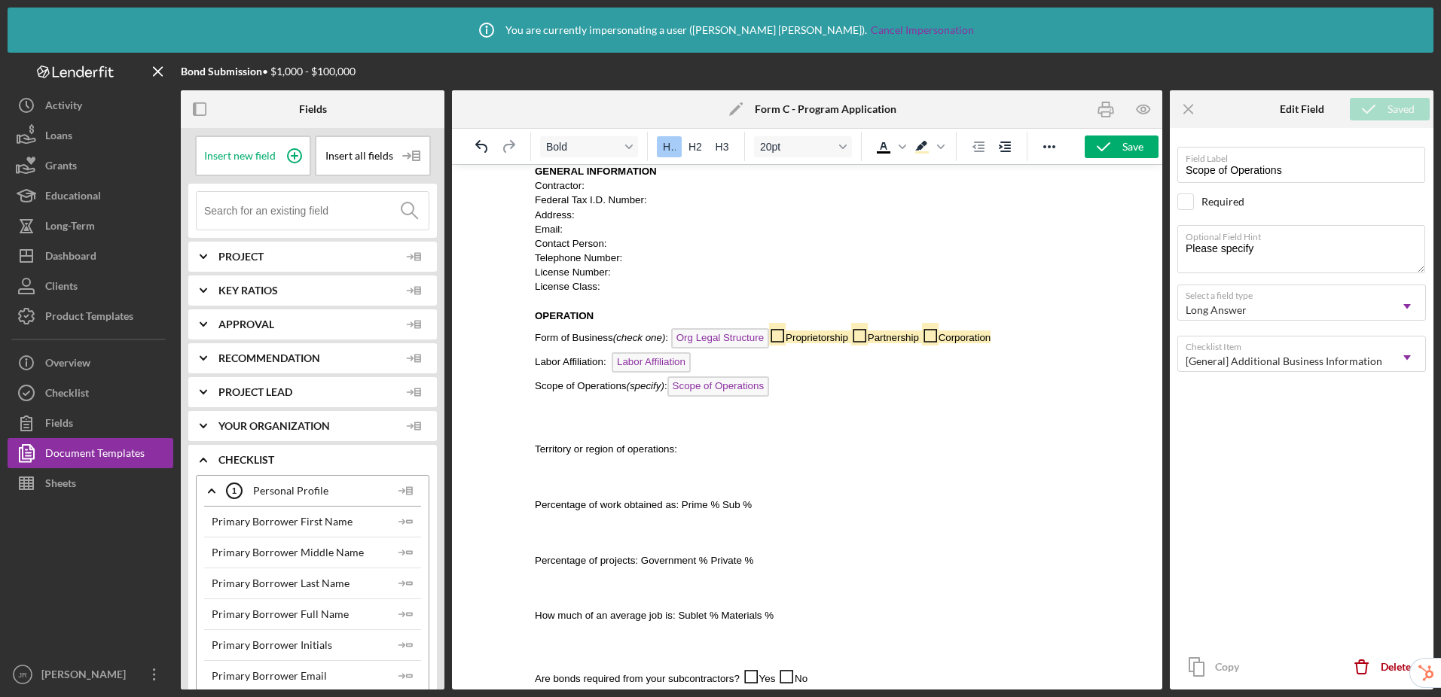
click at [600, 420] on p "Rich Text Area. Press ALT-0 for help." at bounding box center [807, 421] width 544 height 17
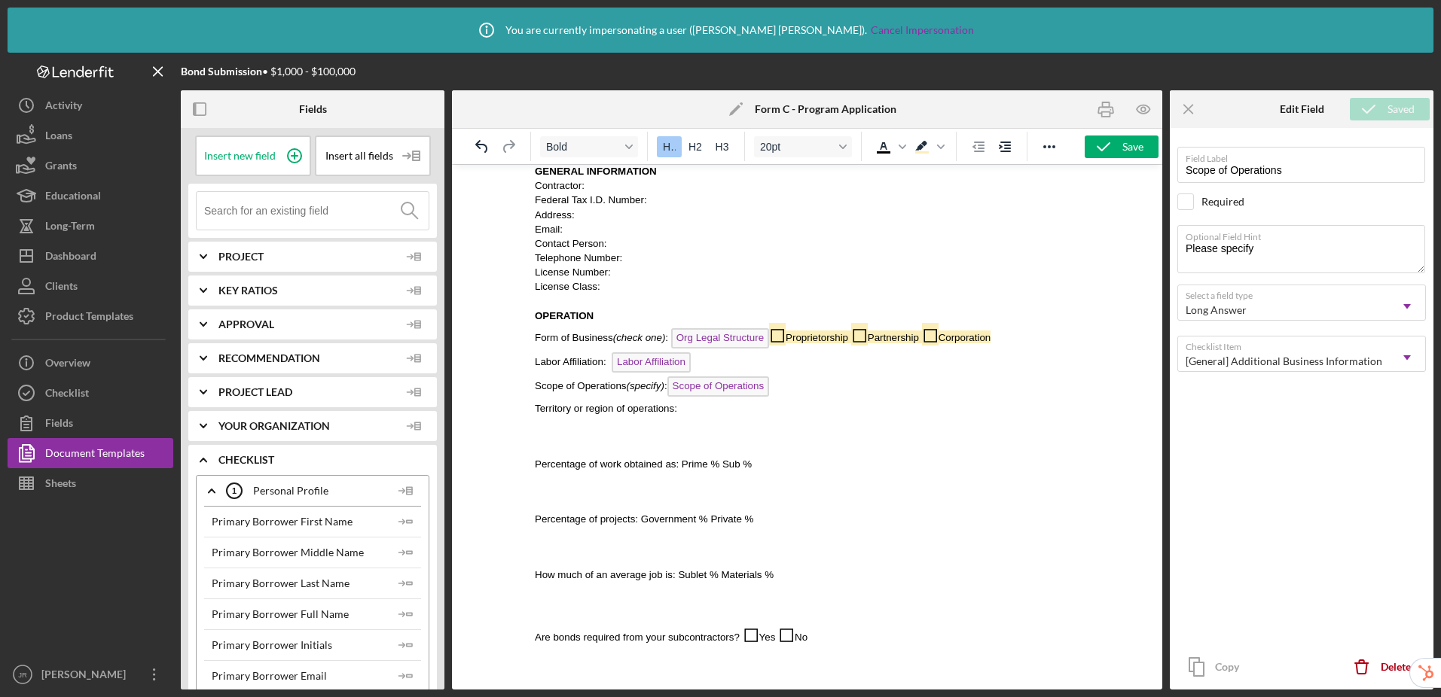
click at [611, 434] on p "Rich Text Area. Press ALT-0 for help." at bounding box center [807, 435] width 544 height 17
click at [745, 412] on p "Territory or region of operations:" at bounding box center [807, 408] width 544 height 14
click at [252, 157] on span "Insert new field" at bounding box center [240, 156] width 72 height 12
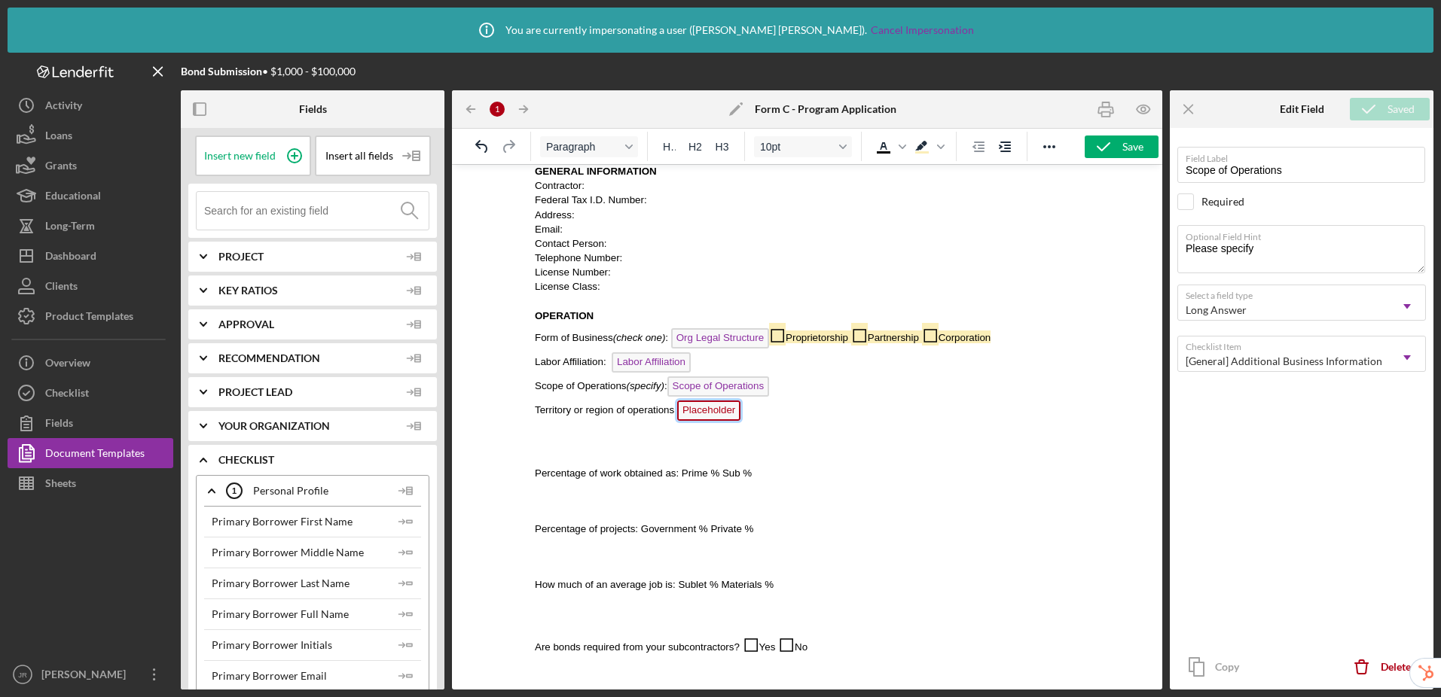
click at [706, 410] on span "Placeholder" at bounding box center [708, 411] width 63 height 20
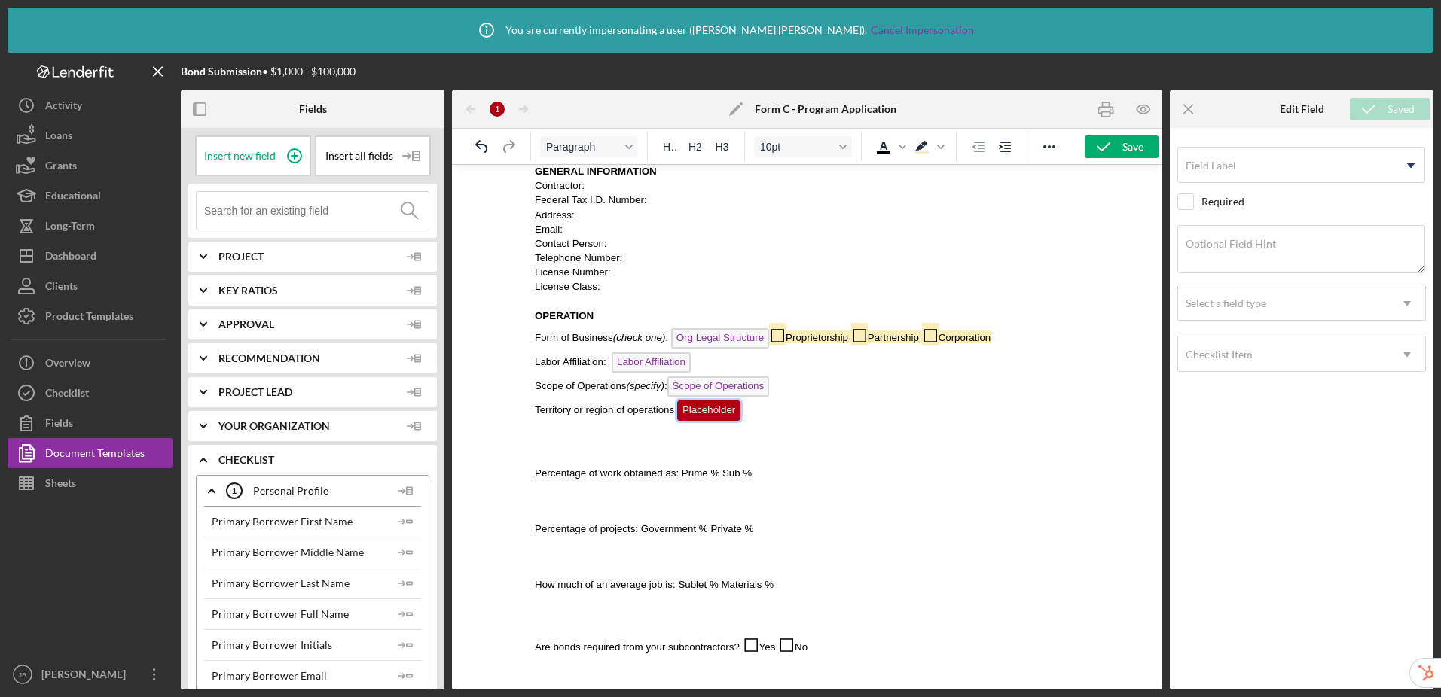
scroll to position [202, 0]
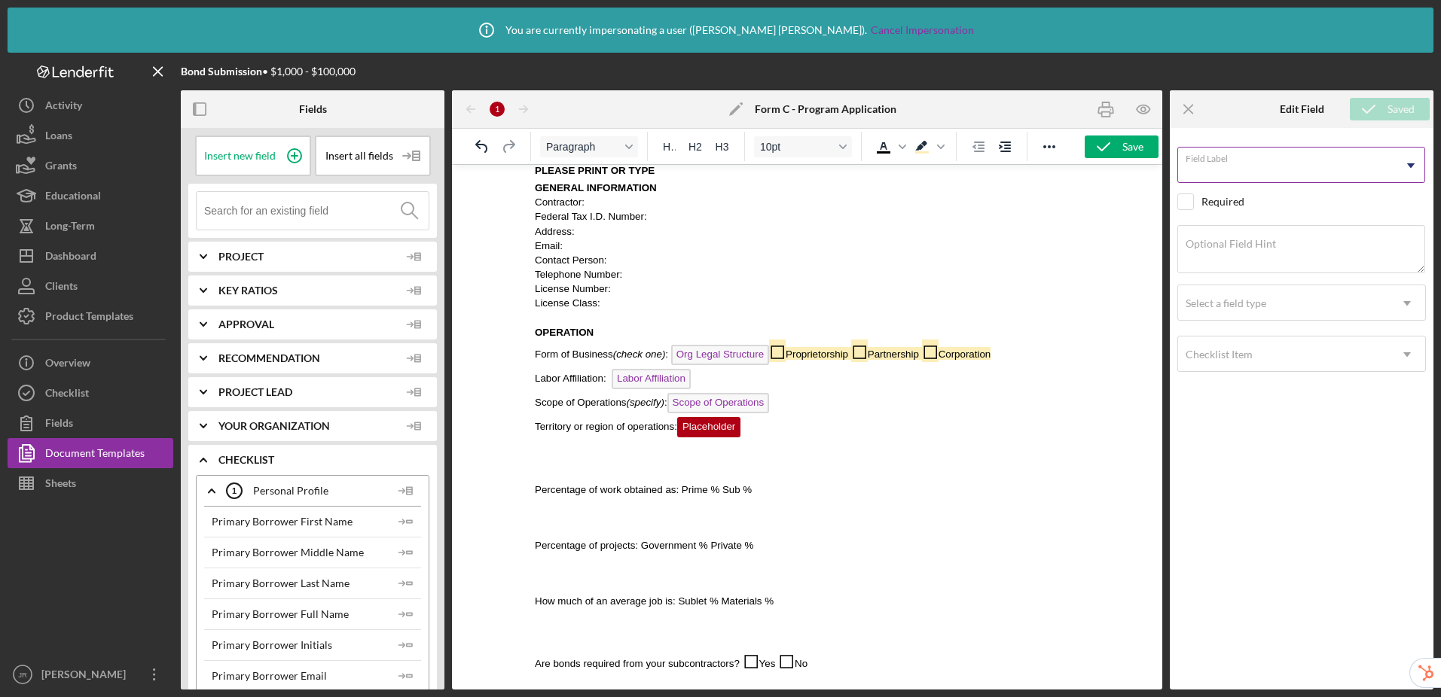
click at [1214, 169] on input "Field Label" at bounding box center [1301, 165] width 248 height 36
type input "Territory or region of operations"
click at [1214, 306] on div "Select a field type" at bounding box center [1225, 303] width 81 height 12
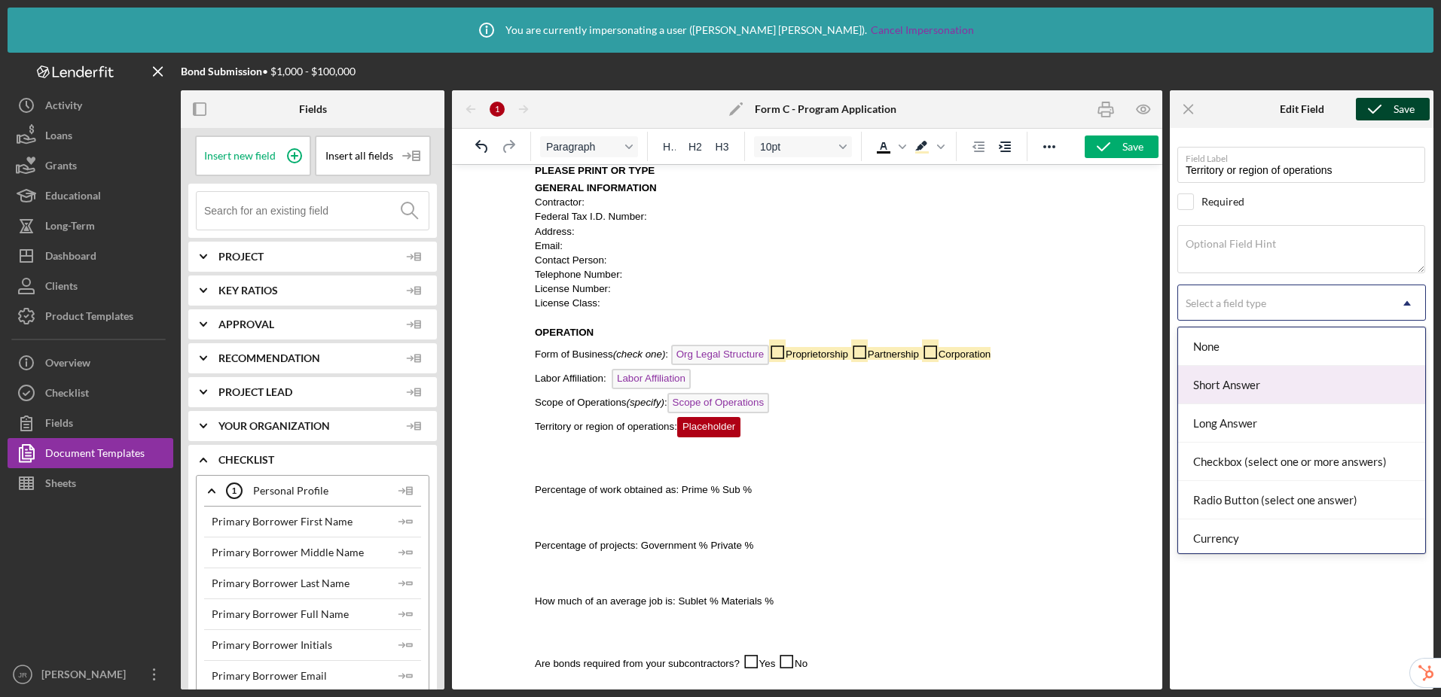
click at [1214, 384] on div "Short Answer" at bounding box center [1301, 385] width 247 height 38
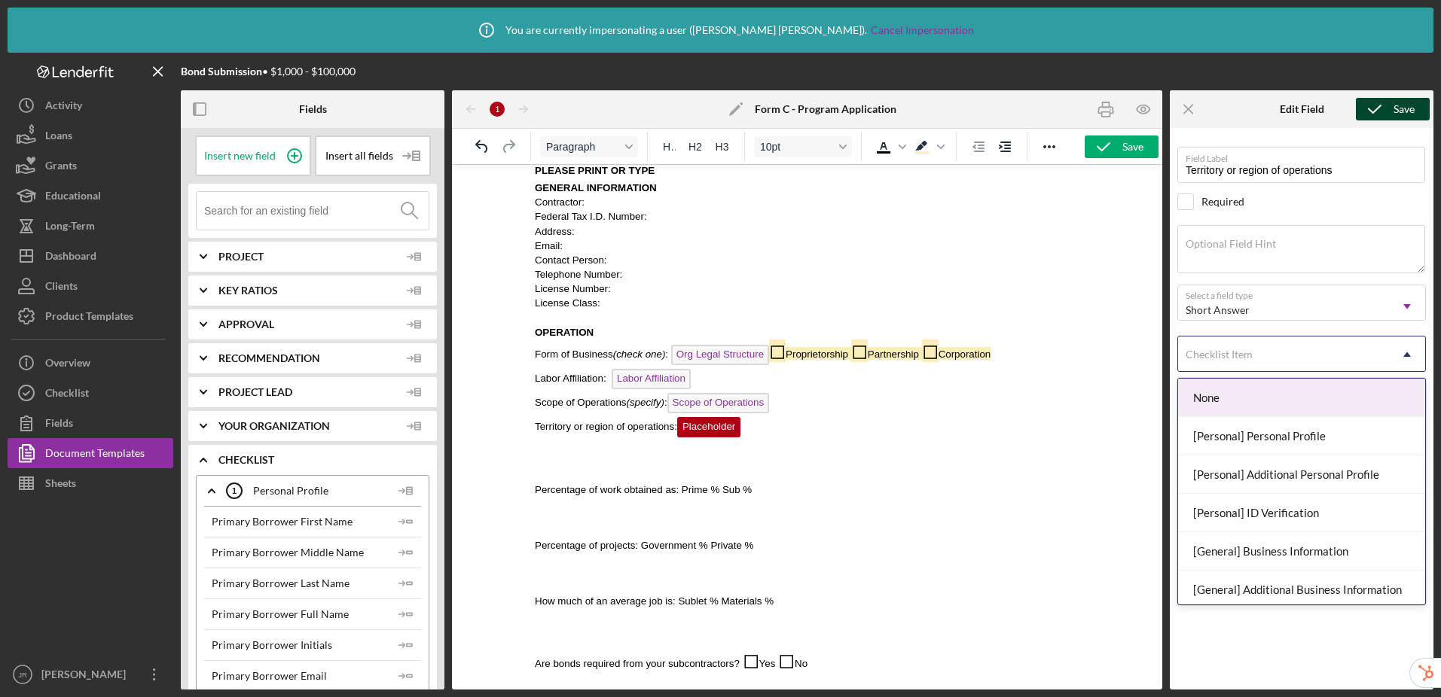
click at [1214, 363] on div "Checklist Item" at bounding box center [1283, 354] width 211 height 35
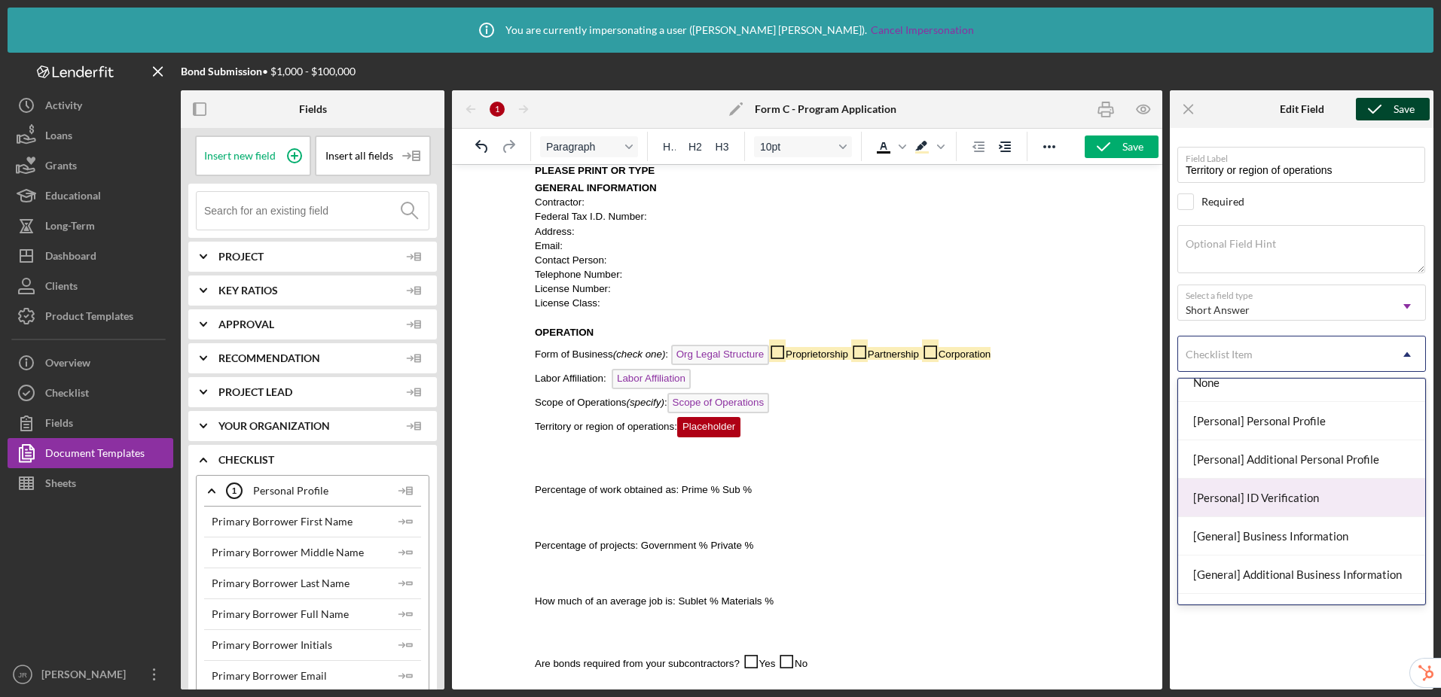
scroll to position [29, 0]
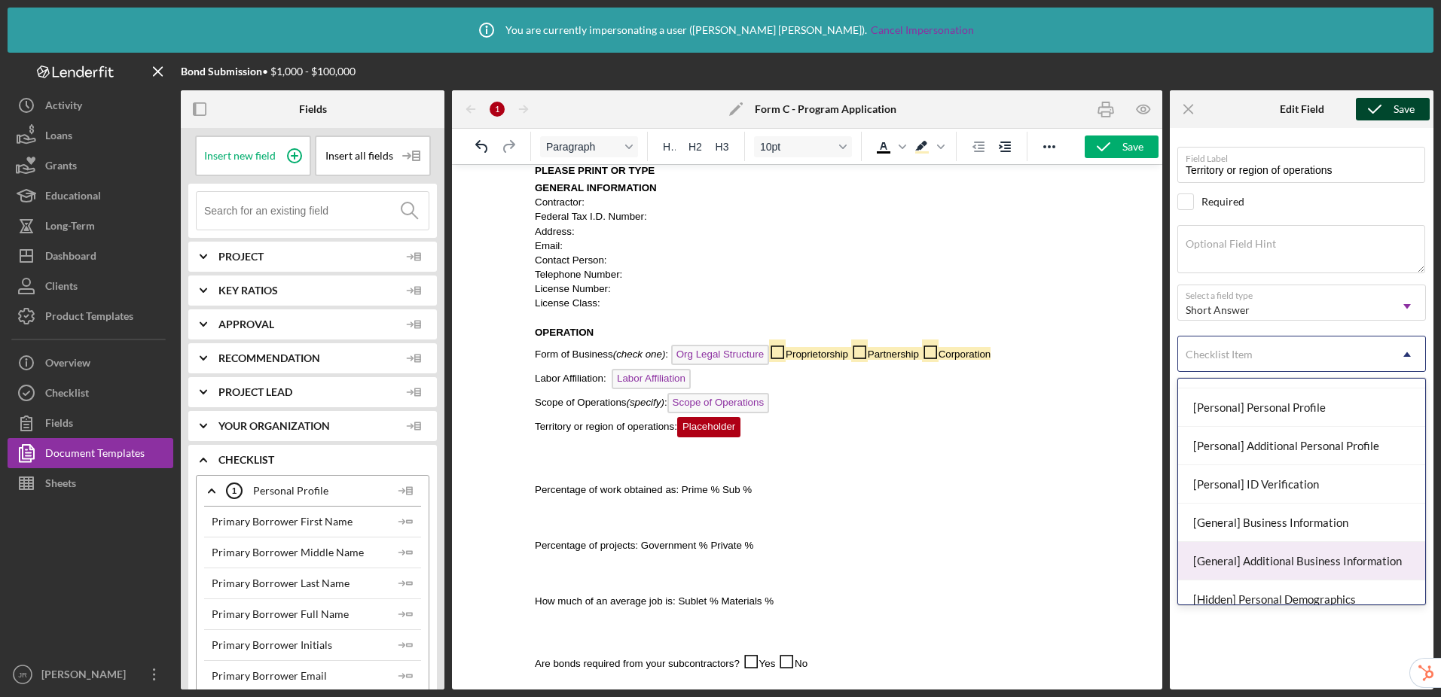
click at [1214, 558] on div "[General] Additional Business Information" at bounding box center [1301, 561] width 247 height 38
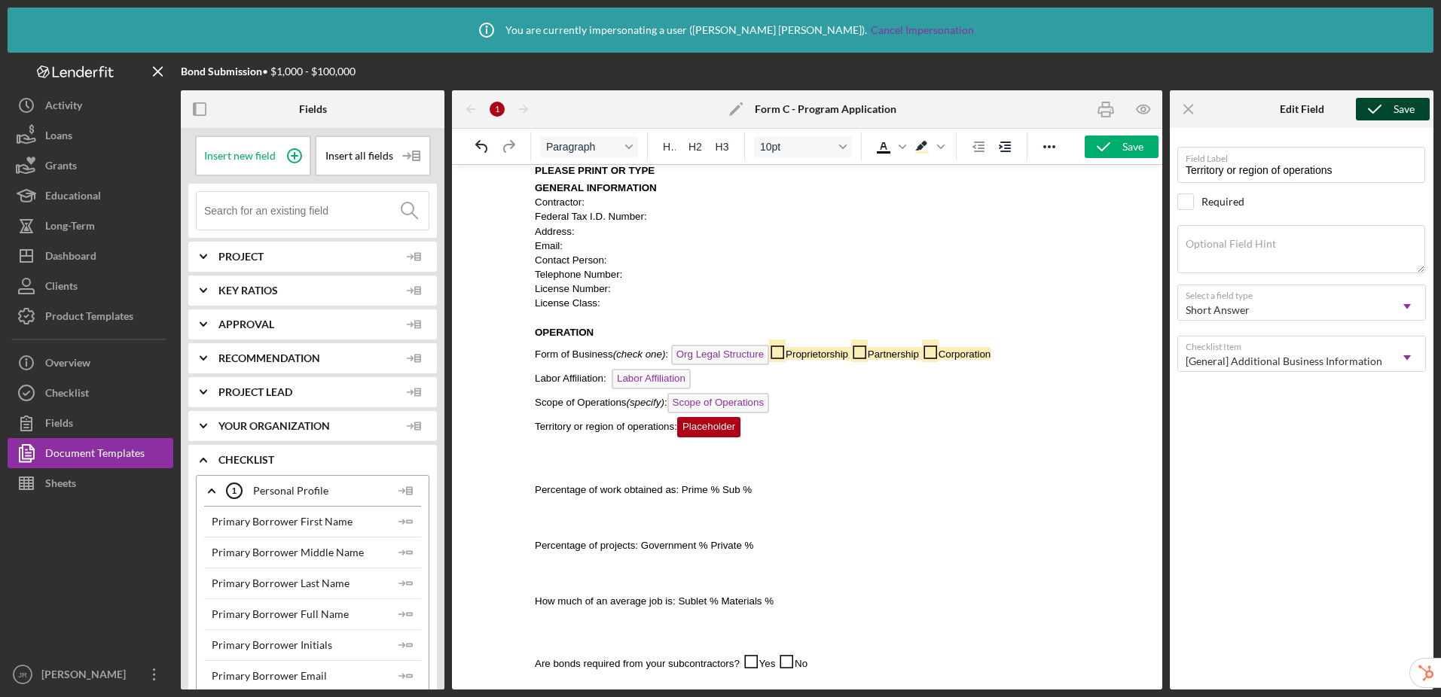
click at [1214, 101] on div "Save" at bounding box center [1403, 109] width 21 height 23
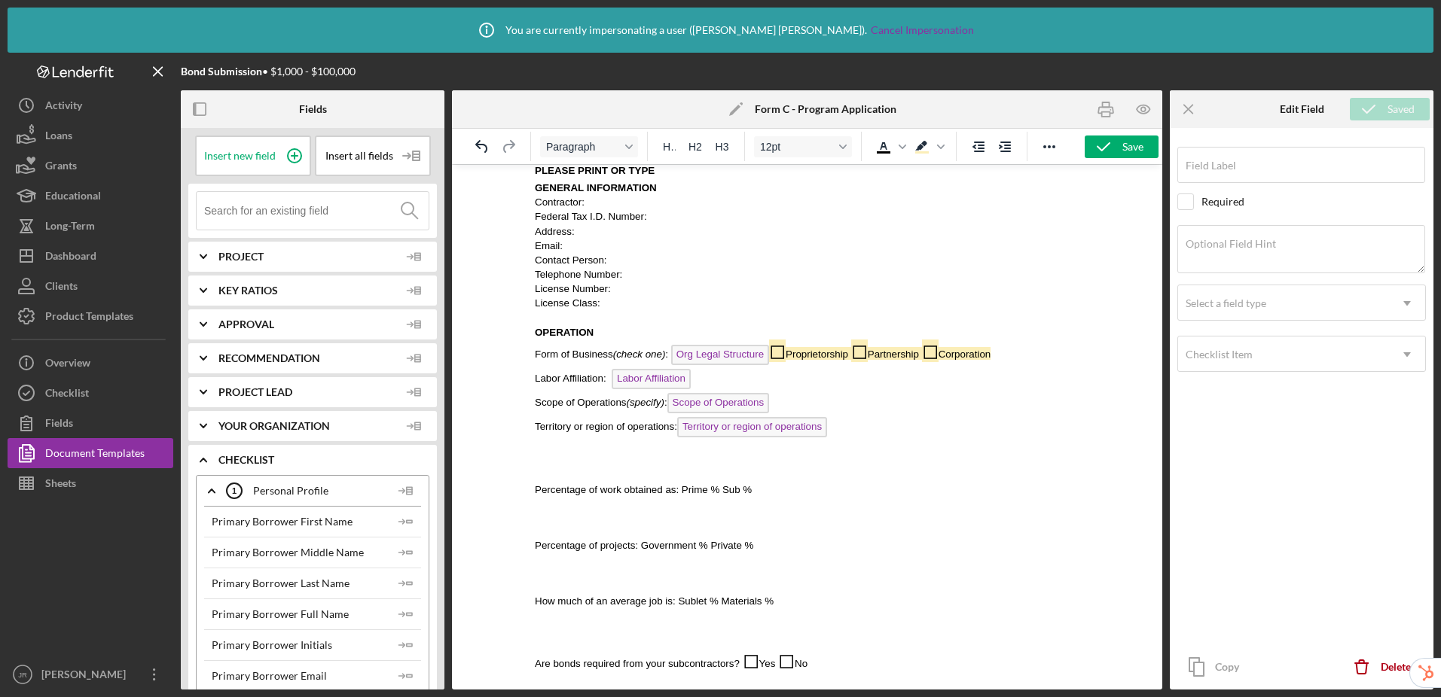
type input "Territory or region of operations"
drag, startPoint x: 1828, startPoint y: 303, endPoint x: 612, endPoint y: 466, distance: 1227.0
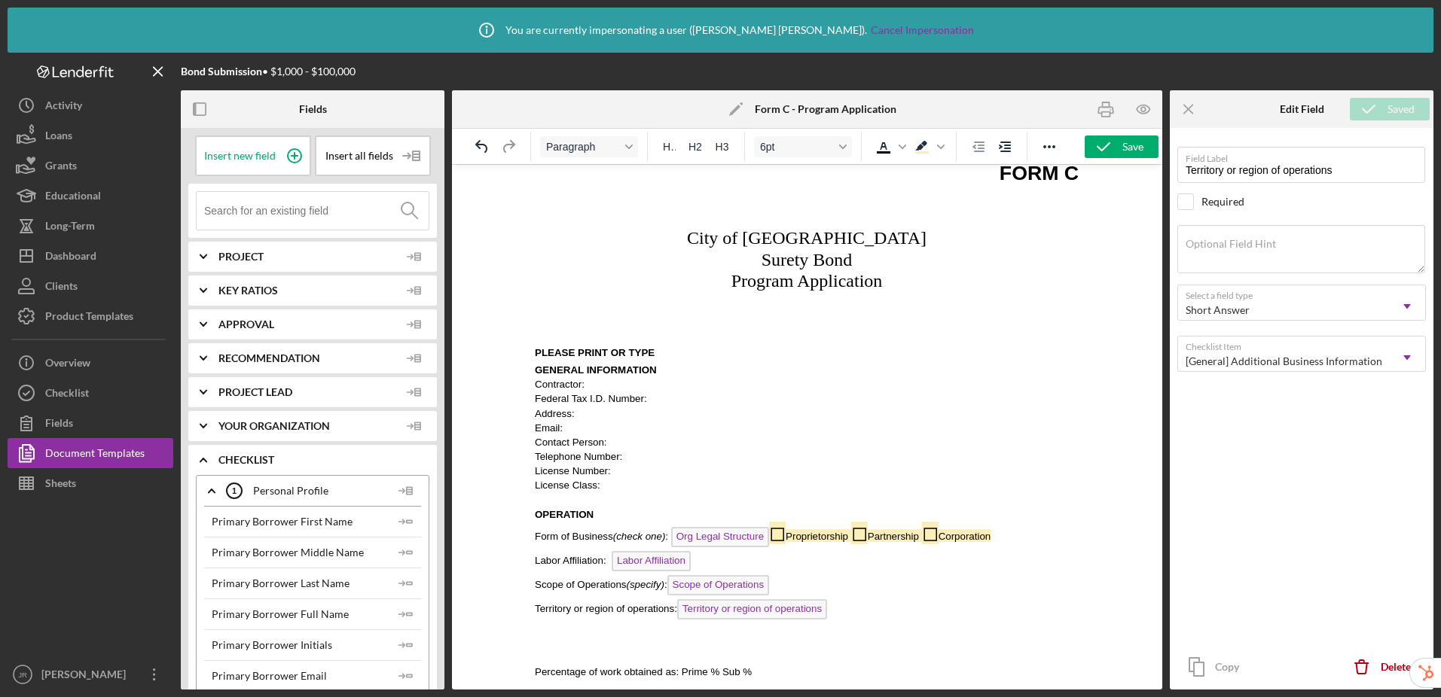
scroll to position [11, 0]
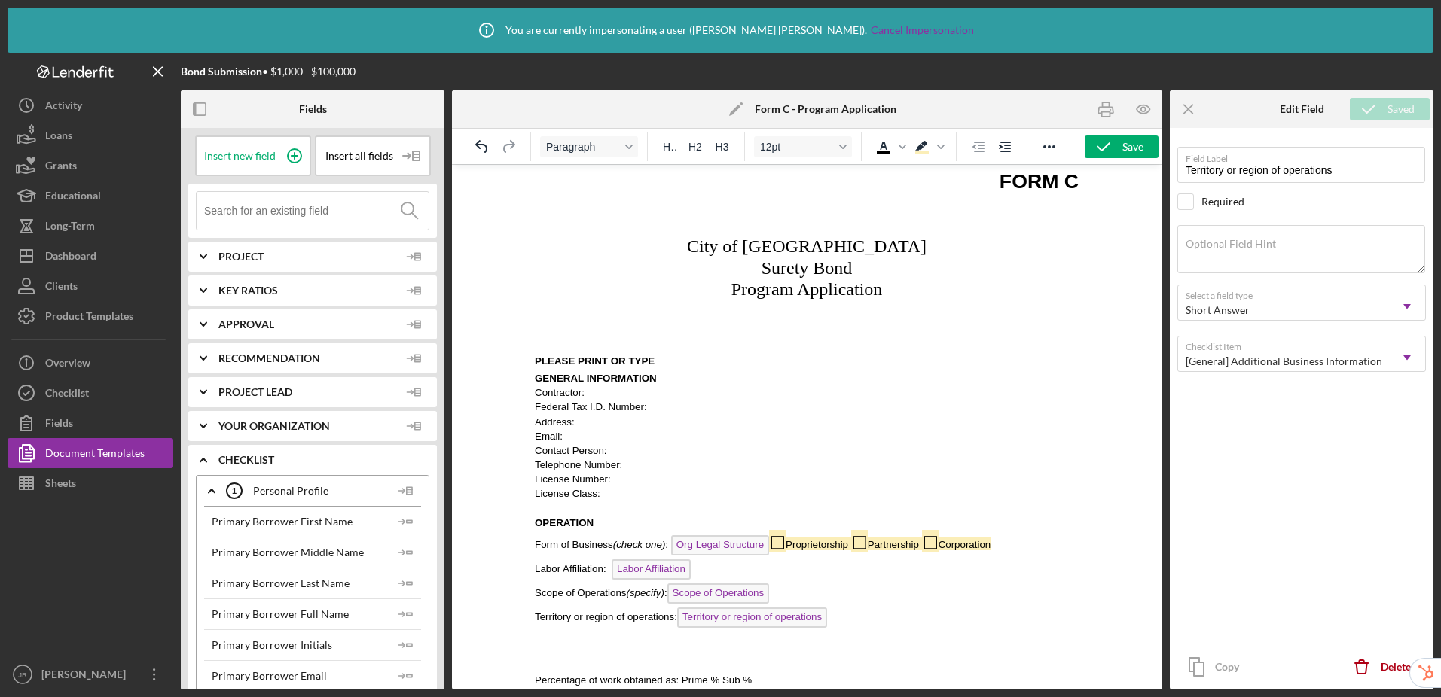
click at [561, 645] on p "Rich Text Area. Press ALT-0 for help." at bounding box center [807, 652] width 544 height 17
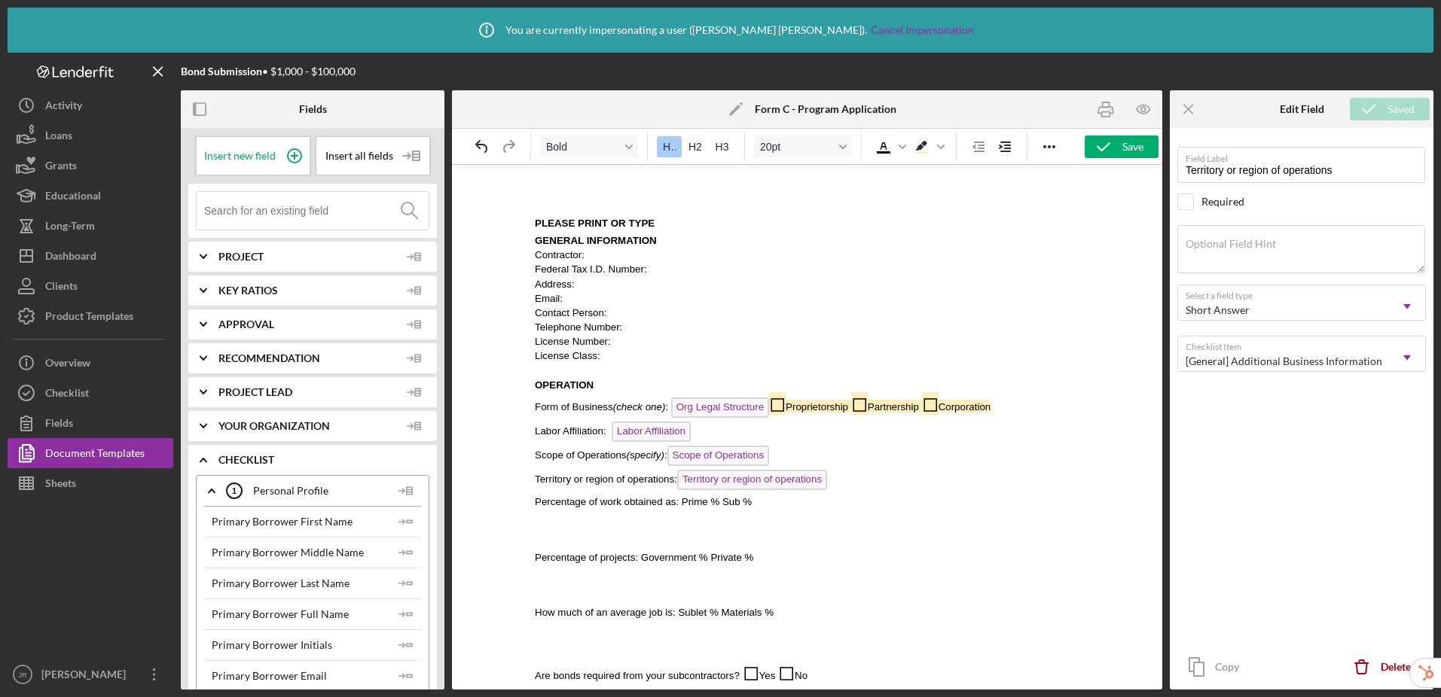
scroll to position [321, 0]
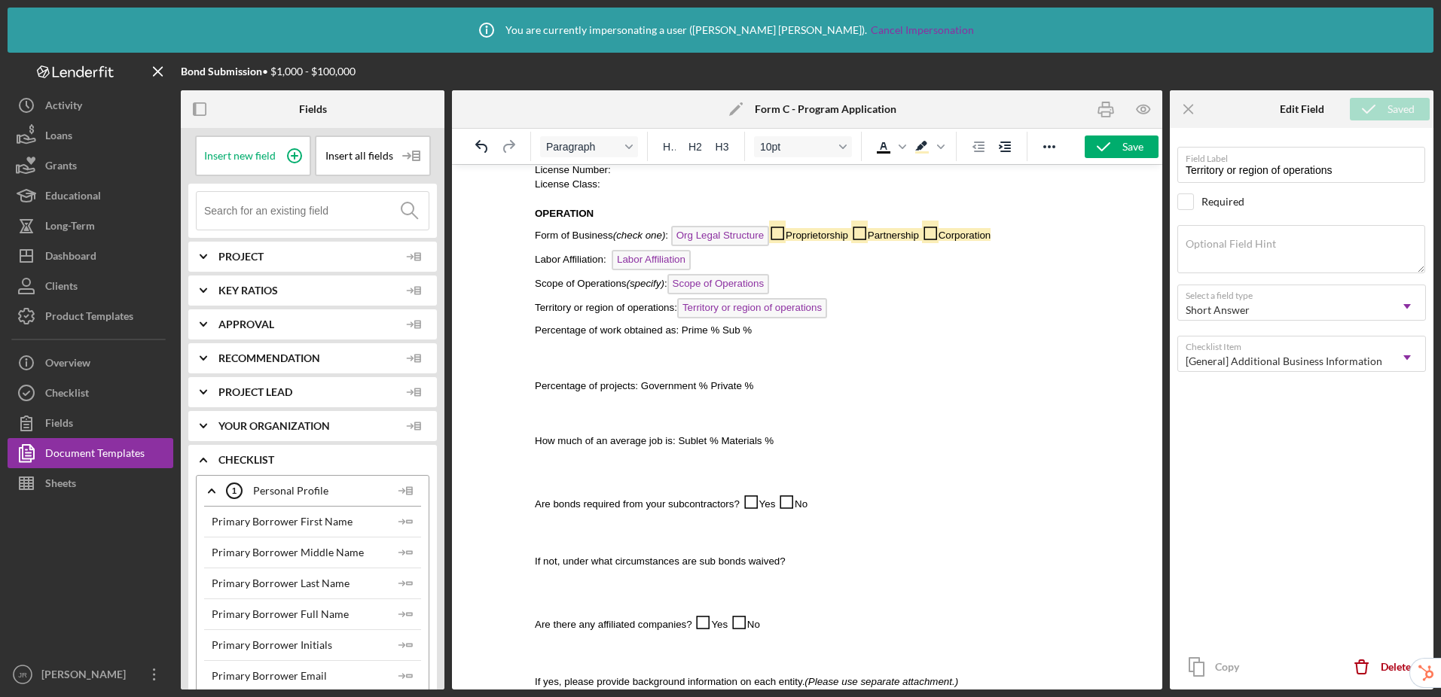
click at [800, 331] on p "Percentage of work obtained as: Prime % Sub %" at bounding box center [807, 329] width 544 height 14
click at [289, 154] on icon at bounding box center [295, 156] width 38 height 38
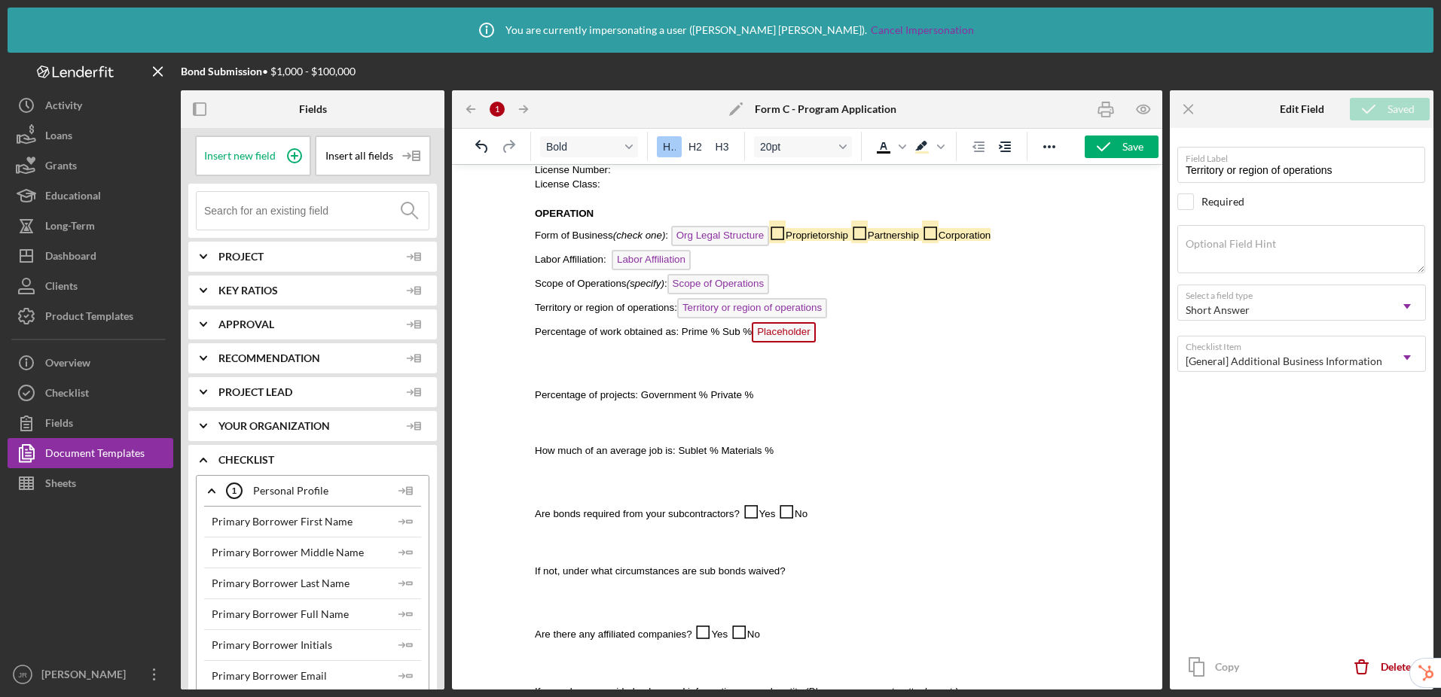
drag, startPoint x: 1787, startPoint y: 307, endPoint x: 792, endPoint y: 335, distance: 995.2
click at [792, 335] on span "Placeholder" at bounding box center [783, 332] width 63 height 20
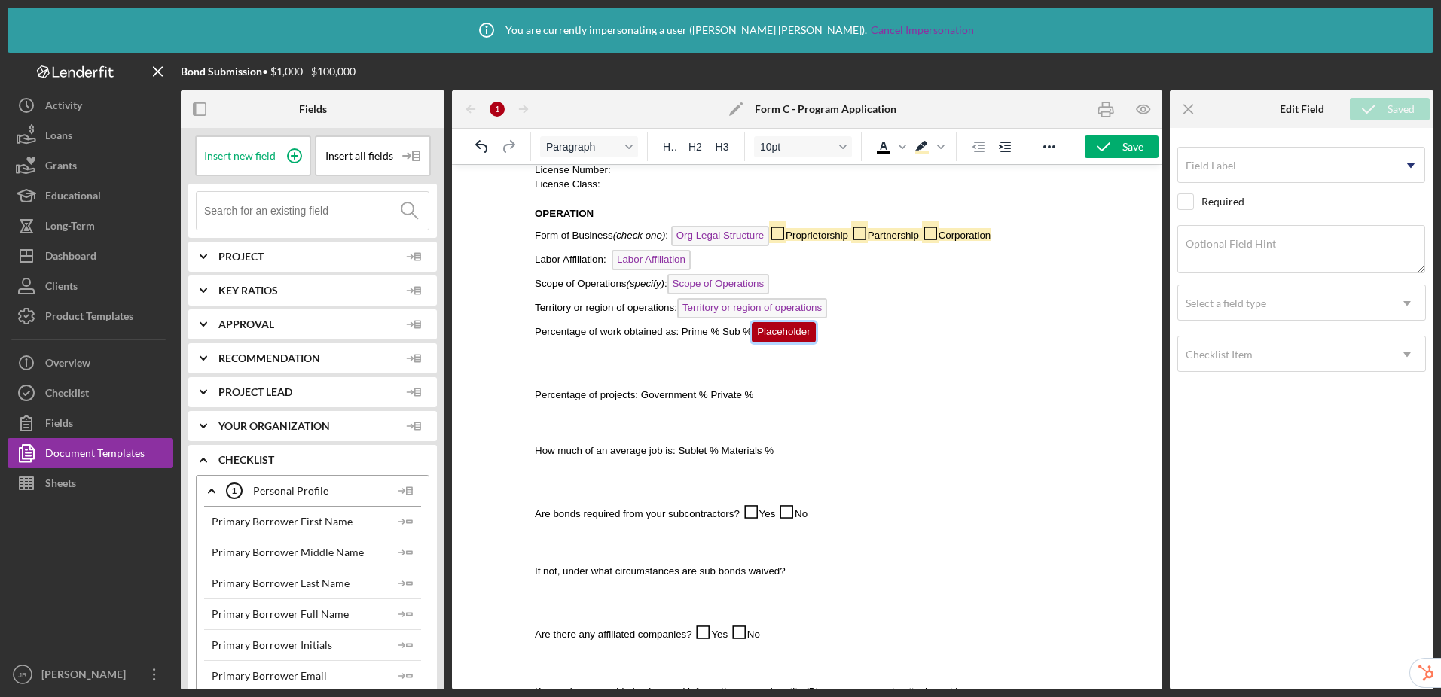
scroll to position [226, 0]
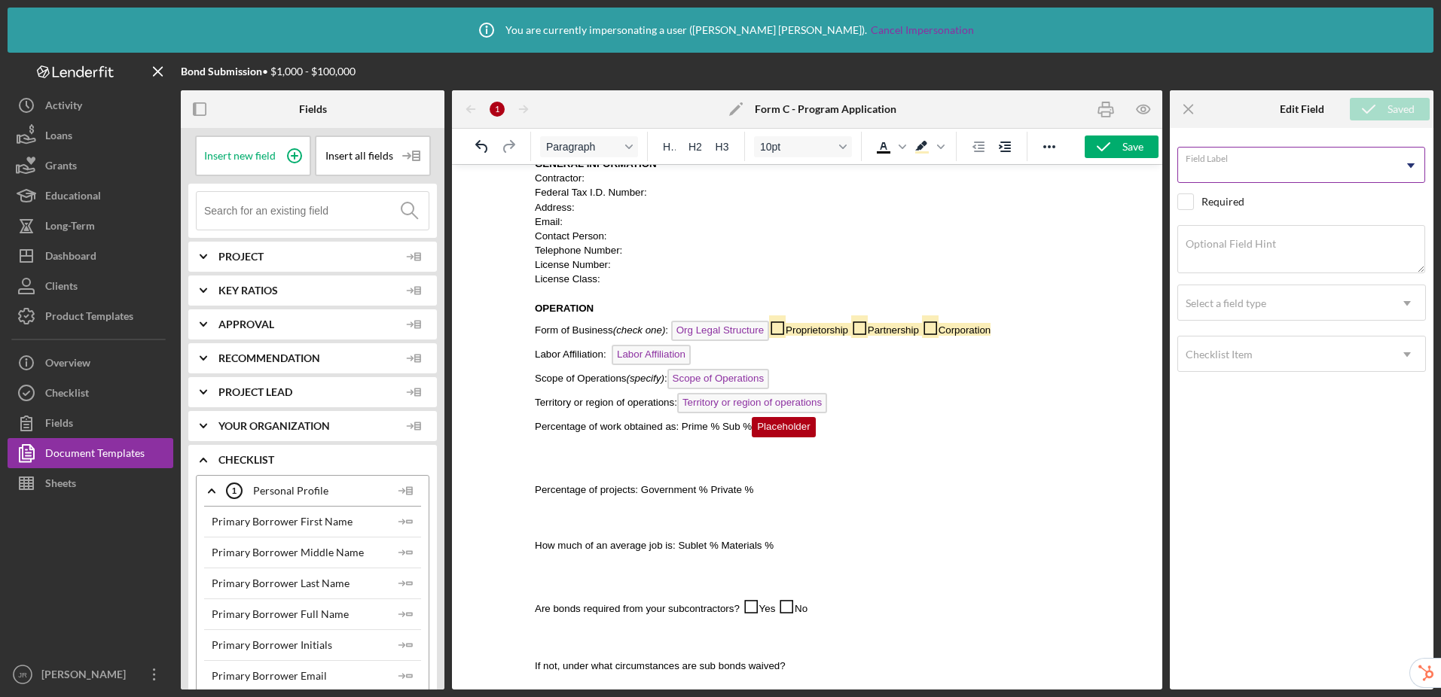
click at [1214, 175] on input "Field Label" at bounding box center [1301, 165] width 248 height 36
type input "Percentage of work obtained as Prime"
click at [1214, 310] on div "Select a field type" at bounding box center [1283, 303] width 211 height 35
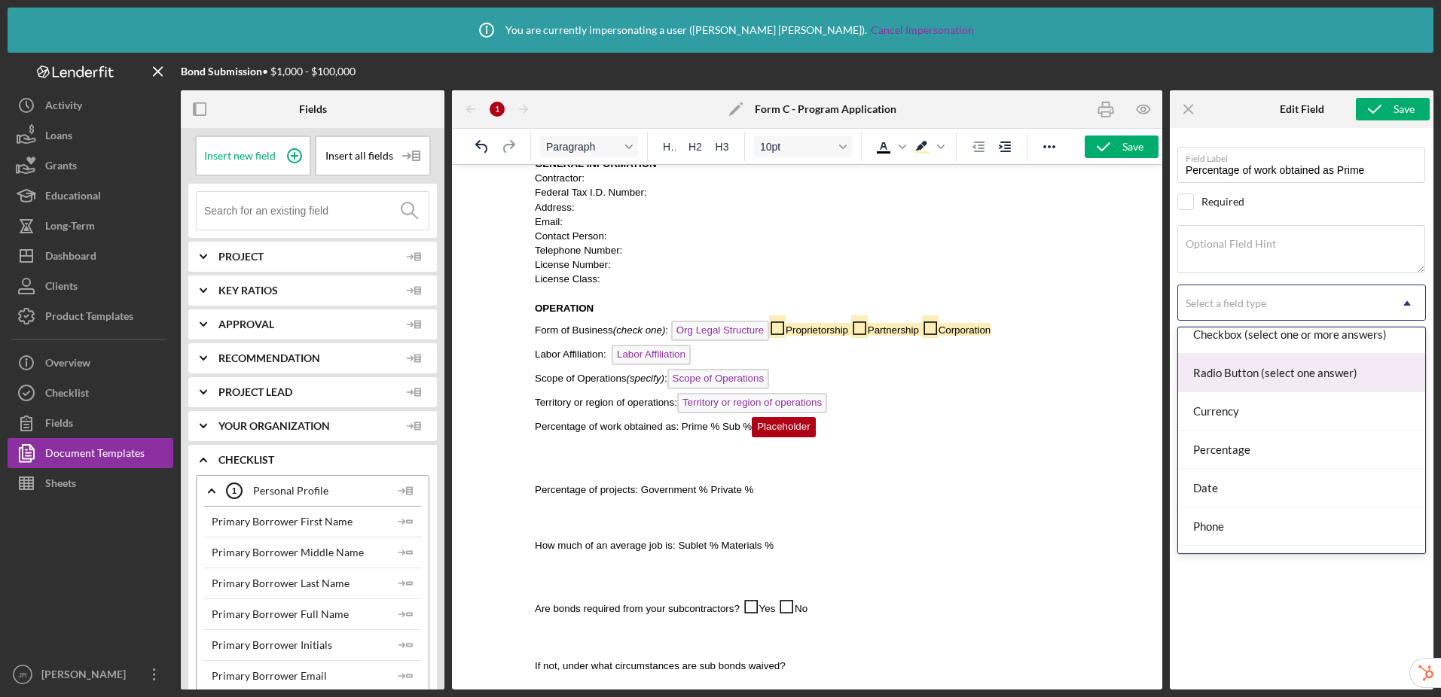
scroll to position [128, 0]
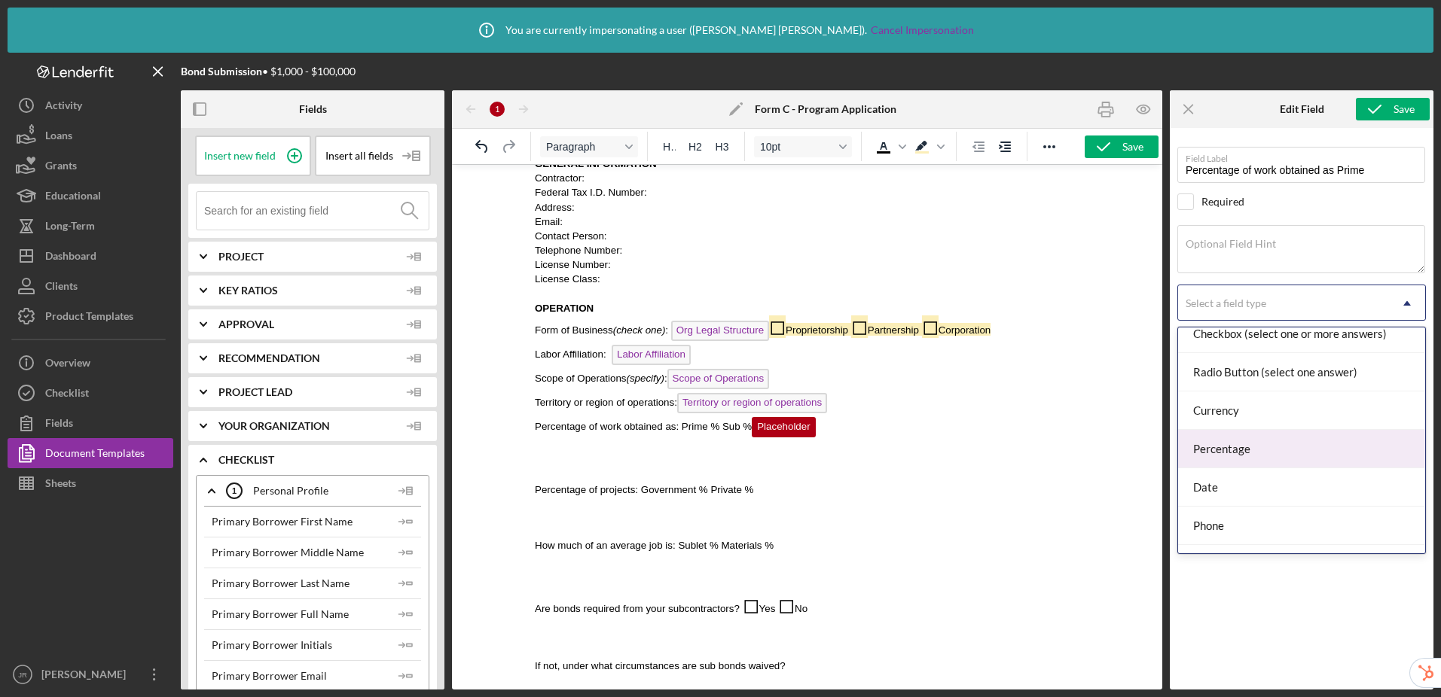
click at [1214, 447] on div "Percentage" at bounding box center [1301, 449] width 247 height 38
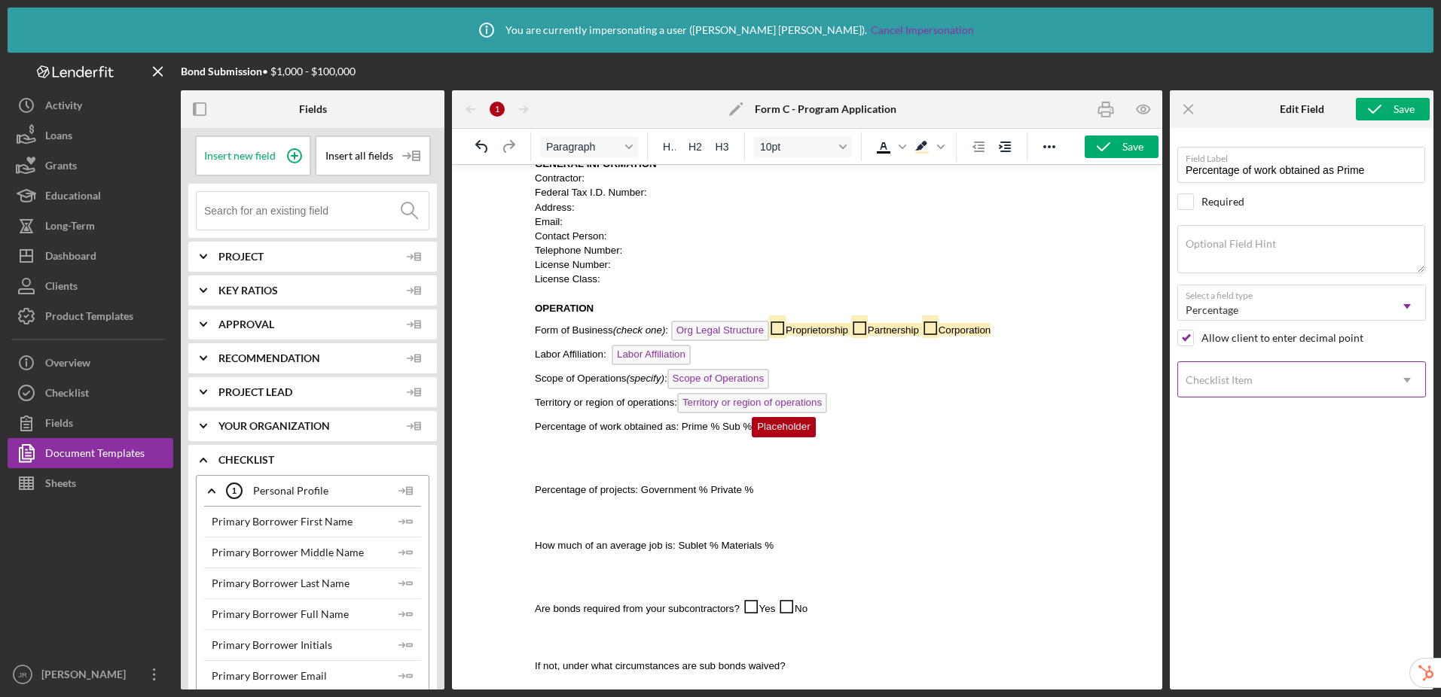
click at [1214, 387] on div "Checklist Item" at bounding box center [1283, 380] width 211 height 35
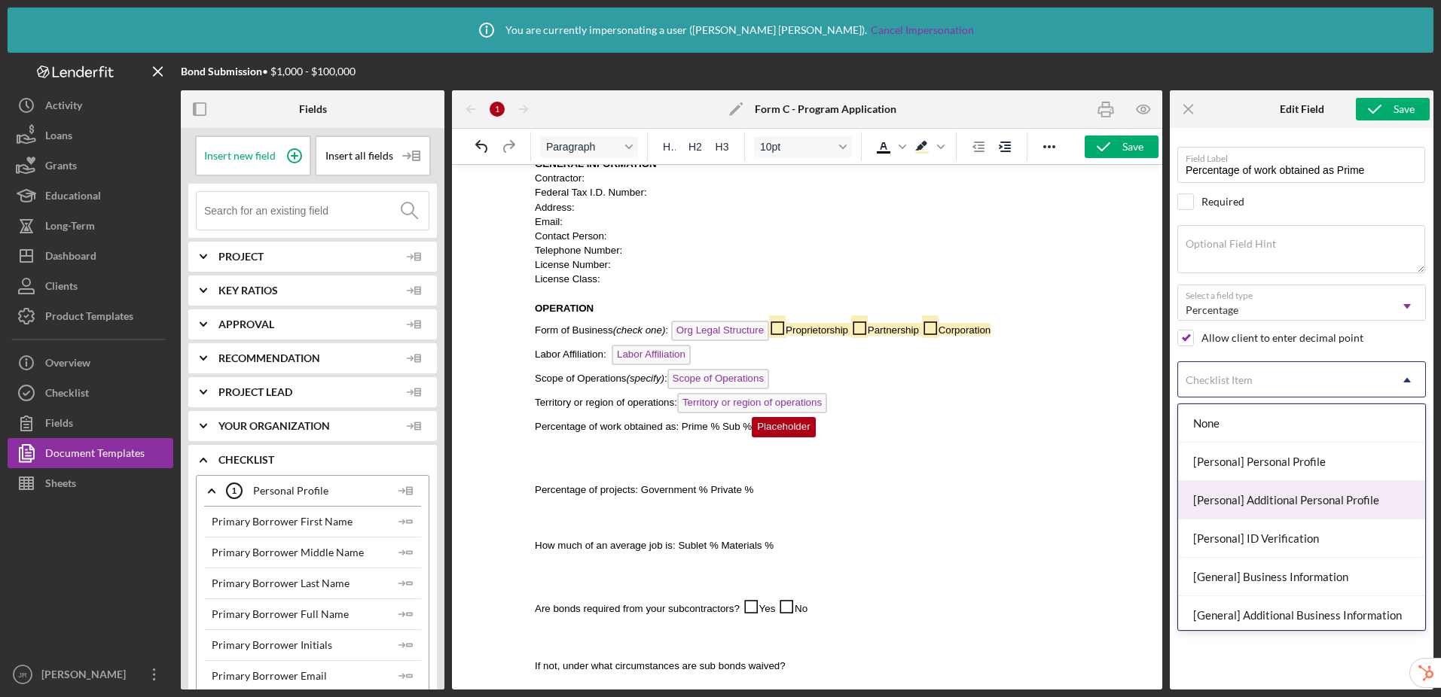
scroll to position [3, 0]
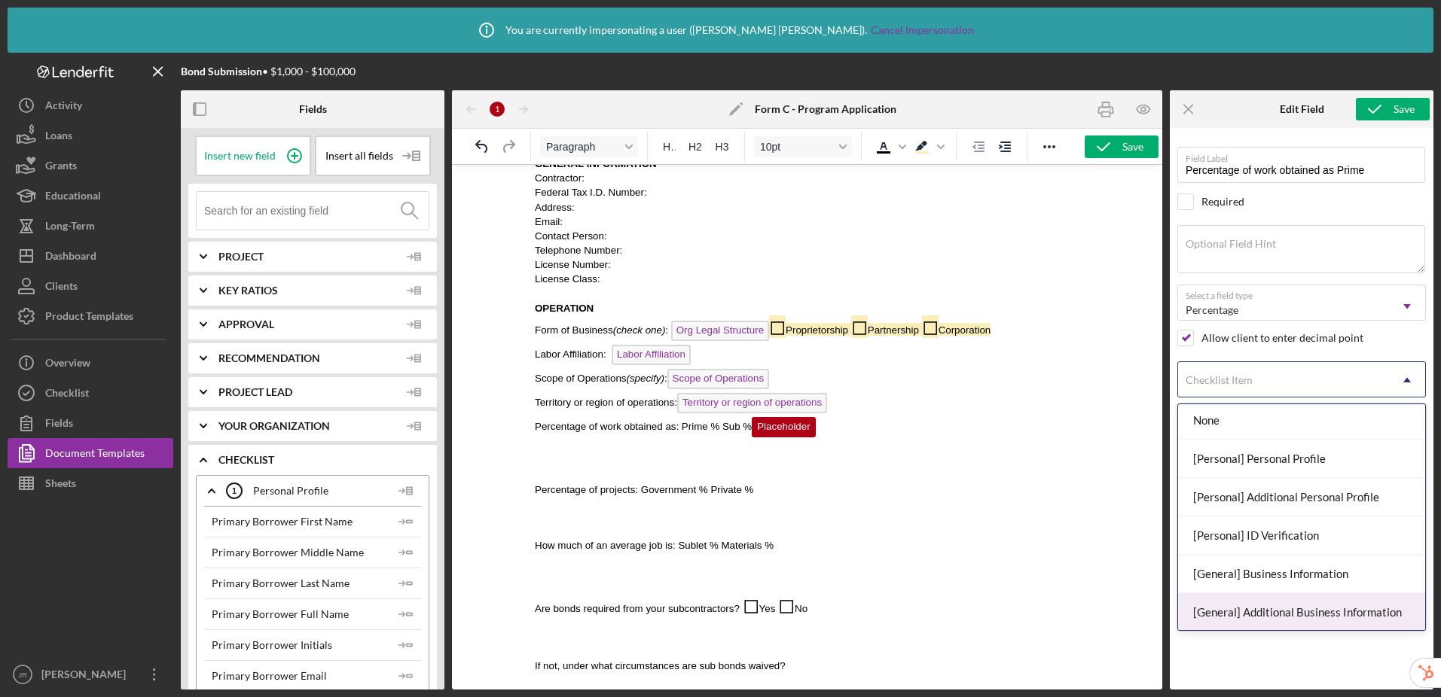
click at [1214, 609] on div "[General] Additional Business Information" at bounding box center [1301, 612] width 247 height 38
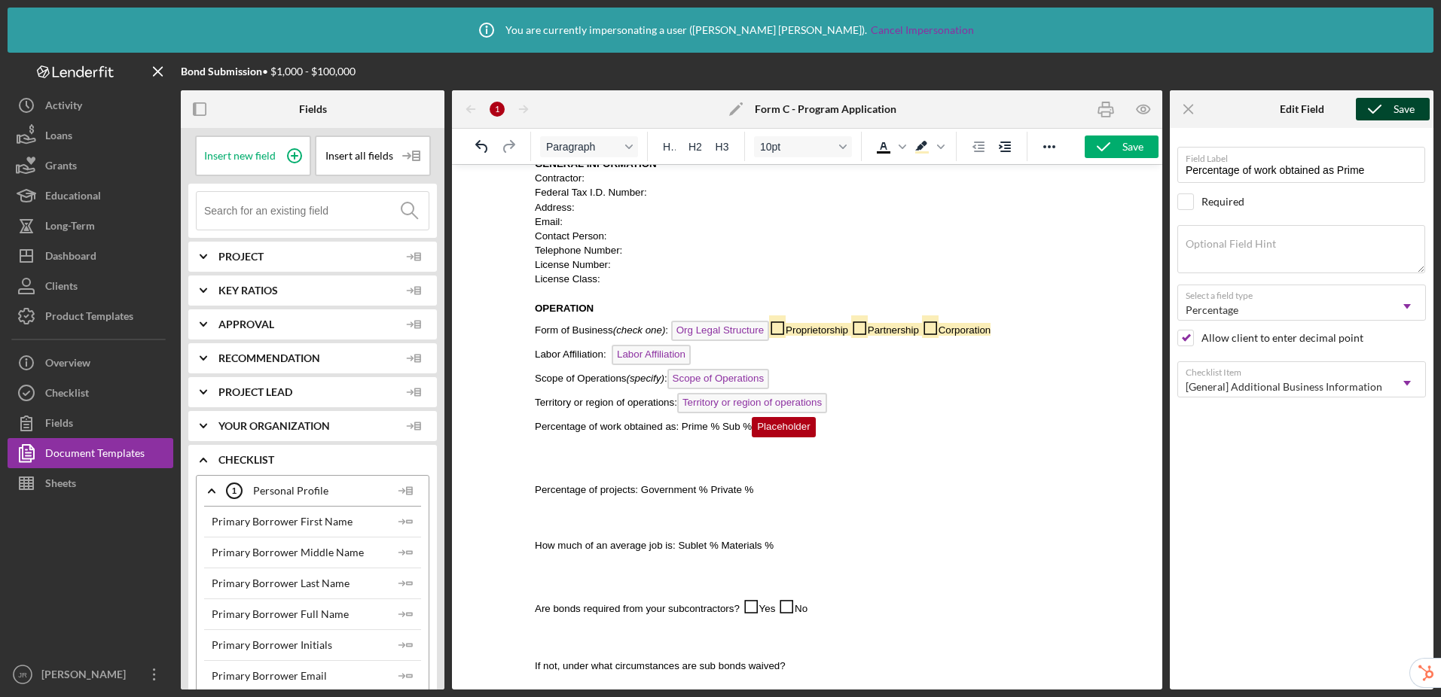
click at [1214, 106] on icon "submit" at bounding box center [1375, 109] width 38 height 38
click at [956, 426] on p "Percentage of work obtained as: Prime % Sub % Percentage of work obtained as Pr…" at bounding box center [807, 429] width 544 height 24
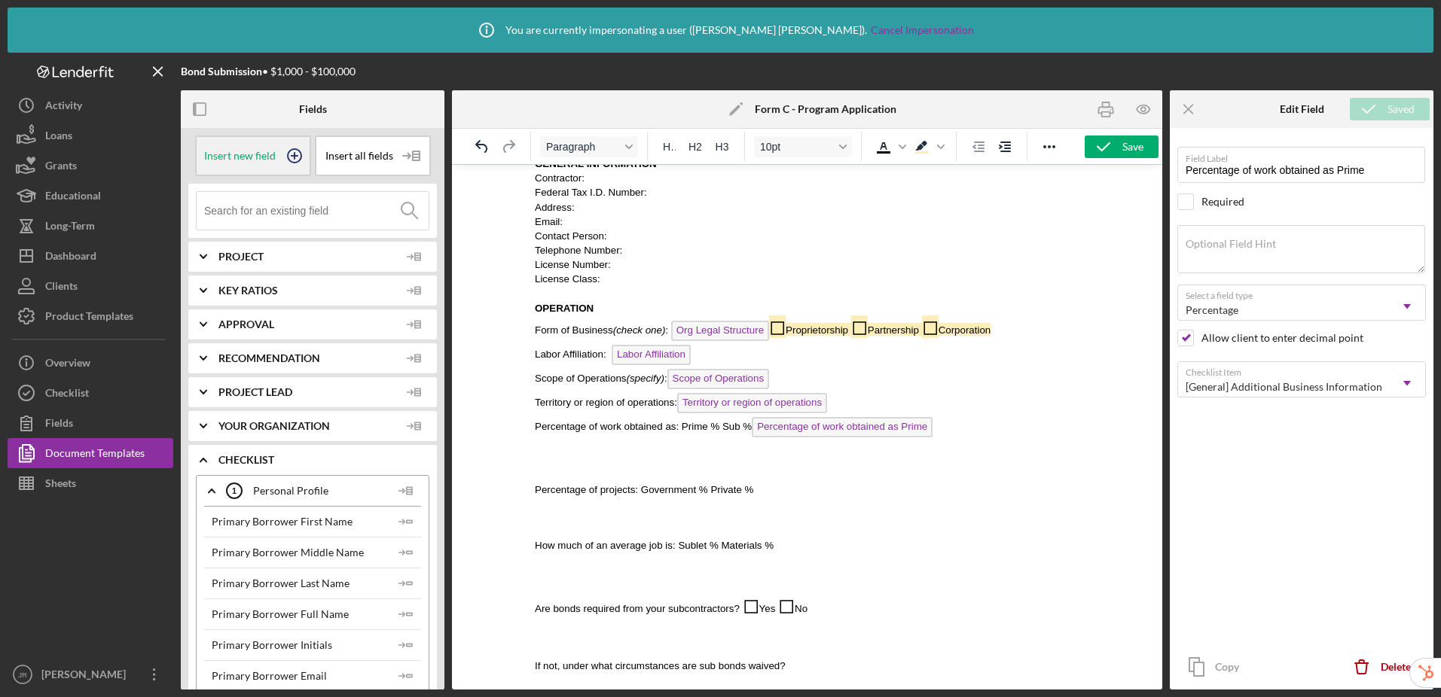
click at [257, 162] on div "Insert new field" at bounding box center [253, 156] width 116 height 41
drag, startPoint x: 1386, startPoint y: 171, endPoint x: 1194, endPoint y: 170, distance: 191.3
click at [1194, 170] on input "Percentage of work obtained as Prime" at bounding box center [1301, 165] width 248 height 36
click at [979, 425] on span "Placeholder" at bounding box center [966, 427] width 63 height 20
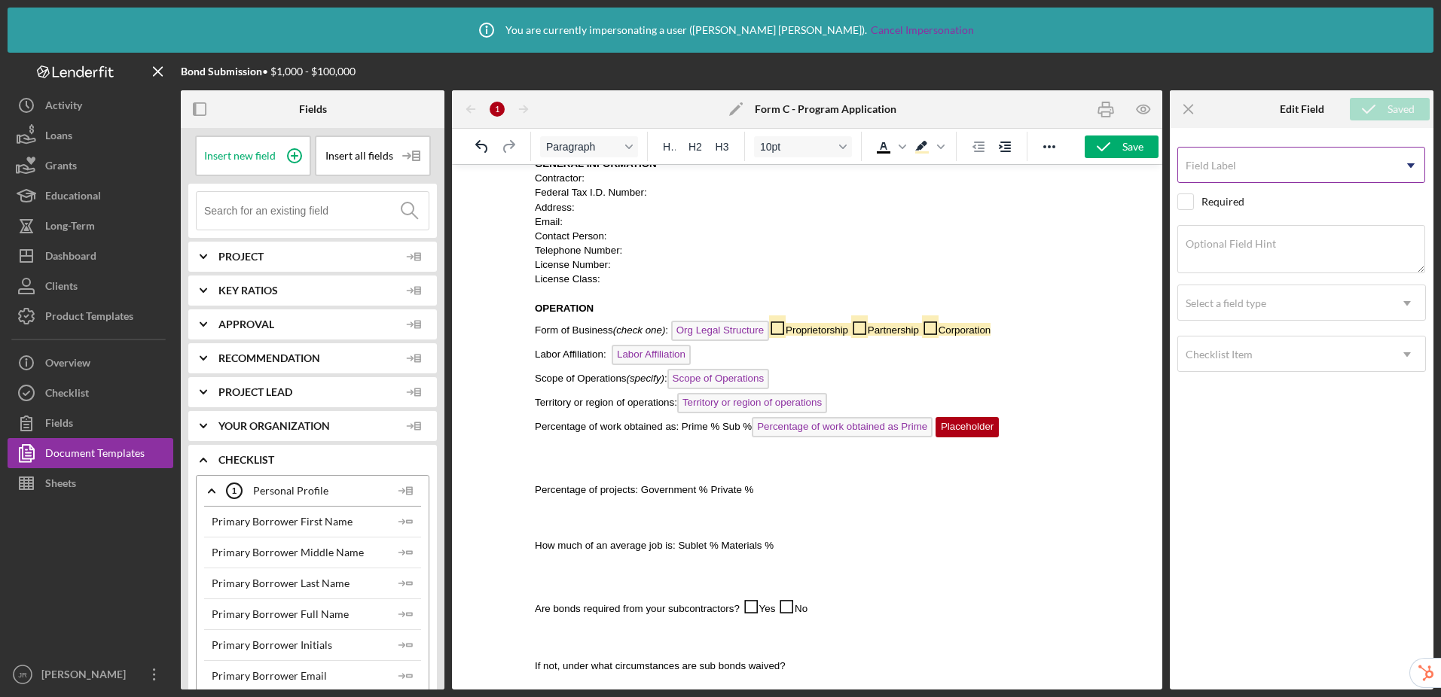
click at [1214, 166] on input "Field Label" at bounding box center [1301, 165] width 248 height 36
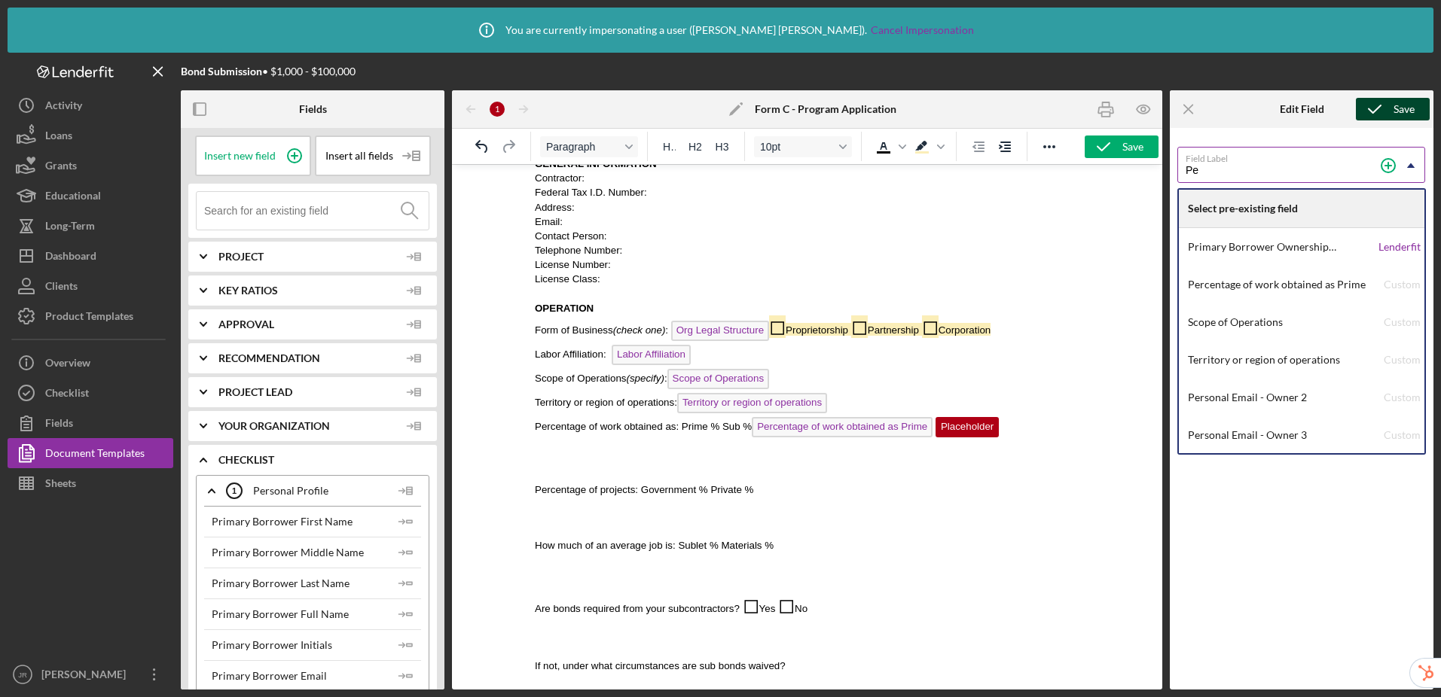
type input "P"
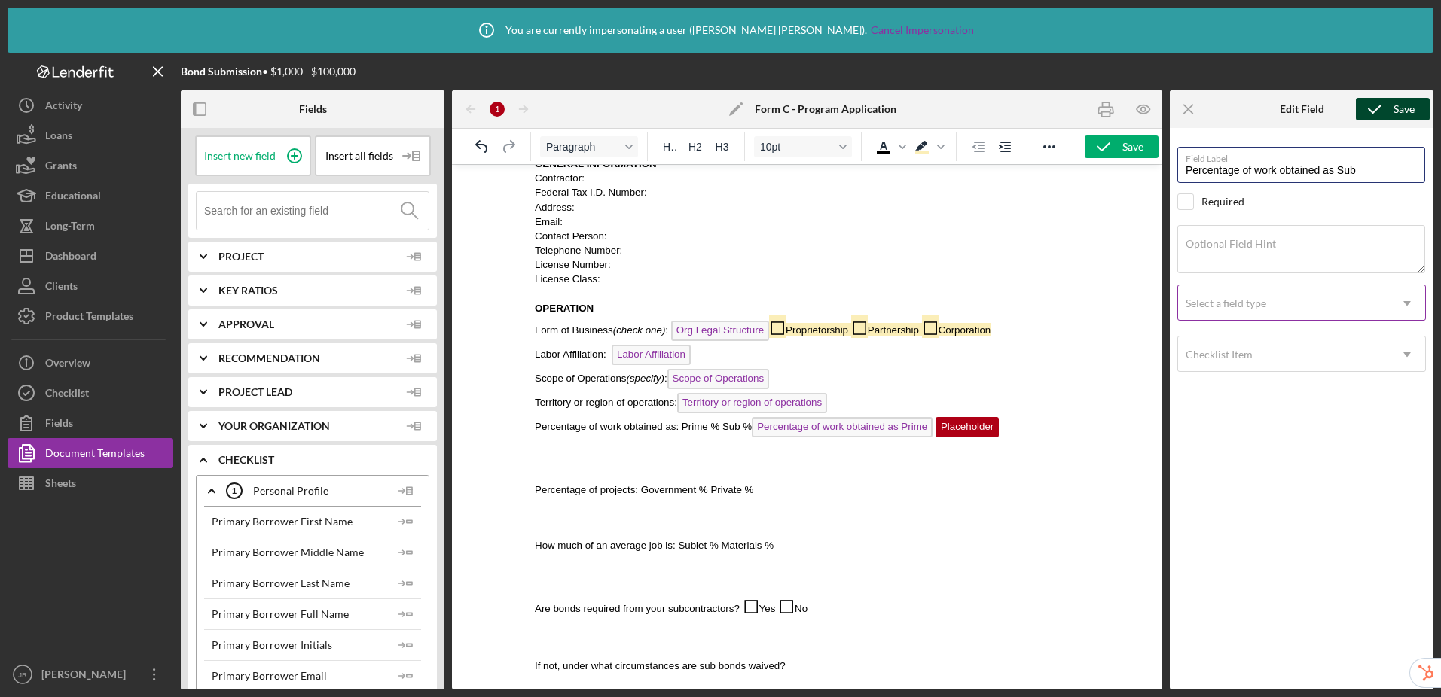
type input "Percentage of work obtained as Sub"
click at [1214, 313] on div "Select a field type" at bounding box center [1283, 303] width 211 height 35
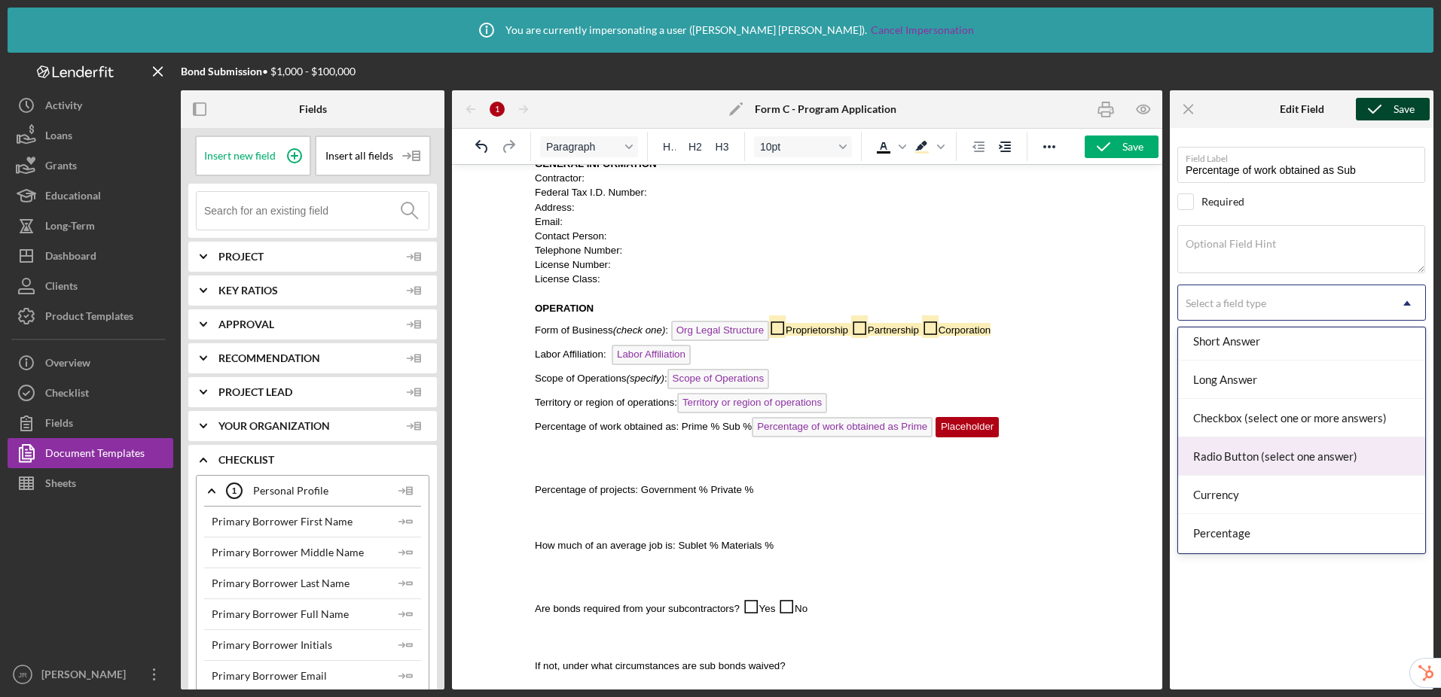
scroll to position [112, 0]
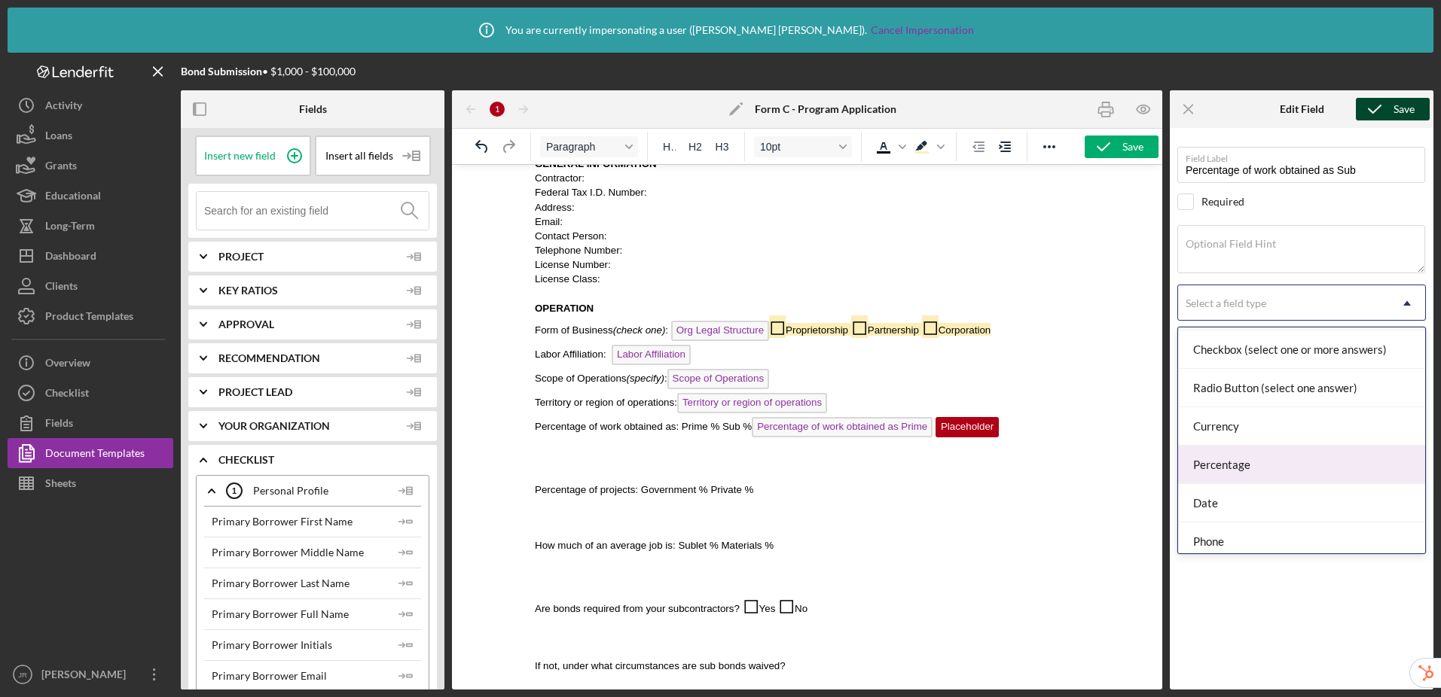
click at [1214, 461] on div "Percentage" at bounding box center [1301, 465] width 247 height 38
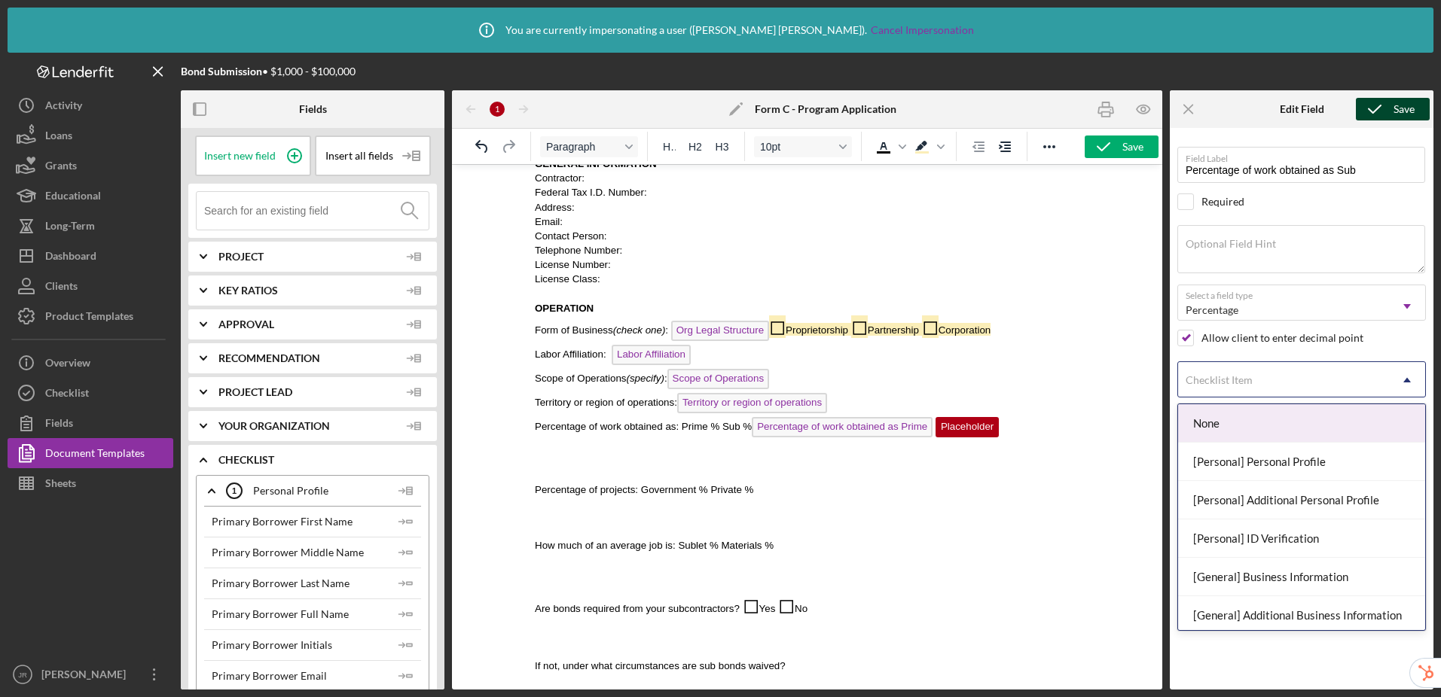
click at [1214, 381] on div "Checklist Item" at bounding box center [1218, 380] width 67 height 12
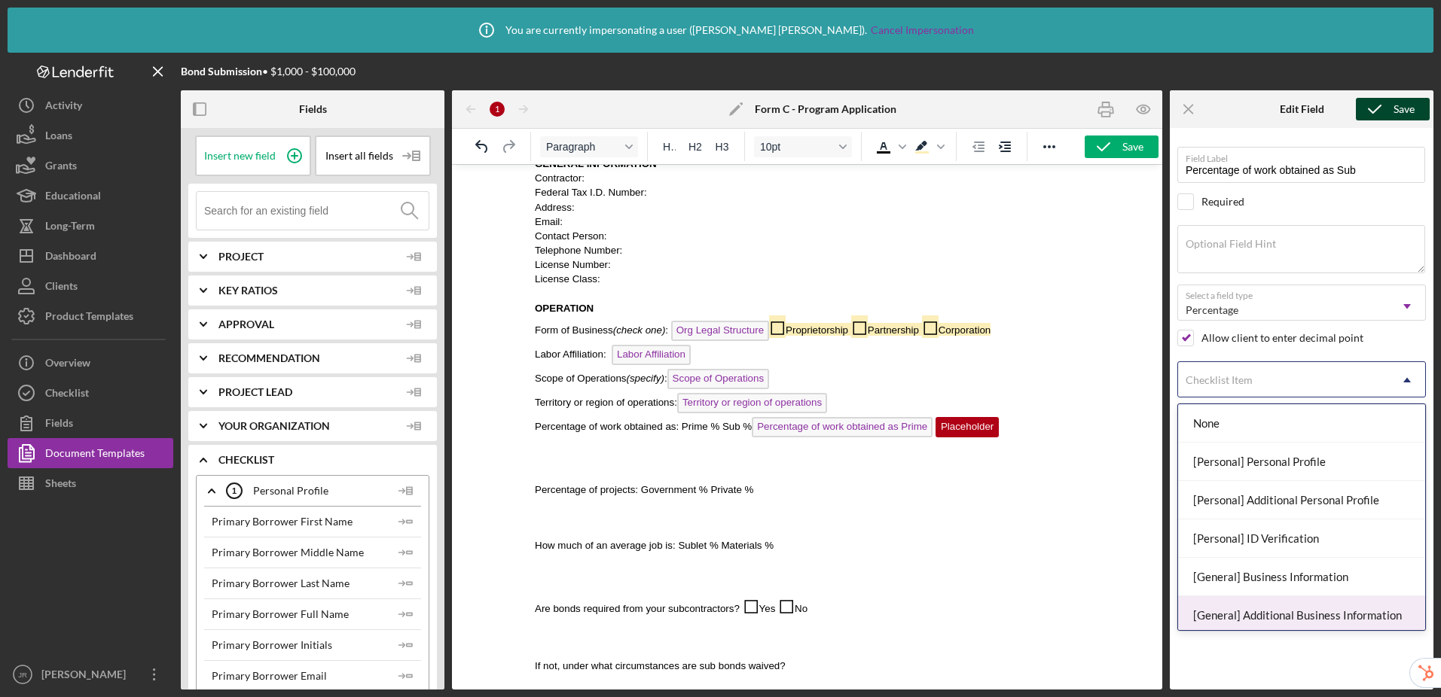
click at [1214, 616] on div "[General] Additional Business Information" at bounding box center [1301, 615] width 247 height 38
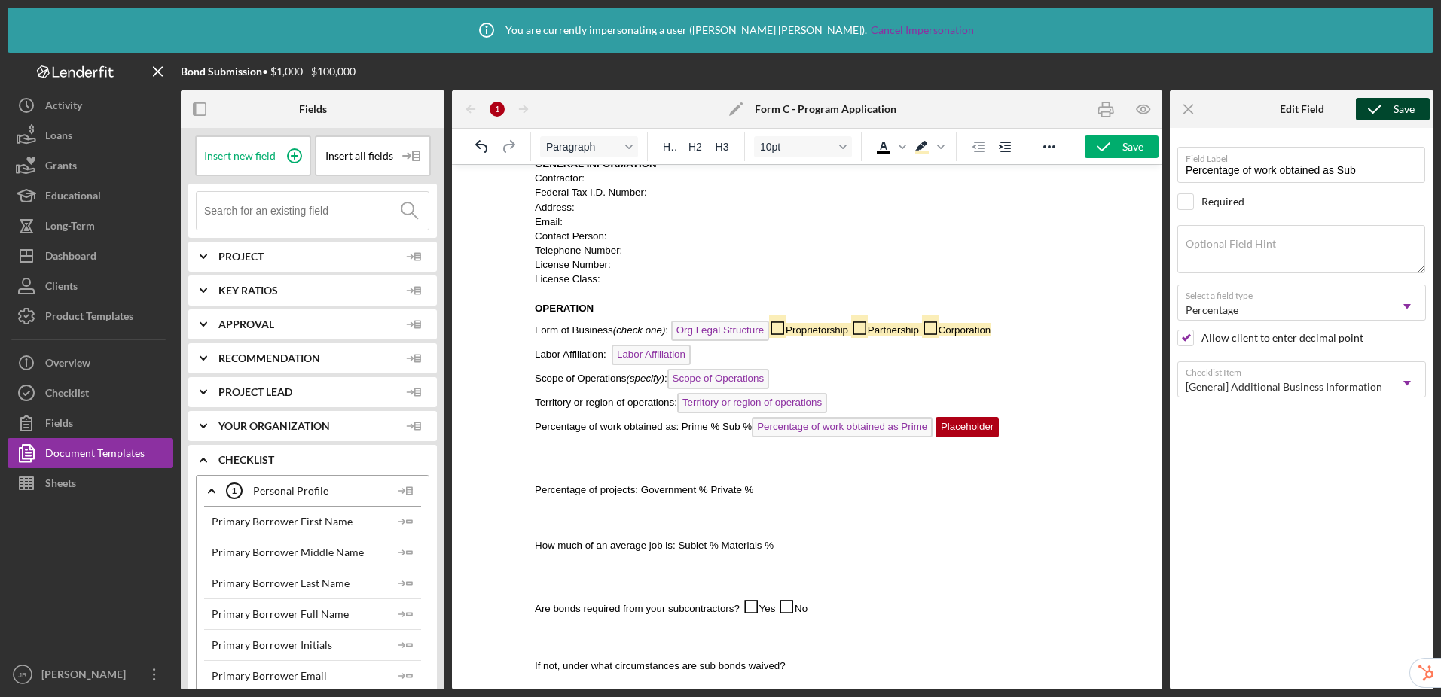
click at [1214, 105] on icon "submit" at bounding box center [1375, 109] width 38 height 38
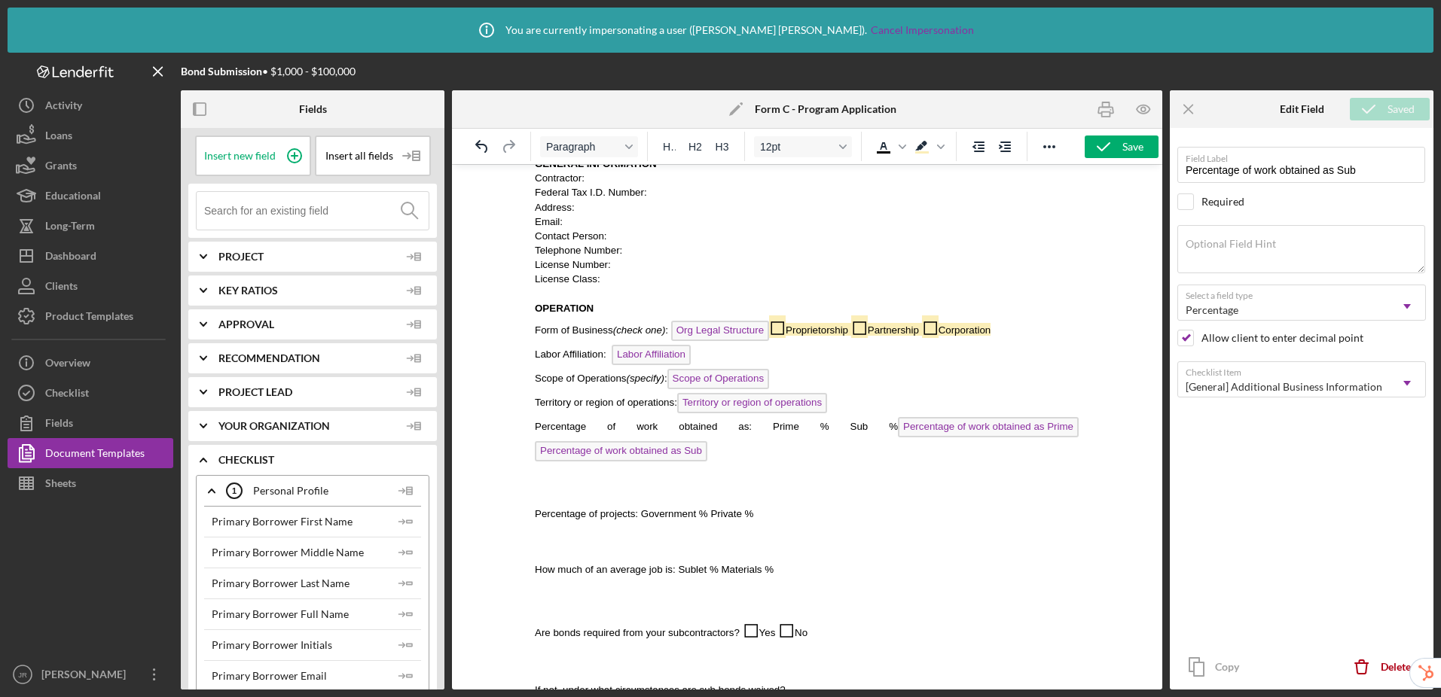
scroll to position [250, 0]
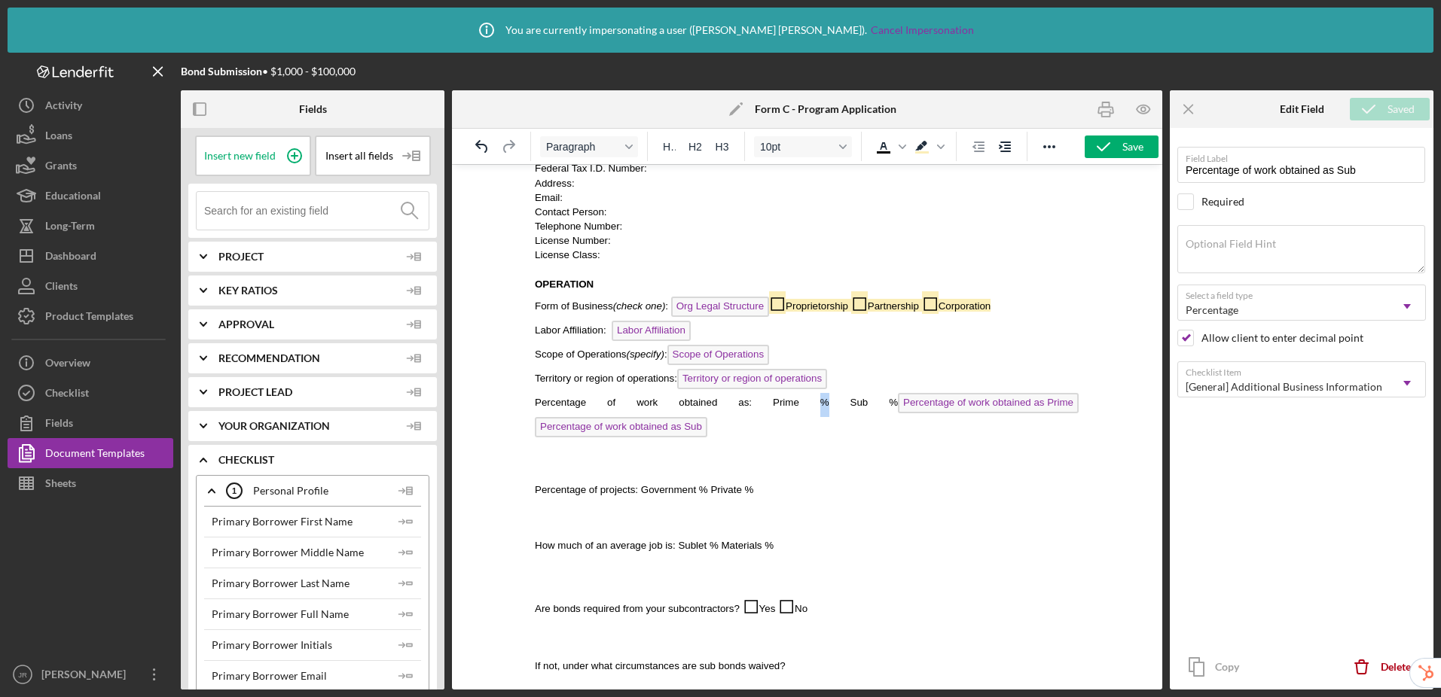
drag, startPoint x: 812, startPoint y: 404, endPoint x: 798, endPoint y: 404, distance: 13.6
click at [798, 404] on p "Percentage of work obtained as: Prime % Sub % Percentage of work obtained as Pr…" at bounding box center [807, 417] width 544 height 48
click at [820, 401] on span "%" at bounding box center [824, 402] width 9 height 11
drag, startPoint x: 913, startPoint y: 401, endPoint x: 794, endPoint y: 407, distance: 118.4
click at [1005, 407] on span "%" at bounding box center [1009, 402] width 9 height 11
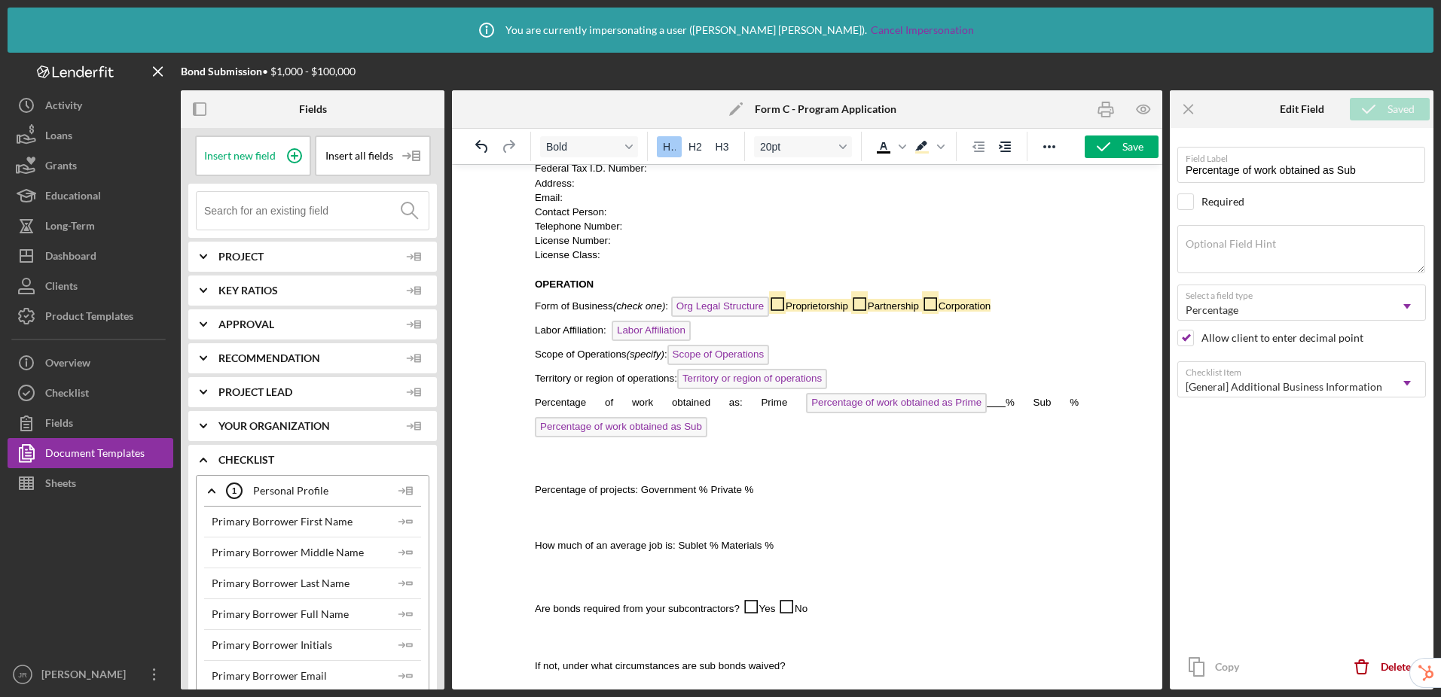
click at [994, 410] on p "Percentage of work obtained as: Prime Percentage of work obtained as Prime % Su…" at bounding box center [807, 417] width 544 height 48
click at [1005, 402] on span "%" at bounding box center [1009, 402] width 9 height 11
click at [773, 404] on span "Prime" at bounding box center [786, 402] width 26 height 11
drag, startPoint x: 645, startPoint y: 431, endPoint x: 1045, endPoint y: 419, distance: 400.1
drag, startPoint x: 744, startPoint y: 432, endPoint x: 760, endPoint y: 362, distance: 71.8
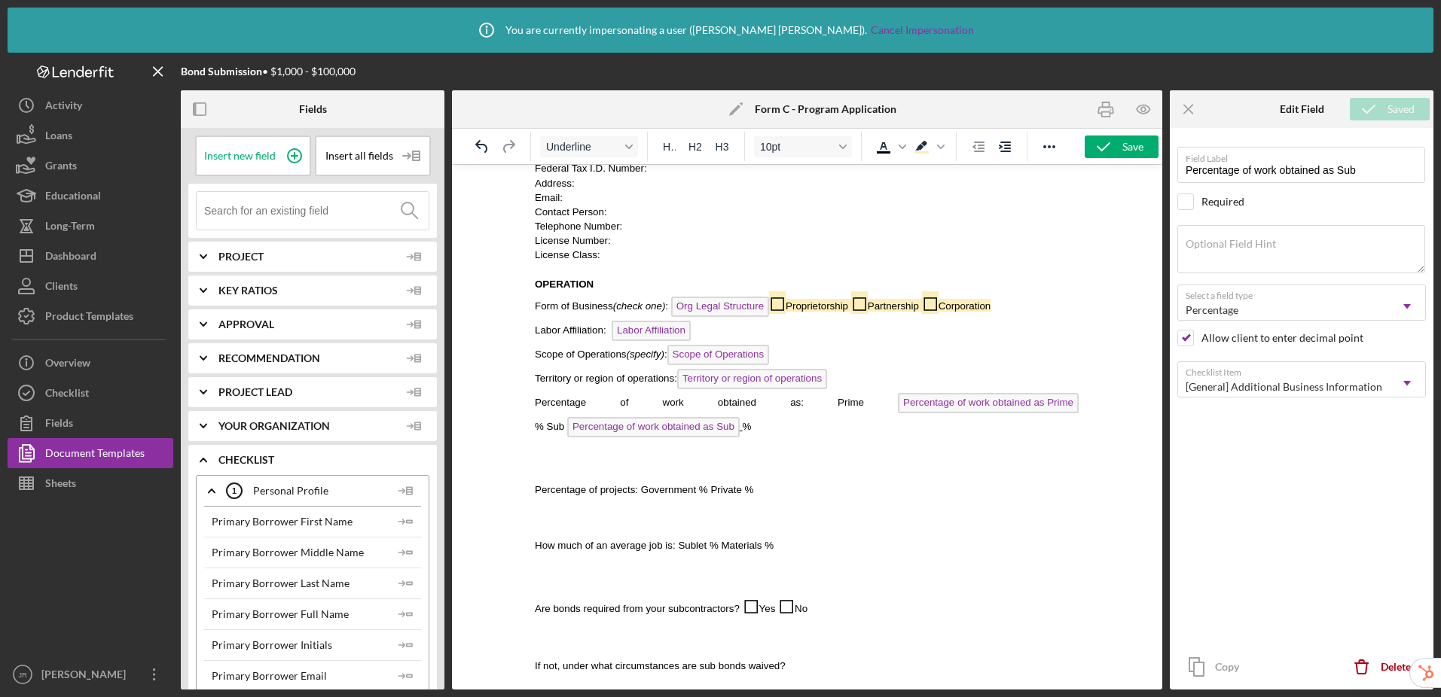
click at [744, 423] on p "Percentage of work obtained as: Prime Percentage of work obtained as Prime % Su…" at bounding box center [807, 417] width 544 height 48
drag, startPoint x: 745, startPoint y: 433, endPoint x: 765, endPoint y: 375, distance: 61.4
click at [745, 433] on p "Percentage of work obtained as: Prime Percentage of work obtained as Prime % Su…" at bounding box center [807, 417] width 544 height 48
click at [566, 431] on span "Percentage of work obtained as Sub" at bounding box center [651, 426] width 175 height 11
click at [837, 406] on span "Prime" at bounding box center [850, 402] width 26 height 11
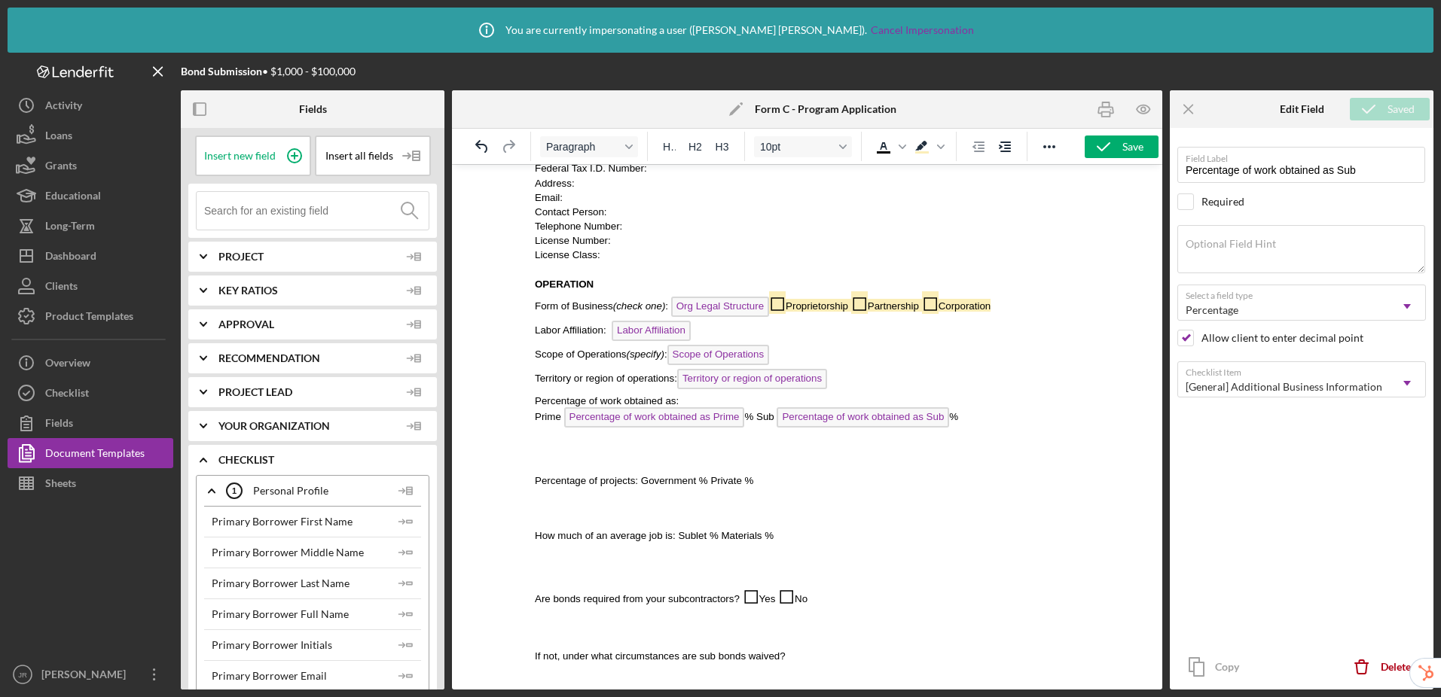
click at [559, 422] on p "Prime Percentage of work obtained as Prime % Sub Percentage of work obtained as…" at bounding box center [807, 419] width 544 height 24
drag, startPoint x: 775, startPoint y: 421, endPoint x: 779, endPoint y: 404, distance: 17.0
click at [775, 421] on span "Sub" at bounding box center [768, 416] width 18 height 11
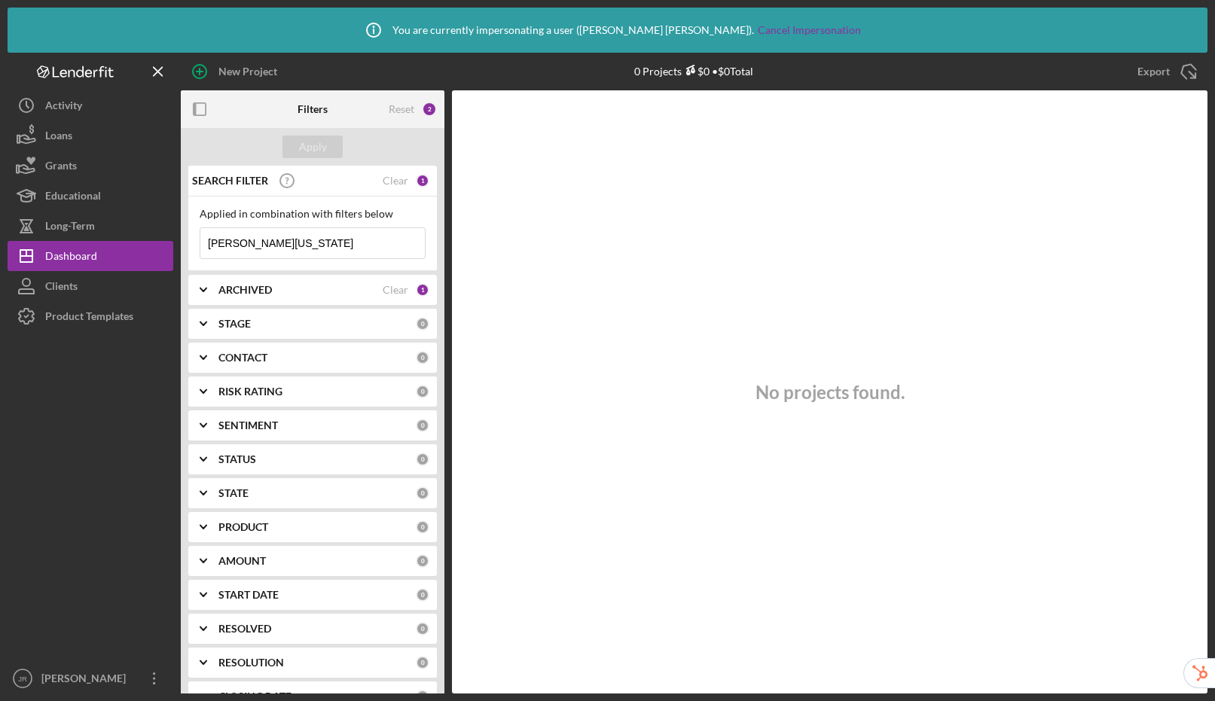
click at [345, 249] on input "[PERSON_NAME][US_STATE]" at bounding box center [312, 243] width 224 height 30
drag, startPoint x: 357, startPoint y: 244, endPoint x: 200, endPoint y: 237, distance: 156.8
click at [200, 237] on input "[PERSON_NAME][US_STATE]" at bounding box center [312, 243] width 224 height 30
click at [398, 179] on div "Clear" at bounding box center [396, 181] width 26 height 12
click at [306, 140] on div "Apply" at bounding box center [313, 147] width 28 height 23
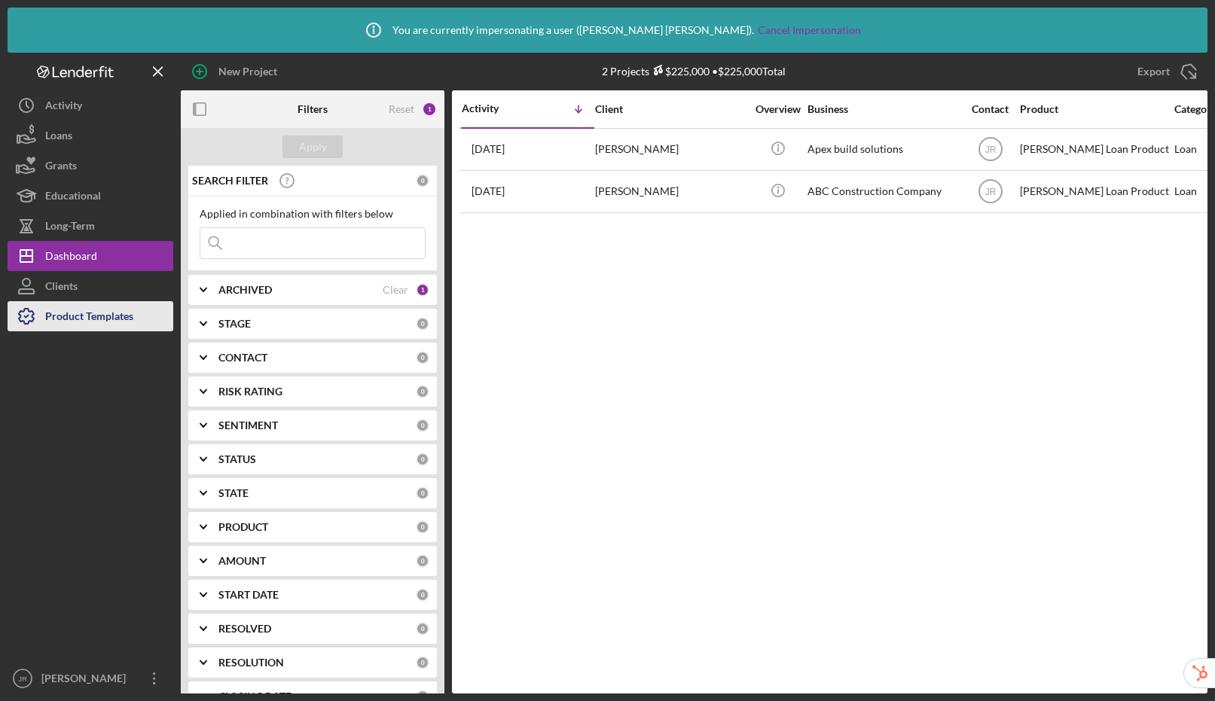
click at [114, 320] on div "Product Templates" at bounding box center [89, 318] width 88 height 34
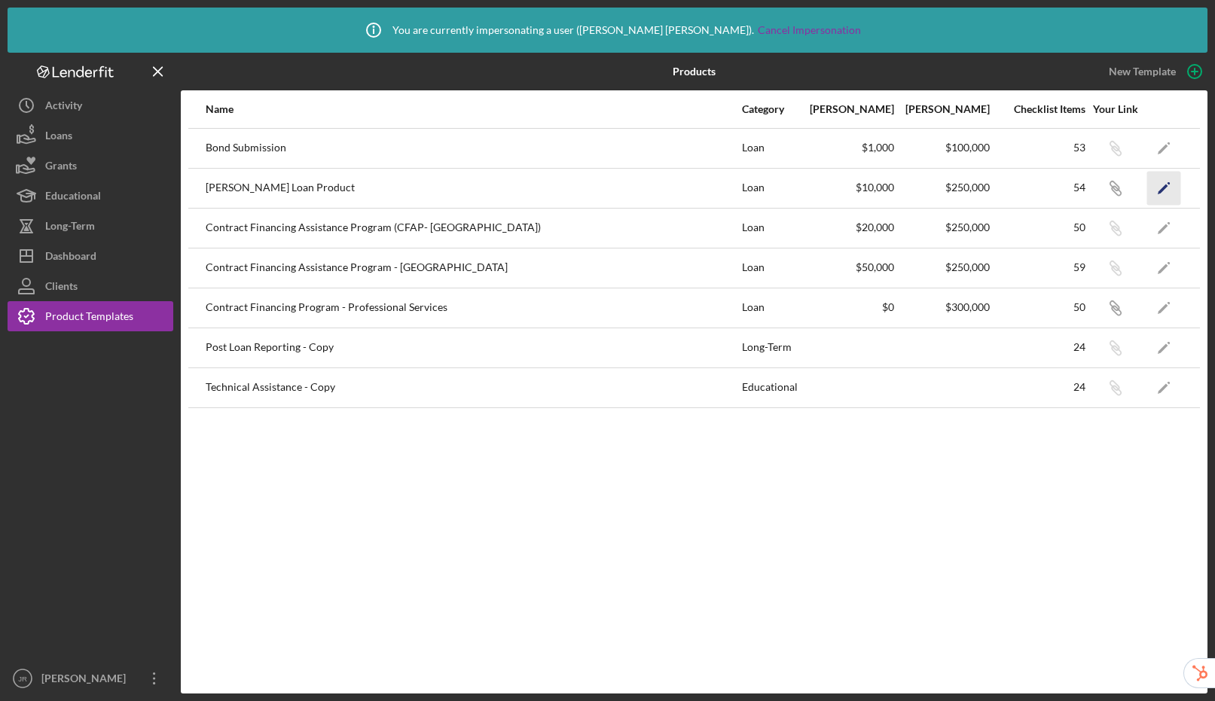
click at [1161, 185] on icon "Icon/Edit" at bounding box center [1164, 188] width 34 height 34
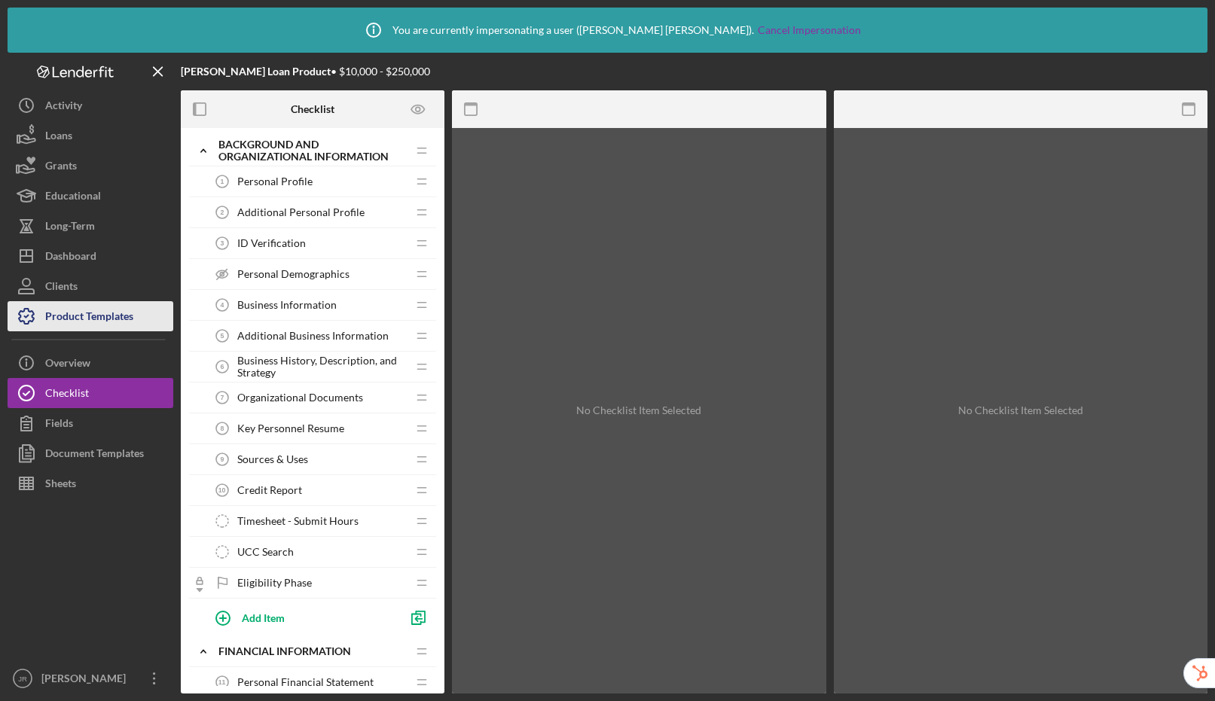
click at [116, 315] on div "Product Templates" at bounding box center [89, 318] width 88 height 34
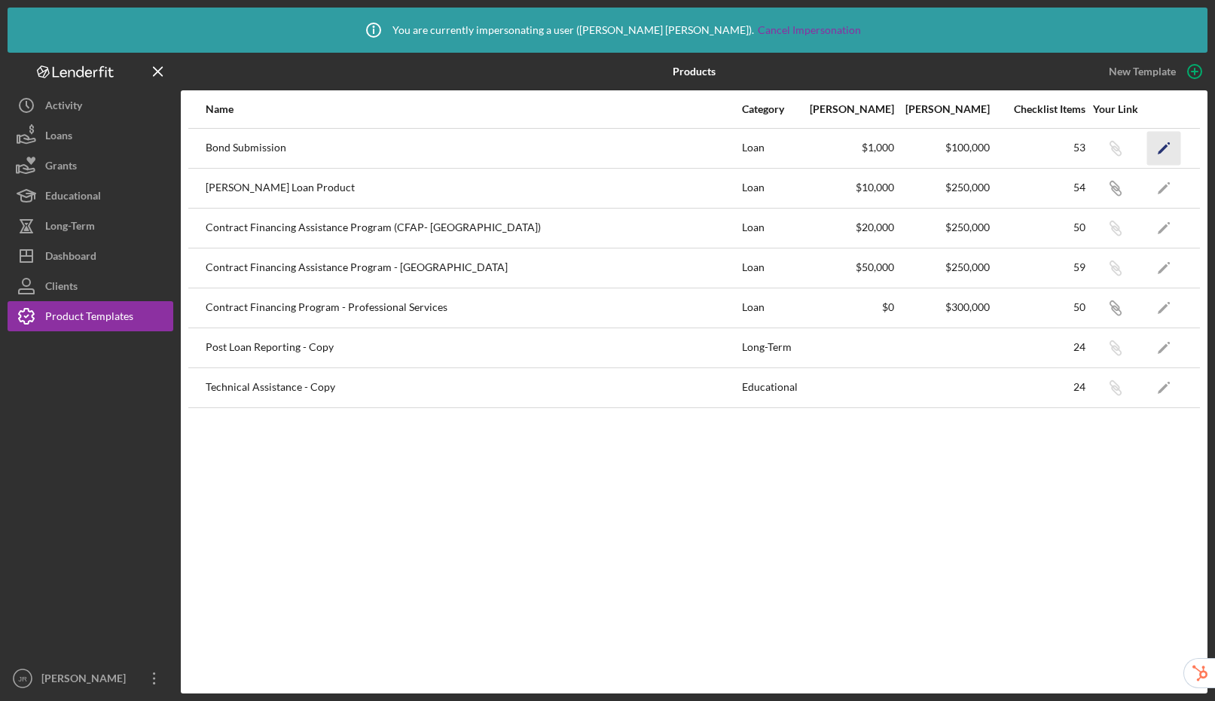
click at [1157, 145] on icon "Icon/Edit" at bounding box center [1164, 148] width 34 height 34
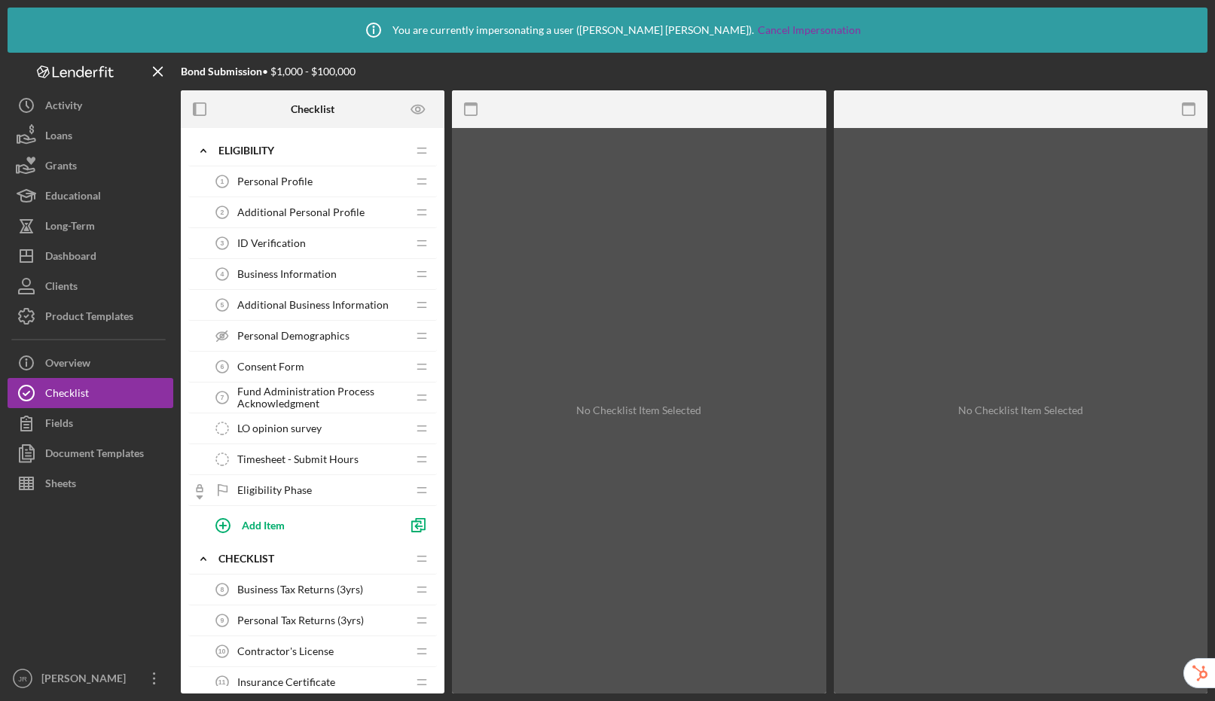
click at [306, 300] on span "Additional Business Information" at bounding box center [312, 305] width 151 height 12
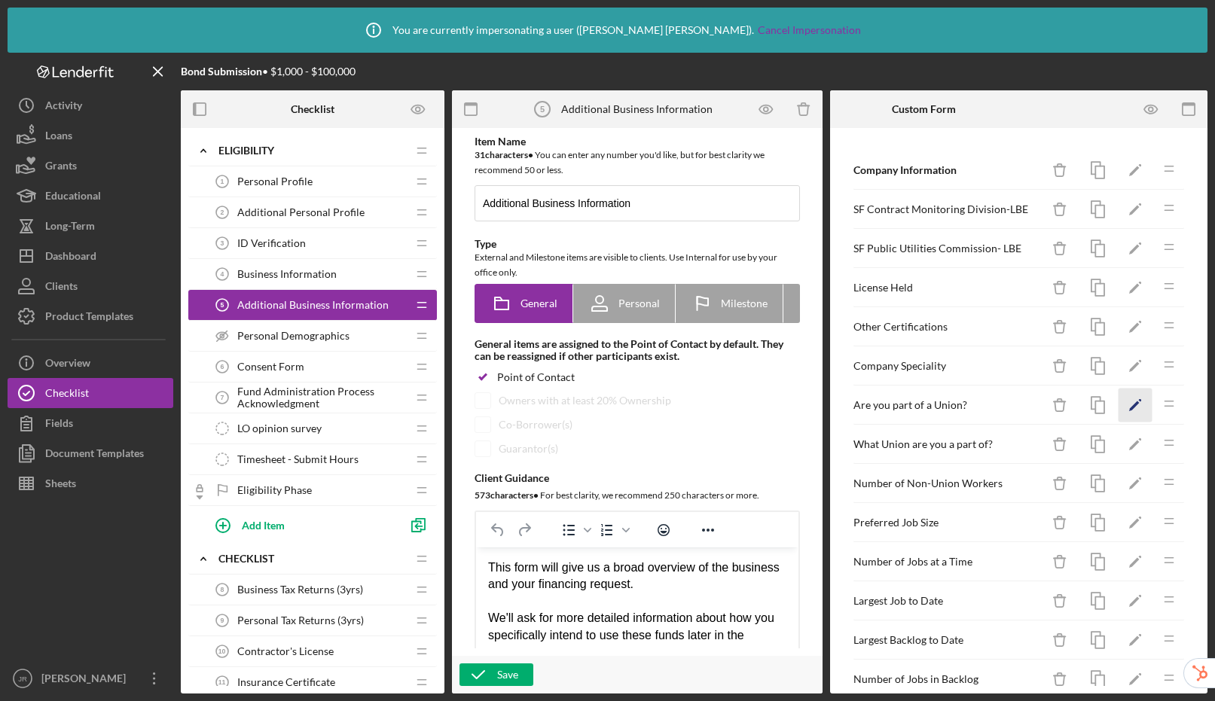
click at [1129, 403] on polygon "button" at bounding box center [1134, 406] width 11 height 11
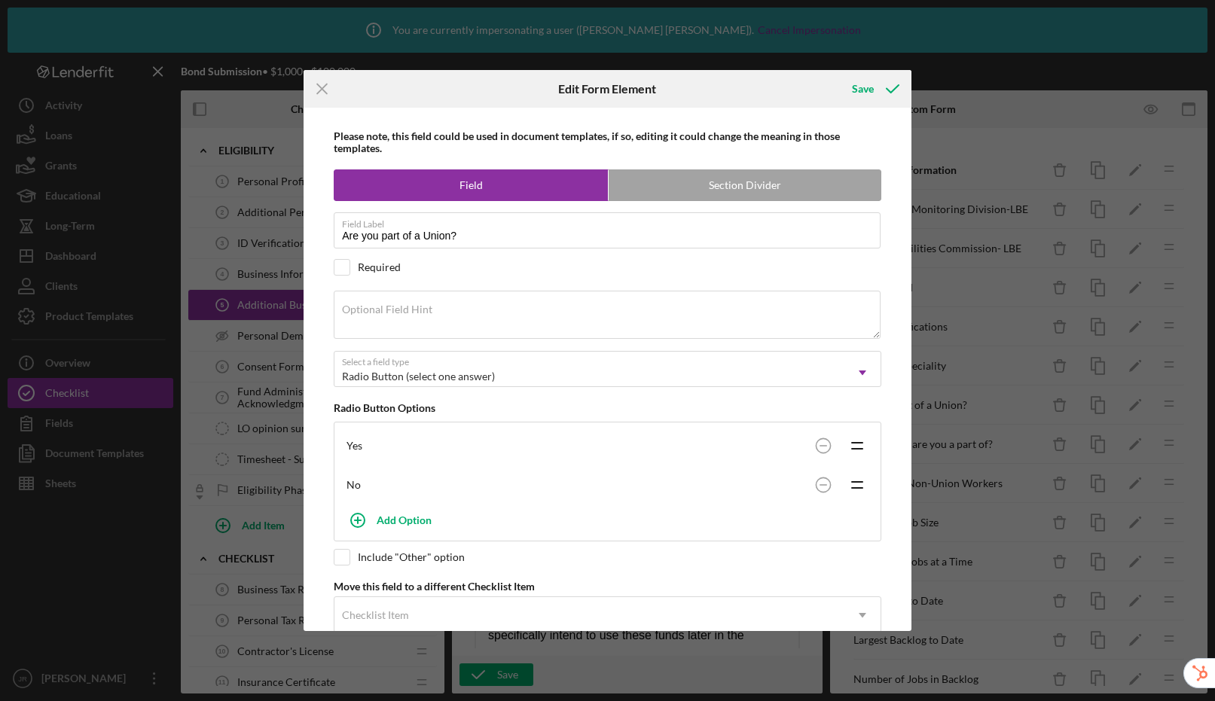
scroll to position [3, 0]
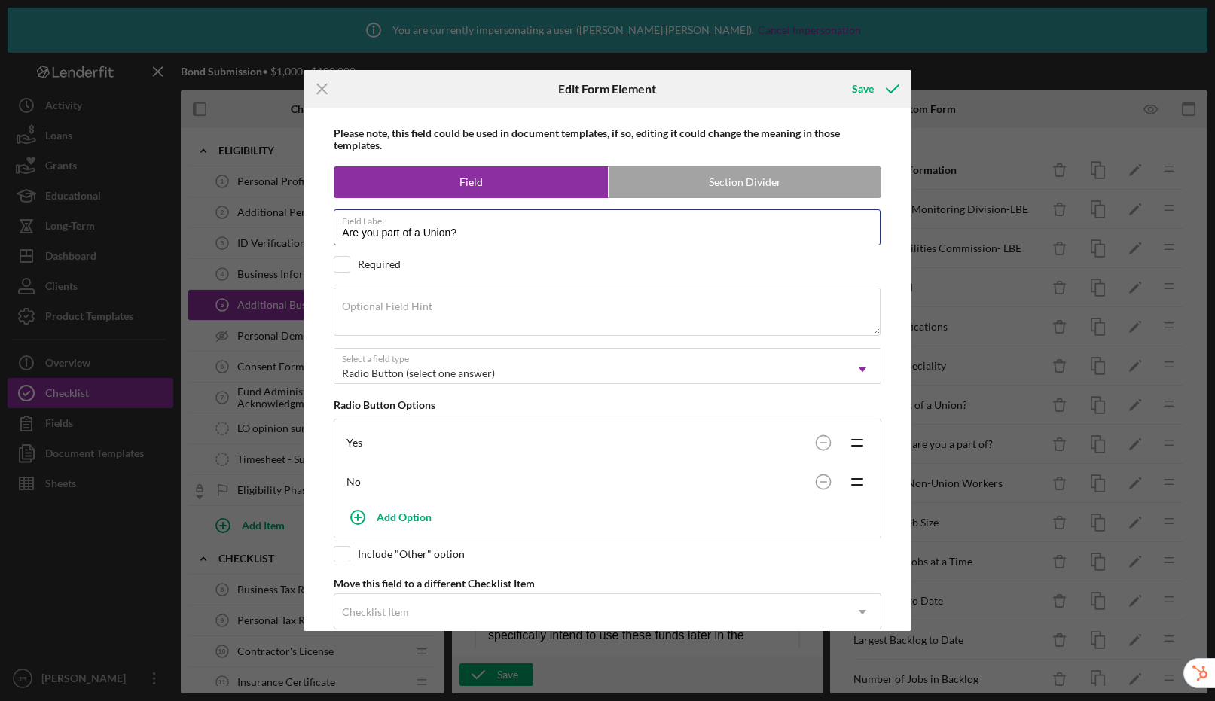
drag, startPoint x: 505, startPoint y: 237, endPoint x: 323, endPoint y: 229, distance: 182.4
click at [323, 229] on div "Please note, this field could be used in document templates, if so, editing it …" at bounding box center [607, 369] width 593 height 523
type input "Labor Affiliation"
click at [818, 441] on circle at bounding box center [823, 442] width 14 height 14
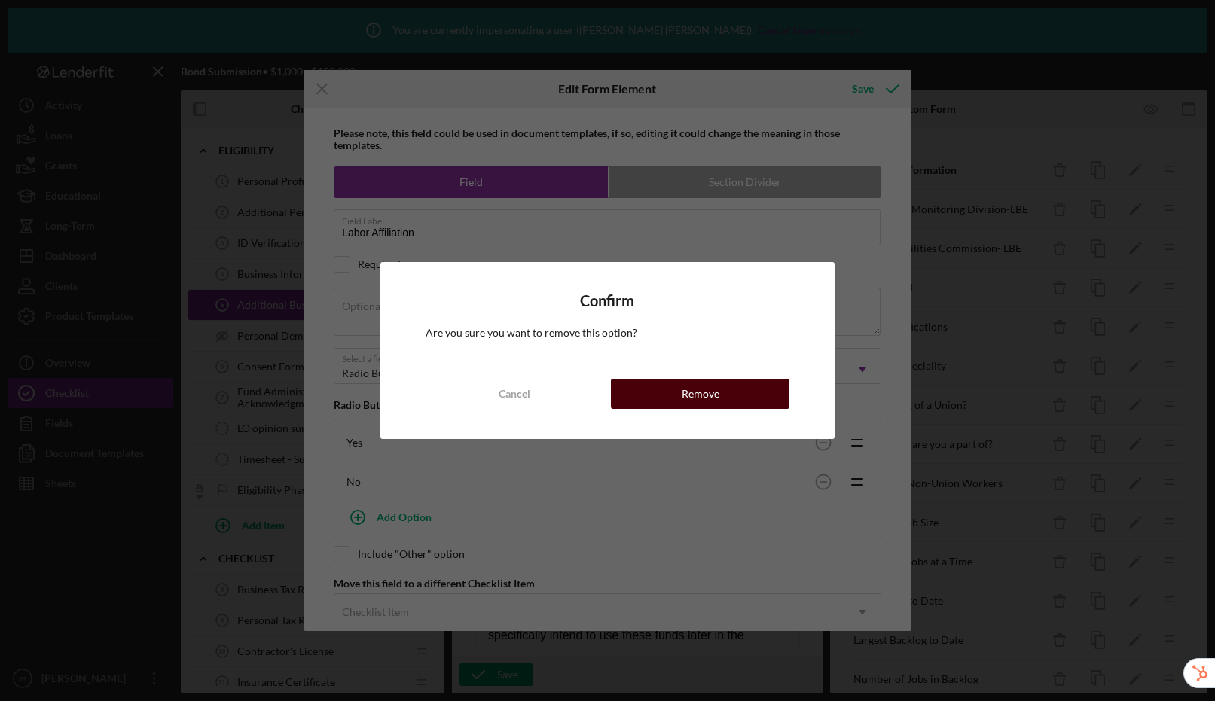
click at [692, 389] on div "Remove" at bounding box center [701, 394] width 38 height 30
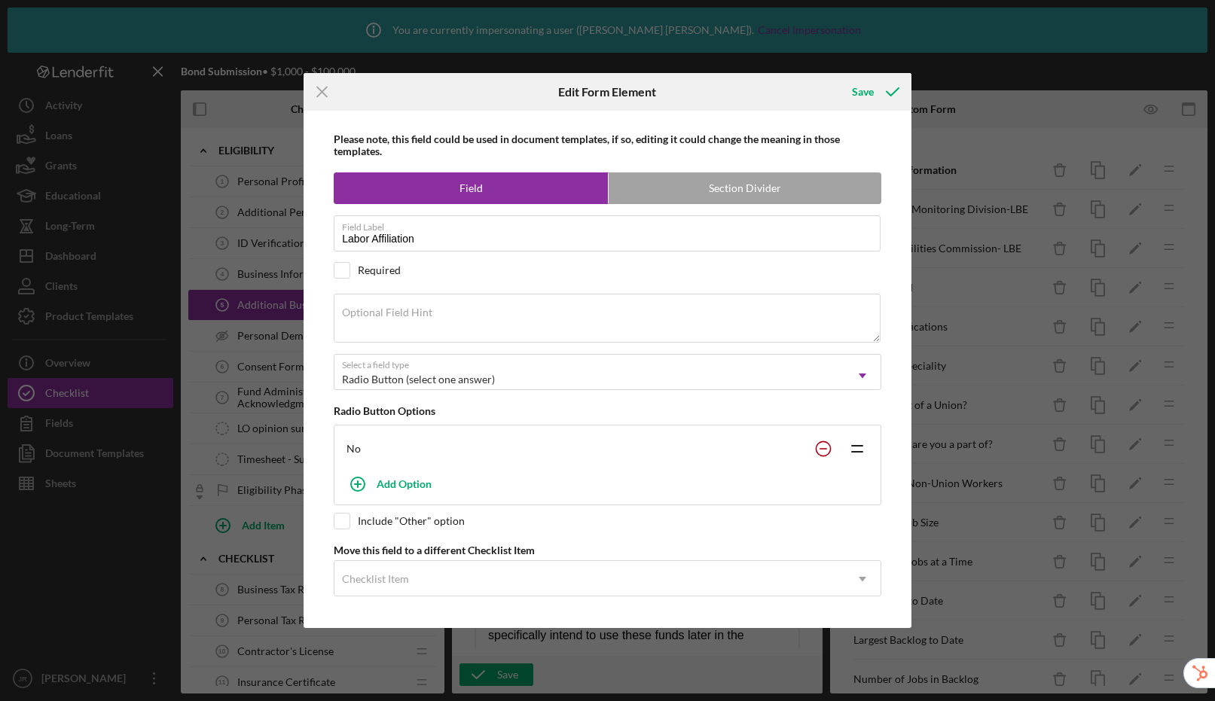
click at [816, 446] on circle at bounding box center [823, 448] width 14 height 14
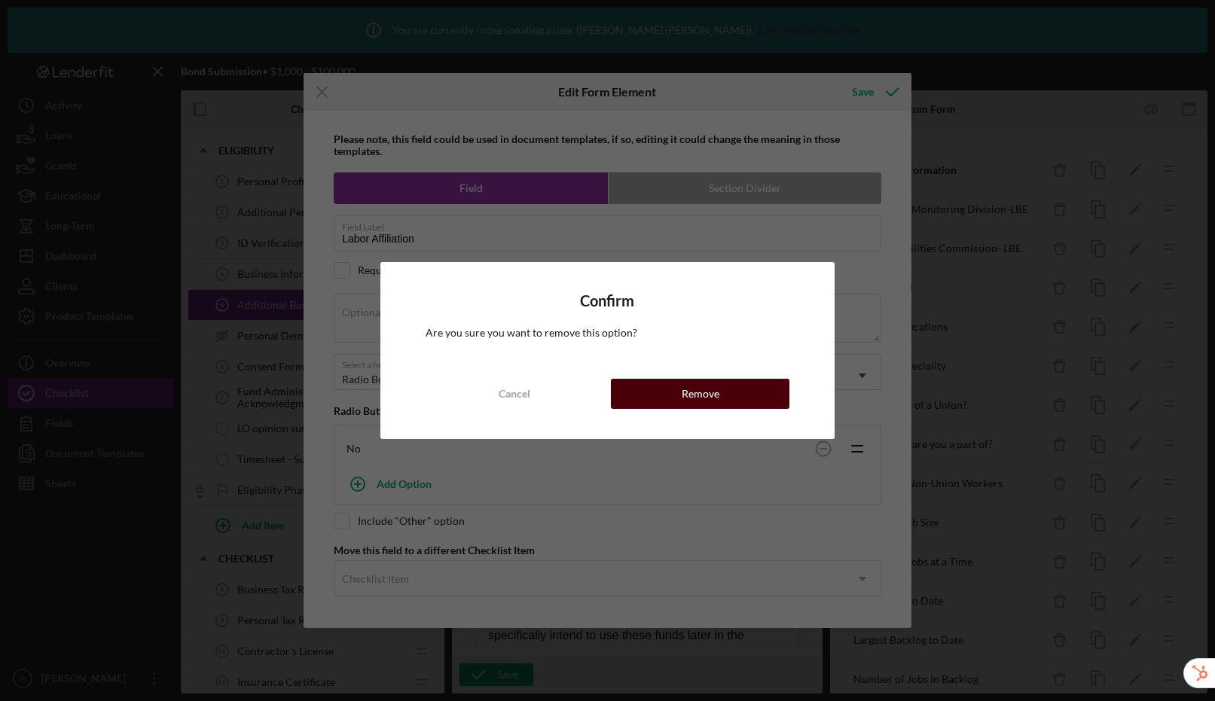
click at [699, 395] on div "Remove" at bounding box center [701, 394] width 38 height 30
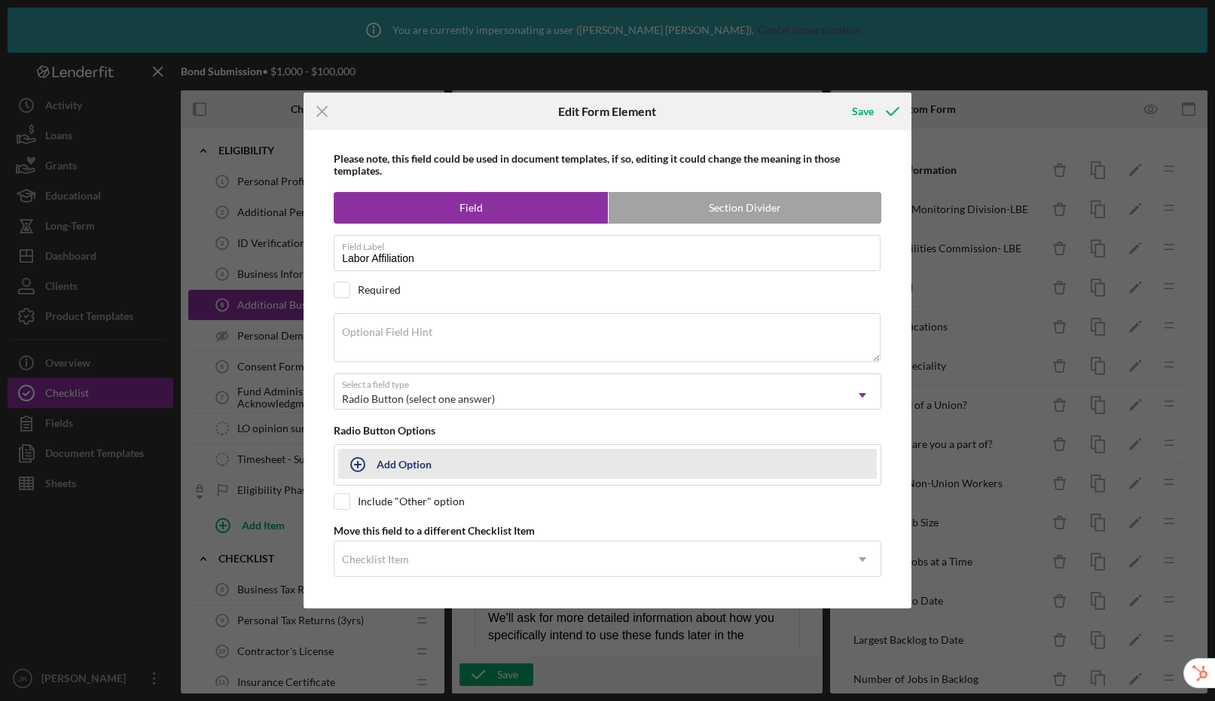
click at [366, 463] on icon "button" at bounding box center [358, 465] width 38 height 38
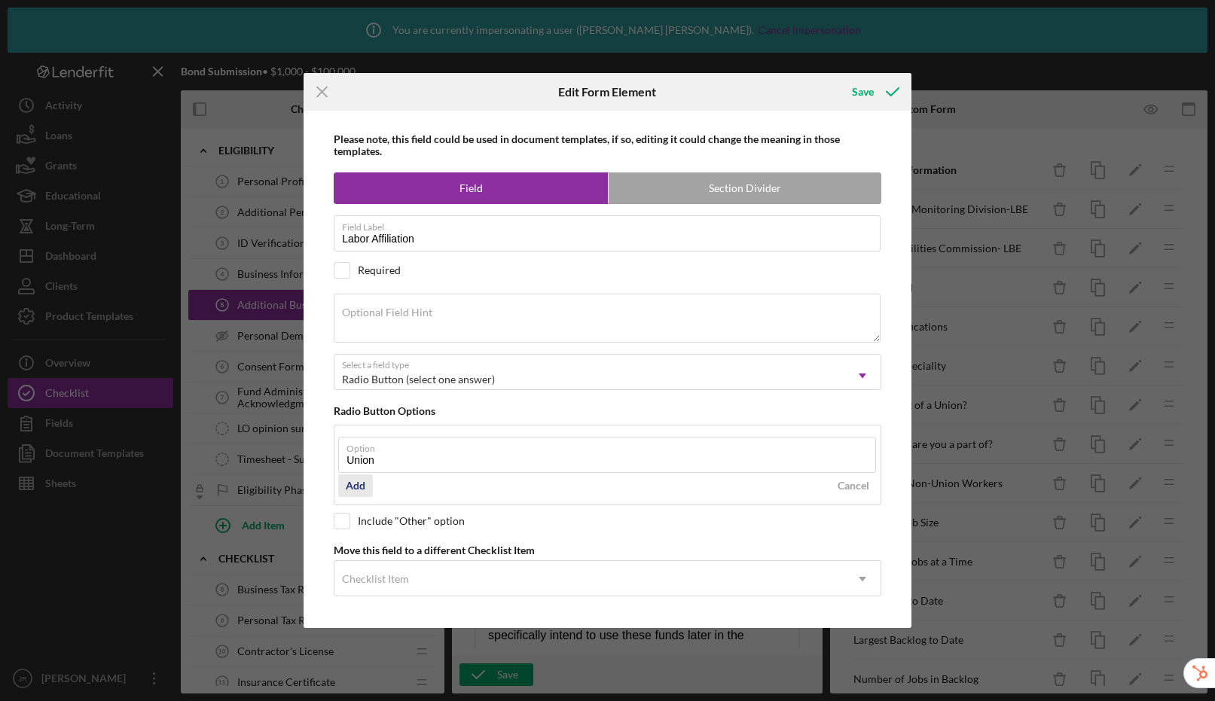
type input "Union"
click at [364, 486] on div "Add" at bounding box center [356, 485] width 20 height 23
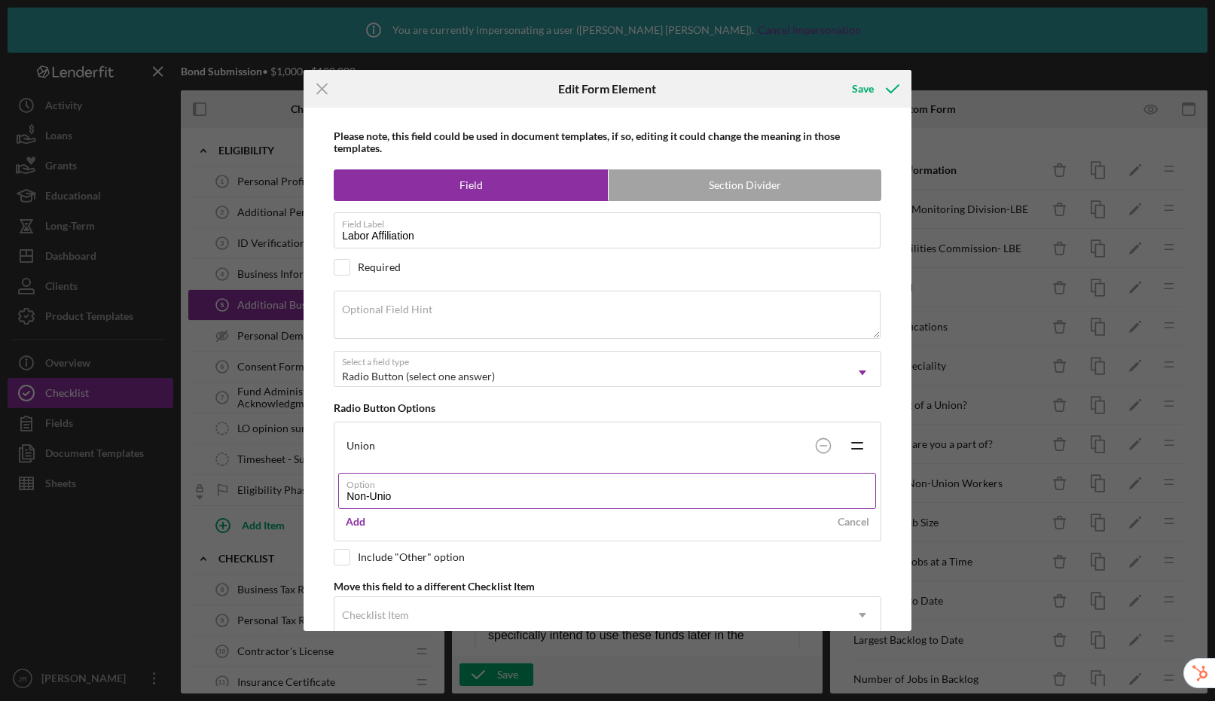
type input "Non-Union"
click at [868, 89] on div "Save" at bounding box center [863, 89] width 22 height 30
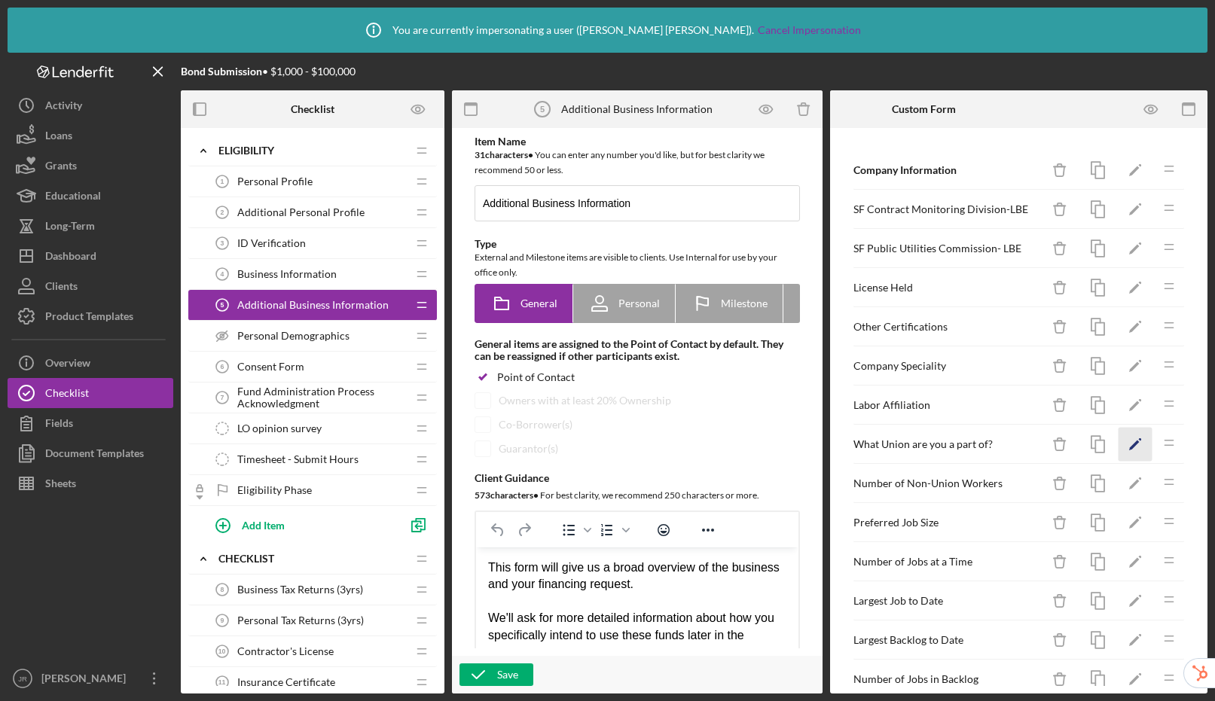
click at [1118, 445] on icon "Icon/Edit" at bounding box center [1135, 445] width 34 height 34
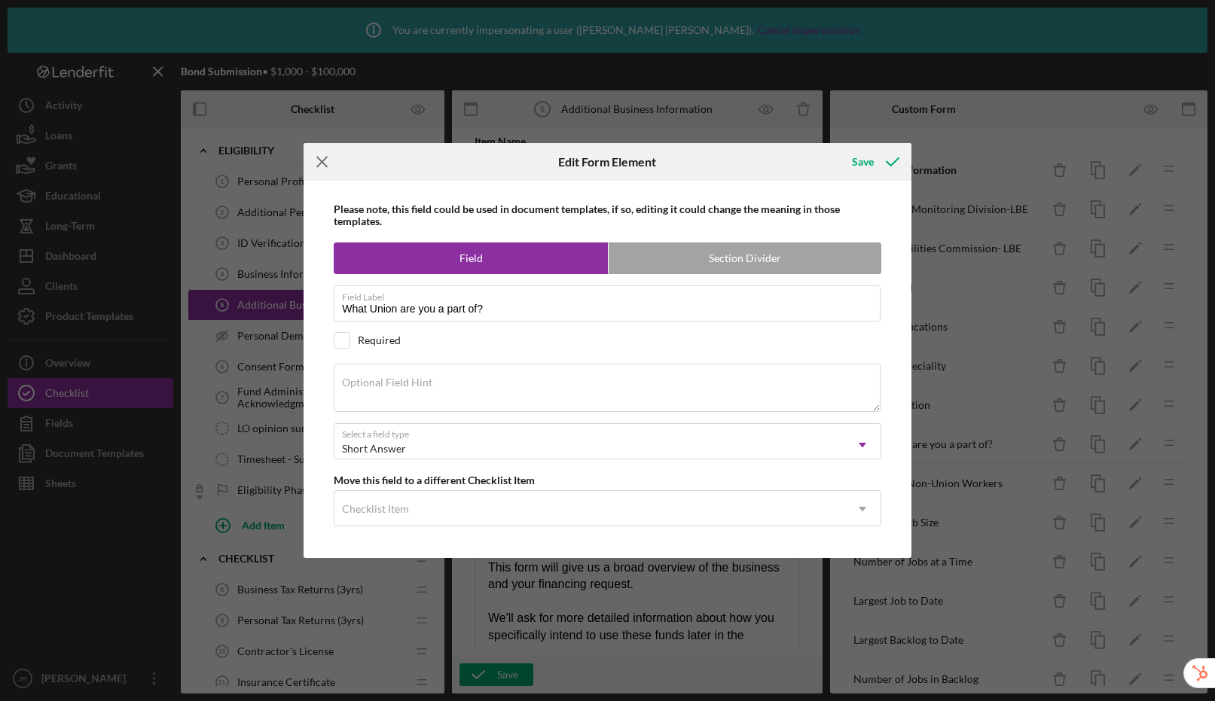
click at [324, 158] on icon "Icon/Menu Close" at bounding box center [322, 162] width 38 height 38
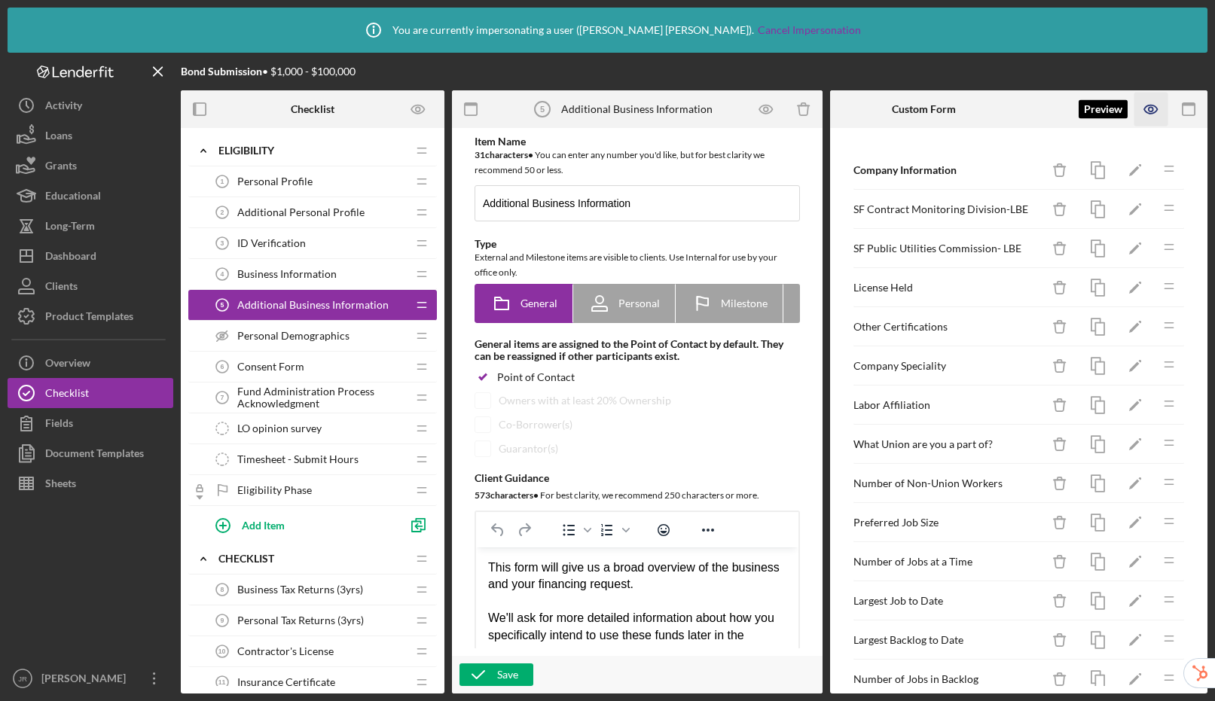
click at [1156, 112] on icon "button" at bounding box center [1151, 110] width 34 height 34
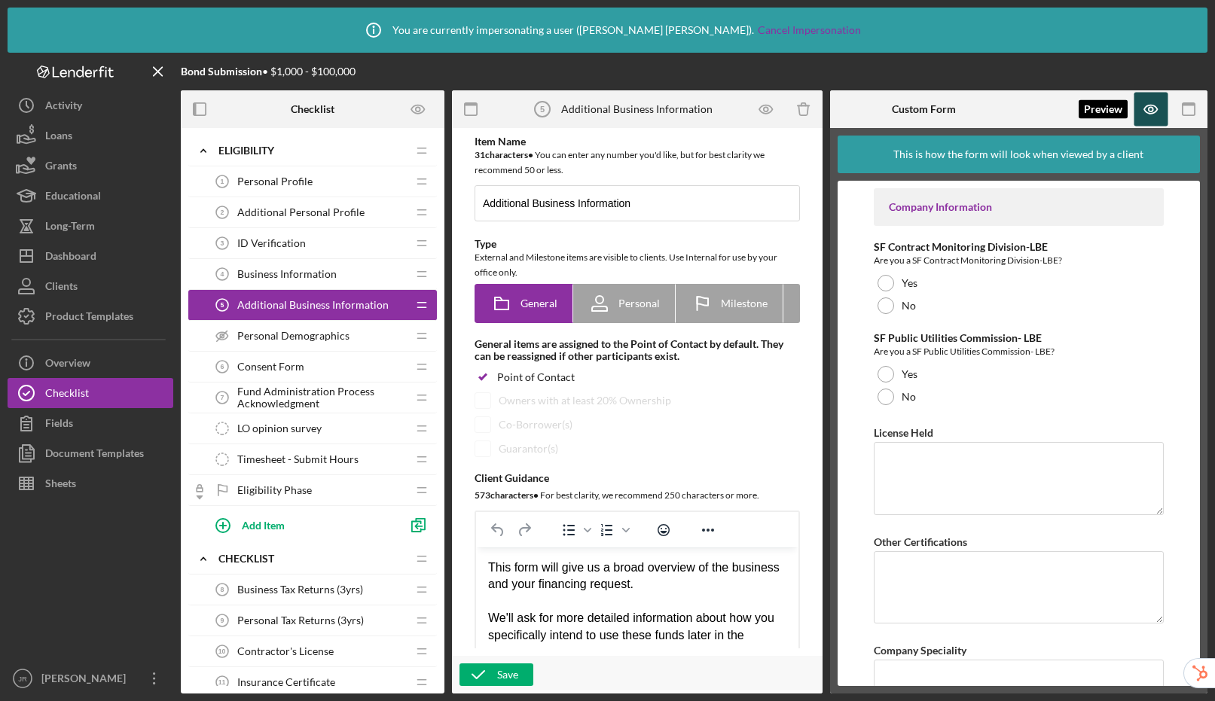
click at [1151, 108] on icon "button" at bounding box center [1151, 110] width 34 height 34
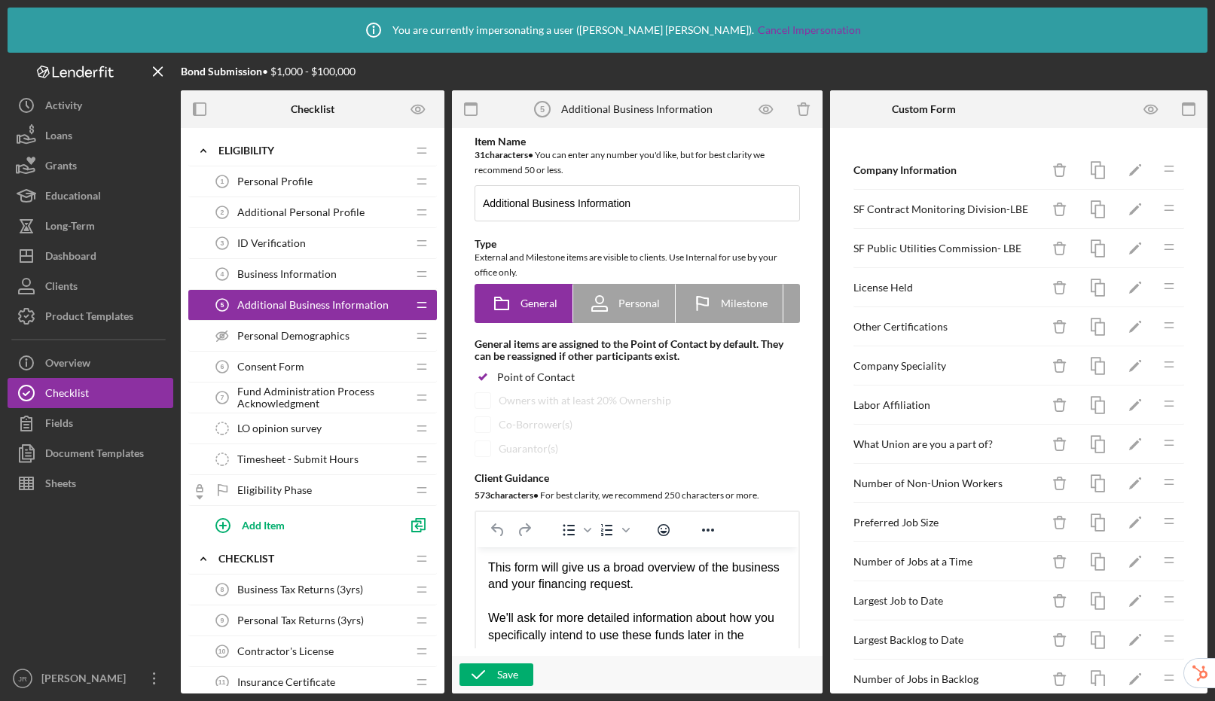
click at [349, 227] on div "Personal Profile 1 Personal Profile Icon/Drag Additional Personal Profile 2 Add…" at bounding box center [312, 354] width 249 height 377
click at [315, 262] on div "Business Information 4 Business Information" at bounding box center [307, 274] width 200 height 30
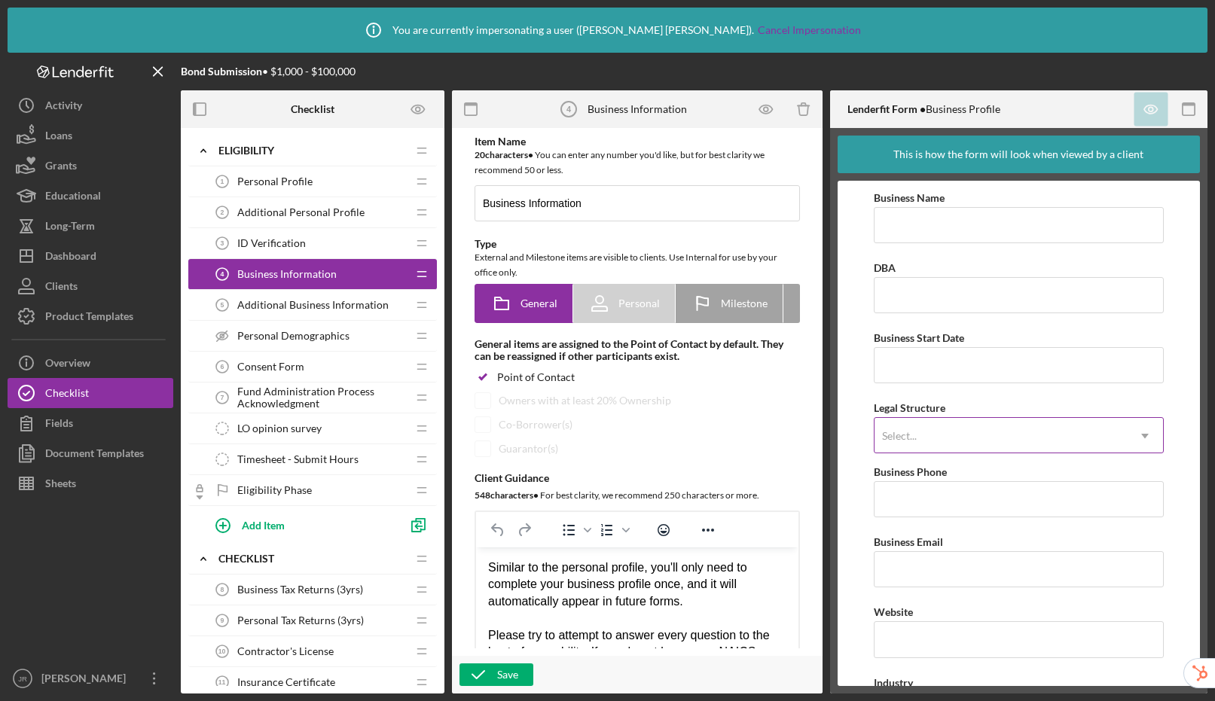
click at [966, 437] on div "Select..." at bounding box center [1000, 436] width 252 height 35
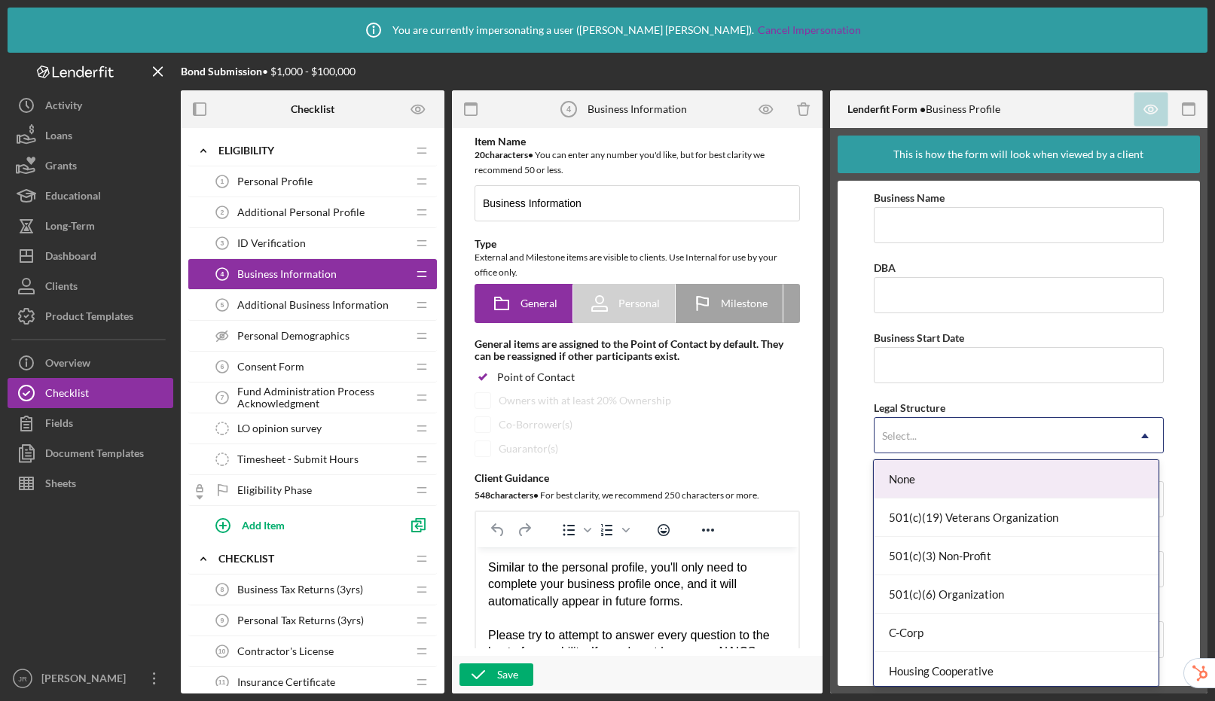
click at [857, 385] on form "Business Name DBA Business Start Date Legal Structure None, 1 of 15. 15 results…" at bounding box center [1018, 433] width 363 height 505
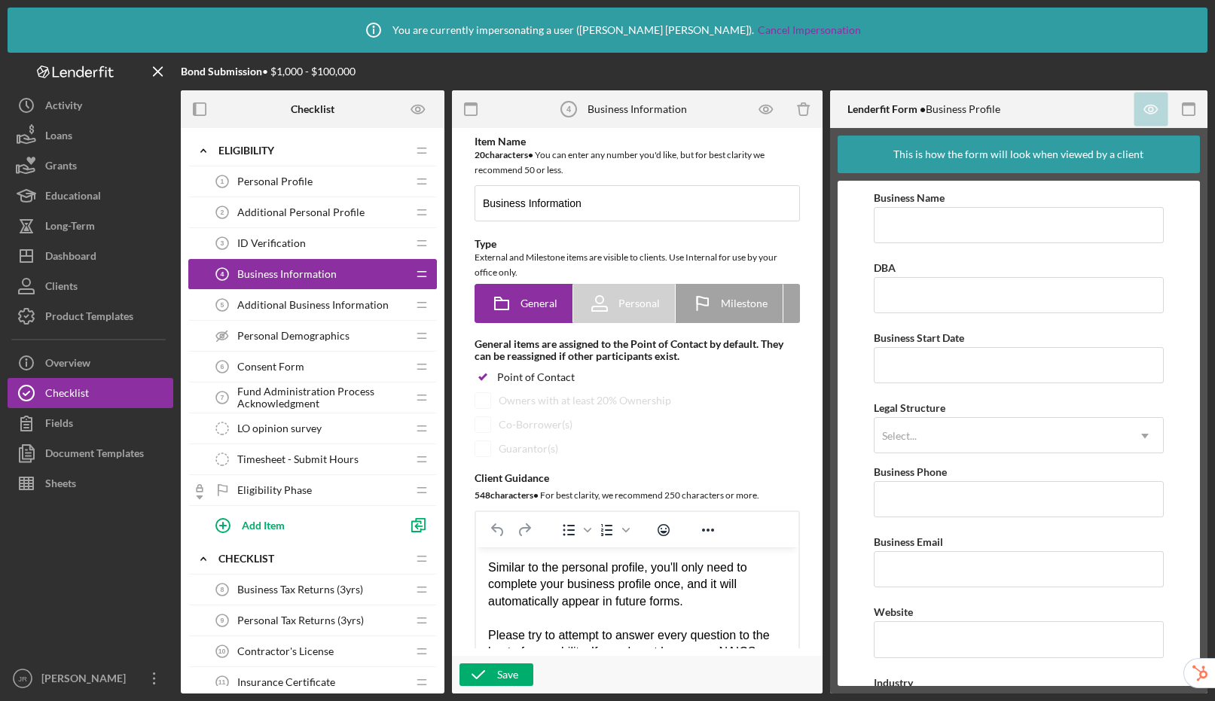
click at [318, 306] on span "Additional Business Information" at bounding box center [312, 305] width 151 height 12
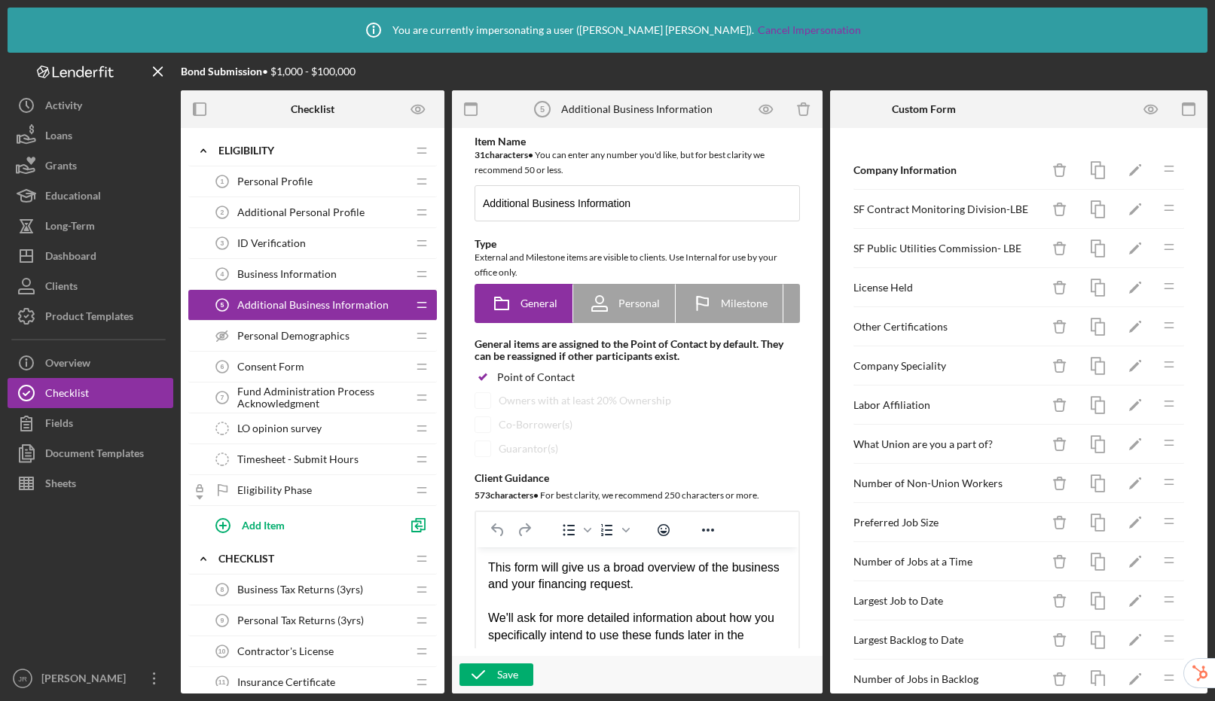
scroll to position [1080, 0]
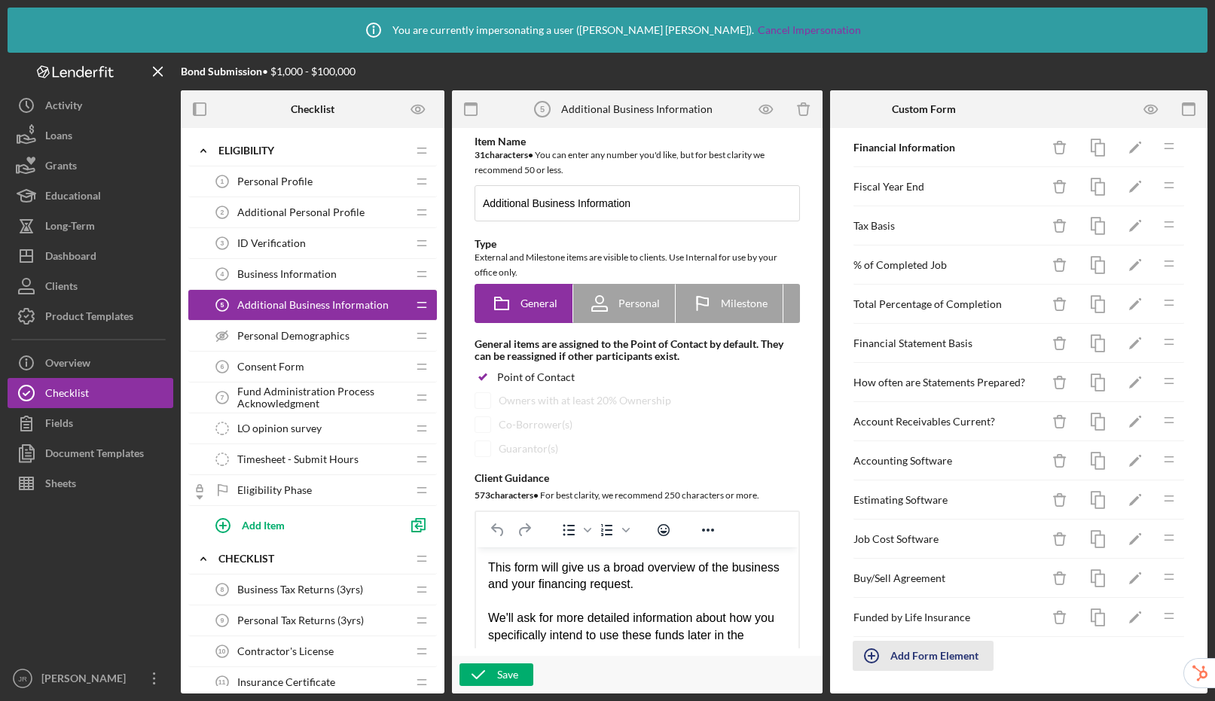
click at [944, 659] on div "Add Form Element" at bounding box center [934, 656] width 88 height 30
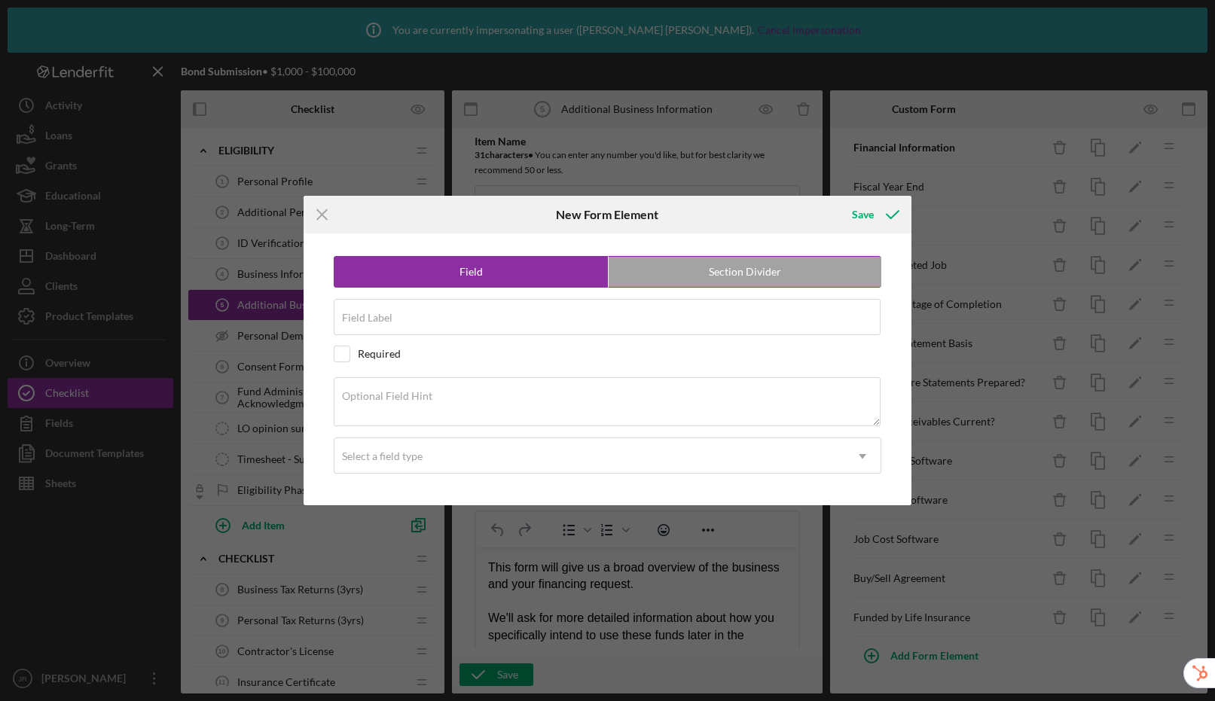
click at [676, 274] on label "Section Divider" at bounding box center [744, 272] width 273 height 30
radio input "false"
radio input "true"
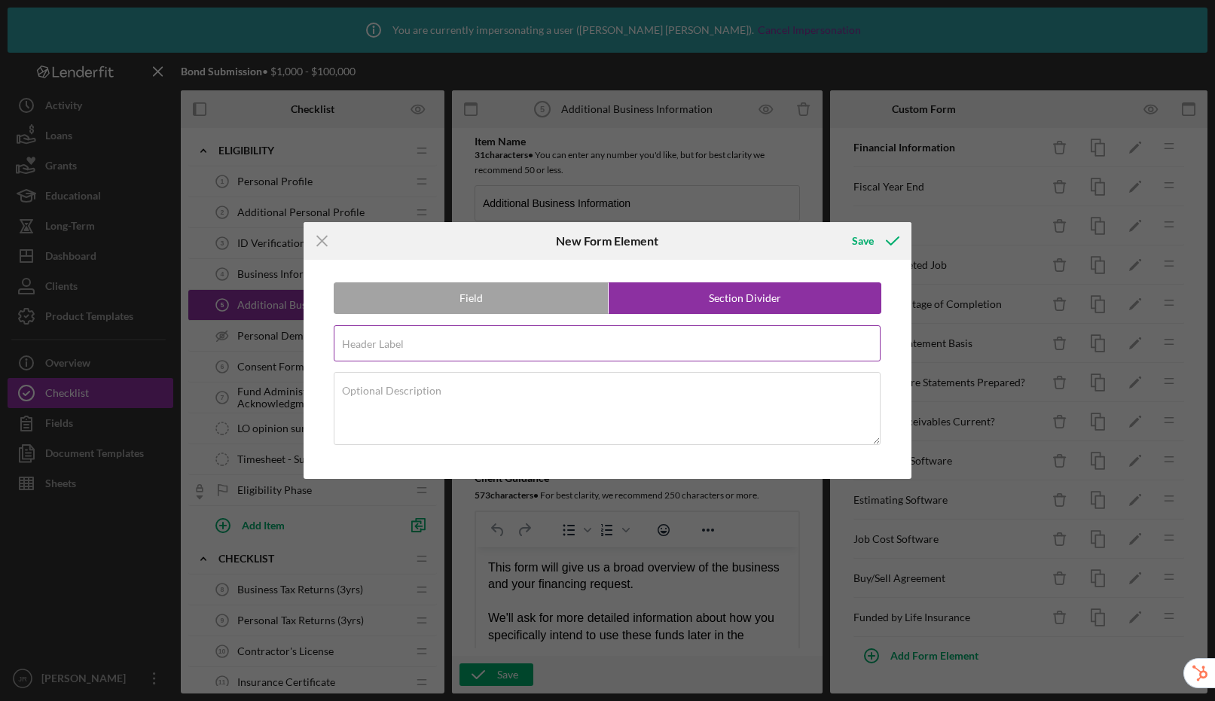
click at [475, 343] on input "Header Label" at bounding box center [607, 343] width 547 height 36
type input "Operation"
click at [867, 237] on div "Save" at bounding box center [863, 241] width 22 height 30
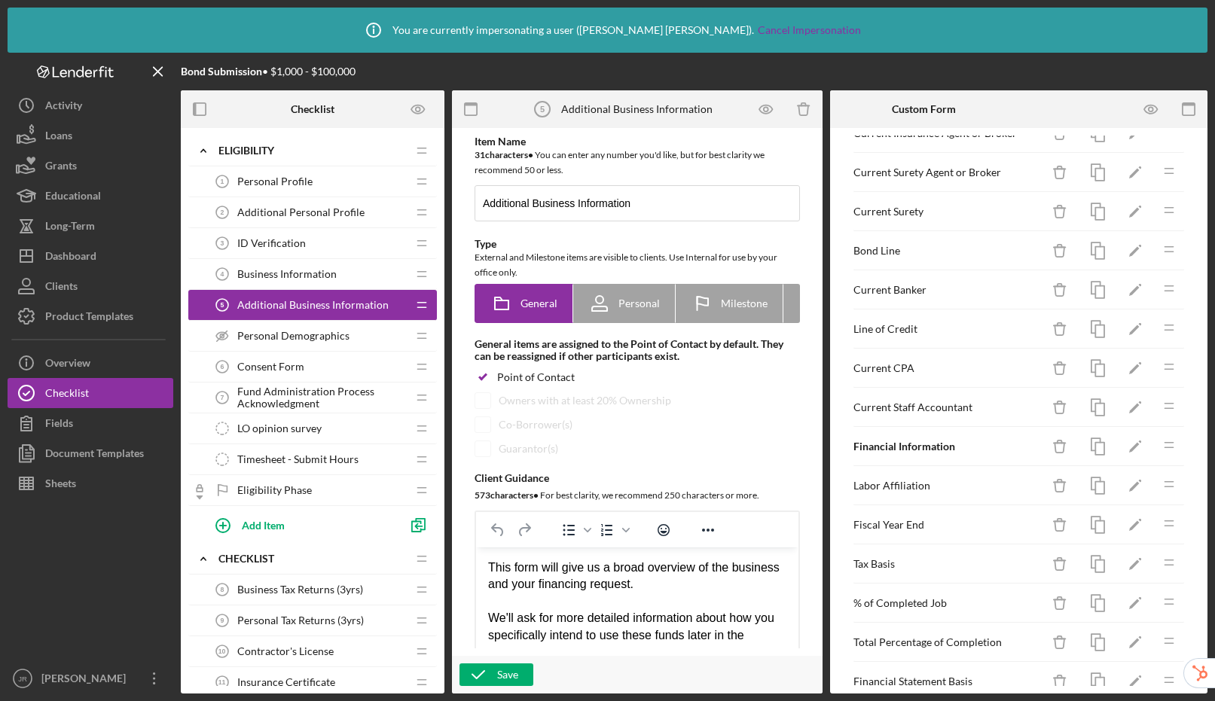
scroll to position [1119, 0]
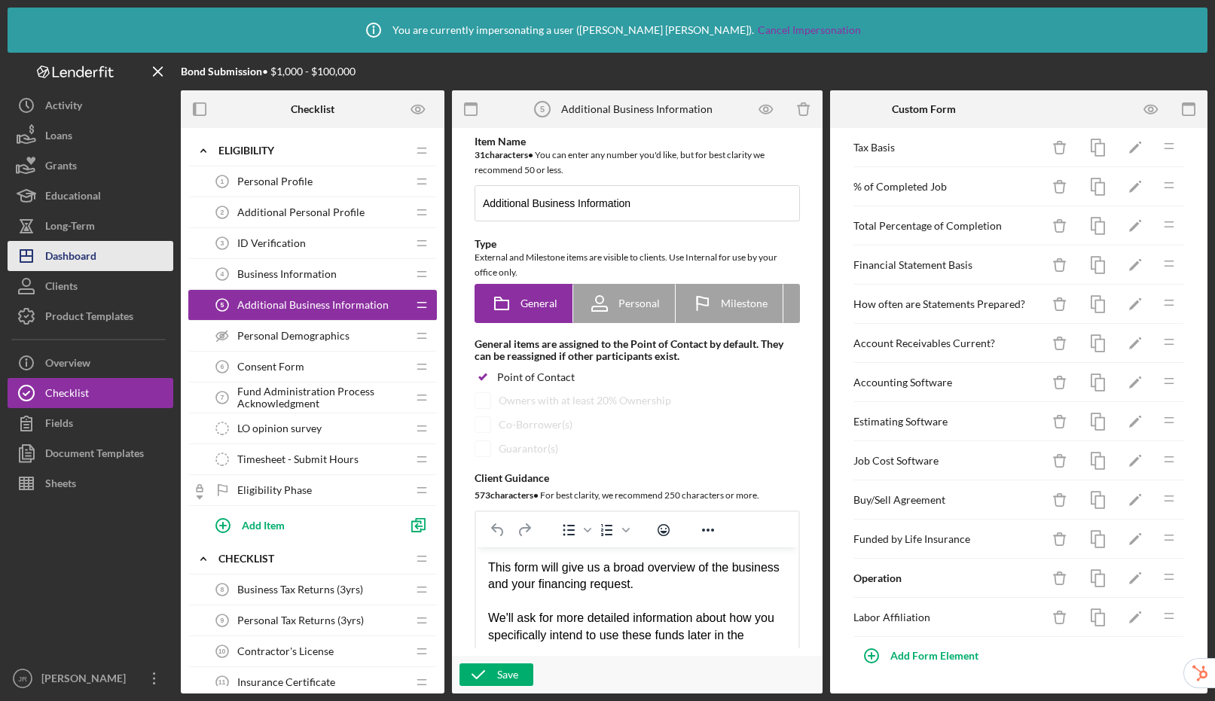
drag, startPoint x: 1159, startPoint y: 154, endPoint x: 24, endPoint y: 268, distance: 1140.6
